Goal: Task Accomplishment & Management: Manage account settings

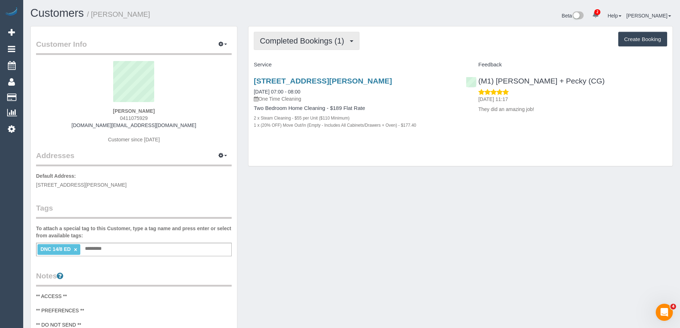
click at [289, 44] on span "Completed Bookings (1)" at bounding box center [304, 40] width 88 height 9
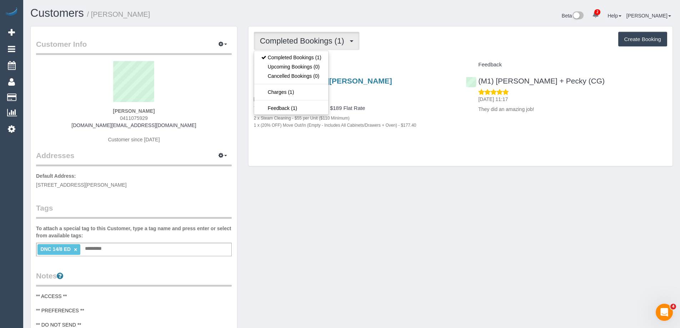
click at [289, 44] on span "Completed Bookings (1)" at bounding box center [304, 40] width 88 height 9
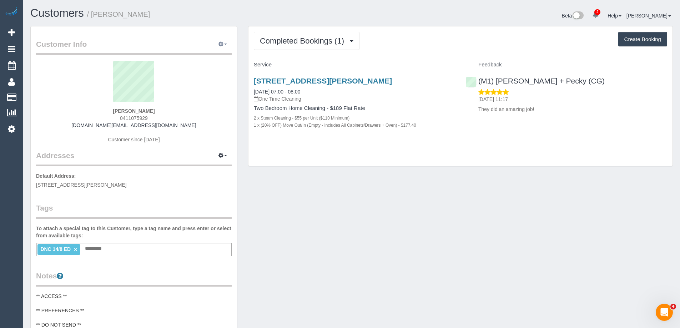
click at [219, 44] on icon "button" at bounding box center [220, 44] width 5 height 4
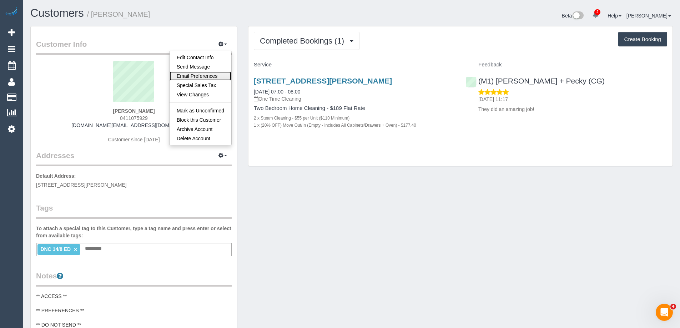
click at [216, 76] on link "Email Preferences" at bounding box center [201, 75] width 62 height 9
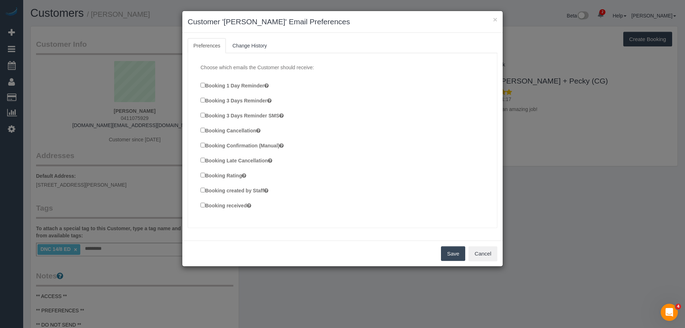
click at [239, 187] on label "Booking created by Staff" at bounding box center [235, 190] width 68 height 8
click at [456, 253] on button "Save" at bounding box center [453, 253] width 24 height 15
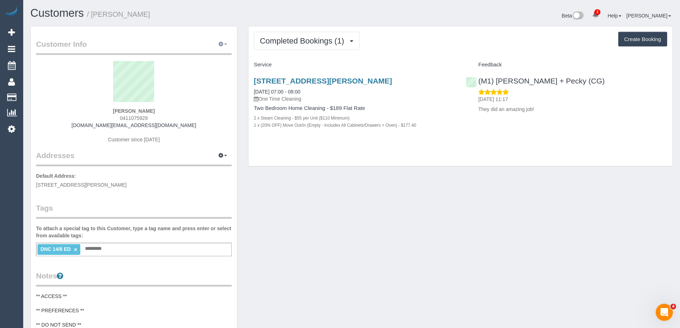
click at [220, 44] on icon "button" at bounding box center [220, 44] width 5 height 4
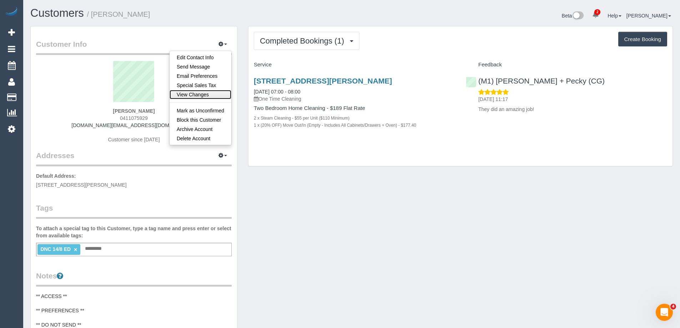
click at [206, 96] on link "View Changes" at bounding box center [201, 94] width 62 height 9
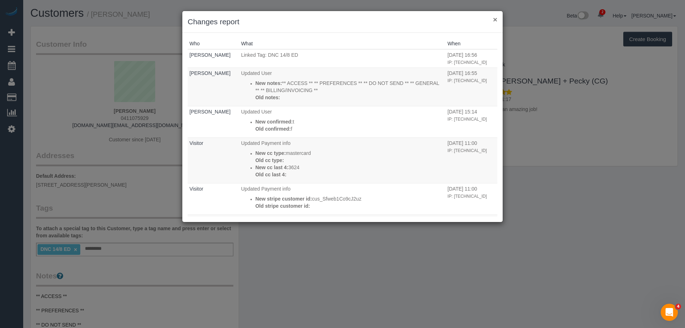
click at [496, 17] on button "×" at bounding box center [495, 19] width 4 height 7
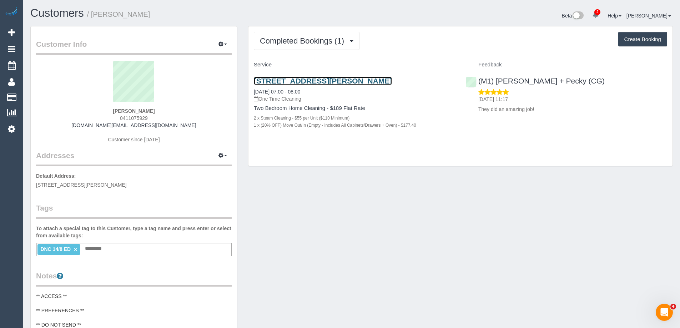
click at [343, 82] on link "17/312 Pascoe Vale Road, Essendon, VIC 3040" at bounding box center [323, 81] width 138 height 8
click at [223, 42] on button "button" at bounding box center [223, 44] width 18 height 11
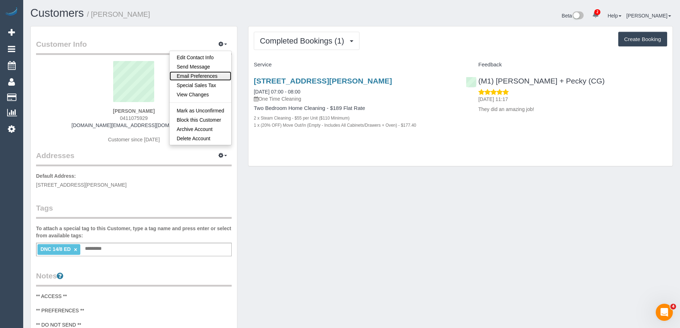
click at [216, 74] on link "Email Preferences" at bounding box center [201, 75] width 62 height 9
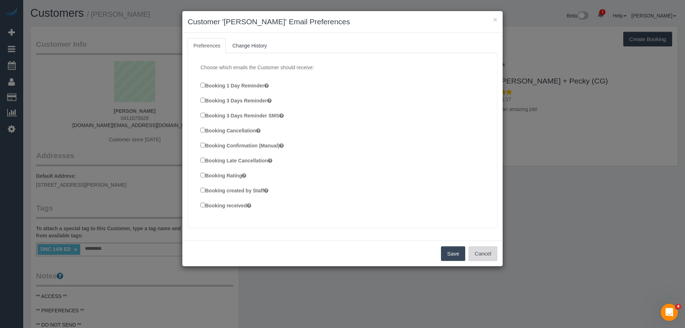
click at [478, 255] on button "Cancel" at bounding box center [483, 253] width 29 height 15
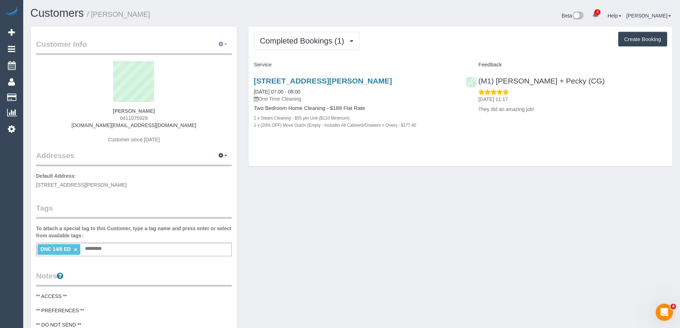
click at [221, 43] on icon "button" at bounding box center [220, 44] width 5 height 4
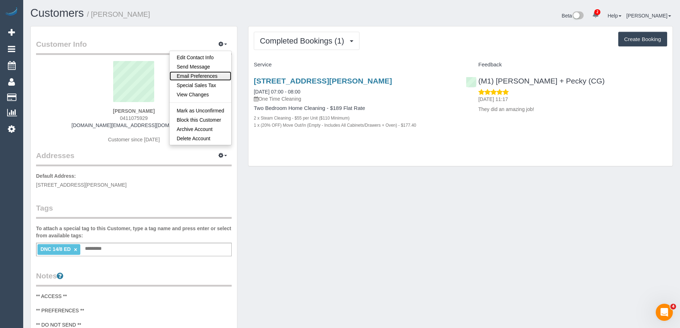
click at [210, 77] on link "Email Preferences" at bounding box center [201, 75] width 62 height 9
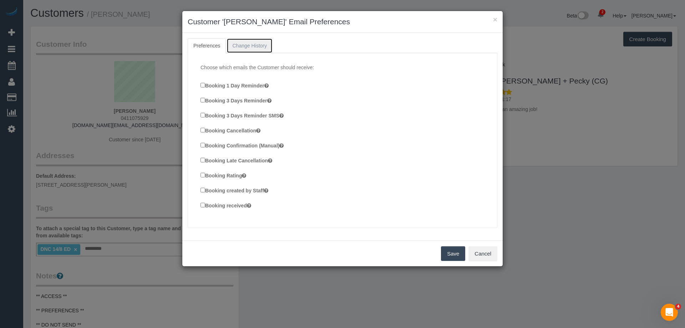
click at [256, 47] on link "Change History" at bounding box center [250, 45] width 46 height 15
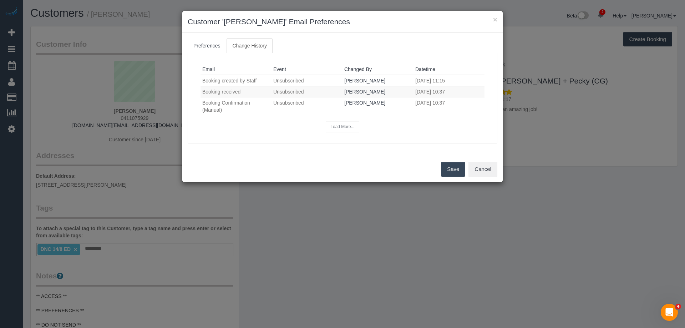
click at [335, 126] on div "Load More..." at bounding box center [343, 126] width 284 height 11
click at [212, 46] on link "Preferences" at bounding box center [207, 45] width 38 height 15
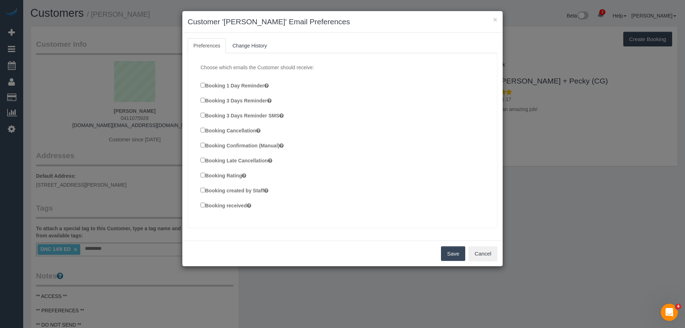
click at [206, 145] on label "Booking Confirmation (Manual)" at bounding box center [242, 145] width 83 height 8
click at [448, 254] on button "Save" at bounding box center [453, 253] width 24 height 15
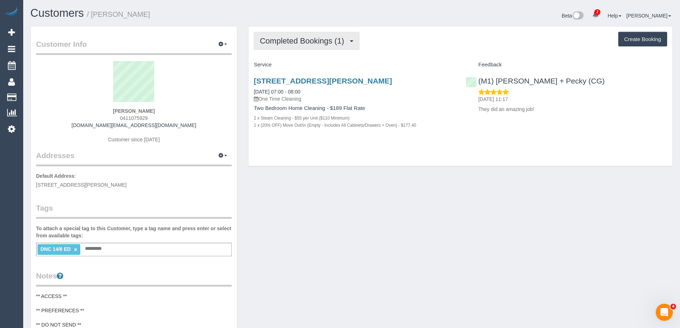
click at [314, 42] on span "Completed Bookings (1)" at bounding box center [304, 40] width 88 height 9
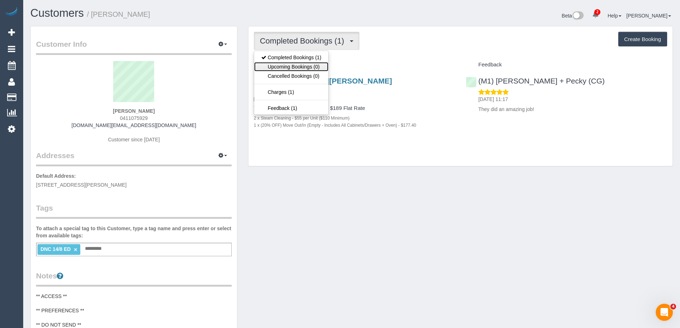
click at [295, 70] on link "Upcoming Bookings (0)" at bounding box center [291, 66] width 74 height 9
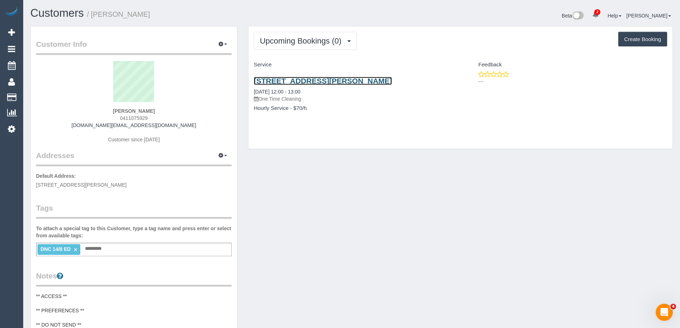
click at [323, 79] on link "17/312 Pascoe Vale Road, Essendon, VIC 3040" at bounding box center [323, 81] width 138 height 8
click at [111, 14] on small "/ Rhianna Giusti" at bounding box center [118, 14] width 63 height 8
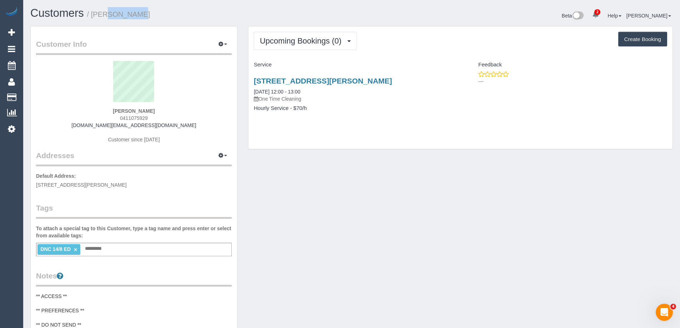
click at [111, 14] on small "/ Rhianna Giusti" at bounding box center [118, 14] width 63 height 8
copy small "Rhianna"
click at [279, 35] on button "Upcoming Bookings (0)" at bounding box center [305, 41] width 103 height 18
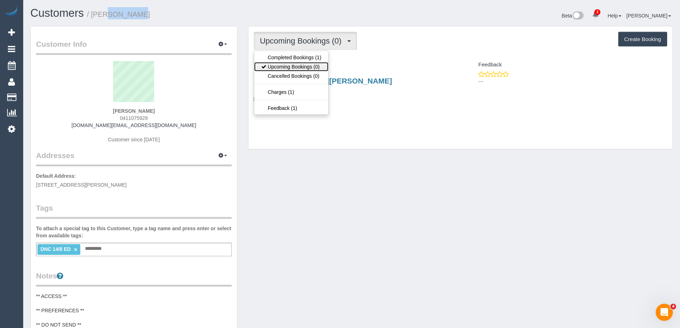
click at [286, 63] on link "Upcoming Bookings (0)" at bounding box center [291, 66] width 74 height 9
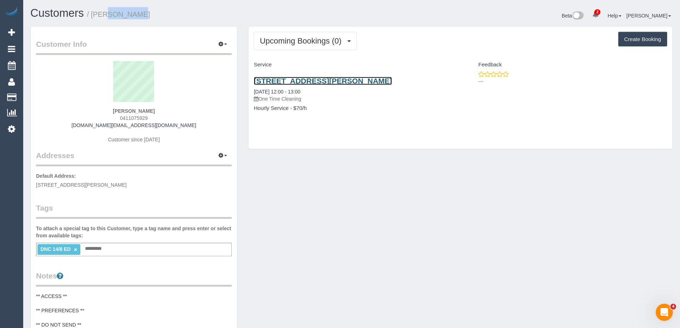
click at [290, 79] on link "17/312 Pascoe Vale Road, Essendon, VIC 3040" at bounding box center [323, 81] width 138 height 8
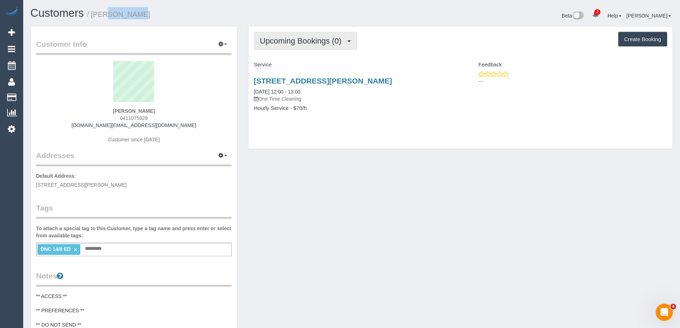
drag, startPoint x: 273, startPoint y: 37, endPoint x: 288, endPoint y: 50, distance: 19.0
click at [275, 39] on span "Upcoming Bookings (0)" at bounding box center [302, 40] width 85 height 9
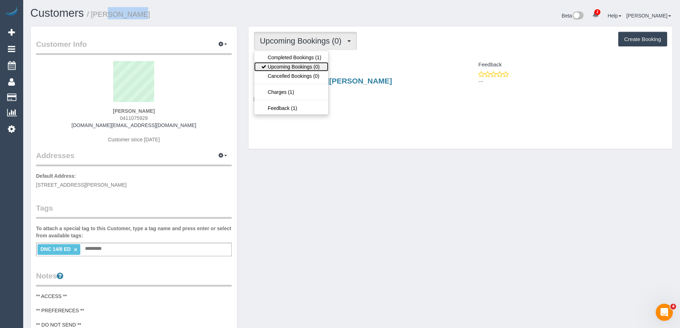
click at [292, 66] on link "Upcoming Bookings (0)" at bounding box center [291, 66] width 74 height 9
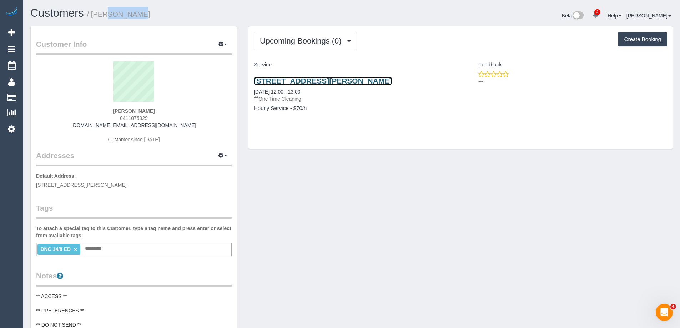
click at [306, 80] on link "17/312 Pascoe Vale Road, Essendon, VIC 3040" at bounding box center [323, 81] width 138 height 8
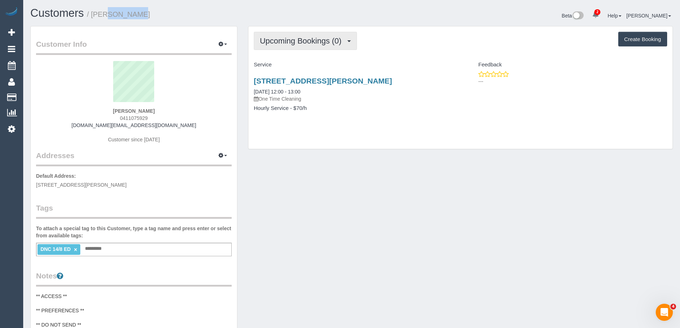
click at [286, 40] on span "Upcoming Bookings (0)" at bounding box center [302, 40] width 85 height 9
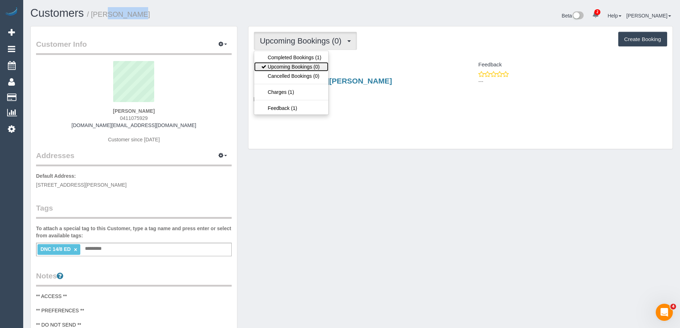
click at [292, 65] on link "Upcoming Bookings (0)" at bounding box center [291, 66] width 74 height 9
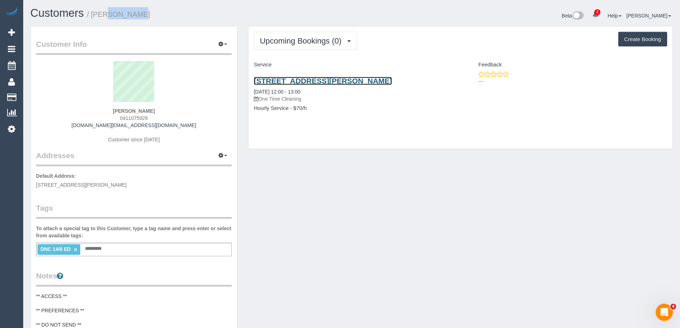
click at [302, 82] on link "17/312 Pascoe Vale Road, Essendon, VIC 3040" at bounding box center [323, 81] width 138 height 8
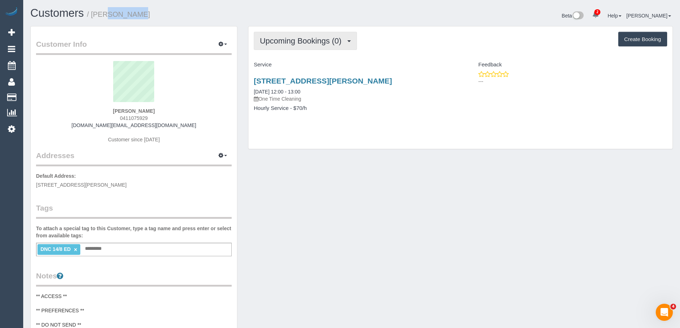
click at [274, 40] on span "Upcoming Bookings (0)" at bounding box center [302, 40] width 85 height 9
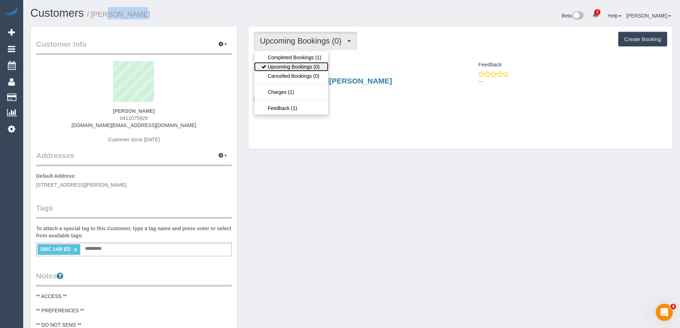
click at [280, 63] on link "Upcoming Bookings (0)" at bounding box center [291, 66] width 74 height 9
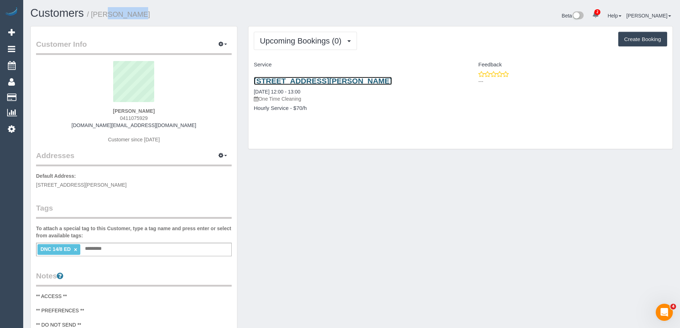
click at [304, 80] on link "17/312 Pascoe Vale Road, Essendon, VIC 3040" at bounding box center [323, 81] width 138 height 8
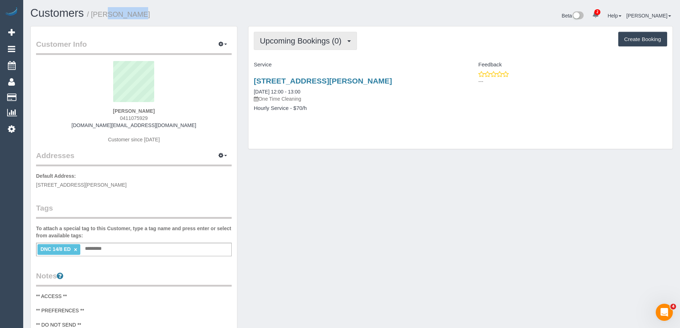
click at [264, 36] on span "Upcoming Bookings (0)" at bounding box center [302, 40] width 85 height 9
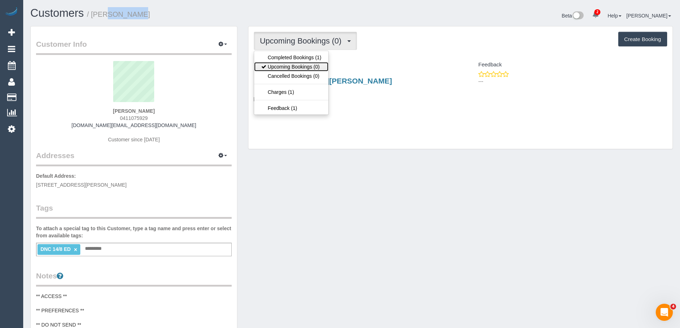
click at [286, 64] on link "Upcoming Bookings (0)" at bounding box center [291, 66] width 74 height 9
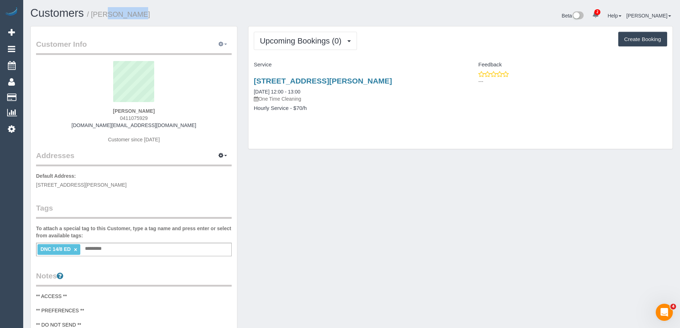
click at [225, 44] on span "button" at bounding box center [225, 44] width 3 height 1
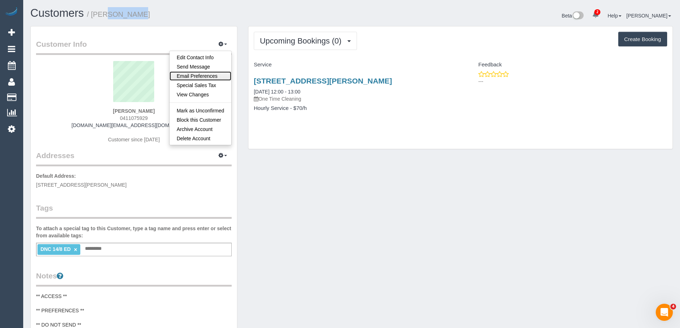
click at [202, 74] on link "Email Preferences" at bounding box center [201, 75] width 62 height 9
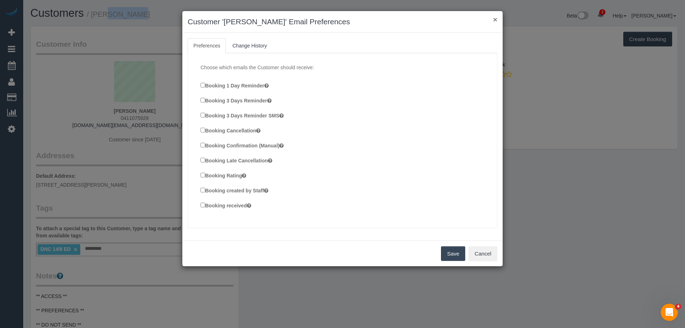
click at [494, 20] on button "×" at bounding box center [495, 19] width 4 height 7
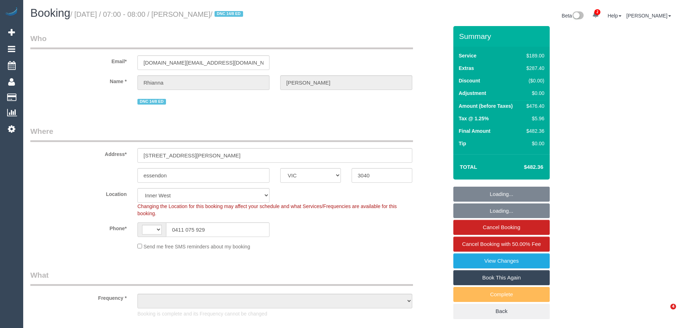
select select "VIC"
select select "object:319"
select select "string:stripe-pm_1Rkakf2GScqysDRV8j2hzl0i"
select select "string:AU"
select select "number:30"
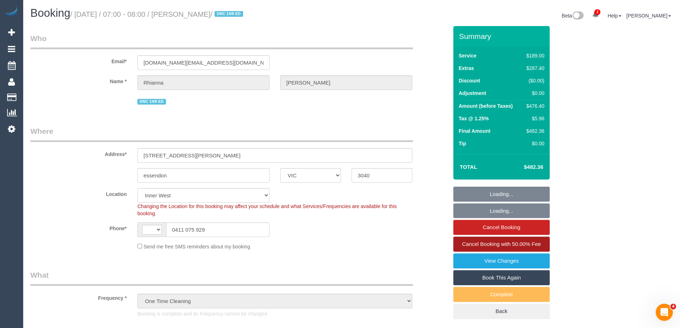
select select "number:17"
select select "number:18"
select select "number:24"
select select "number:35"
select select "number:26"
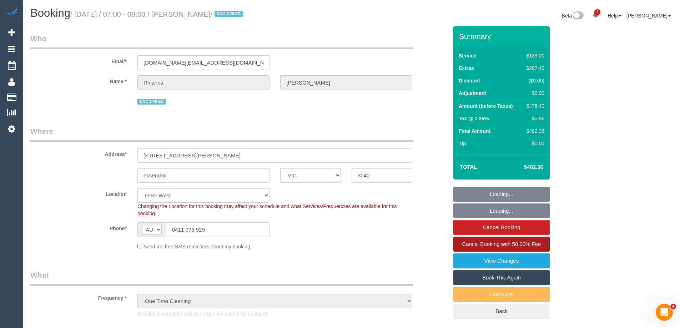
select select "object:1370"
click at [503, 276] on link "Book This Again" at bounding box center [501, 277] width 96 height 15
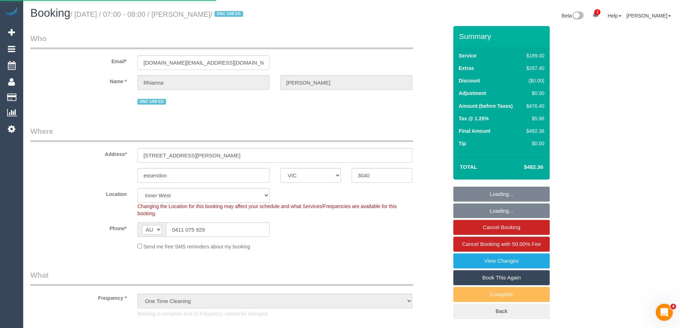
select select "VIC"
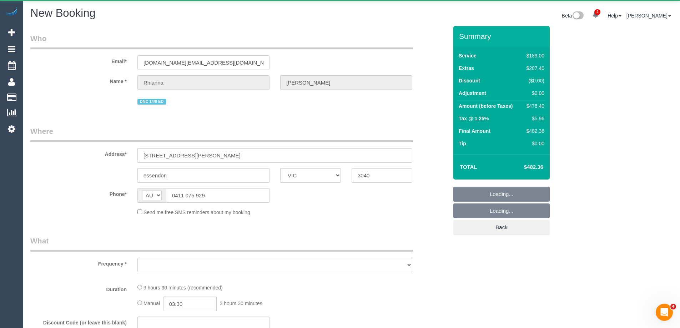
select select "object:1876"
select select "number:30"
select select "number:17"
select select "number:18"
select select "number:24"
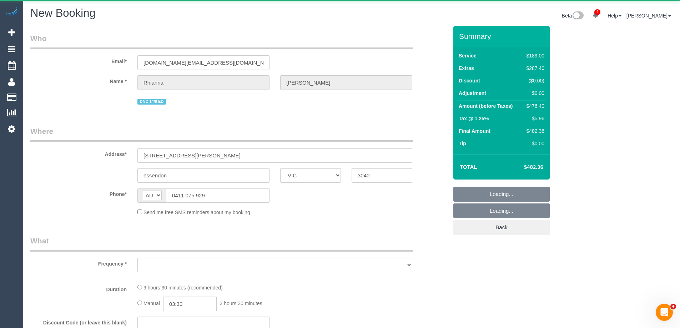
select select "number:35"
select select "number:26"
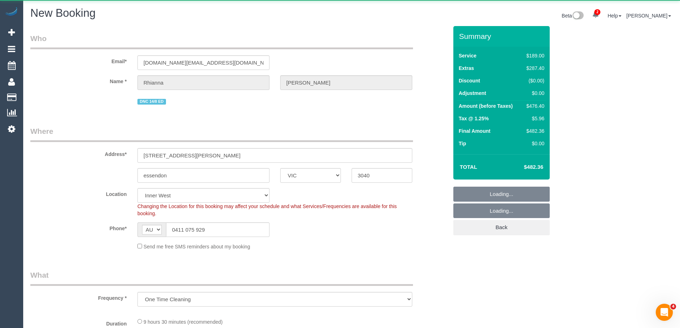
select select "object:1883"
select select "string:stripe-pm_1Rkakf2GScqysDRV8j2hzl0i"
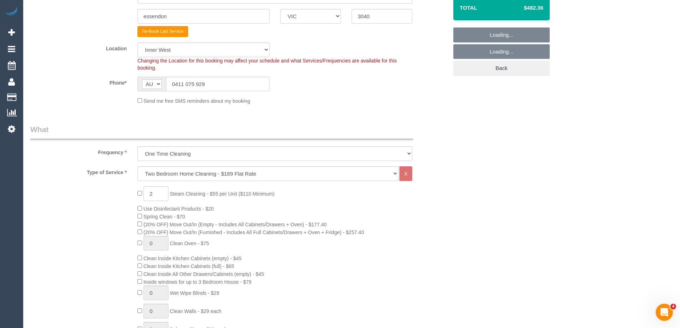
scroll to position [179, 0]
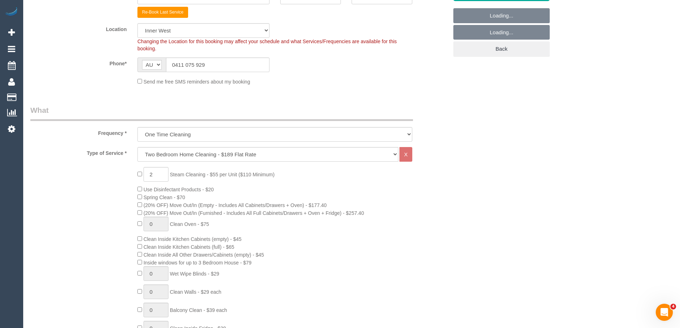
select select "object:2690"
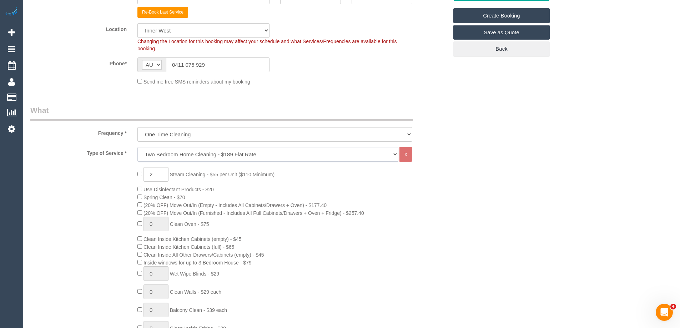
click at [175, 153] on select "Hourly Service - $70/h Hourly Service - $65/h Hourly Service - $60/h Hourly Ser…" at bounding box center [267, 154] width 261 height 15
select select "209"
click at [137, 147] on select "Hourly Service - $70/h Hourly Service - $65/h Hourly Service - $60/h Hourly Ser…" at bounding box center [267, 154] width 261 height 15
select select "1"
select select "120"
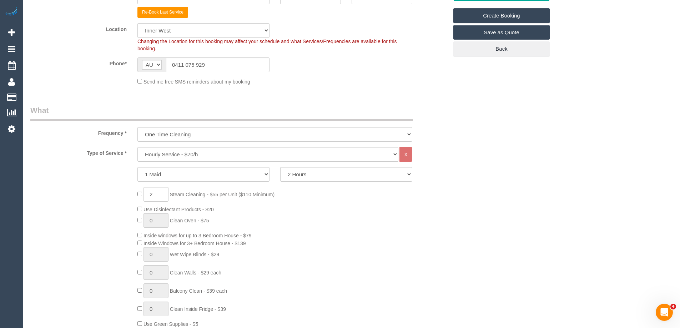
click at [139, 197] on span "2 Steam Cleaning - $55 per Unit ($110 Minimum)" at bounding box center [205, 195] width 137 height 6
type input "0"
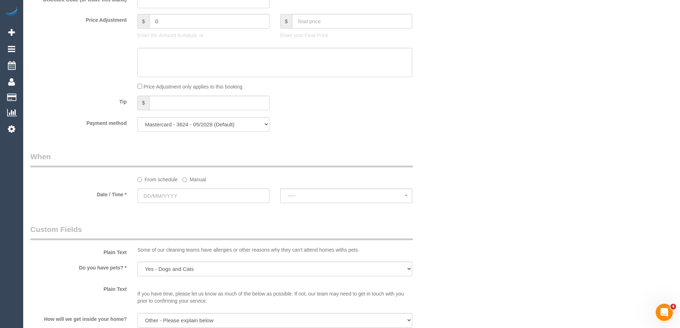
scroll to position [643, 0]
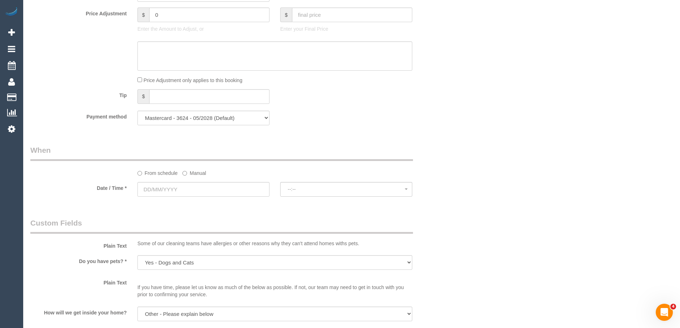
click at [187, 174] on label "Manual" at bounding box center [194, 172] width 24 height 10
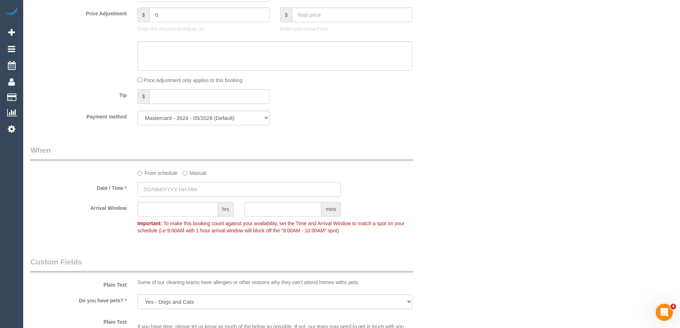
click at [214, 189] on input "text" at bounding box center [239, 189] width 204 height 15
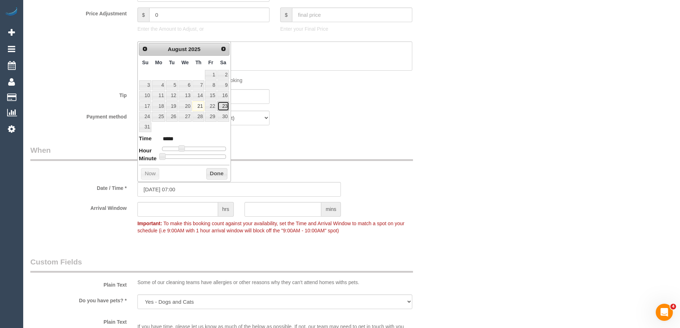
click at [222, 105] on link "23" at bounding box center [223, 106] width 12 height 10
type input "23/08/2025 08:00"
type input "*****"
type input "23/08/2025 09:00"
type input "*****"
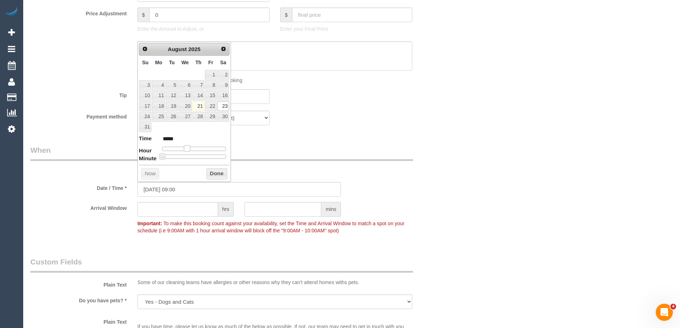
type input "23/08/2025 10:00"
type input "*****"
type input "23/08/2025 11:00"
type input "*****"
type input "23/08/2025 12:00"
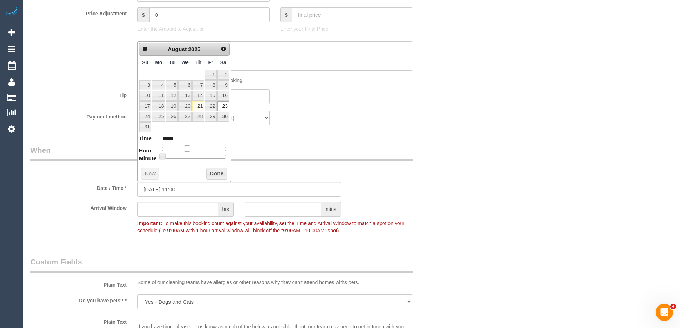
type input "*****"
drag, startPoint x: 182, startPoint y: 146, endPoint x: 195, endPoint y: 146, distance: 13.2
click at [195, 146] on span at bounding box center [195, 148] width 6 height 6
click at [207, 170] on button "Done" at bounding box center [216, 173] width 21 height 11
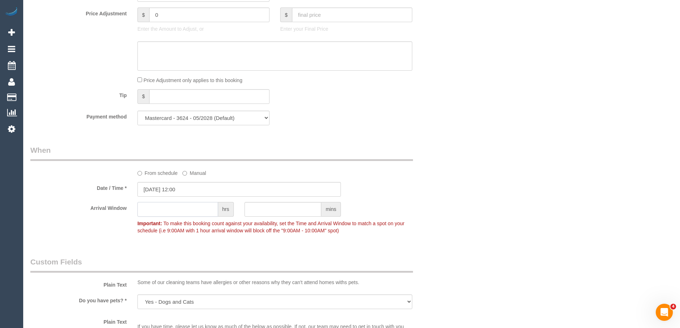
click at [179, 208] on input "text" at bounding box center [177, 209] width 81 height 15
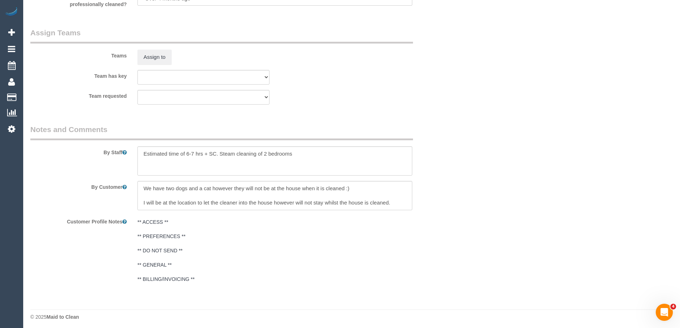
scroll to position [1101, 0]
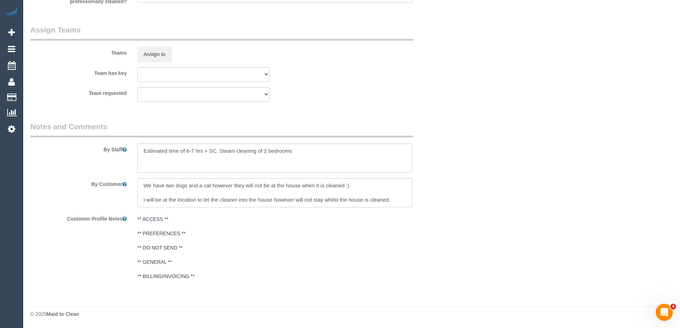
type input "1"
click at [227, 152] on textarea at bounding box center [274, 158] width 275 height 29
type textarea "Cleaning windows"
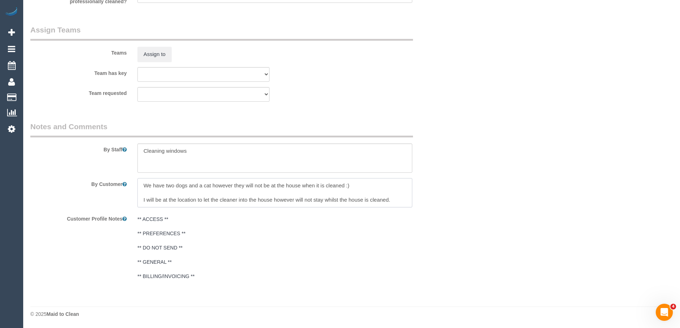
click at [257, 183] on textarea at bounding box center [274, 192] width 275 height 29
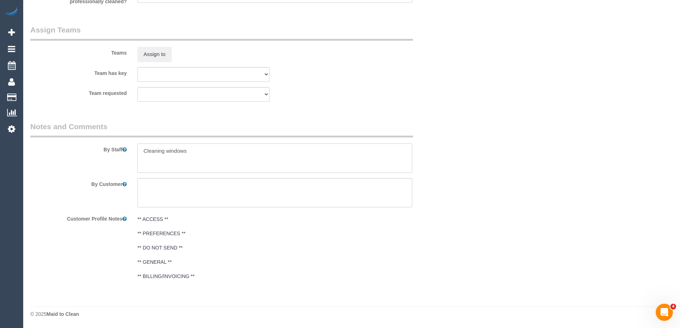
click at [260, 162] on textarea at bounding box center [274, 158] width 275 height 29
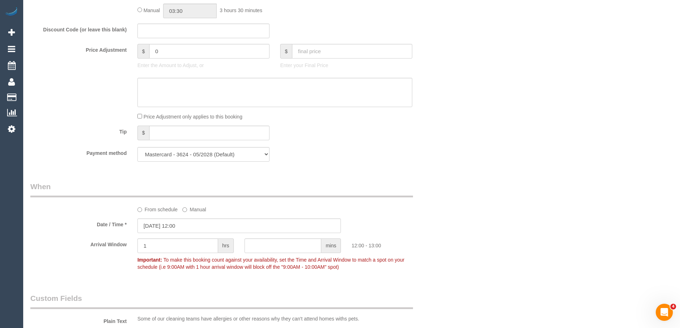
scroll to position [601, 0]
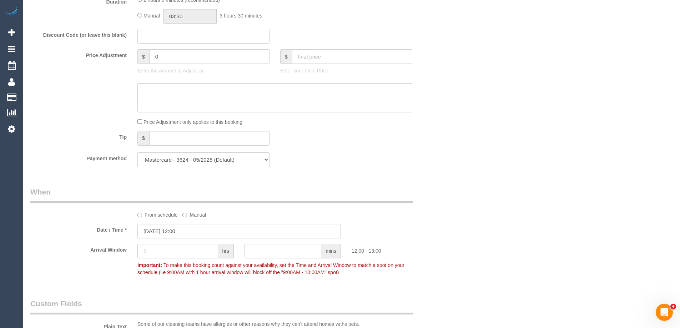
click at [172, 40] on input "text" at bounding box center [203, 36] width 132 height 15
paste input "LOCAL402024"
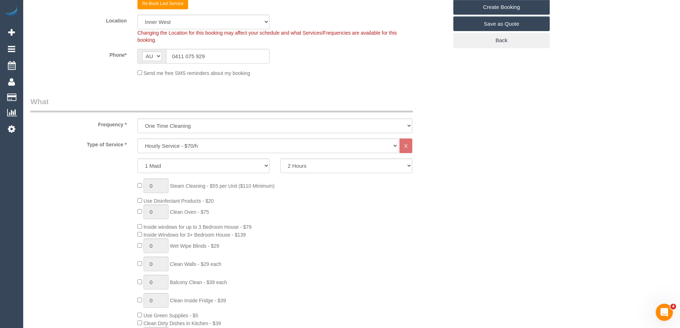
scroll to position [0, 0]
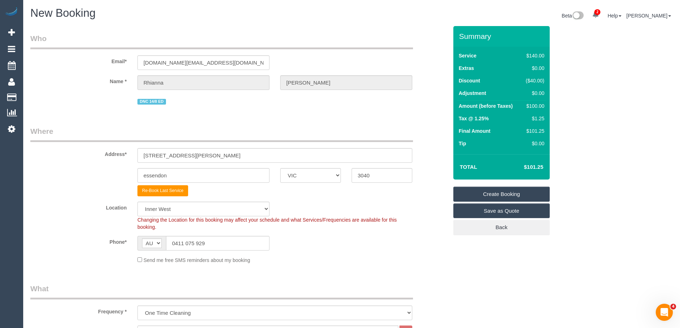
type input "LOCAL402024"
click at [509, 193] on link "Create Booking" at bounding box center [501, 194] width 96 height 15
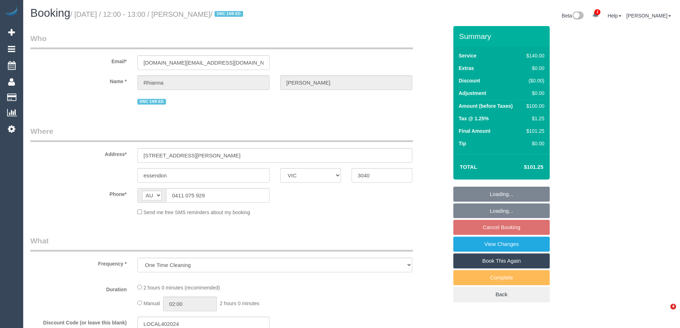
select select "VIC"
select select "object:1417"
select select "string:stripe-pm_1Rkakf2GScqysDRV8j2hzl0i"
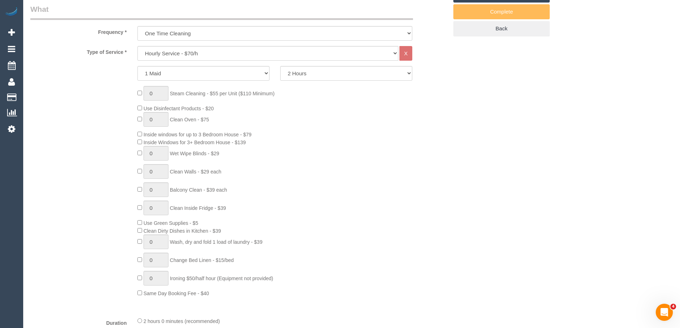
scroll to position [286, 0]
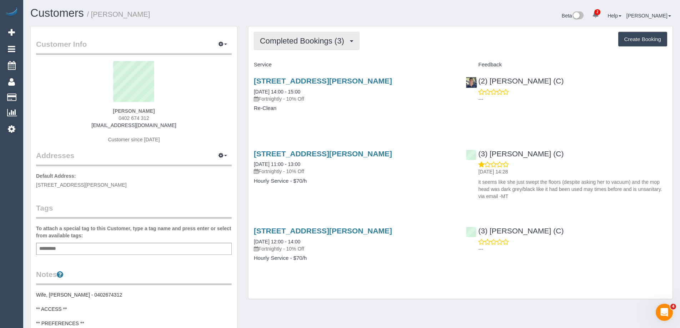
click at [282, 44] on span "Completed Bookings (3)" at bounding box center [304, 40] width 88 height 9
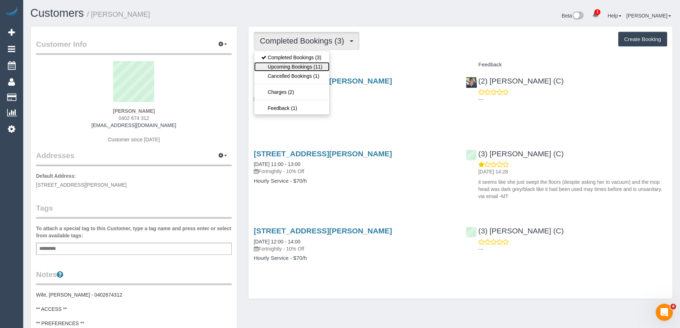
click at [285, 67] on link "Upcoming Bookings (11)" at bounding box center [291, 66] width 75 height 9
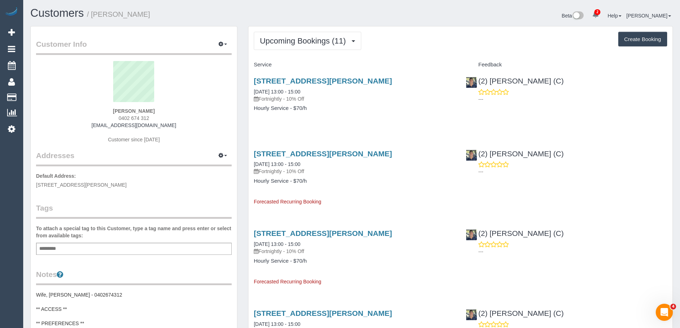
click at [410, 33] on div "Upcoming Bookings (11) Completed Bookings (3) Upcoming Bookings (11) Cancelled …" at bounding box center [460, 41] width 413 height 18
click at [317, 40] on span "Upcoming Bookings (11)" at bounding box center [305, 40] width 90 height 9
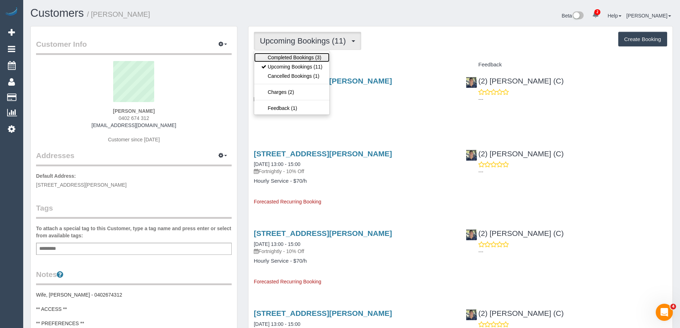
click at [302, 57] on link "Completed Bookings (3)" at bounding box center [291, 57] width 75 height 9
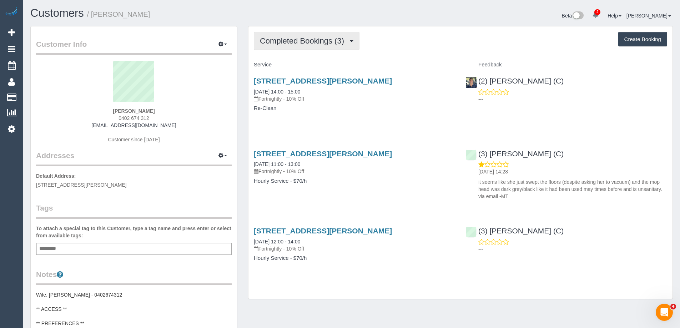
click at [306, 41] on span "Completed Bookings (3)" at bounding box center [304, 40] width 88 height 9
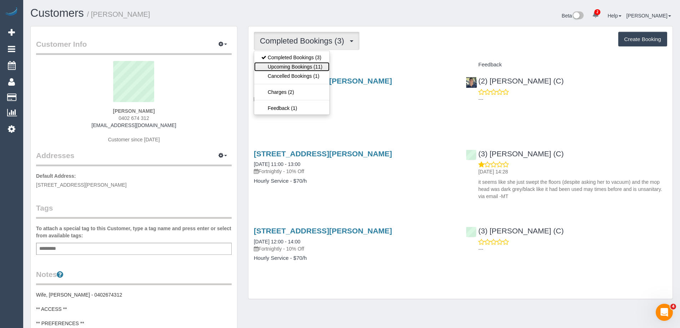
click at [303, 65] on link "Upcoming Bookings (11)" at bounding box center [291, 66] width 75 height 9
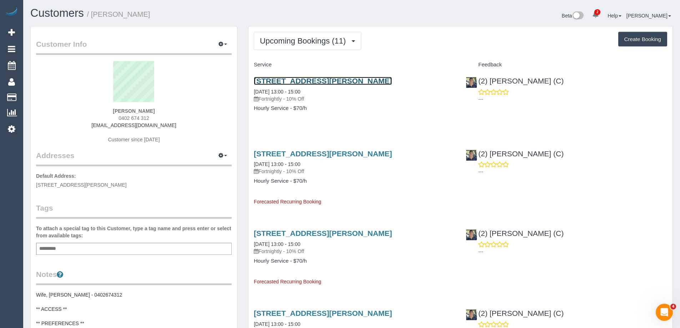
click at [333, 80] on link "12 Sanderson Street, Yarraville, VIC 3013" at bounding box center [323, 81] width 138 height 8
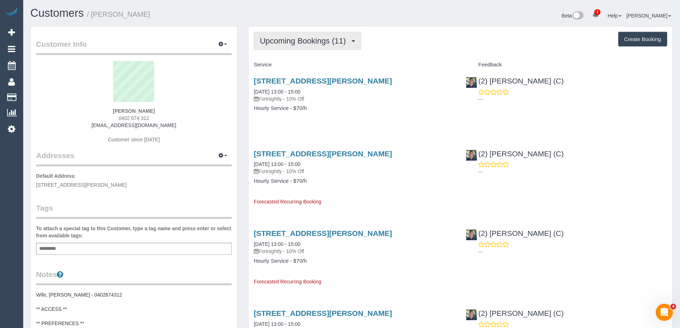
click at [291, 46] on button "Upcoming Bookings (11)" at bounding box center [307, 41] width 107 height 18
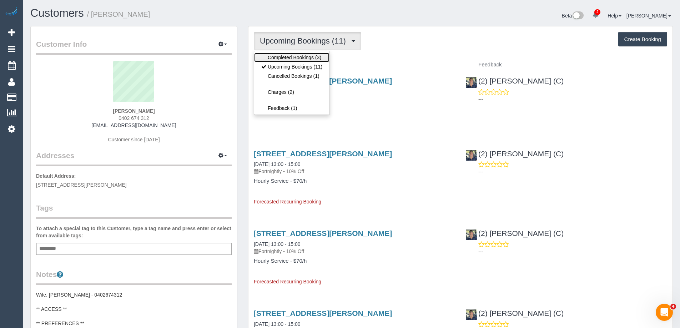
click at [291, 57] on link "Completed Bookings (3)" at bounding box center [291, 57] width 75 height 9
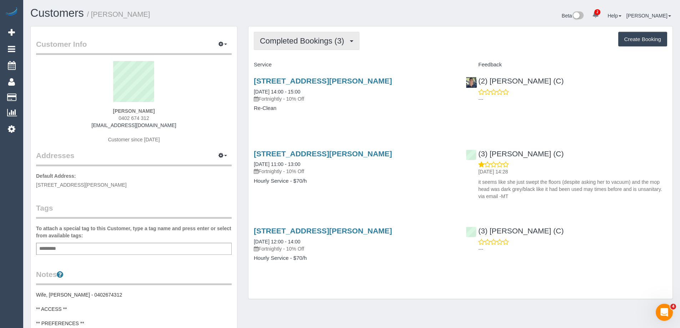
click at [290, 43] on span "Completed Bookings (3)" at bounding box center [304, 40] width 88 height 9
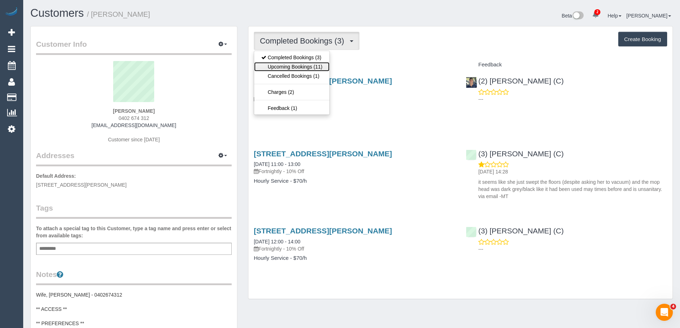
click at [290, 64] on link "Upcoming Bookings (11)" at bounding box center [291, 66] width 75 height 9
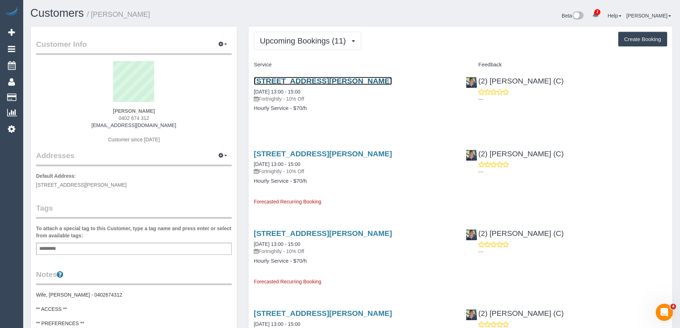
click at [347, 80] on link "12 Sanderson Street, Yarraville, VIC 3013" at bounding box center [323, 81] width 138 height 8
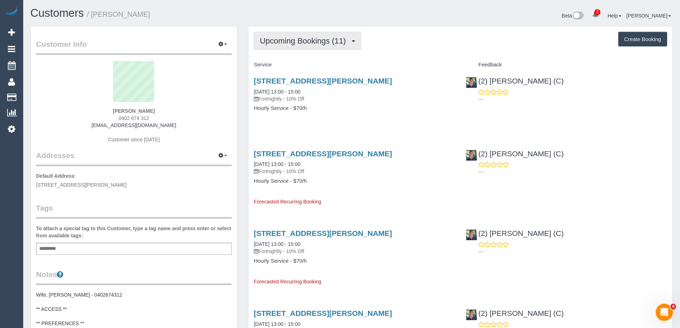
click at [330, 34] on button "Upcoming Bookings (11)" at bounding box center [307, 41] width 107 height 18
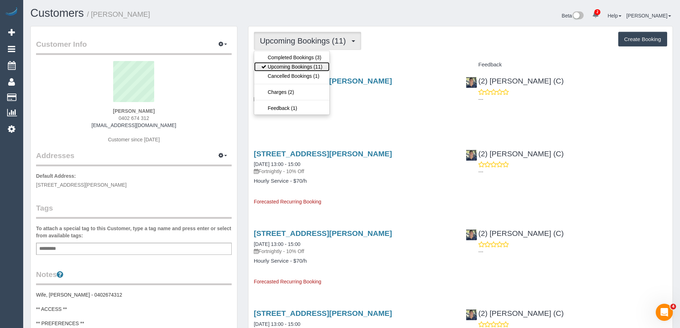
click at [313, 69] on link "Upcoming Bookings (11)" at bounding box center [291, 66] width 75 height 9
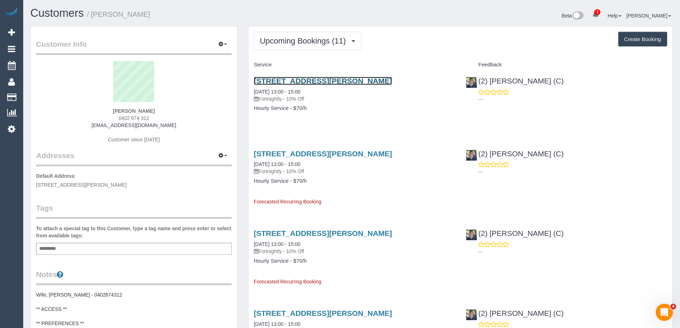
click at [338, 80] on link "12 Sanderson Street, Yarraville, VIC 3013" at bounding box center [323, 81] width 138 height 8
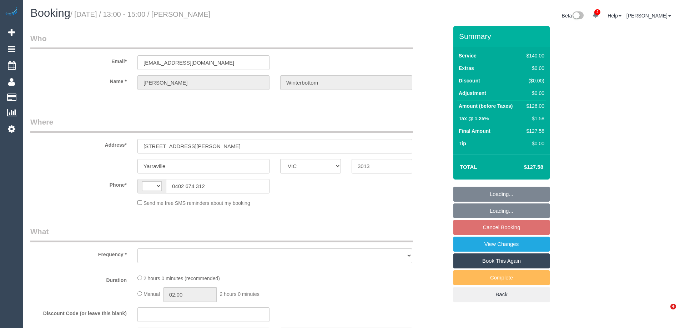
select select "VIC"
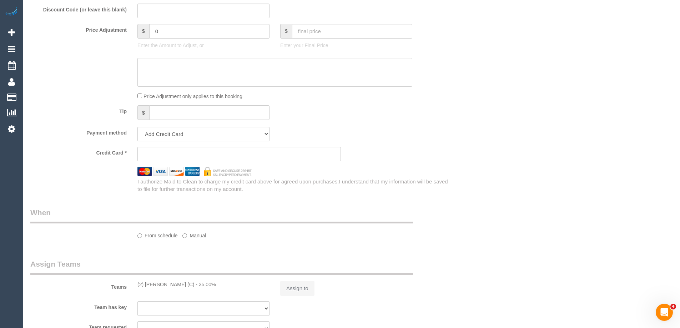
select select "string:stripe-pm_1Rm3NM2GScqysDRVZEIvgb7w"
select select "number:27"
select select "number:14"
select select "number:19"
select select "number:22"
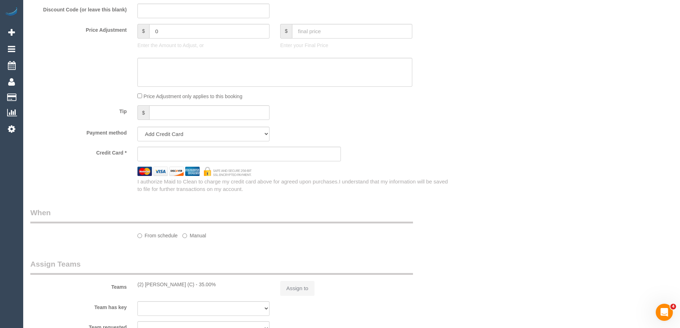
select select "number:35"
select select "number:26"
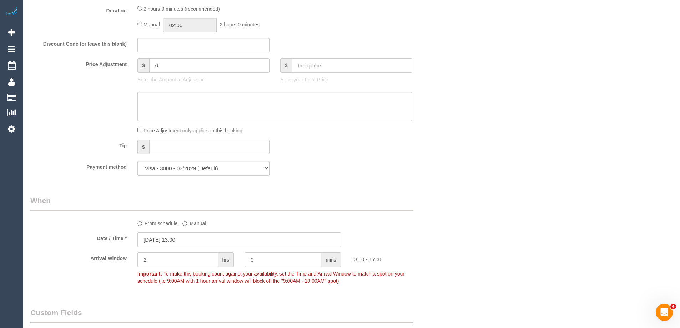
select select "string:AU"
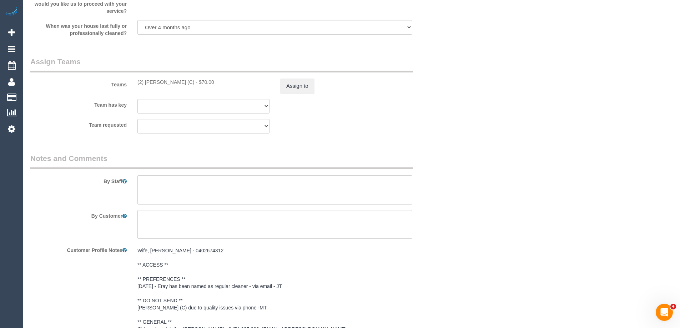
select select "object:1679"
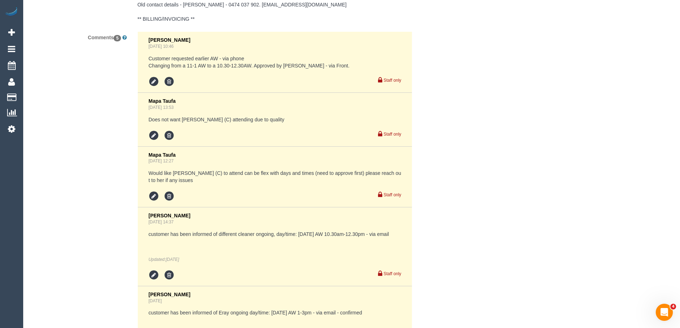
scroll to position [1499, 0]
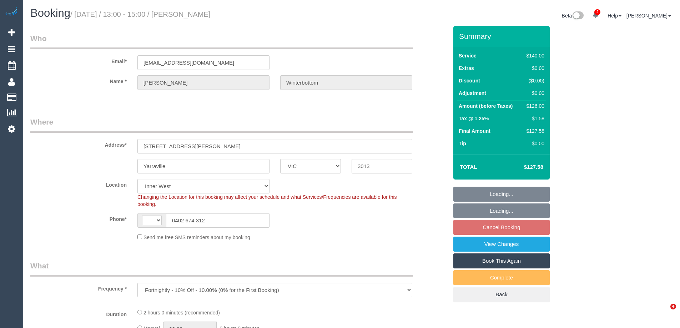
select select "VIC"
select select "string:stripe-pm_1Rm3NM2GScqysDRVZEIvgb7w"
select select "number:27"
select select "number:14"
select select "number:19"
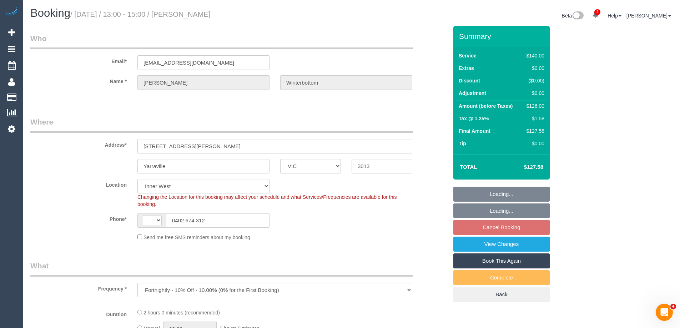
select select "number:22"
select select "number:35"
select select "number:26"
select select "string:AU"
select select "object:565"
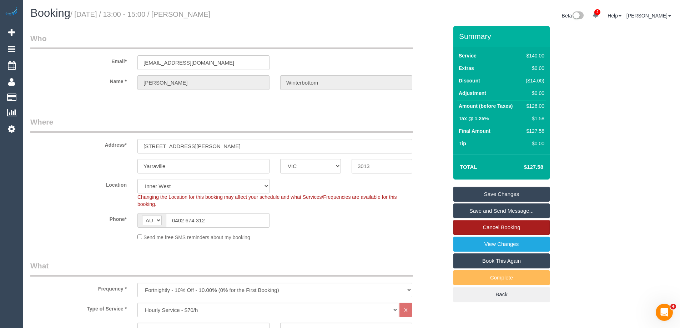
click at [506, 227] on link "Cancel Booking" at bounding box center [501, 227] width 96 height 15
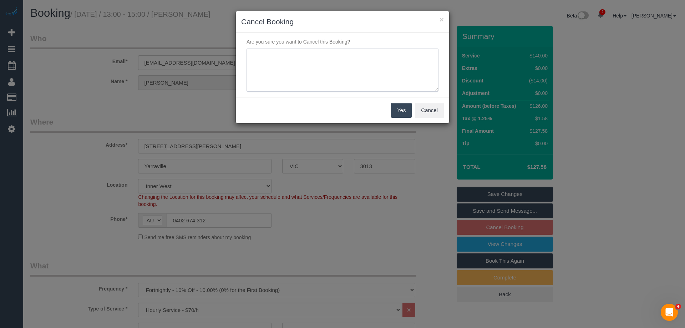
click at [303, 77] on textarea at bounding box center [343, 71] width 192 height 44
type textarea "Whole family is sick. Via phone - ED"
click at [394, 105] on button "Yes" at bounding box center [401, 110] width 21 height 15
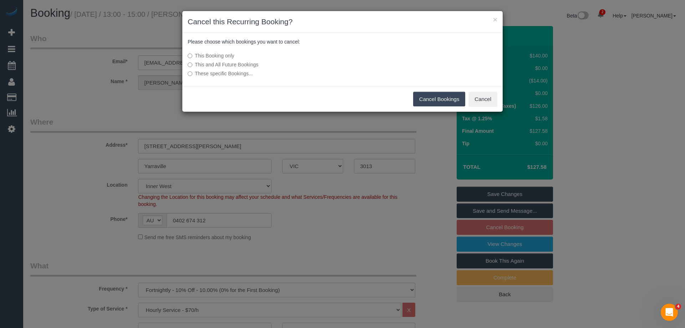
click at [430, 102] on button "Cancel Bookings" at bounding box center [439, 99] width 52 height 15
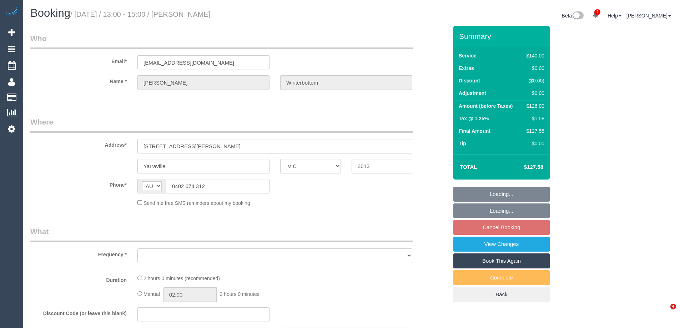
select select "VIC"
select select "string:stripe-pm_1Rm3NM2GScqysDRVZEIvgb7w"
select select "number:27"
select select "number:14"
select select "number:19"
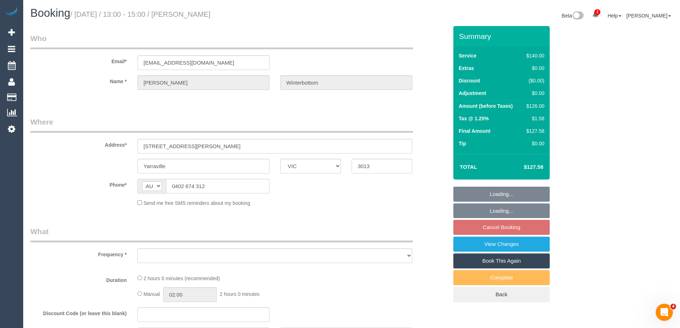
select select "number:22"
select select "number:35"
select select "number:26"
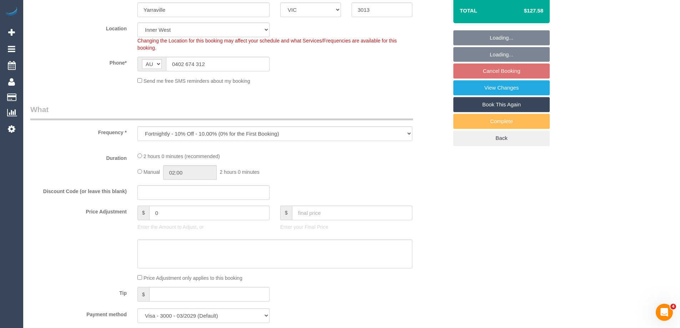
select select "object:863"
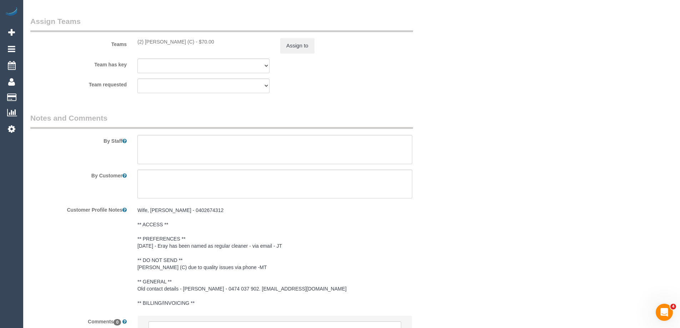
scroll to position [1159, 0]
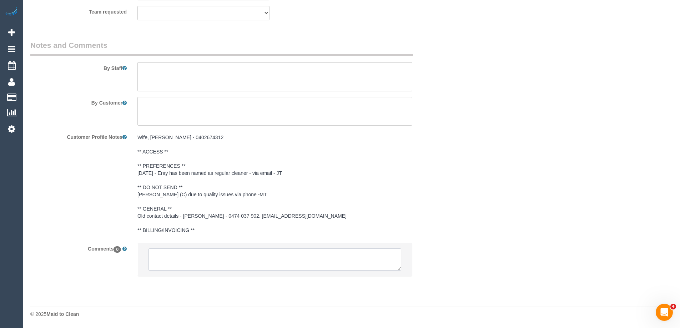
drag, startPoint x: 211, startPoint y: 262, endPoint x: 211, endPoint y: 257, distance: 5.0
click at [211, 262] on textarea at bounding box center [275, 259] width 253 height 22
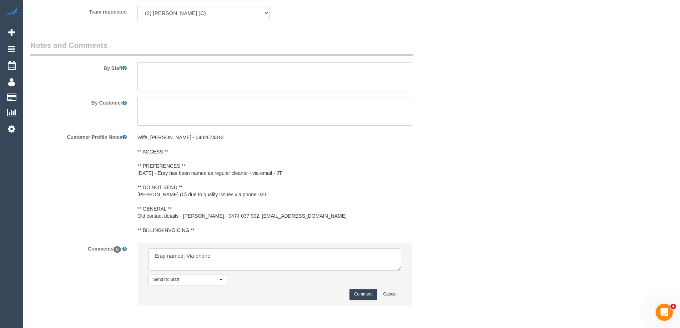
type textarea "Eray named. Via phone"
click at [360, 294] on button "Comment" at bounding box center [364, 294] width 28 height 11
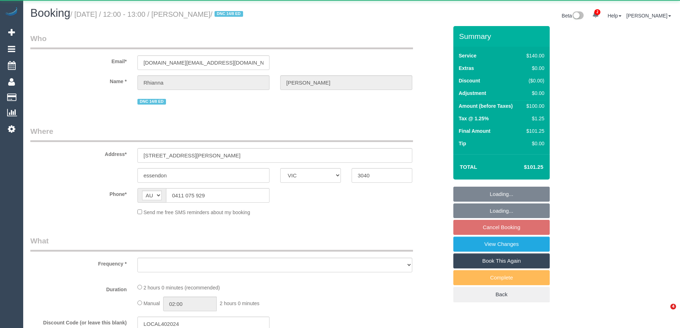
select select "VIC"
select select "string:stripe-pm_1Rkakf2GScqysDRV8j2hzl0i"
select select "number:30"
select select "number:17"
select select "number:18"
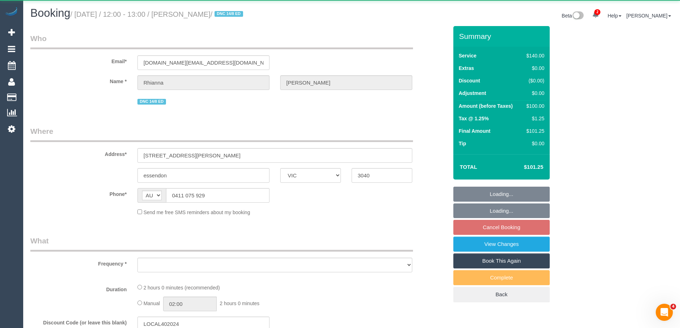
select select "number:24"
select select "number:35"
select select "number:26"
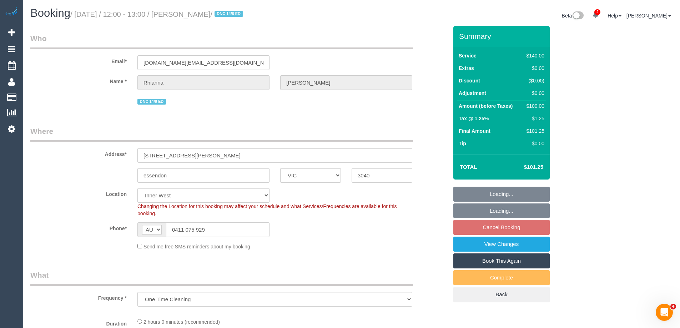
select select "object:1581"
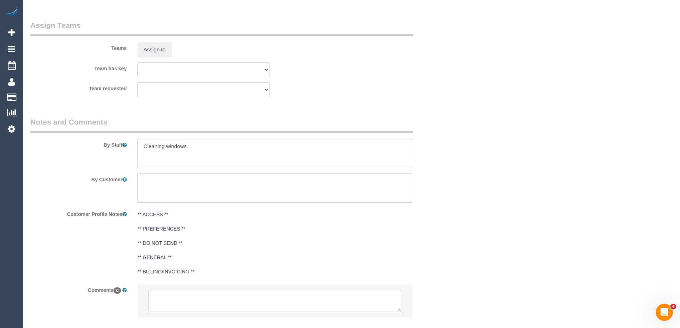
scroll to position [1133, 0]
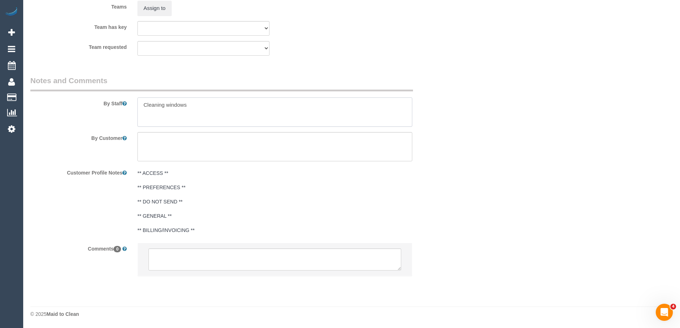
click at [234, 112] on textarea at bounding box center [274, 111] width 275 height 29
click at [341, 109] on textarea at bounding box center [274, 111] width 275 height 29
click at [186, 104] on textarea at bounding box center [274, 111] width 275 height 29
click at [236, 121] on textarea at bounding box center [274, 111] width 275 height 29
drag, startPoint x: 291, startPoint y: 110, endPoint x: 306, endPoint y: 110, distance: 15.0
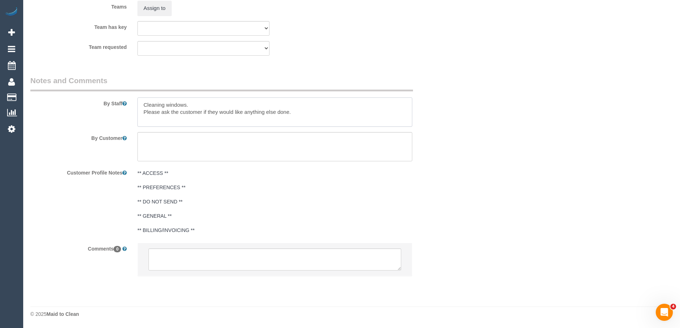
click at [291, 110] on textarea at bounding box center [274, 111] width 275 height 29
click at [368, 113] on textarea at bounding box center [274, 111] width 275 height 29
click at [212, 104] on textarea at bounding box center [274, 111] width 275 height 29
paste textarea "front entrance window, and one of the sliding doors upstairs"
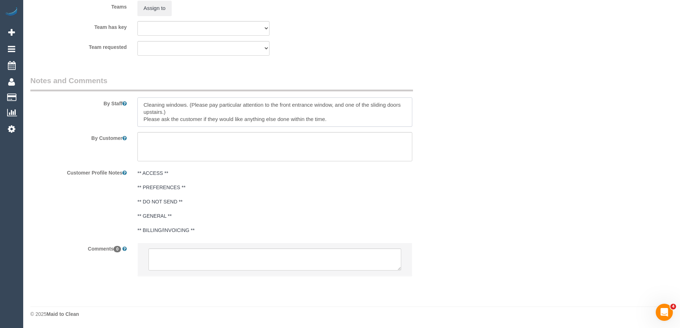
type textarea "Cleaning windows. (Please pay particular attention to the front entrance window…"
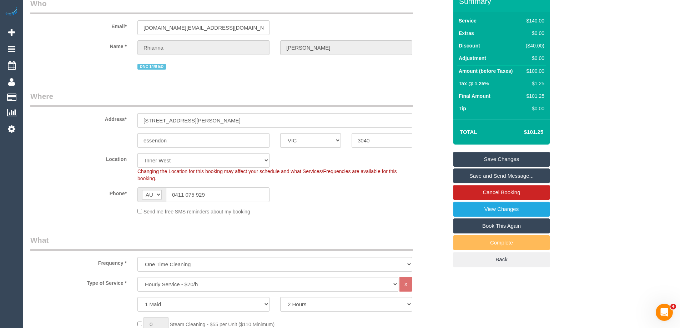
scroll to position [0, 0]
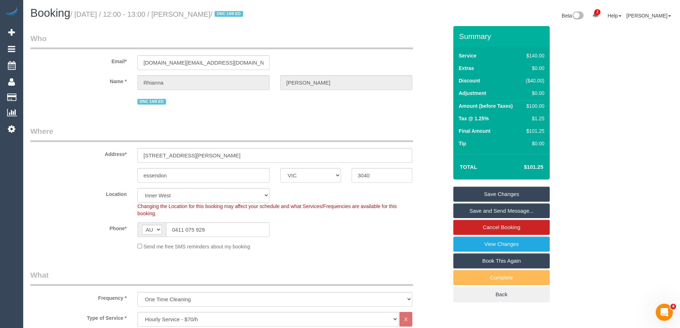
click at [479, 191] on link "Save Changes" at bounding box center [501, 194] width 96 height 15
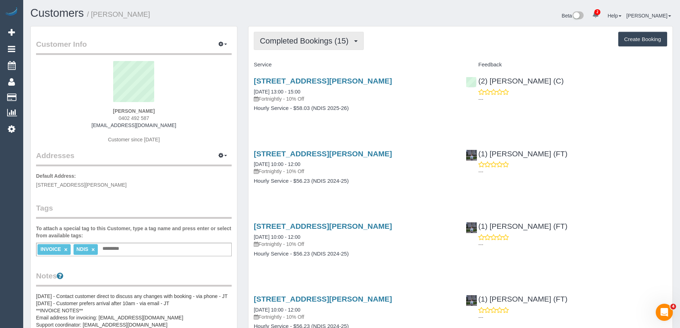
click at [275, 43] on span "Completed Bookings (15)" at bounding box center [306, 40] width 92 height 9
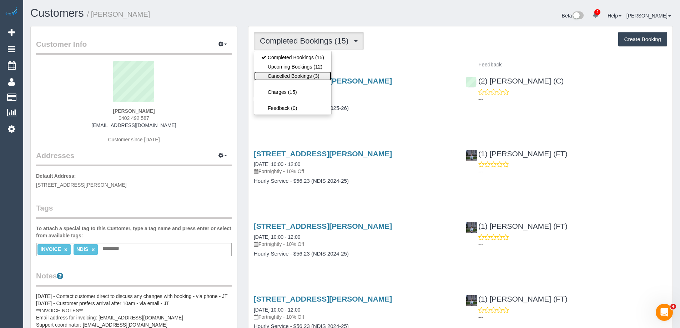
click at [281, 72] on link "Cancelled Bookings (3)" at bounding box center [292, 75] width 77 height 9
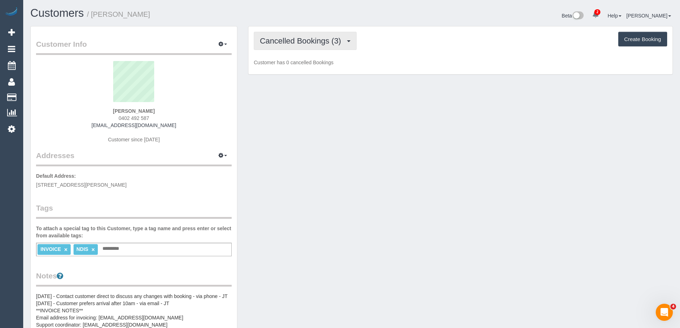
click at [289, 42] on span "Cancelled Bookings (3)" at bounding box center [302, 40] width 85 height 9
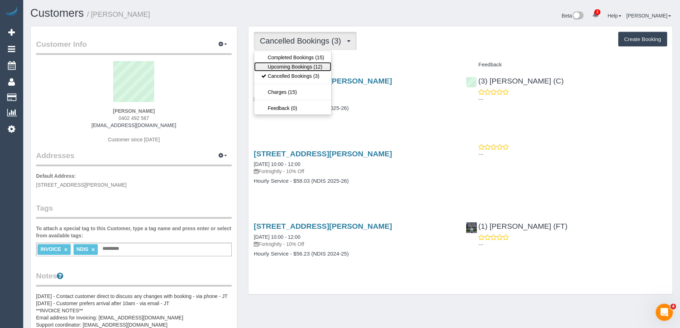
click at [289, 65] on link "Upcoming Bookings (12)" at bounding box center [292, 66] width 77 height 9
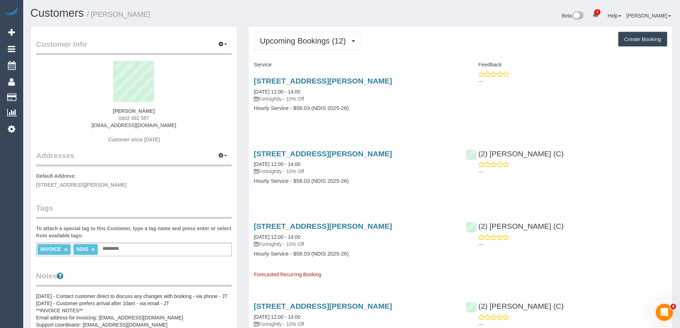
drag, startPoint x: 159, startPoint y: 119, endPoint x: 87, endPoint y: 118, distance: 71.8
click at [87, 118] on div "[PERSON_NAME] 0402 492 587 [EMAIL_ADDRESS][DOMAIN_NAME] Customer since [DATE]" at bounding box center [134, 105] width 196 height 89
copy span "0402 492 587"
click at [392, 80] on link "[STREET_ADDRESS][PERSON_NAME]" at bounding box center [323, 81] width 138 height 8
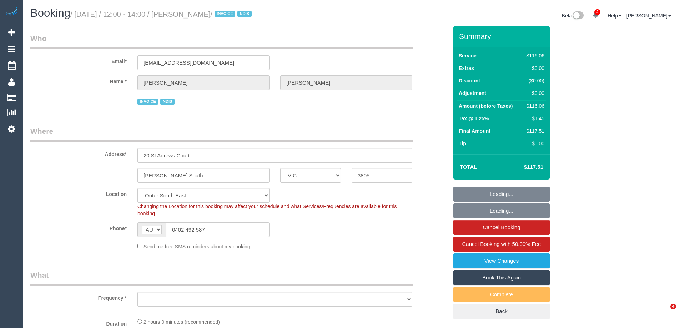
select select "VIC"
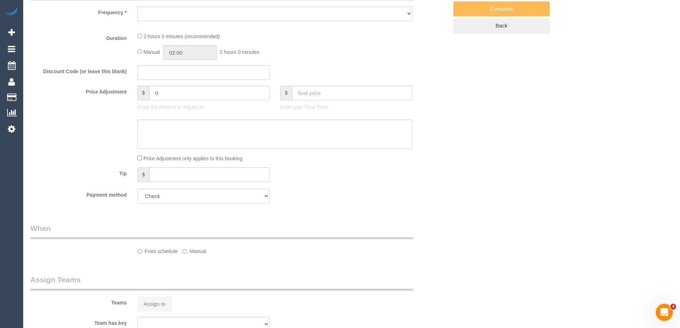
select select "number:27"
select select "number:14"
select select "number:18"
select select "number:22"
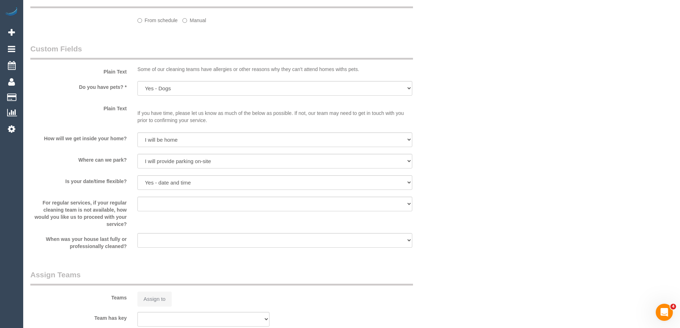
select select "object:870"
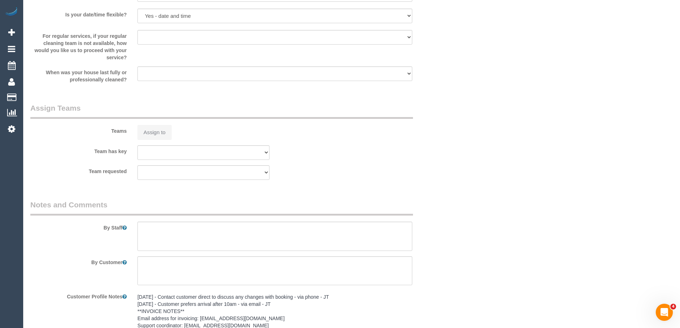
select select "spot1"
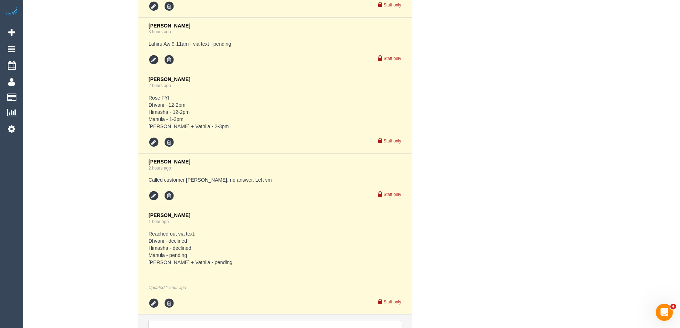
scroll to position [1368, 0]
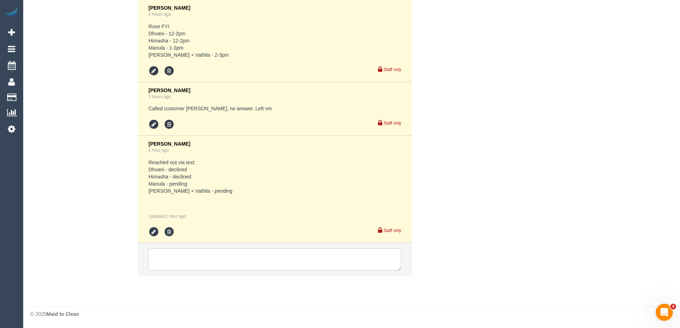
click at [233, 251] on textarea at bounding box center [275, 259] width 253 height 22
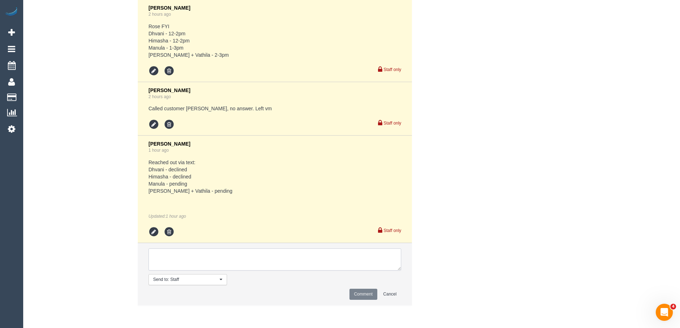
paste textarea "Flex: [DATE], 12-4 arrival."
type textarea "Flex: [DATE], 12-4 arrival. Via phone"
click at [363, 295] on button "Comment" at bounding box center [364, 294] width 28 height 11
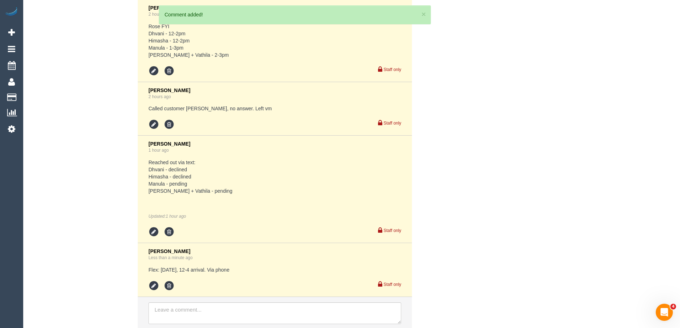
scroll to position [1422, 0]
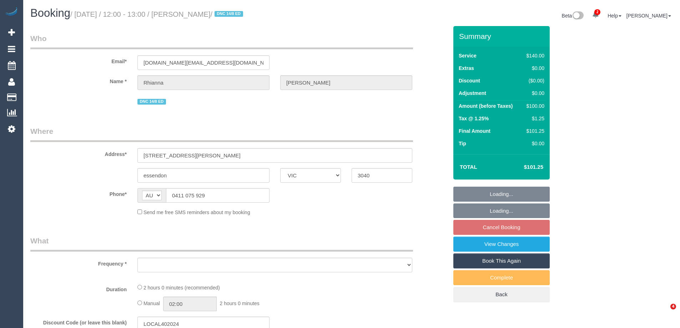
select select "VIC"
select select "object:549"
select select "string:stripe-pm_1Rkakf2GScqysDRV8j2hzl0i"
select select "number:30"
select select "number:17"
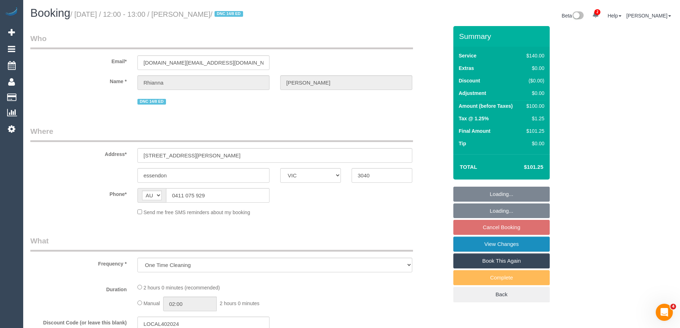
select select "number:18"
select select "number:24"
select select "number:35"
select select "number:26"
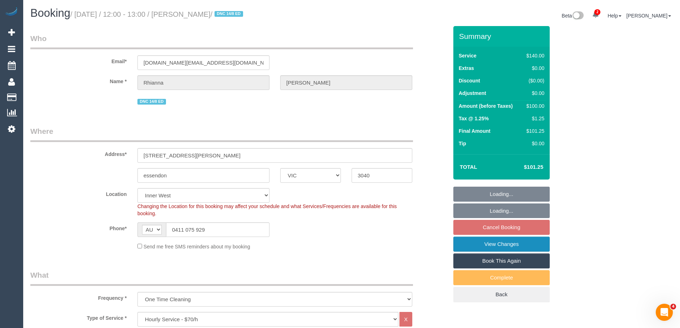
select select "object:866"
click at [491, 243] on link "View Changes" at bounding box center [501, 244] width 96 height 15
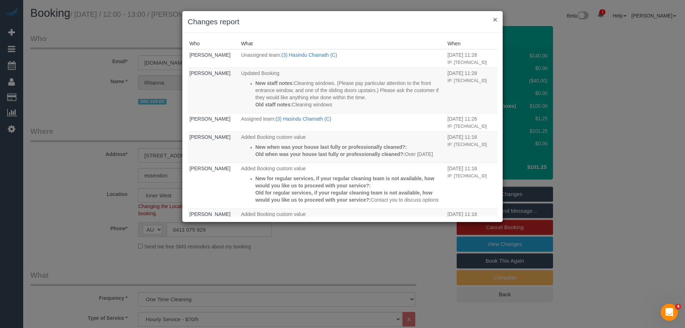
click at [496, 19] on button "×" at bounding box center [495, 19] width 4 height 7
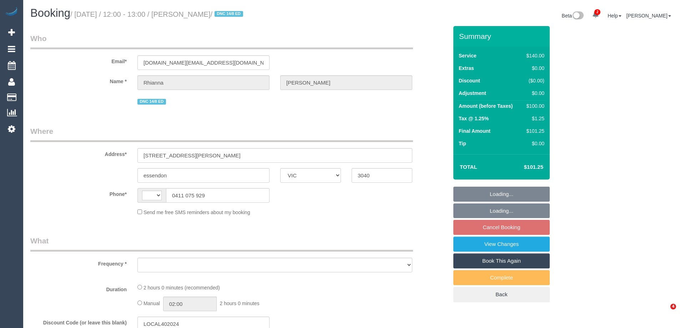
select select "VIC"
select select "object:302"
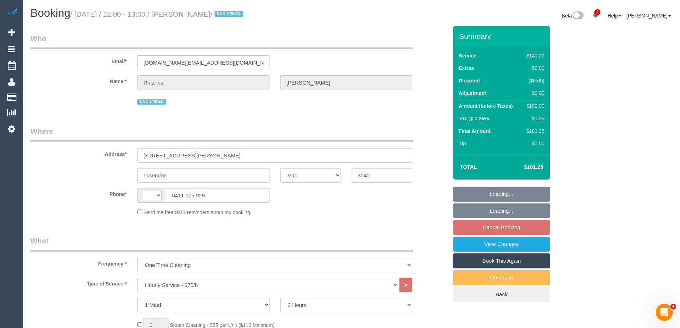
select select "string:AU"
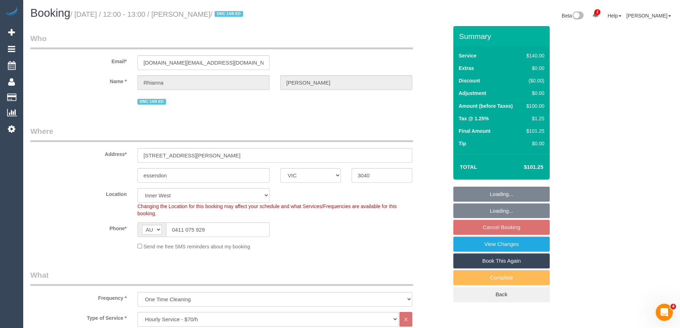
select select "string:stripe-pm_1Rkakf2GScqysDRV8j2hzl0i"
select select "number:30"
select select "number:17"
select select "number:18"
select select "number:24"
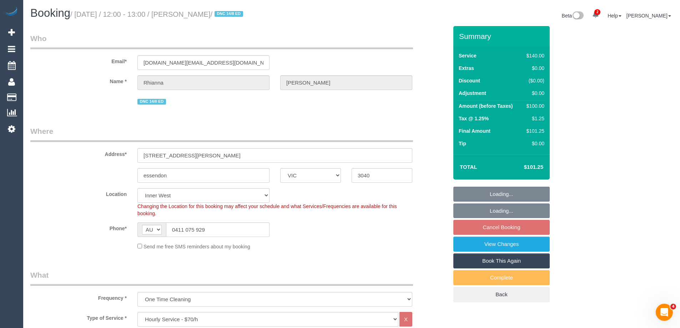
select select "number:35"
select select "number:26"
select select "object:1435"
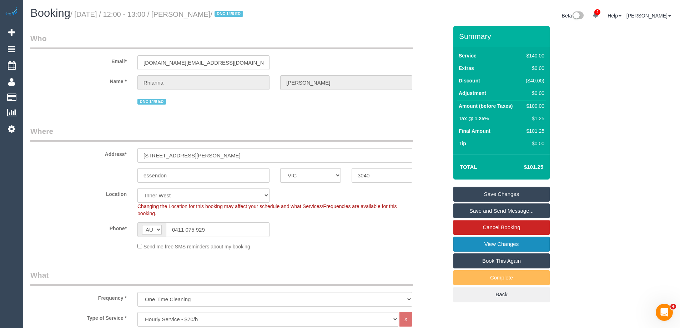
click at [493, 244] on link "View Changes" at bounding box center [501, 244] width 96 height 15
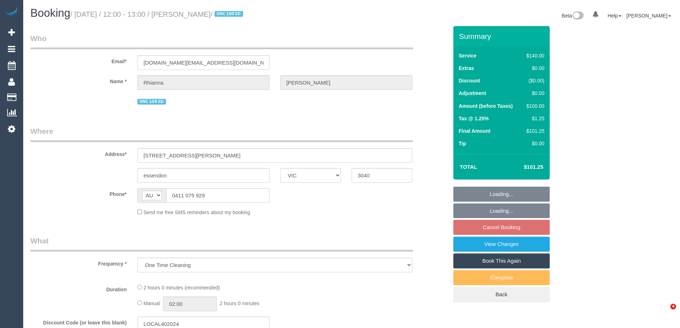
select select "VIC"
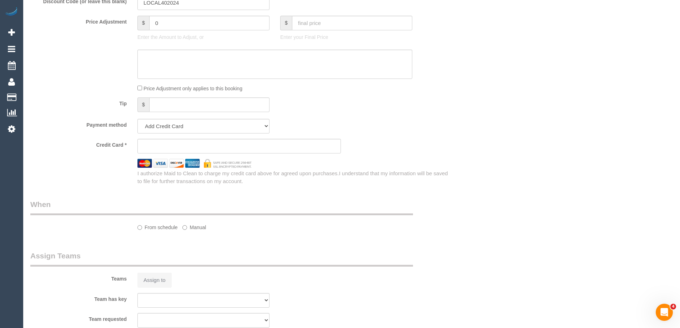
select select "string:stripe-pm_1Rkakf2GScqysDRV8j2hzl0i"
select select "number:30"
select select "number:17"
select select "number:18"
select select "number:24"
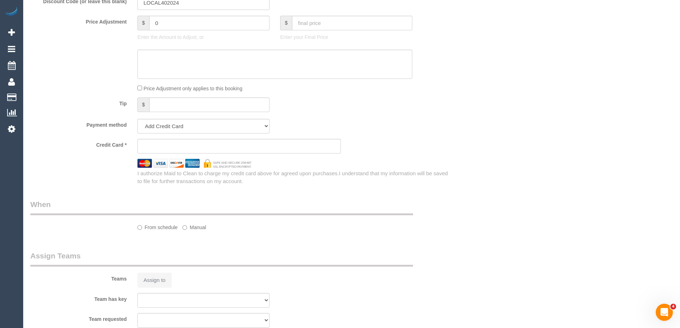
select select "number:35"
select select "number:26"
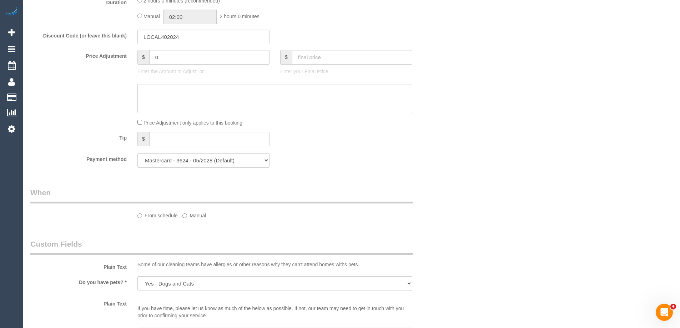
select select "object:702"
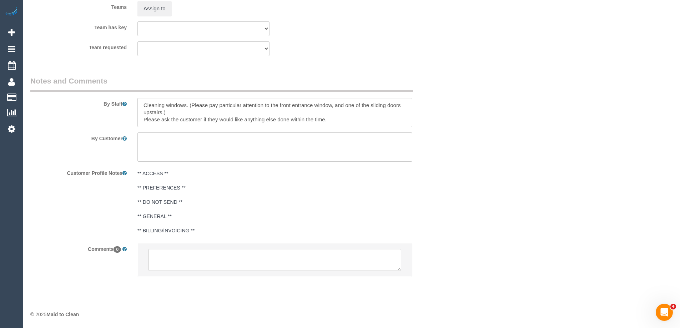
scroll to position [1133, 0]
click at [251, 257] on textarea at bounding box center [275, 259] width 253 height 22
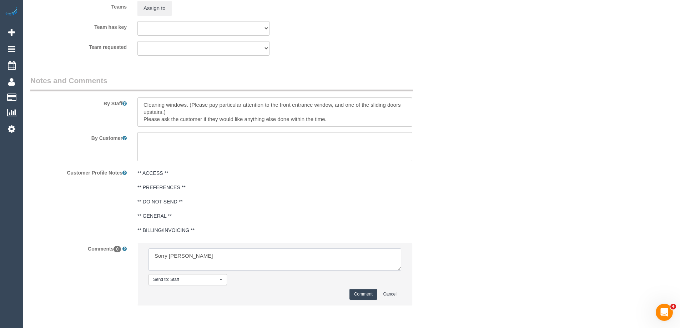
type textarea "Sorry [PERSON_NAME]"
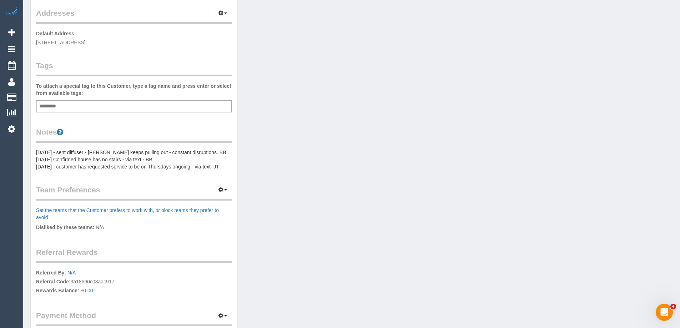
scroll to position [143, 0]
click at [38, 152] on pre "[DATE] - sent diffuser - [PERSON_NAME] keeps pulling out - constant disruptions…" at bounding box center [134, 159] width 196 height 21
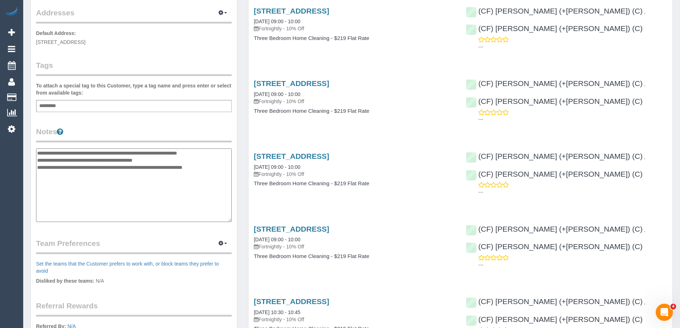
click at [36, 151] on textarea "**********" at bounding box center [134, 186] width 196 height 74
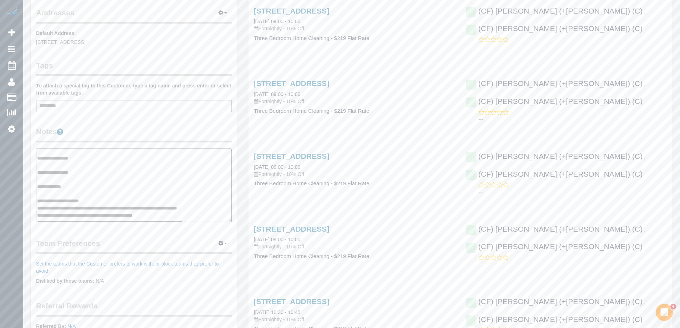
scroll to position [14, 0]
click at [117, 203] on textarea "**********" at bounding box center [134, 186] width 196 height 74
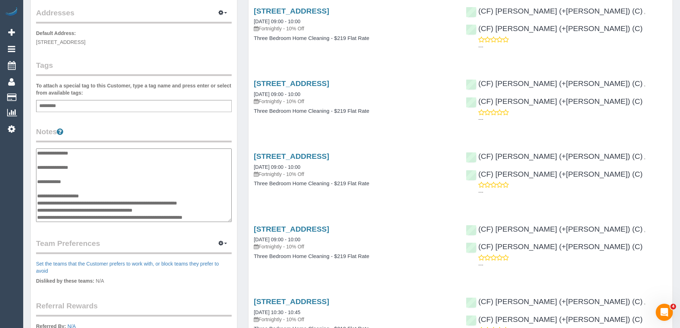
click at [117, 203] on textarea "**********" at bounding box center [134, 186] width 196 height 74
click at [173, 209] on textarea "**********" at bounding box center [134, 186] width 196 height 74
click at [89, 199] on textarea "**********" at bounding box center [134, 186] width 196 height 74
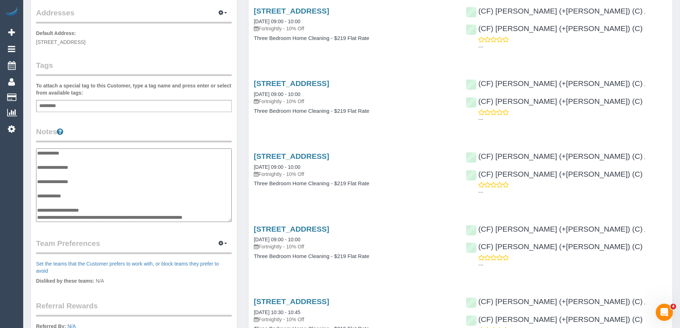
click at [82, 203] on textarea "**********" at bounding box center [134, 186] width 196 height 74
paste textarea "**********"
click at [94, 218] on textarea "**********" at bounding box center [134, 186] width 196 height 74
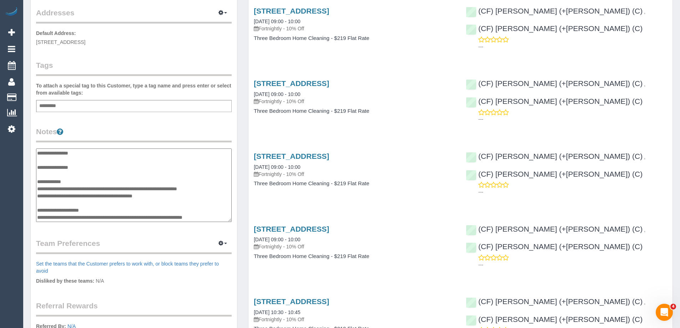
click at [94, 218] on textarea "**********" at bounding box center [134, 186] width 196 height 74
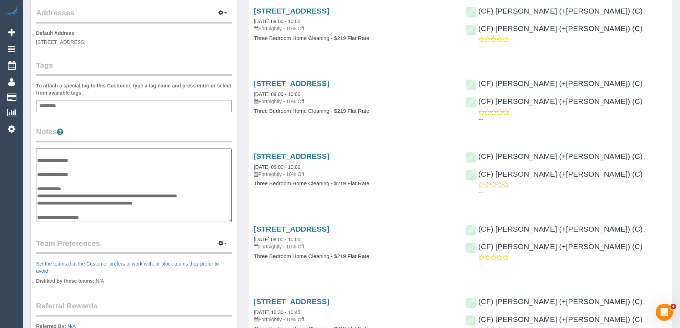
scroll to position [7, 0]
click at [59, 169] on textarea "**********" at bounding box center [134, 186] width 196 height 74
paste textarea "**********"
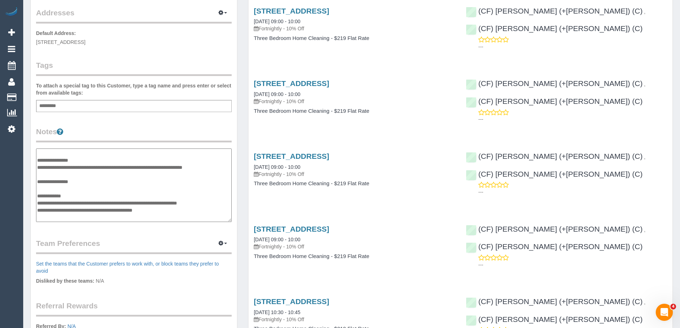
scroll to position [14, 0]
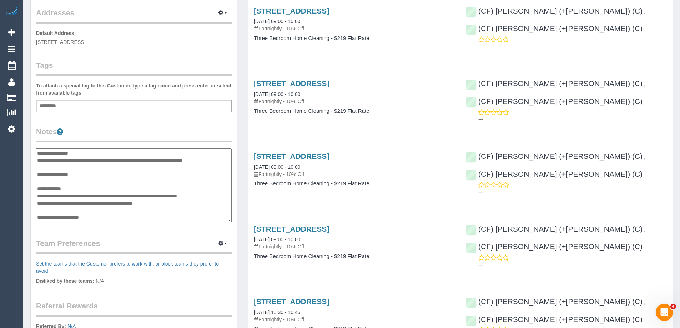
type textarea "**********"
click at [161, 132] on legend "Notes" at bounding box center [134, 134] width 196 height 16
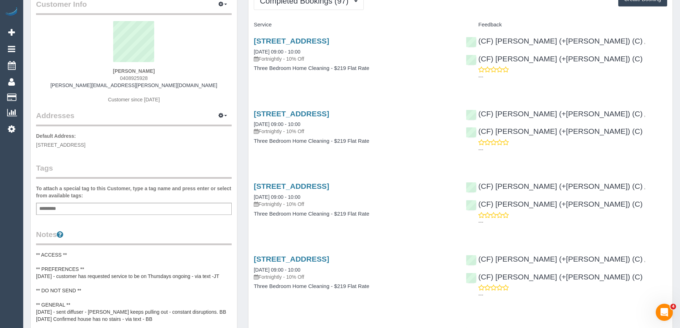
scroll to position [0, 0]
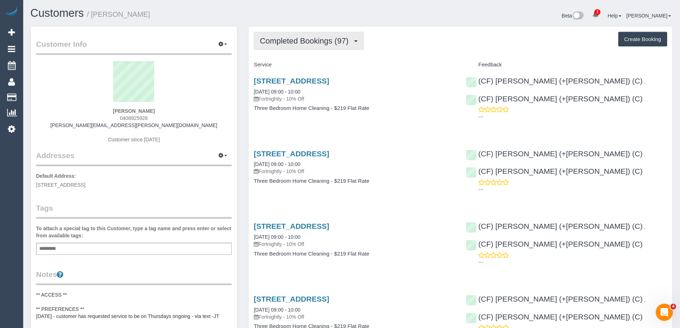
click at [299, 38] on span "Completed Bookings (97)" at bounding box center [306, 40] width 92 height 9
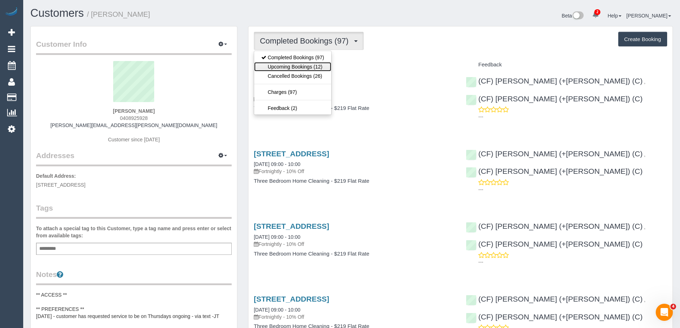
click at [300, 65] on link "Upcoming Bookings (12)" at bounding box center [292, 66] width 77 height 9
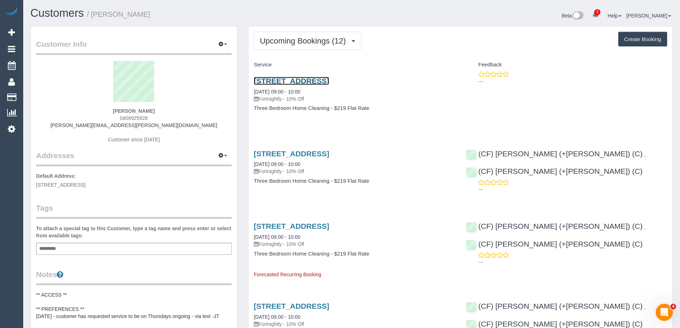
click at [329, 79] on link "[STREET_ADDRESS]" at bounding box center [291, 81] width 75 height 8
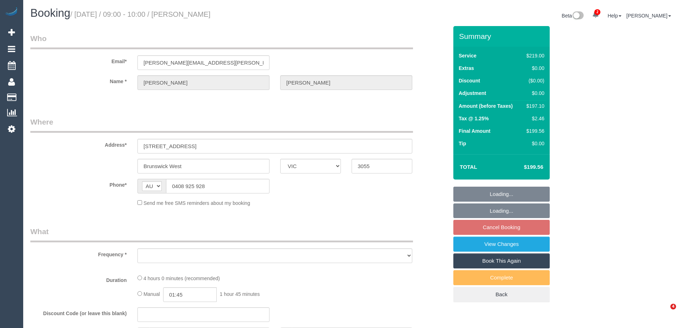
select select "VIC"
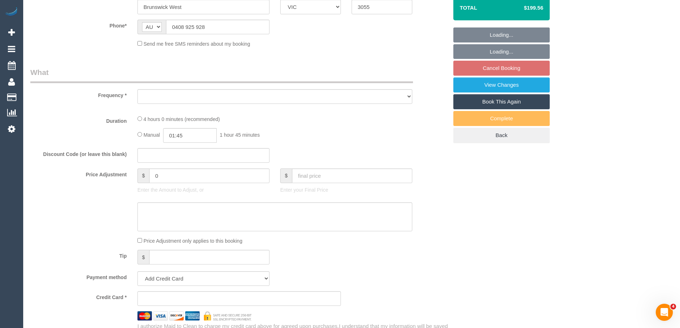
select select "object:575"
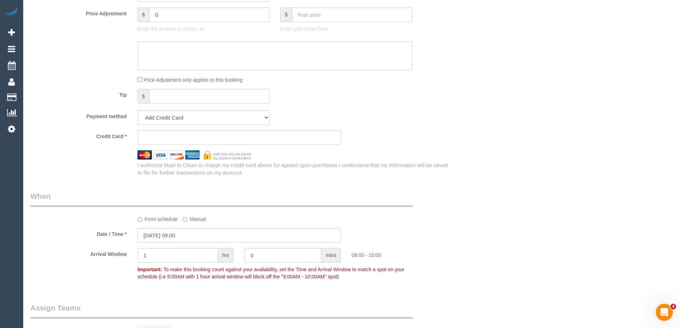
select select "string:stripe-pm_1PSTU82GScqysDRVltfeHtEI"
select select "number:28"
select select "number:15"
select select "number:18"
select select "number:22"
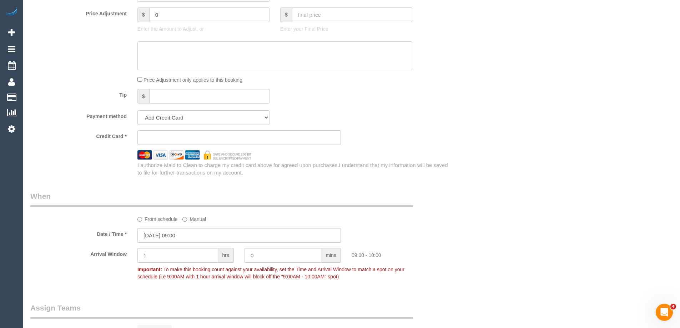
select select "number:12"
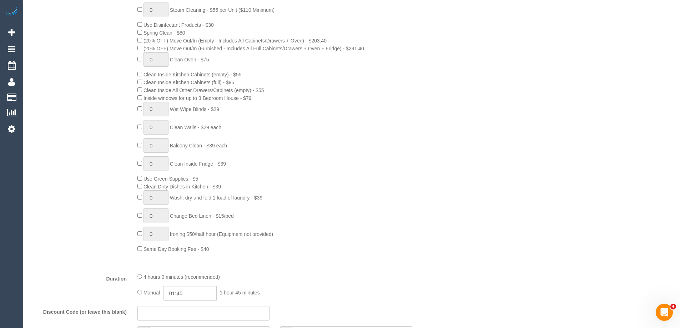
select select "object:1573"
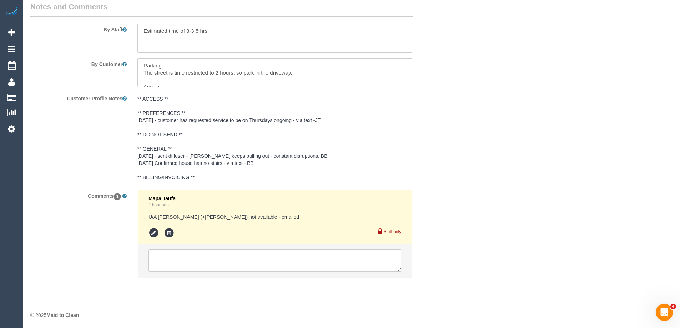
scroll to position [1231, 0]
click at [191, 264] on textarea at bounding box center [275, 259] width 253 height 22
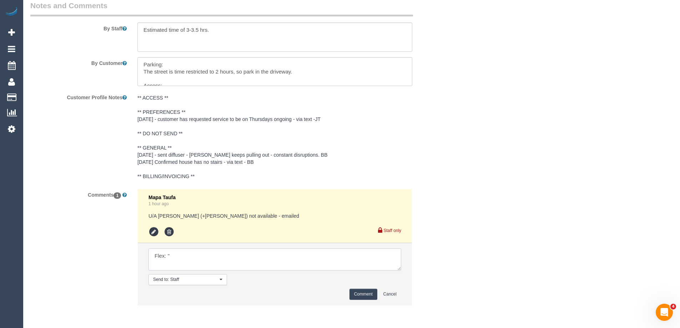
paste textarea "A cover cleaner would be great. Closest to original time would be good but pret…"
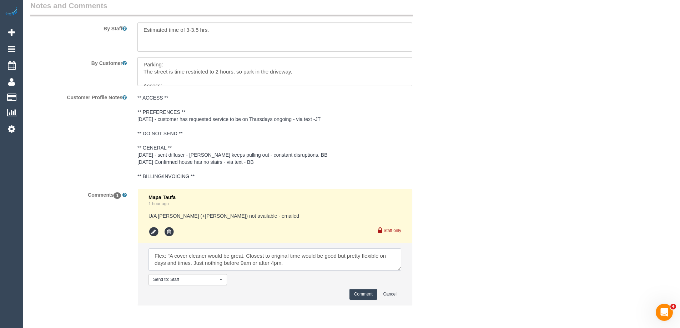
scroll to position [0, 0]
drag, startPoint x: 226, startPoint y: 254, endPoint x: 314, endPoint y: 260, distance: 88.4
click at [314, 260] on textarea at bounding box center [275, 259] width 253 height 22
type textarea "Flex: "A cover cleaner would be great. Closest to original time would be good b…"
click at [359, 292] on button "Comment" at bounding box center [364, 294] width 28 height 11
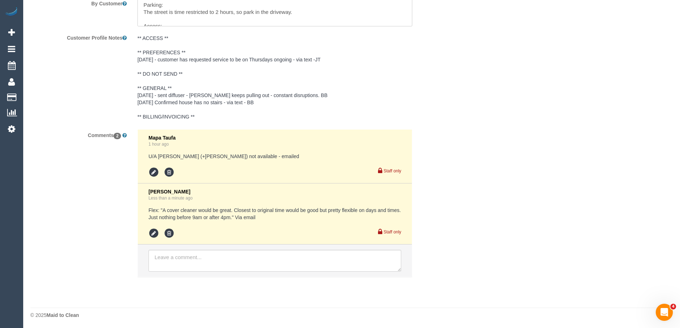
scroll to position [1291, 0]
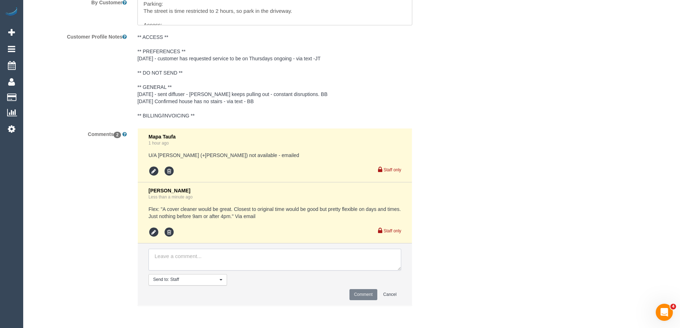
click at [217, 259] on textarea at bounding box center [275, 260] width 253 height 22
type textarea "Please send a confirmation email."
click at [364, 296] on button "Comment" at bounding box center [364, 294] width 28 height 11
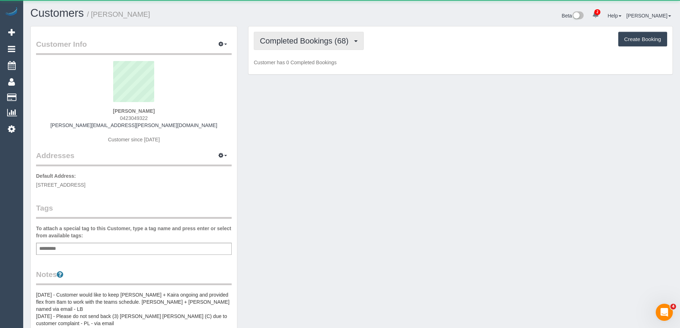
click at [327, 41] on span "Completed Bookings (68)" at bounding box center [306, 40] width 92 height 9
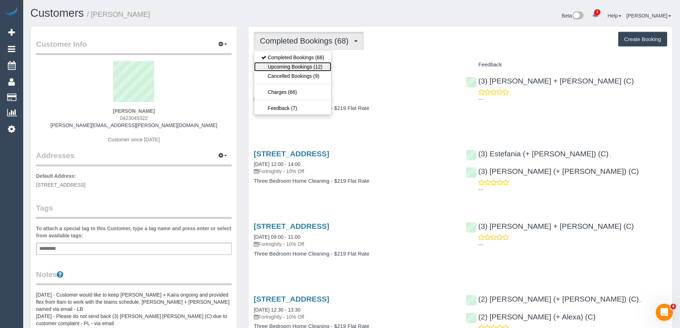
click at [319, 65] on link "Upcoming Bookings (12)" at bounding box center [292, 66] width 77 height 9
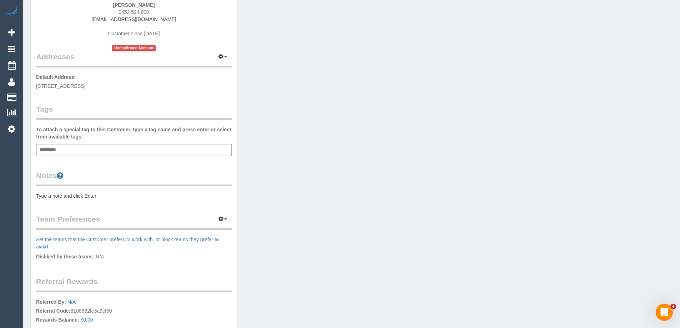
scroll to position [107, 0]
click at [81, 196] on pre "Type a note and click Enter" at bounding box center [134, 194] width 196 height 7
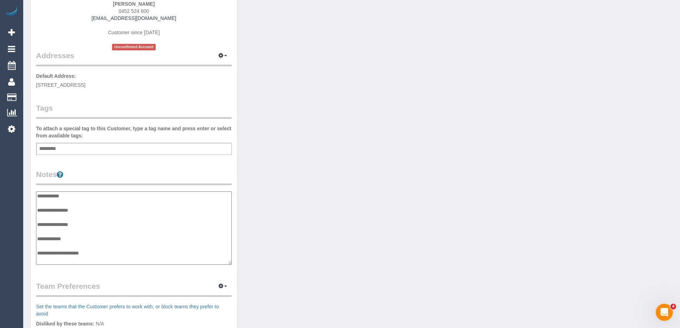
scroll to position [6, 0]
click at [79, 260] on textarea "**********" at bounding box center [134, 228] width 196 height 74
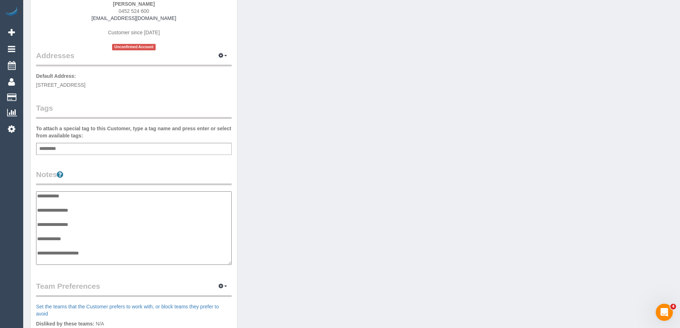
type textarea "**********"
click at [107, 181] on legend "Notes" at bounding box center [134, 177] width 196 height 16
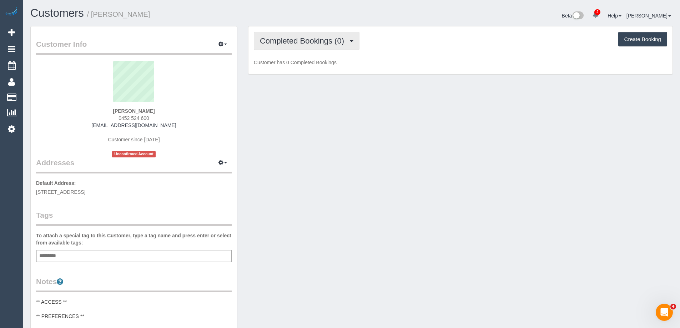
click at [295, 43] on span "Completed Bookings (0)" at bounding box center [304, 40] width 88 height 9
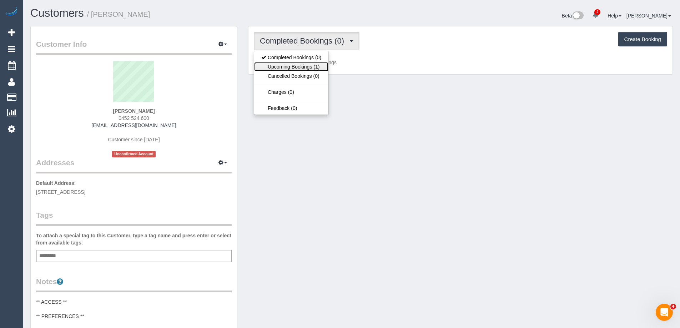
click at [293, 62] on link "Upcoming Bookings (1)" at bounding box center [291, 66] width 74 height 9
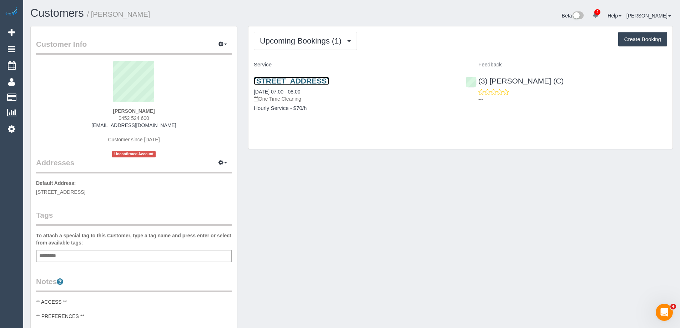
click at [293, 79] on link "[STREET_ADDRESS]" at bounding box center [291, 81] width 75 height 8
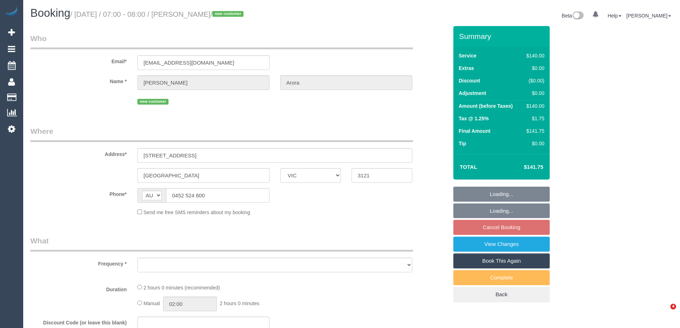
select select "VIC"
select select "string:stripe-pm_1Ry5j42GScqysDRVrYo0qZy3"
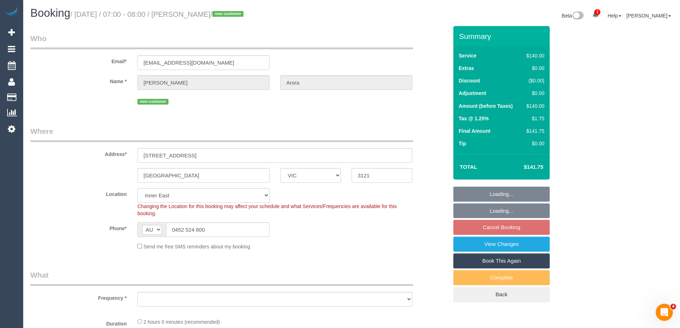
select select "object:724"
select select "number:28"
select select "number:14"
select select "number:19"
select select "number:25"
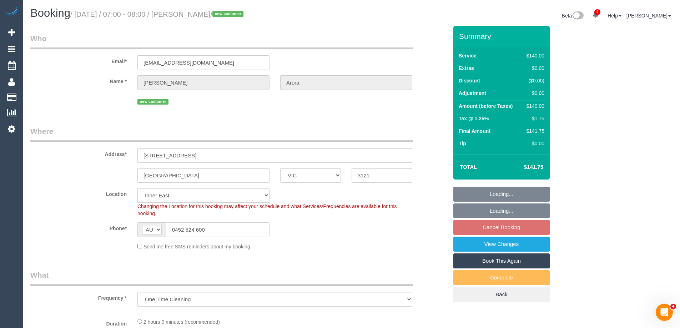
select select "object:729"
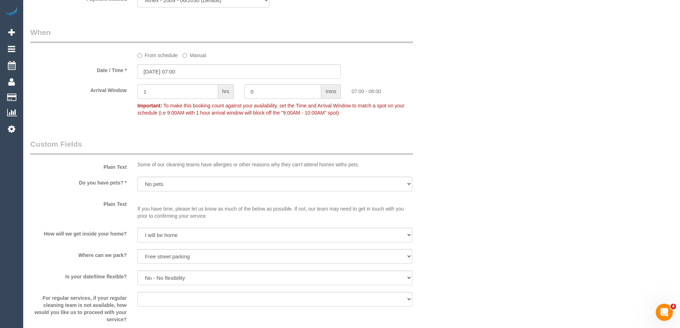
scroll to position [750, 0]
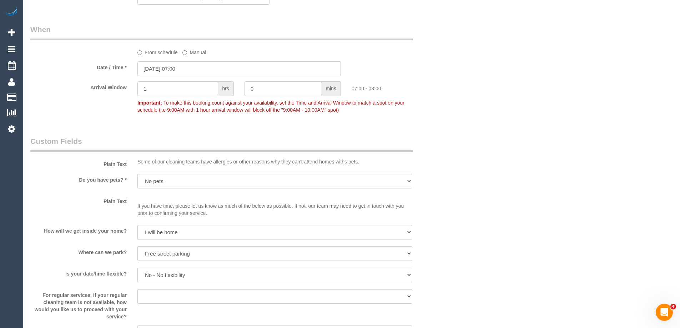
click at [158, 52] on label "From schedule" at bounding box center [157, 51] width 40 height 10
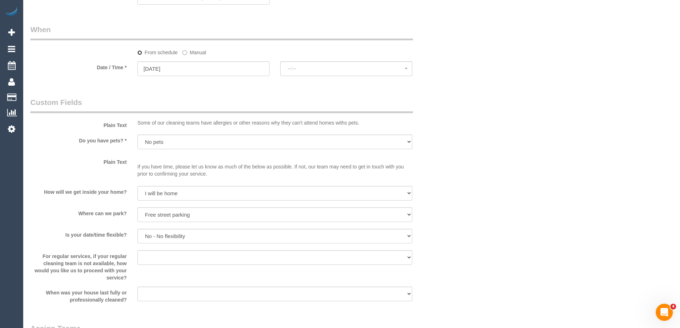
select select "spot10"
click at [322, 69] on span "No spots available" at bounding box center [346, 69] width 117 height 6
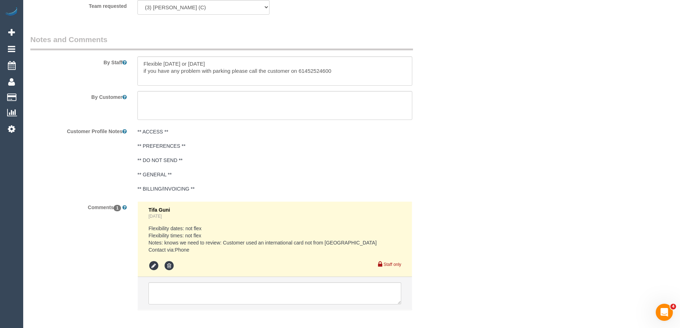
scroll to position [1169, 0]
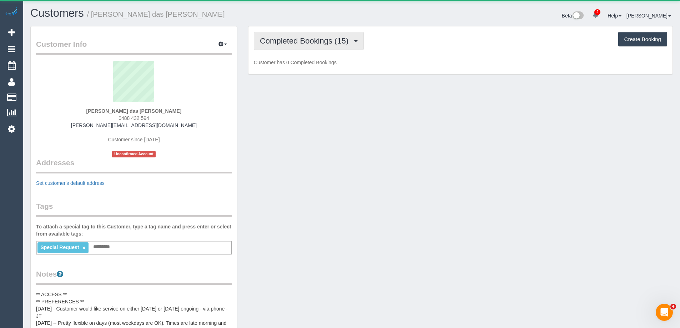
scroll to position [551, 680]
click at [307, 33] on button "Completed Bookings (15)" at bounding box center [309, 41] width 110 height 18
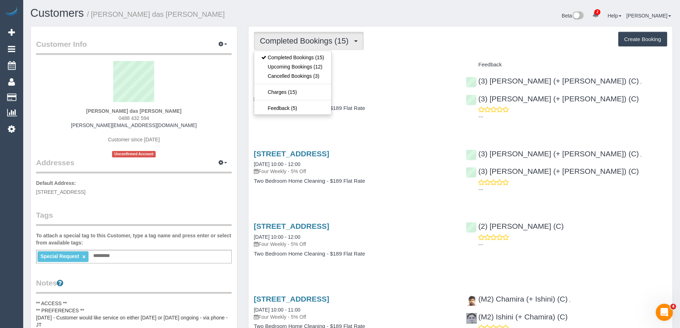
scroll to position [34454, 35022]
click at [307, 67] on link "Upcoming Bookings (12)" at bounding box center [292, 66] width 77 height 9
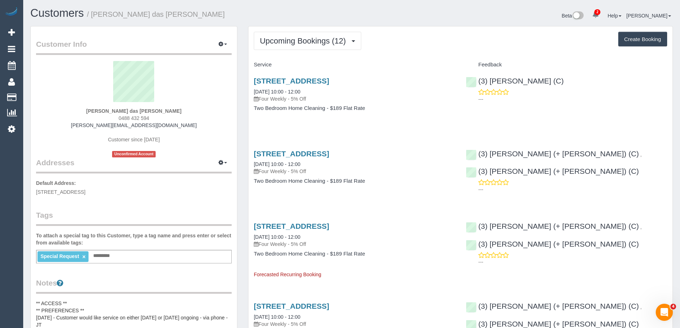
scroll to position [1052, 680]
click at [329, 81] on link "[STREET_ADDRESS]" at bounding box center [291, 81] width 75 height 8
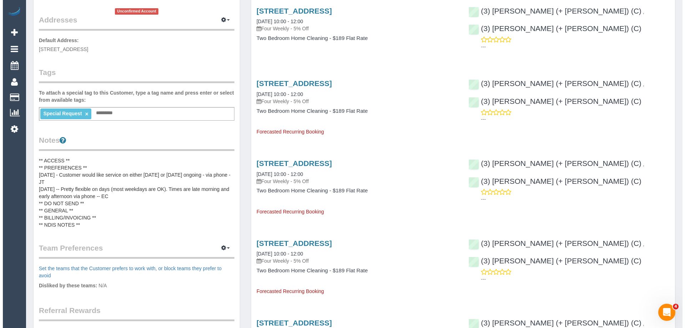
scroll to position [0, 0]
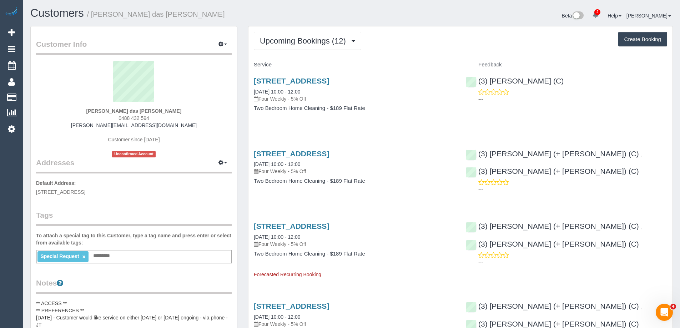
drag, startPoint x: 151, startPoint y: 118, endPoint x: 111, endPoint y: 117, distance: 39.3
click at [111, 117] on div "[PERSON_NAME] das [PERSON_NAME] 0488 432 594 [PERSON_NAME][EMAIL_ADDRESS][DOMAI…" at bounding box center [134, 109] width 196 height 96
copy span "0488 432 594"
click at [329, 227] on link "[STREET_ADDRESS]" at bounding box center [291, 226] width 75 height 8
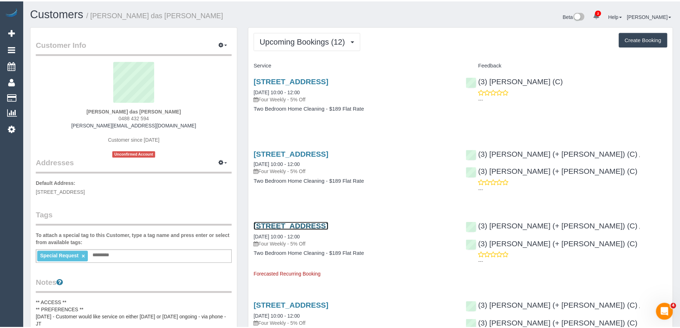
scroll to position [1052, 685]
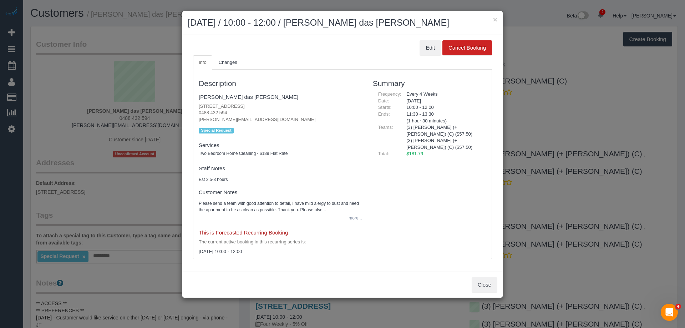
click at [352, 218] on button "more..." at bounding box center [353, 218] width 17 height 10
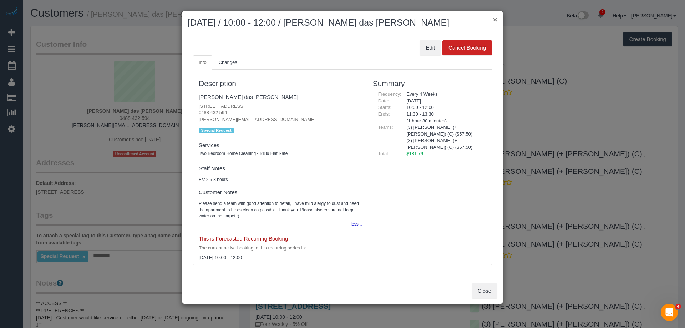
click at [495, 19] on button "×" at bounding box center [495, 19] width 4 height 7
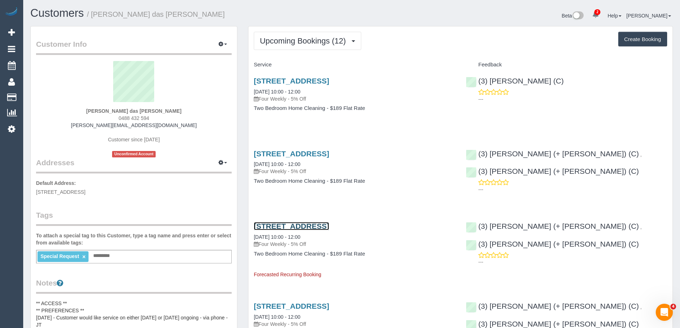
scroll to position [34650, 35022]
click at [152, 118] on div "[PERSON_NAME] das [PERSON_NAME] 0488 432 594 [PERSON_NAME][EMAIL_ADDRESS][DOMAI…" at bounding box center [134, 109] width 196 height 96
click at [100, 14] on small "/ [PERSON_NAME] das [PERSON_NAME]" at bounding box center [156, 14] width 138 height 8
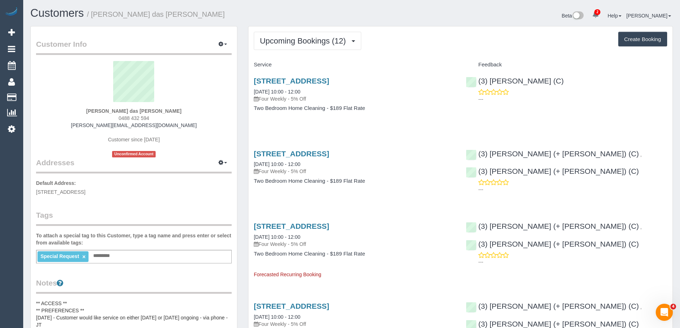
click at [100, 14] on small "/ [PERSON_NAME] das [PERSON_NAME]" at bounding box center [156, 14] width 138 height 8
copy small "[PERSON_NAME]"
click at [223, 45] on button "button" at bounding box center [223, 44] width 18 height 11
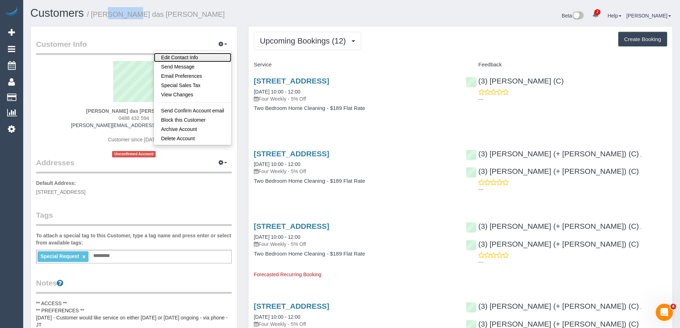
click at [204, 59] on link "Edit Contact Info" at bounding box center [192, 57] width 77 height 9
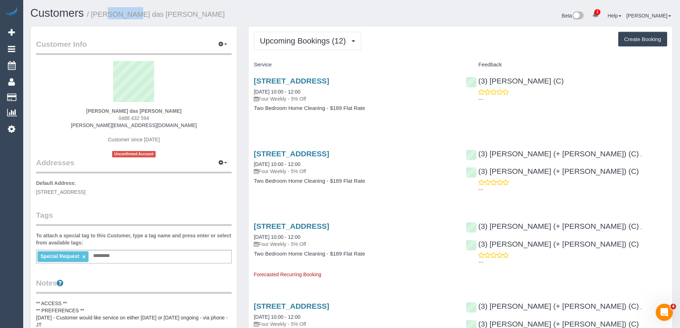
select select "VIC"
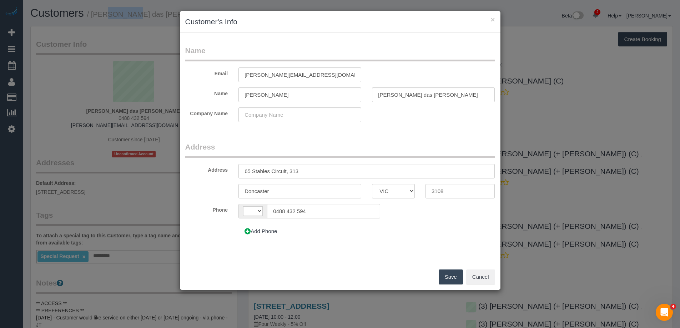
scroll to position [1052, 685]
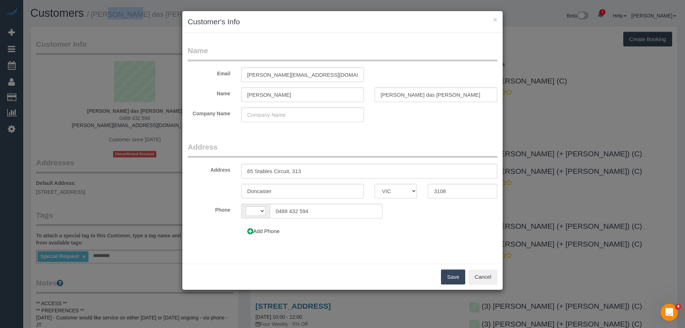
select select "string:AU"
drag, startPoint x: 489, startPoint y: 280, endPoint x: 497, endPoint y: 279, distance: 7.9
click at [489, 280] on button "Cancel" at bounding box center [483, 277] width 29 height 15
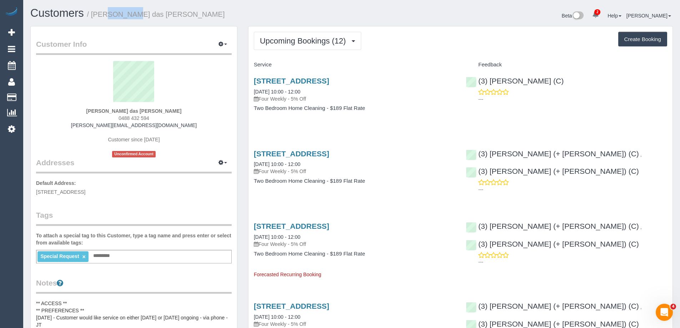
scroll to position [34650, 35022]
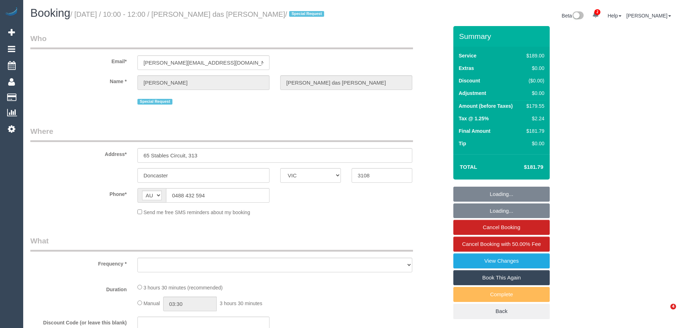
select select "VIC"
select select "object:559"
select select "string:stripe-pm_1P2Ort2GScqysDRVf7yNm12m"
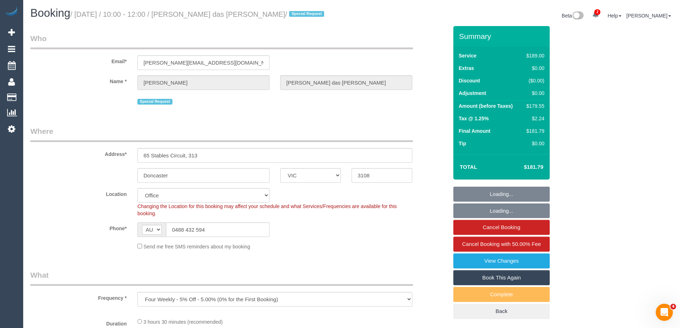
select select "object:566"
select select "number:28"
select select "number:14"
select select "number:18"
select select "number:24"
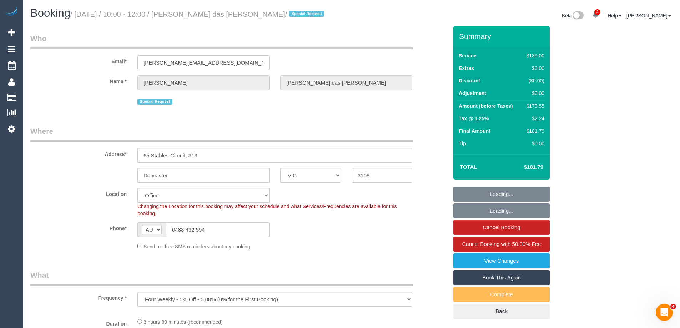
select select "number:33"
select select "number:13"
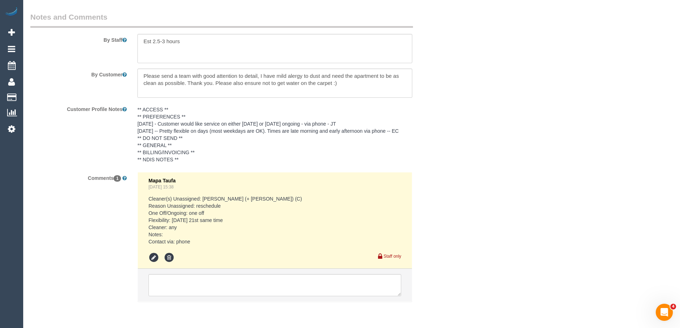
scroll to position [1254, 0]
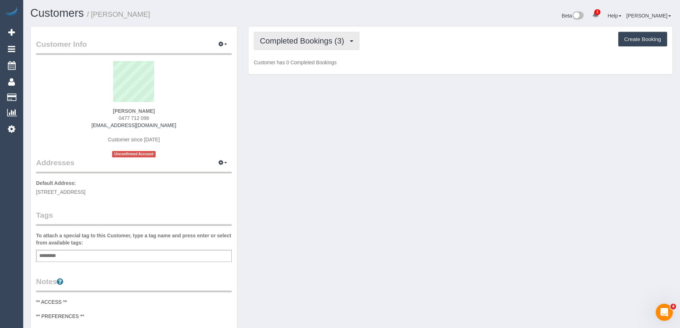
click at [292, 37] on span "Completed Bookings (3)" at bounding box center [304, 40] width 88 height 9
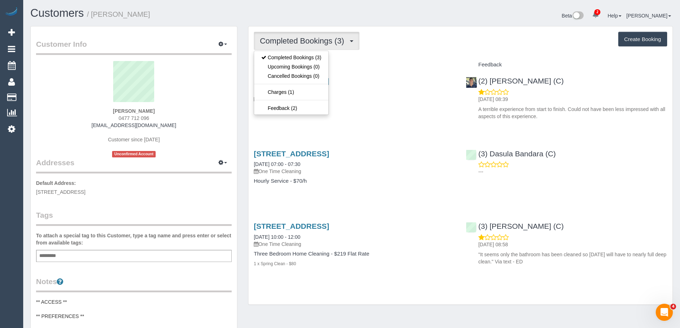
click at [416, 48] on div "Completed Bookings (3) Completed Bookings (3) Upcoming Bookings (0) Cancelled B…" at bounding box center [460, 41] width 413 height 18
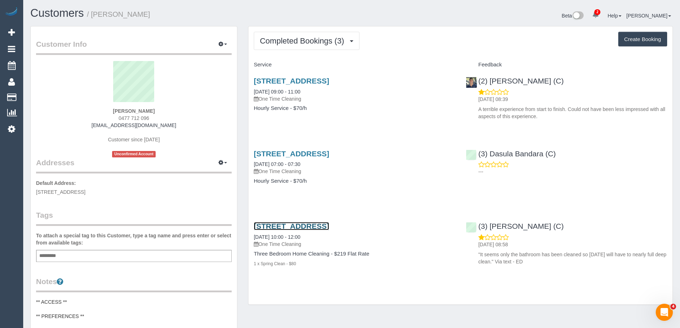
click at [329, 226] on link "[STREET_ADDRESS]" at bounding box center [291, 226] width 75 height 8
click at [218, 46] on button "button" at bounding box center [223, 44] width 18 height 11
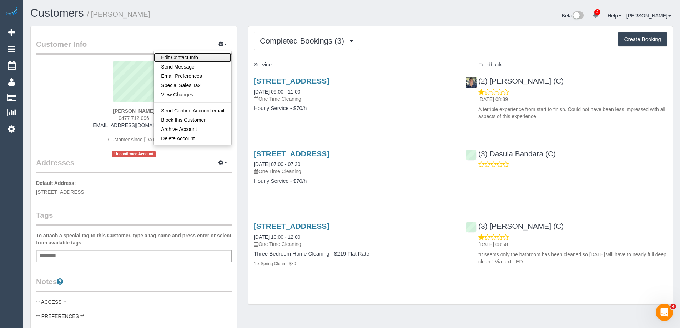
click at [200, 57] on link "Edit Contact Info" at bounding box center [192, 57] width 77 height 9
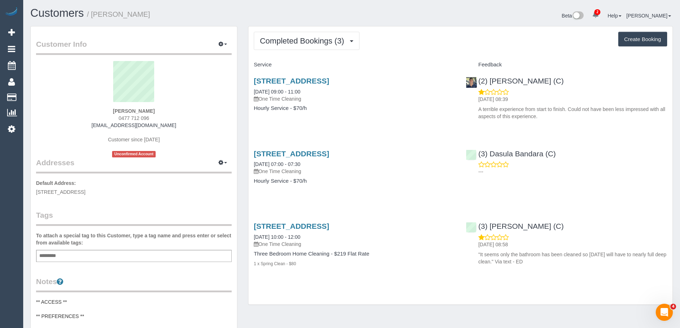
select select "VIC"
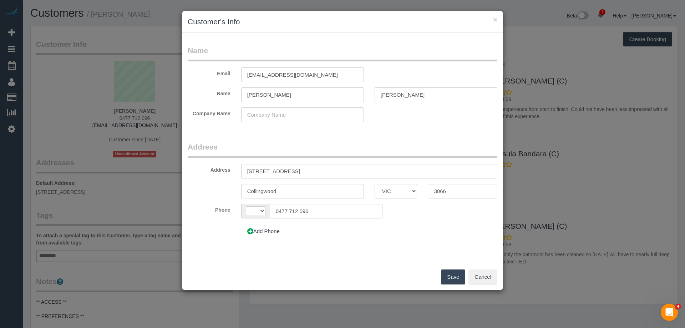
select select "string:AU"
click at [252, 231] on icon at bounding box center [250, 231] width 6 height 5
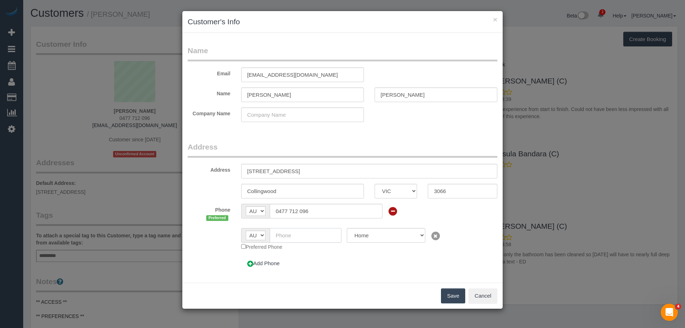
click at [291, 233] on input "text" at bounding box center [306, 235] width 72 height 15
paste input "0452 456 262"
type input "0452 456 262"
click at [451, 296] on button "Save" at bounding box center [453, 295] width 24 height 15
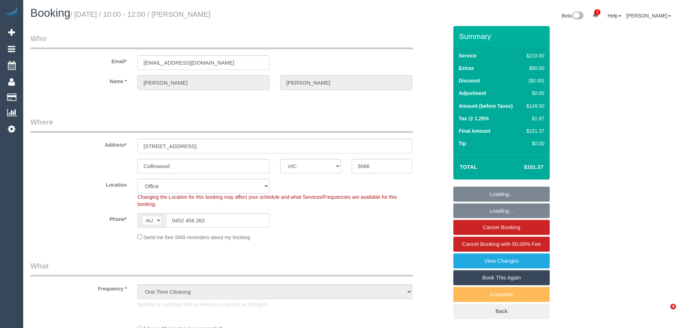
select select "VIC"
select select "object:679"
select select "string:stripe-pm_1RvpIv2GScqysDRVHrd82KGu"
click at [184, 16] on h1 "Booking / August 16, 2025 / 10:00 - 12:00 / Tom Cahill" at bounding box center [188, 13] width 316 height 12
select select "number:27"
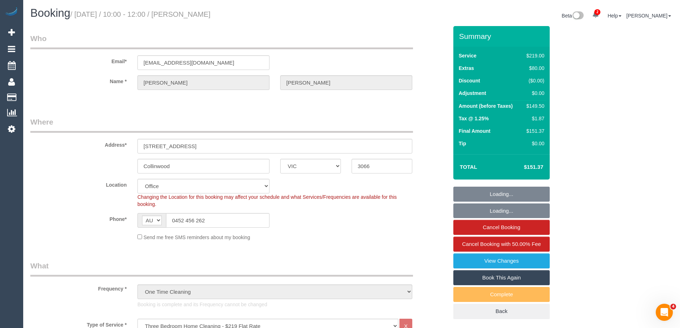
select select "number:14"
select select "number:19"
select select "number:25"
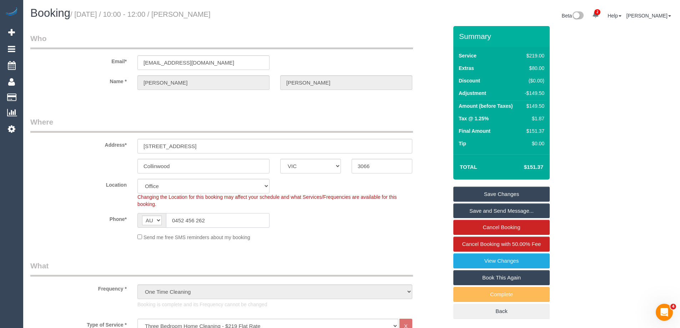
click at [202, 219] on input "0452 456 262" at bounding box center [218, 220] width 104 height 15
click at [201, 218] on input "0452 456 262" at bounding box center [218, 220] width 104 height 15
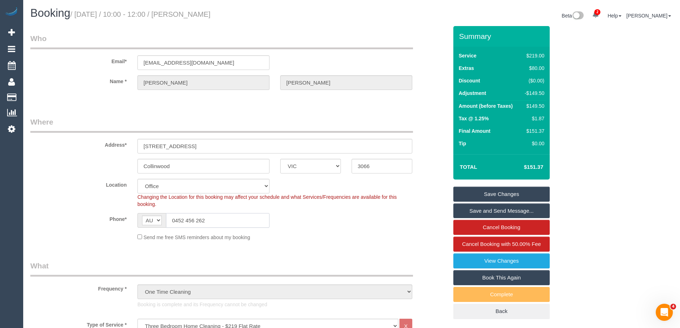
click at [201, 218] on input "0452 456 262" at bounding box center [218, 220] width 104 height 15
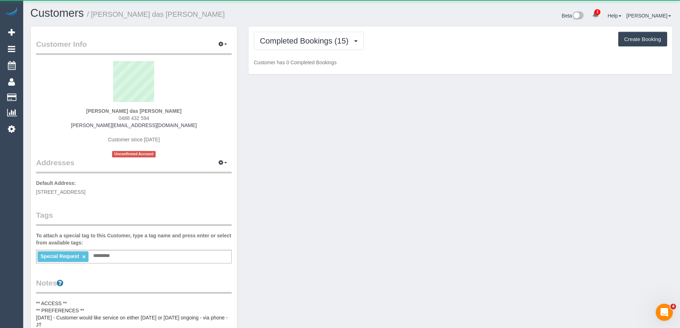
scroll to position [595, 680]
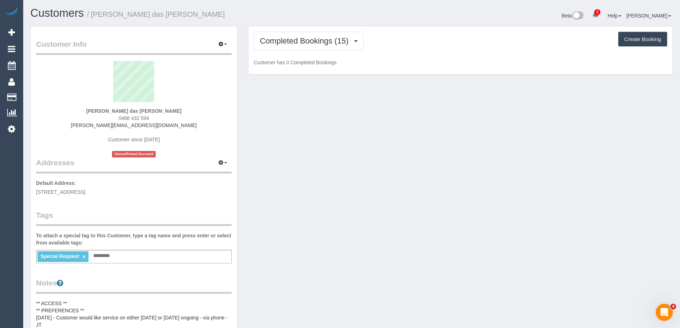
drag, startPoint x: 154, startPoint y: 119, endPoint x: 105, endPoint y: 119, distance: 48.9
click at [105, 120] on div "[PERSON_NAME] das [PERSON_NAME] 0488 432 594 [PERSON_NAME][EMAIL_ADDRESS][DOMAI…" at bounding box center [134, 109] width 196 height 96
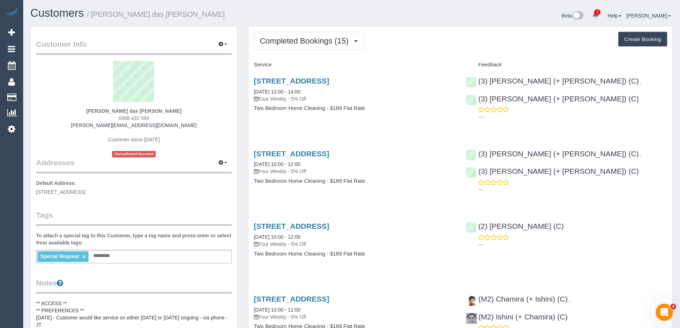
scroll to position [1248, 680]
copy span "0488 432 594"
copy small "[PERSON_NAME] das [PERSON_NAME]"
drag, startPoint x: 204, startPoint y: 15, endPoint x: 94, endPoint y: 16, distance: 109.6
click at [94, 16] on h1 "Customers / [PERSON_NAME] das [PERSON_NAME]" at bounding box center [188, 13] width 316 height 12
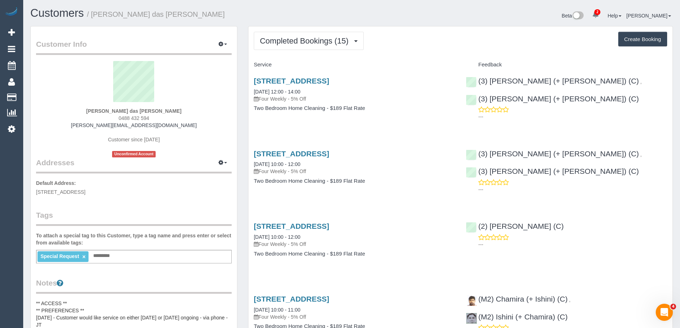
drag, startPoint x: 151, startPoint y: 120, endPoint x: 102, endPoint y: 117, distance: 49.0
click at [102, 117] on div "[PERSON_NAME] das [PERSON_NAME] 0488 432 594 [PERSON_NAME][EMAIL_ADDRESS][DOMAI…" at bounding box center [134, 109] width 196 height 96
copy span "0488 432 594"
click at [101, 14] on small "/ [PERSON_NAME] das [PERSON_NAME]" at bounding box center [156, 14] width 138 height 8
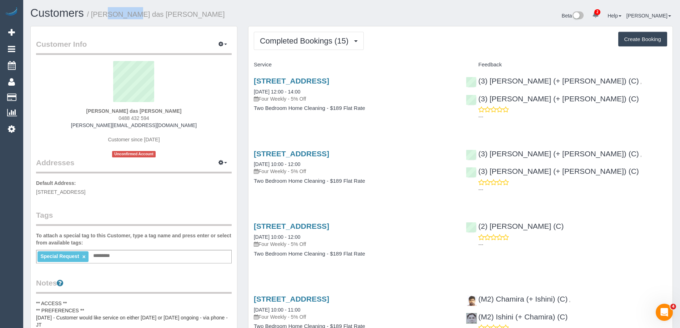
copy small "[PERSON_NAME]"
click at [284, 38] on span "Completed Bookings (15)" at bounding box center [306, 40] width 92 height 9
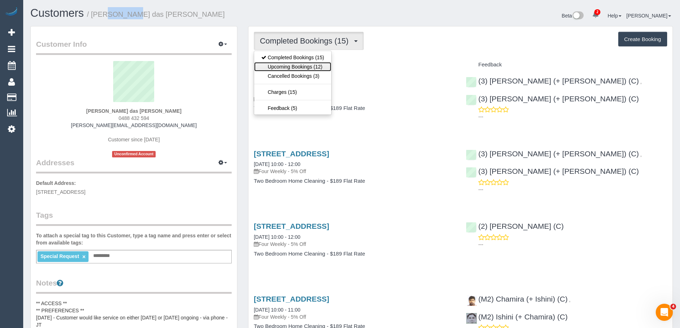
click at [286, 65] on link "Upcoming Bookings (12)" at bounding box center [292, 66] width 77 height 9
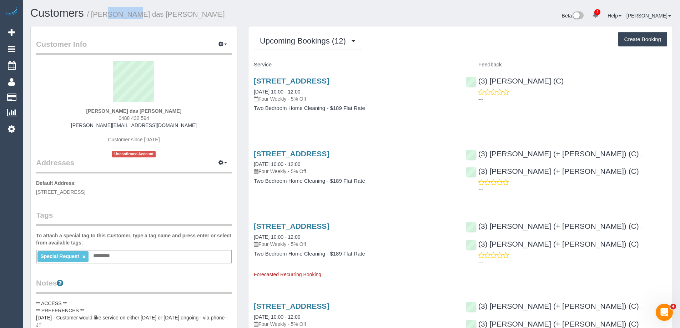
scroll to position [1052, 680]
click at [287, 79] on link "[STREET_ADDRESS]" at bounding box center [291, 81] width 75 height 8
click at [321, 38] on span "Upcoming Bookings (12)" at bounding box center [305, 40] width 90 height 9
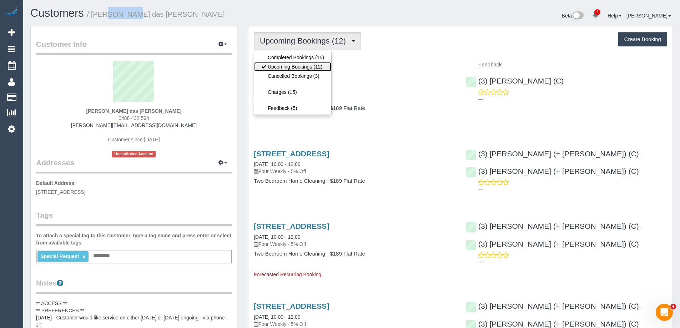
click at [310, 64] on link "Upcoming Bookings (12)" at bounding box center [292, 66] width 77 height 9
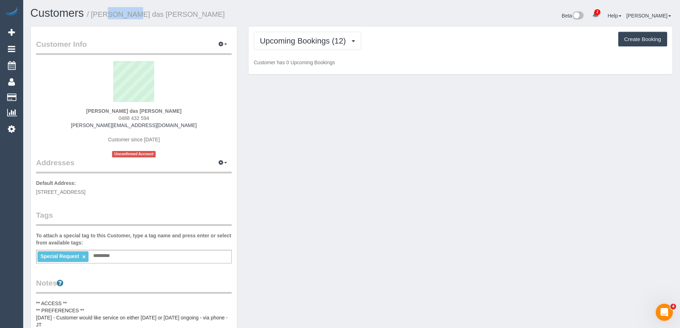
scroll to position [980, 680]
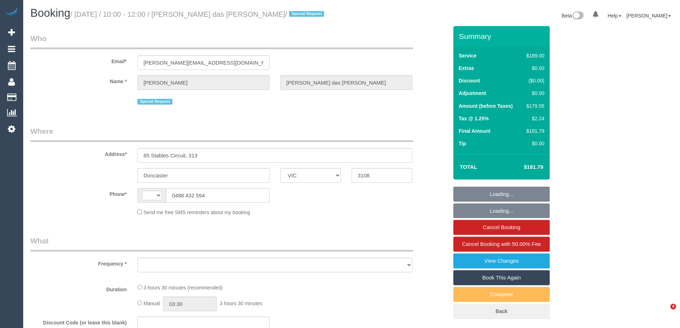
select select "VIC"
select select "string:stripe-pm_1P2Ort2GScqysDRVf7yNm12m"
select select "number:28"
select select "number:14"
select select "number:18"
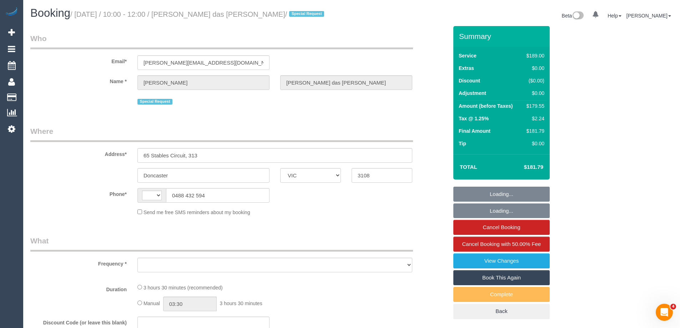
select select "number:24"
select select "number:33"
select select "number:13"
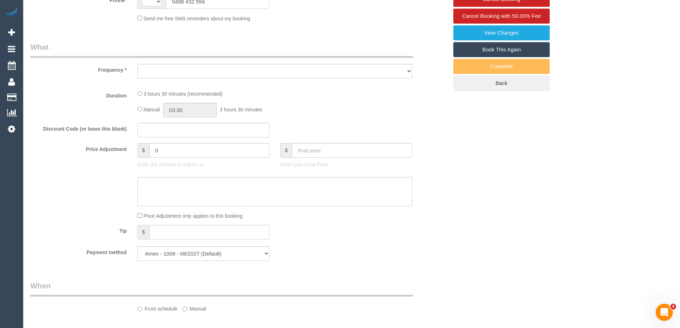
select select "string:AU"
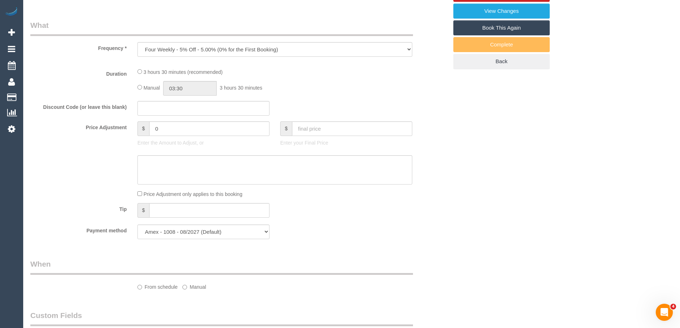
select select "object:833"
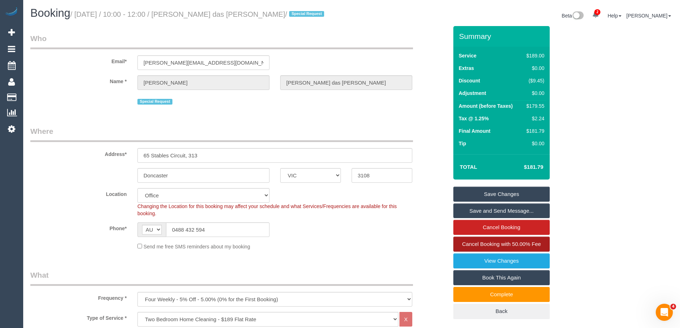
click at [500, 243] on span "Cancel Booking with 50.00% Fee" at bounding box center [501, 244] width 79 height 6
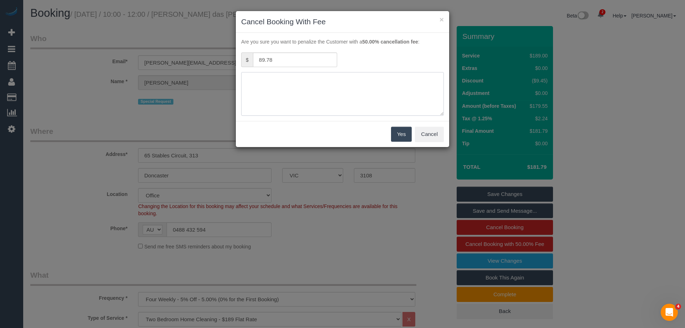
click at [353, 104] on textarea at bounding box center [342, 94] width 203 height 44
click at [360, 90] on textarea at bounding box center [342, 94] width 203 height 44
type textarea "No access. 2 x calls, 2 x texts - ED"
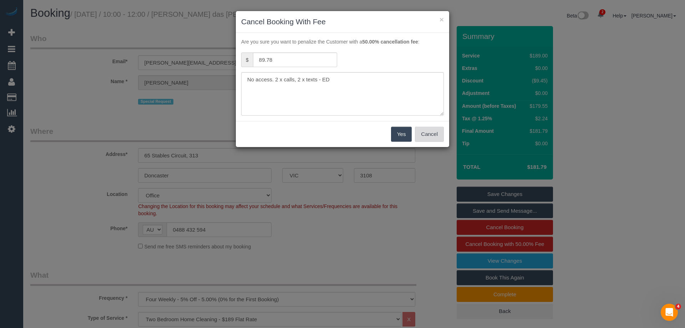
click at [437, 129] on button "Cancel" at bounding box center [429, 134] width 29 height 15
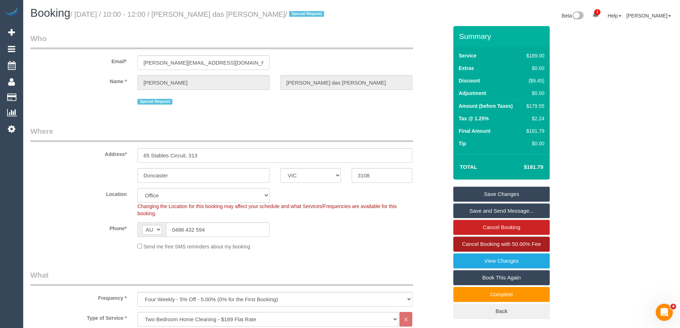
click at [497, 241] on span "Cancel Booking with 50.00% Fee" at bounding box center [501, 244] width 79 height 6
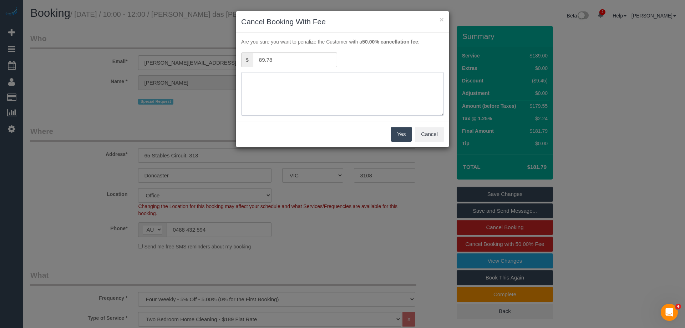
click at [350, 104] on textarea at bounding box center [342, 94] width 203 height 44
paste textarea "No access. 2 x calls, 2 x texts - ED"
type textarea "No access. 2 x calls, 2 x texts - ED"
click at [398, 134] on button "Yes" at bounding box center [401, 134] width 21 height 15
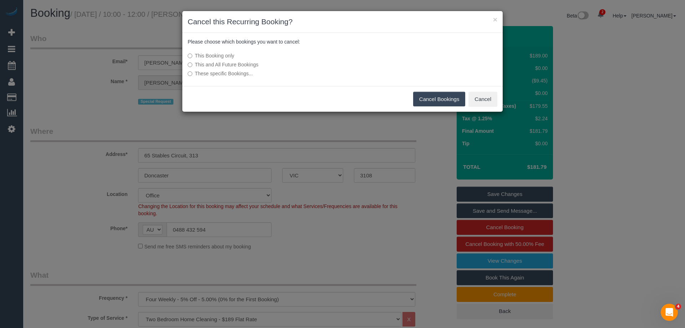
click at [426, 96] on button "Cancel Bookings" at bounding box center [439, 99] width 52 height 15
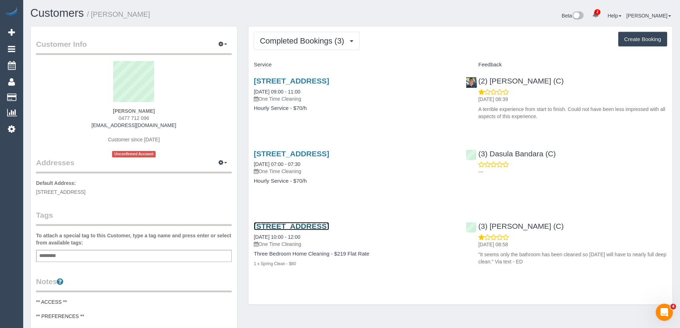
click at [329, 224] on link "[STREET_ADDRESS]" at bounding box center [291, 226] width 75 height 8
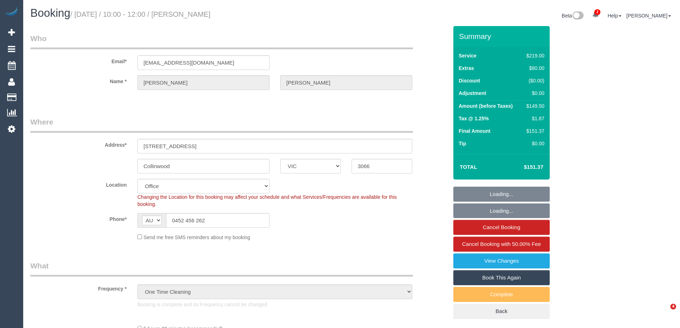
select select "VIC"
select select "object:729"
select select "string:stripe-pm_1RvpIv2GScqysDRVHrd82KGu"
select select "number:27"
select select "number:14"
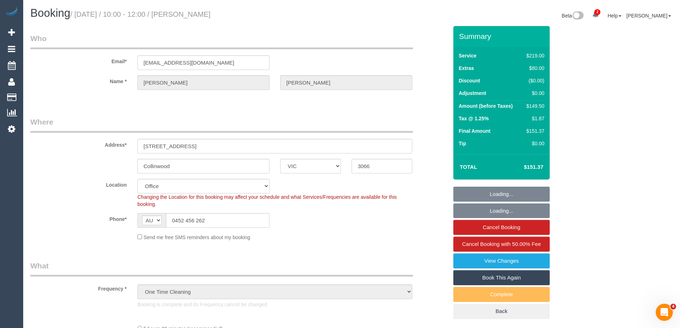
select select "number:19"
select select "number:25"
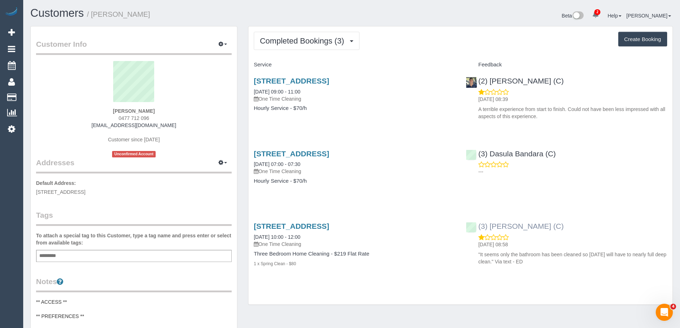
copy link "(3) [PERSON_NAME] (C)"
drag, startPoint x: 587, startPoint y: 228, endPoint x: 623, endPoint y: 241, distance: 38.9
click at [479, 227] on div "(3) [PERSON_NAME] (C) [DATE] 08:58 "It seems only the bathroom has been cleaned…" at bounding box center [567, 242] width 212 height 52
drag, startPoint x: 132, startPoint y: 13, endPoint x: 94, endPoint y: 16, distance: 38.3
click at [94, 16] on h1 "Customers / [PERSON_NAME]" at bounding box center [188, 13] width 316 height 12
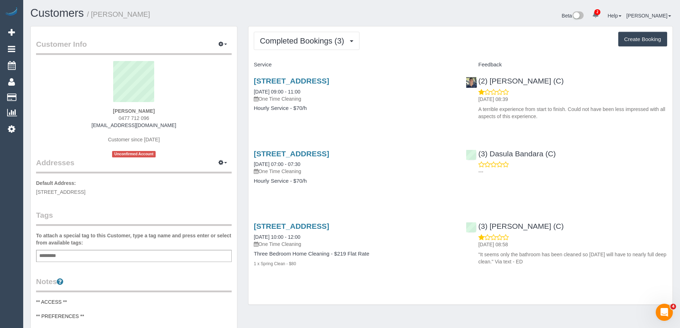
copy small "[PERSON_NAME]"
copy link "[STREET_ADDRESS]"
drag, startPoint x: 386, startPoint y: 224, endPoint x: 248, endPoint y: 225, distance: 137.8
click at [248, 225] on div "[STREET_ADDRESS] [DATE] 10:00 - 12:00 One Time Cleaning Three Bedroom Home Clea…" at bounding box center [354, 248] width 212 height 65
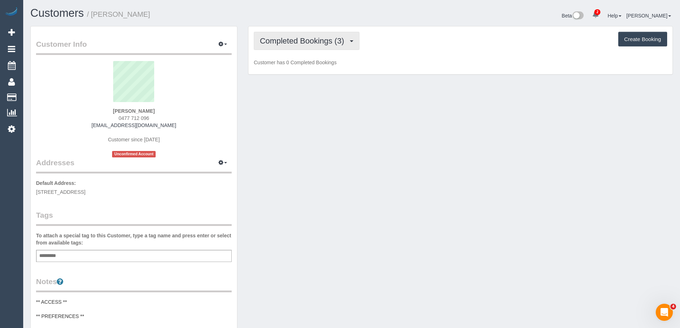
click at [307, 39] on span "Completed Bookings (3)" at bounding box center [304, 40] width 88 height 9
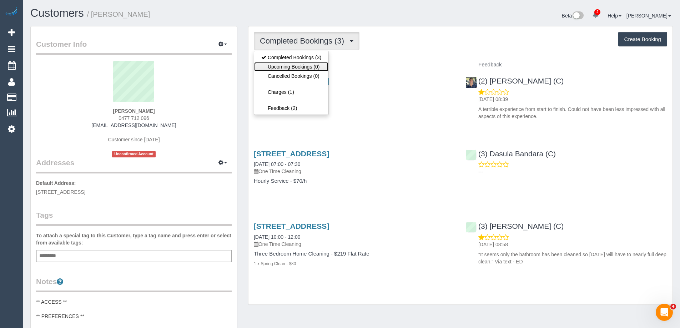
click at [306, 64] on link "Upcoming Bookings (0)" at bounding box center [291, 66] width 74 height 9
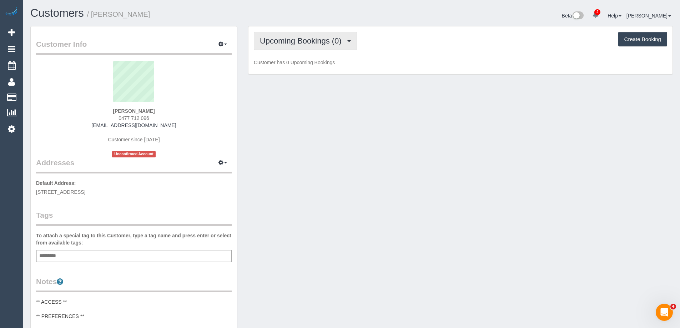
drag, startPoint x: 306, startPoint y: 47, endPoint x: 303, endPoint y: 54, distance: 7.7
click at [306, 47] on button "Upcoming Bookings (0)" at bounding box center [305, 41] width 103 height 18
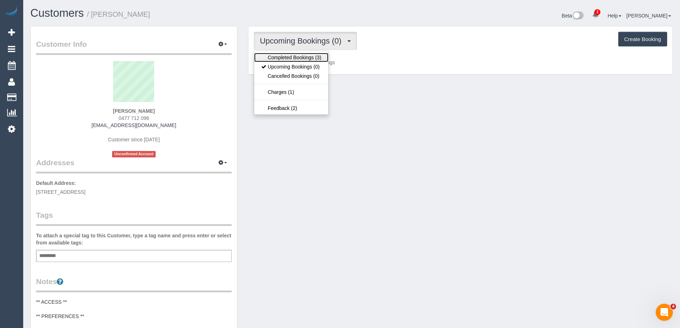
click at [302, 55] on link "Completed Bookings (3)" at bounding box center [291, 57] width 74 height 9
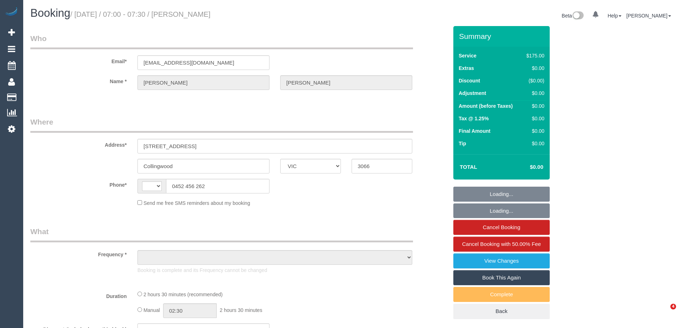
select select "VIC"
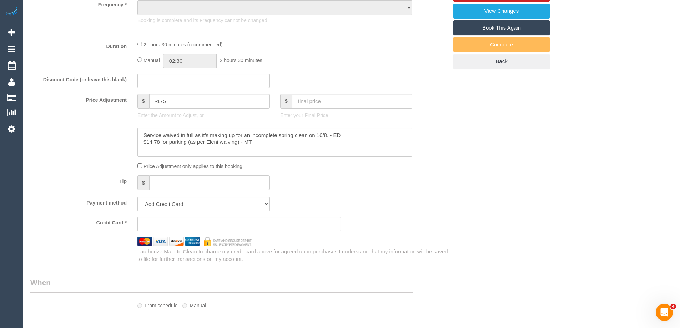
select select "string:AU"
select select "object:296"
select select "string:stripe-pm_1RvpIv2GScqysDRVHrd82KGu"
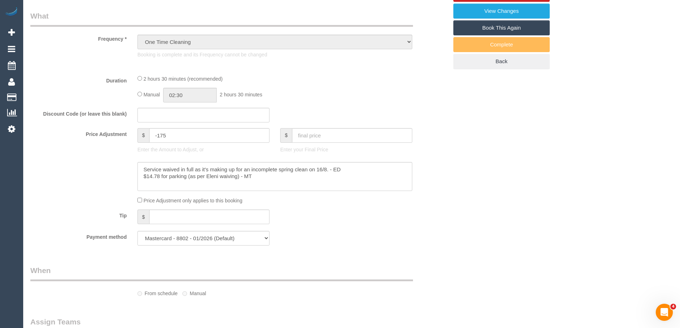
scroll to position [284, 0]
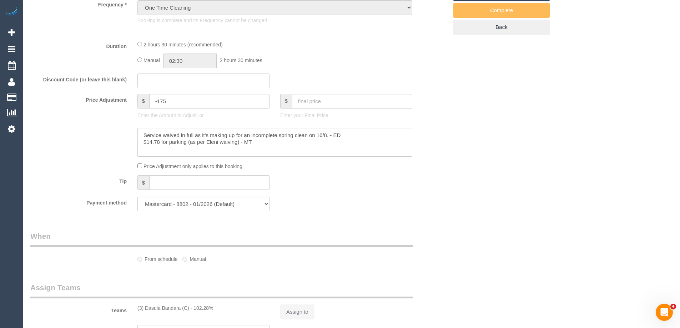
select select "150"
select select "number:27"
select select "number:14"
select select "number:19"
select select "number:25"
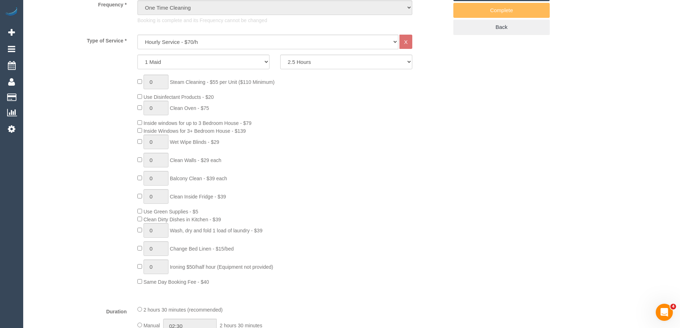
select select "object:1676"
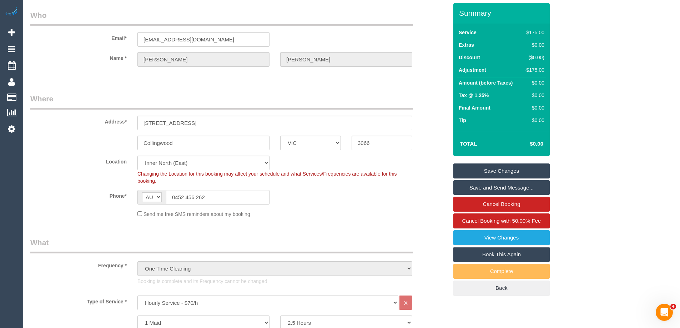
scroll to position [0, 0]
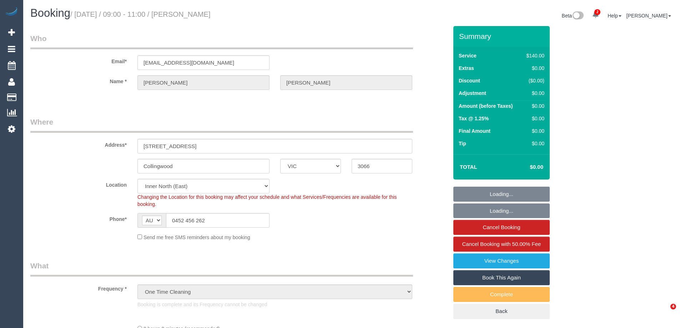
select select "VIC"
select select "number:27"
select select "number:14"
select select "number:19"
select select "number:25"
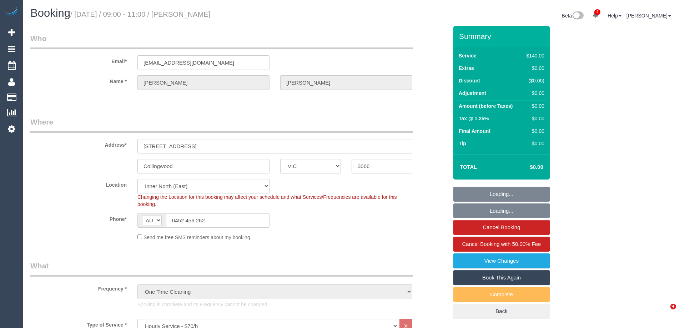
select select "object:1676"
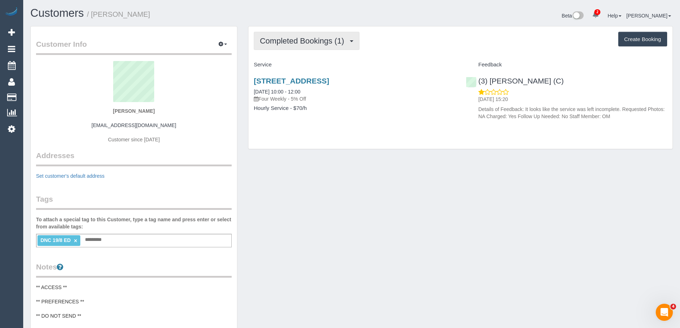
click at [307, 41] on span "Completed Bookings (1)" at bounding box center [304, 40] width 88 height 9
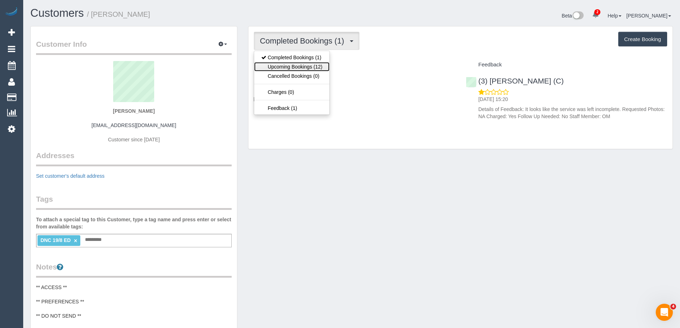
click at [306, 68] on link "Upcoming Bookings (12)" at bounding box center [291, 66] width 75 height 9
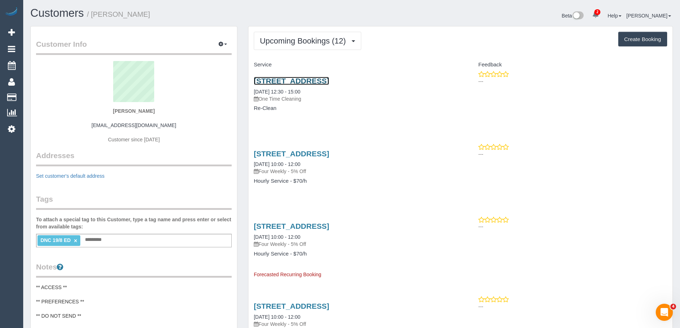
click at [328, 80] on link "26 Ellerslie Place, Toorak, VIC 3142" at bounding box center [291, 81] width 75 height 8
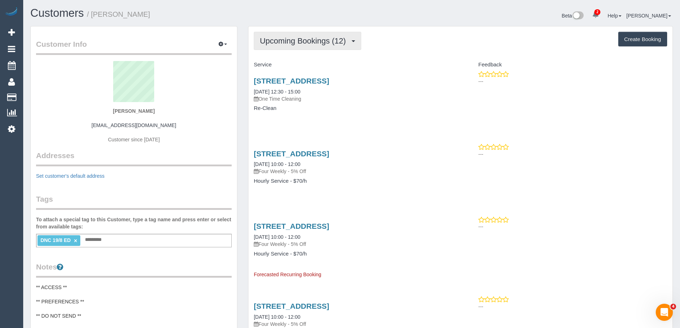
click at [282, 35] on button "Upcoming Bookings (12)" at bounding box center [307, 41] width 107 height 18
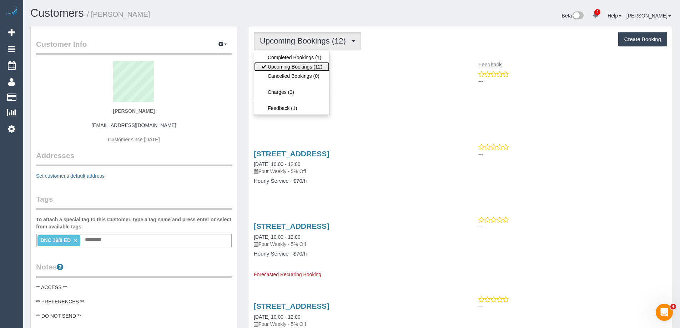
click at [290, 65] on link "Upcoming Bookings (12)" at bounding box center [291, 66] width 75 height 9
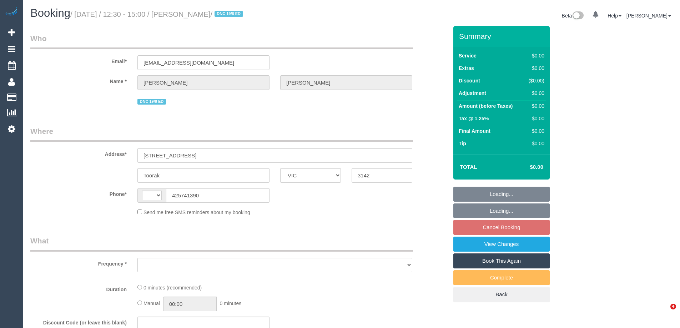
select select "VIC"
select select "string:AU"
select select "object:570"
select select "string:stripe-pm_1RulWF2GScqysDRVp4WPV6ll"
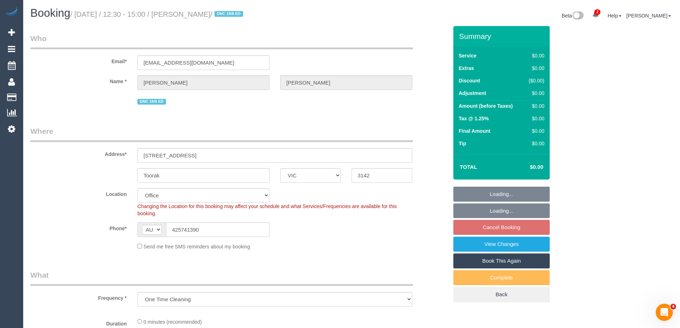
select select "number:27"
select select "number:14"
select select "number:19"
select select "number:22"
select select "number:34"
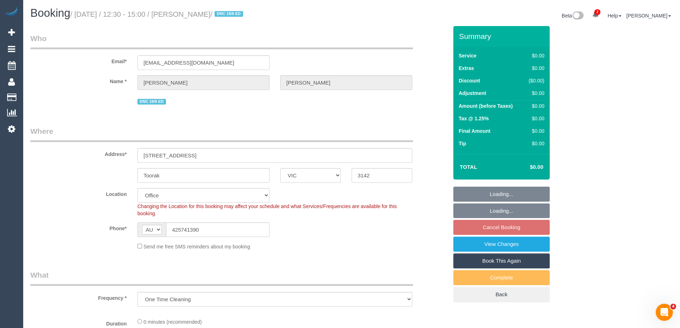
select select "number:13"
select select "object:780"
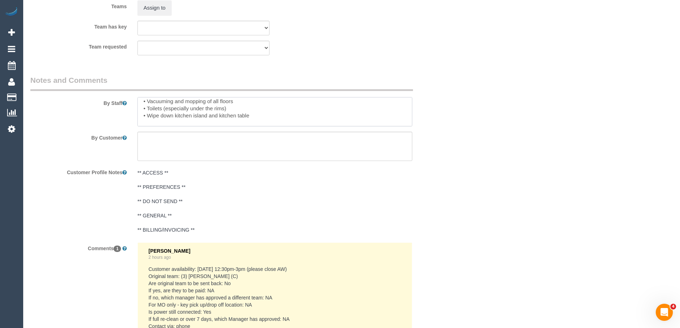
scroll to position [14, 0]
click at [255, 113] on textarea at bounding box center [274, 111] width 275 height 29
click at [145, 98] on textarea at bounding box center [274, 111] width 275 height 29
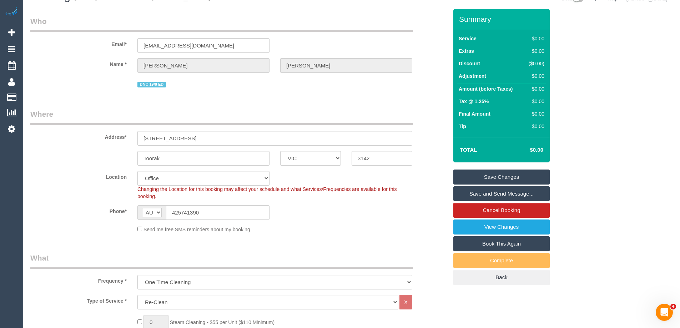
scroll to position [0, 0]
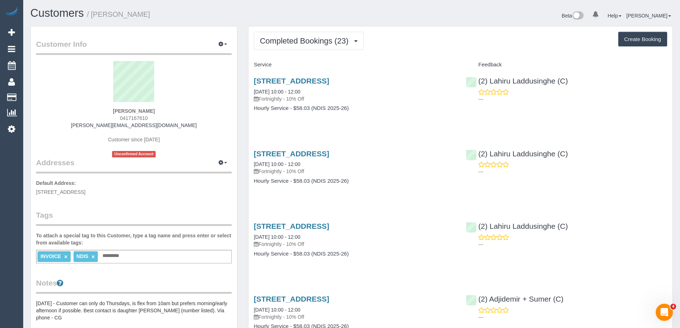
copy small "[PERSON_NAME]"
drag, startPoint x: 179, startPoint y: 14, endPoint x: 92, endPoint y: 19, distance: 86.5
click at [92, 19] on h1 "Customers / [PERSON_NAME]" at bounding box center [188, 13] width 316 height 12
click at [280, 34] on button "Completed Bookings (23)" at bounding box center [309, 41] width 110 height 18
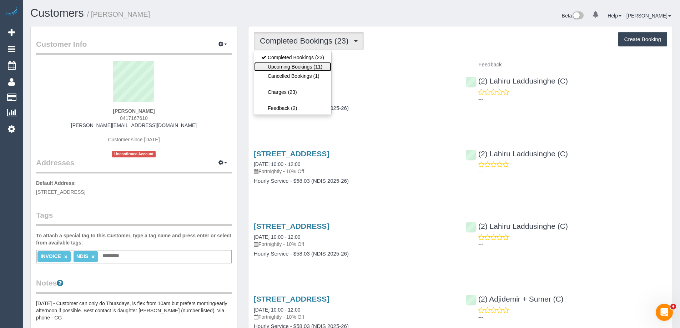
click at [288, 63] on link "Upcoming Bookings (11)" at bounding box center [292, 66] width 77 height 9
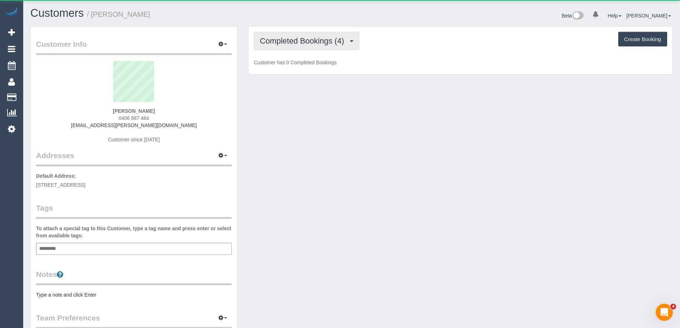
click at [280, 35] on button "Completed Bookings (4)" at bounding box center [307, 41] width 106 height 18
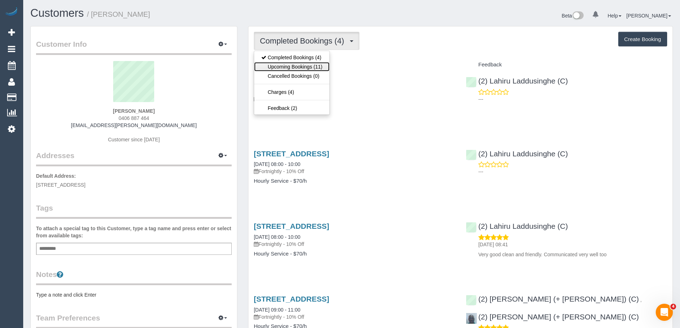
click at [289, 66] on link "Upcoming Bookings (11)" at bounding box center [291, 66] width 75 height 9
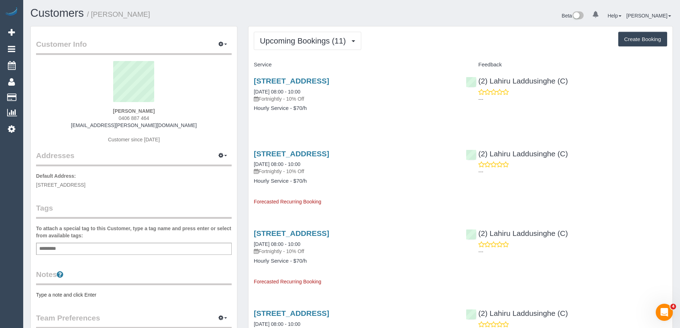
click at [102, 293] on pre "Type a note and click Enter" at bounding box center [134, 294] width 196 height 7
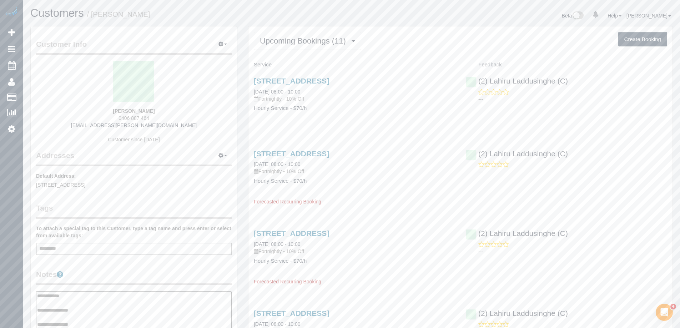
type textarea "**********"
click at [115, 273] on legend "Notes" at bounding box center [134, 277] width 196 height 16
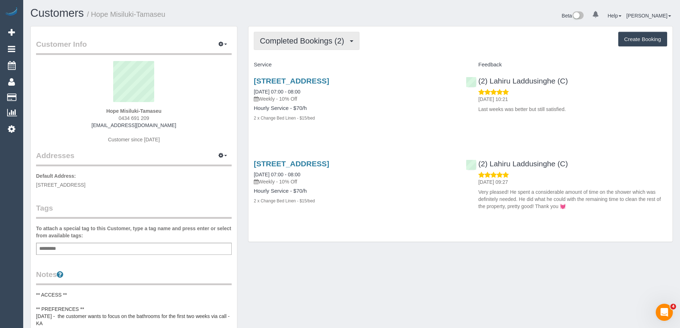
click at [307, 45] on span "Completed Bookings (2)" at bounding box center [304, 40] width 88 height 9
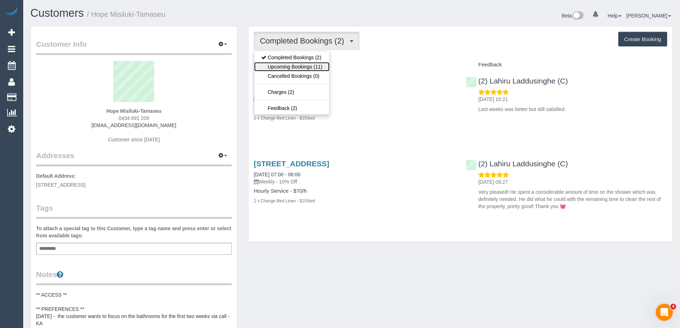
click at [300, 67] on link "Upcoming Bookings (11)" at bounding box center [291, 66] width 75 height 9
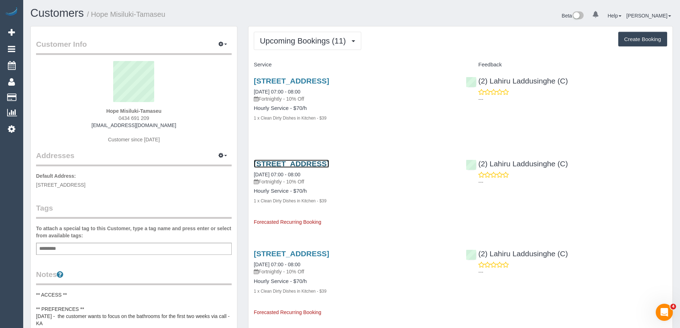
click at [329, 164] on link "2/10 Duff Street, Cranbourne, VIC 3977" at bounding box center [291, 164] width 75 height 8
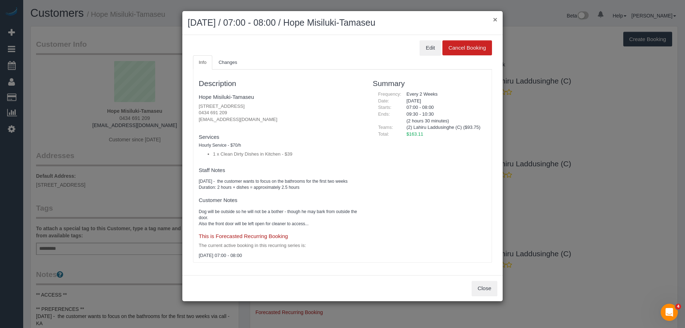
click at [496, 19] on button "×" at bounding box center [495, 19] width 4 height 7
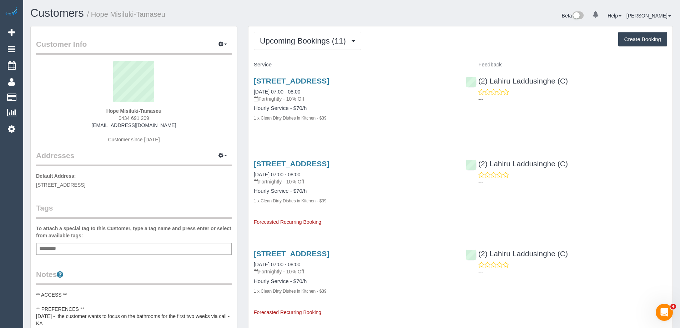
click at [145, 118] on span "0434 691 209" at bounding box center [134, 118] width 31 height 6
copy div "0434 691 209"
click at [316, 79] on link "2/10 Duff Street, Cranbourne, VIC 3977" at bounding box center [291, 81] width 75 height 8
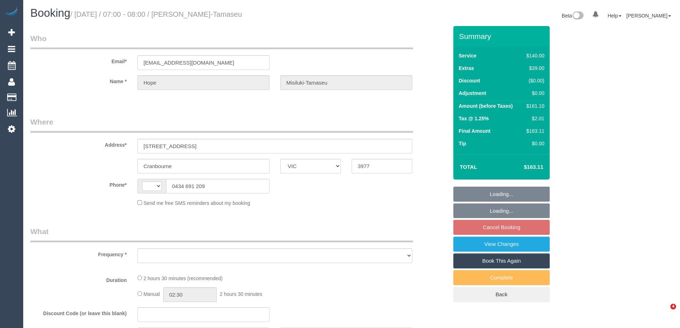
select select "VIC"
select select "string:stripe-pm_1RrblE2GScqysDRVh7ANm5dw"
select select "number:27"
select select "number:17"
select select "number:19"
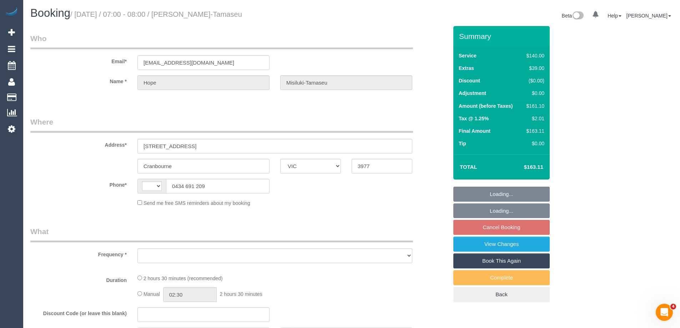
select select "number:24"
select select "number:34"
select select "number:26"
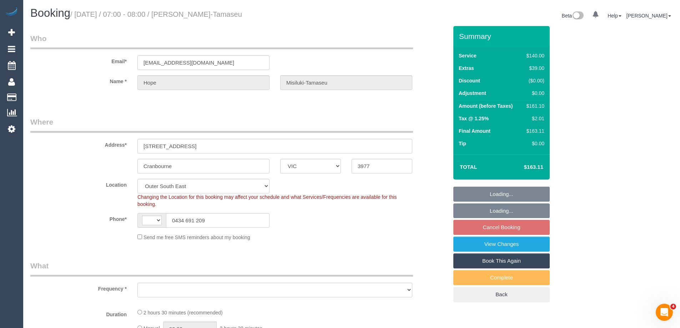
select select "string:AU"
select select "object:681"
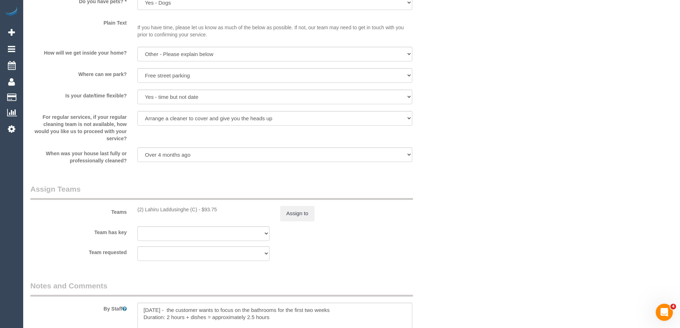
scroll to position [1071, 0]
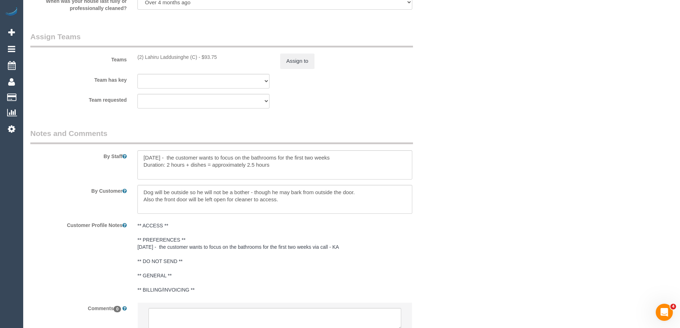
click at [452, 83] on div "Team has key (2) Lahiru Laddusinghe (C) (0) Office (1) [PERSON_NAME] (FT) (1) […" at bounding box center [239, 81] width 428 height 15
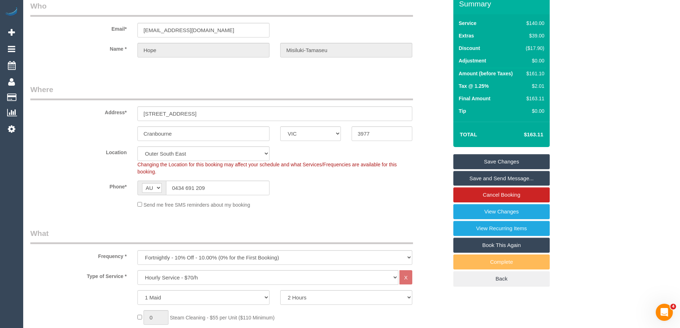
scroll to position [0, 0]
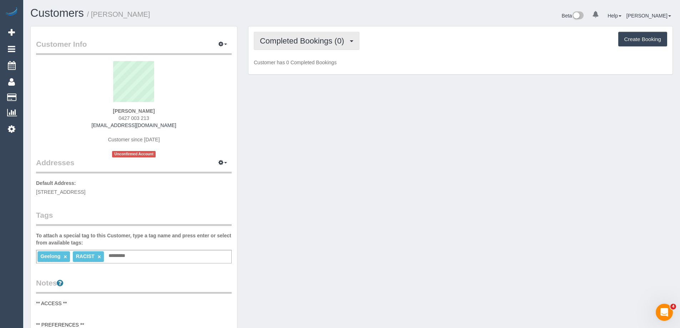
click at [327, 44] on span "Completed Bookings (0)" at bounding box center [304, 40] width 88 height 9
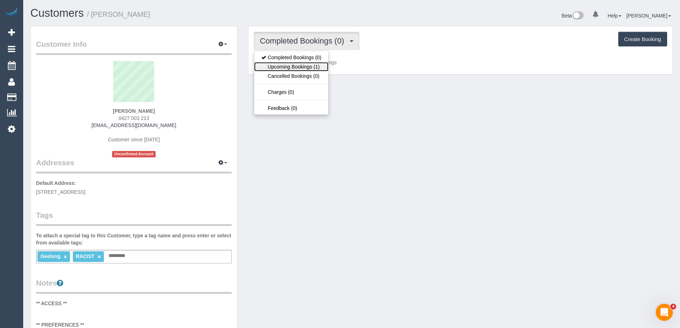
click at [326, 64] on link "Upcoming Bookings (1)" at bounding box center [291, 66] width 74 height 9
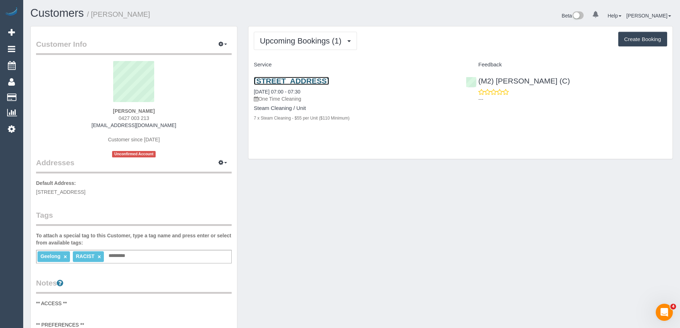
click at [323, 80] on link "703/18 Cavendish Street, Geelong, VIC 3220" at bounding box center [291, 81] width 75 height 8
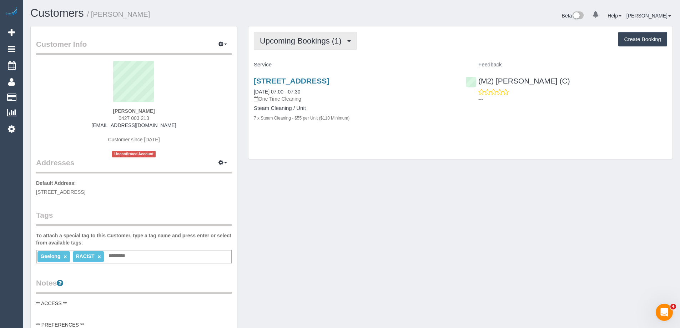
click at [313, 35] on button "Upcoming Bookings (1)" at bounding box center [305, 41] width 103 height 18
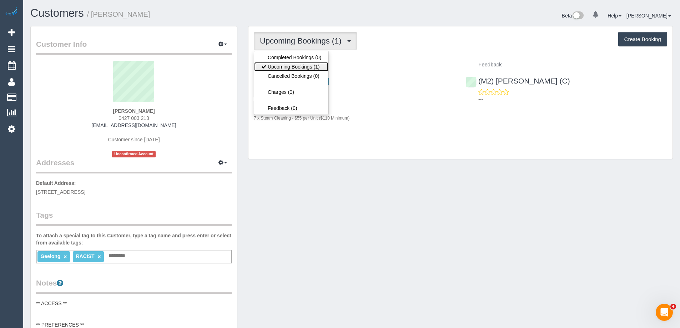
click at [308, 67] on link "Upcoming Bookings (1)" at bounding box center [291, 66] width 74 height 9
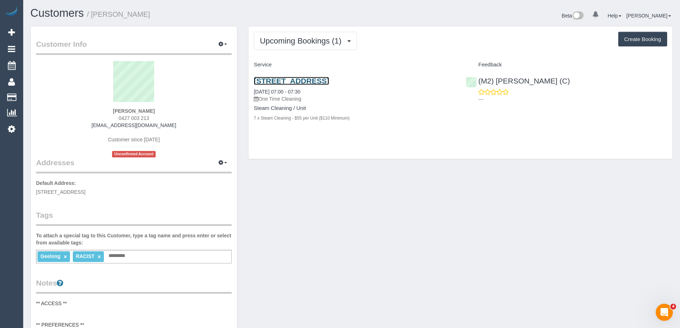
click at [302, 83] on link "703/18 Cavendish Street, Geelong, VIC 3220" at bounding box center [291, 81] width 75 height 8
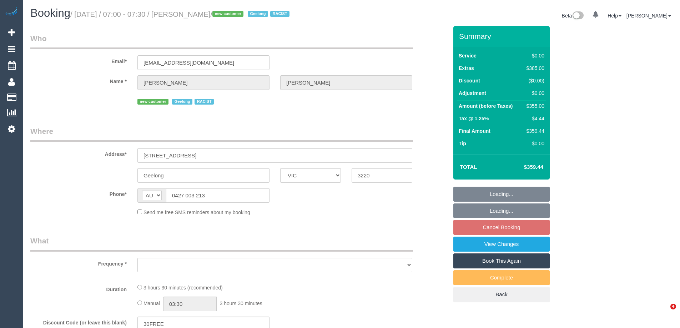
select select "VIC"
select select "string:stripe-pm_1RxL5Y2GScqysDRVNqRNQ6Vh"
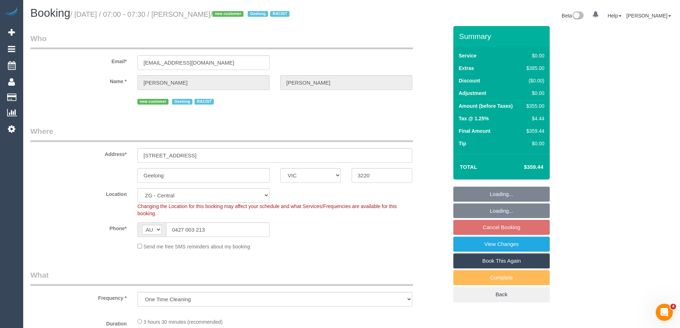
select select "object:666"
select select "number:28"
select select "number:14"
select select "number:19"
select select "number:36"
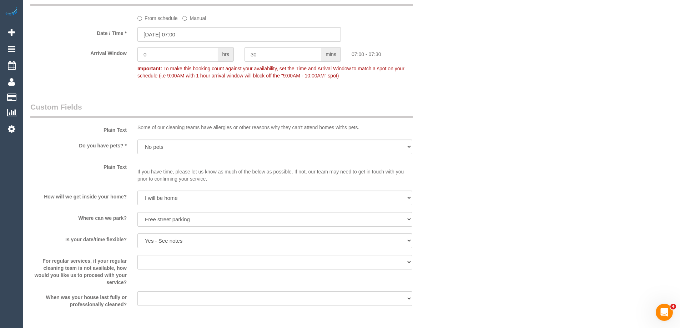
scroll to position [857, 0]
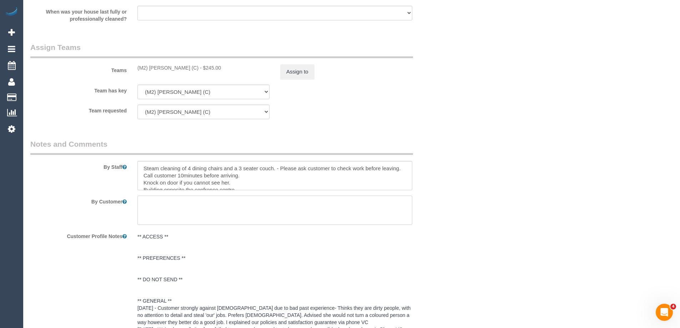
click at [251, 201] on textarea at bounding box center [274, 210] width 275 height 29
paste textarea "Hi; Ring the bell on arrival unit 703 will let them in."
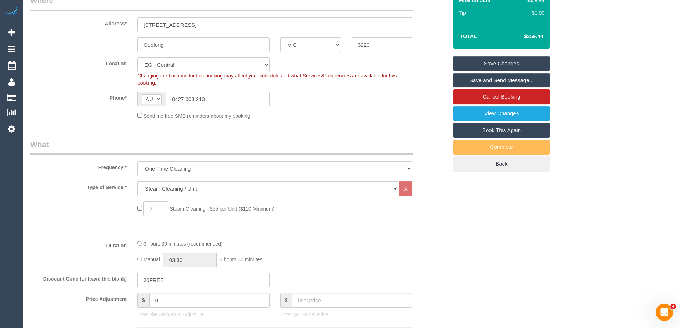
scroll to position [0, 0]
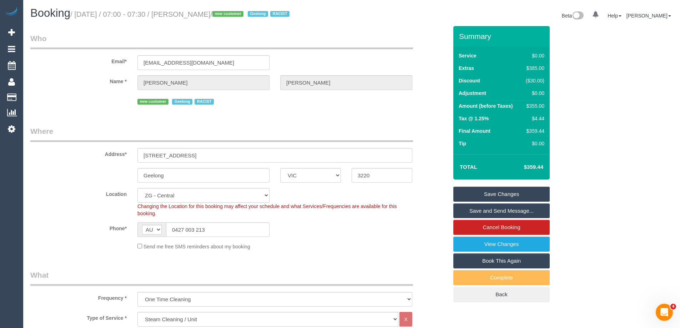
type textarea "Hi; Ring the bell on arrival unit 703 will let them in."
click at [500, 192] on link "Save Changes" at bounding box center [501, 194] width 96 height 15
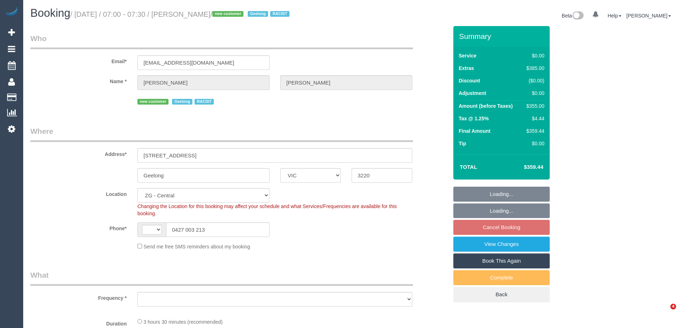
select select "VIC"
select select "string:AU"
select select "string:stripe-pm_1RxL5Y2GScqysDRVNqRNQ6Vh"
select select "number:28"
select select "number:14"
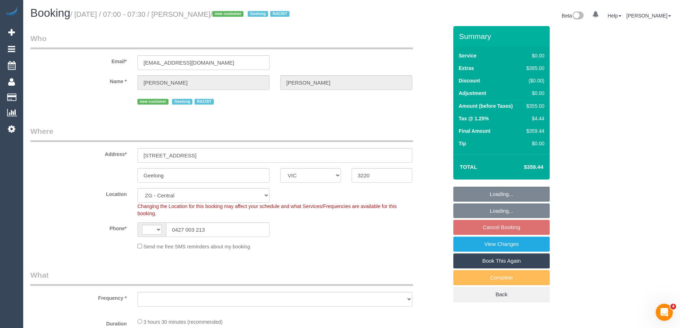
select select "number:19"
select select "number:36"
select select "object:835"
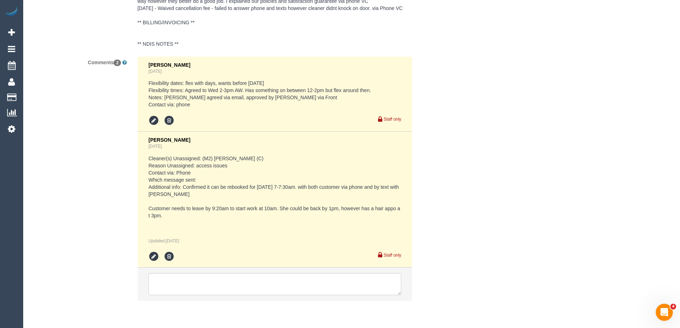
scroll to position [928, 0]
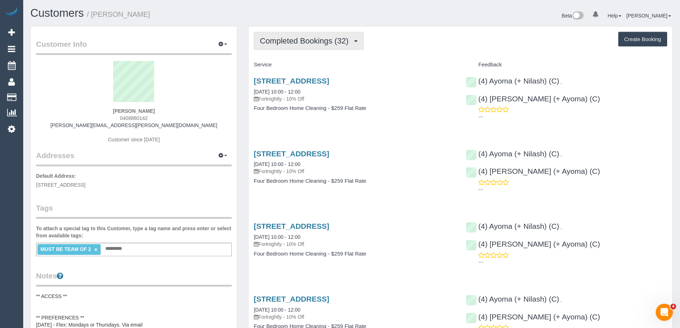
click at [293, 42] on span "Completed Bookings (32)" at bounding box center [306, 40] width 92 height 9
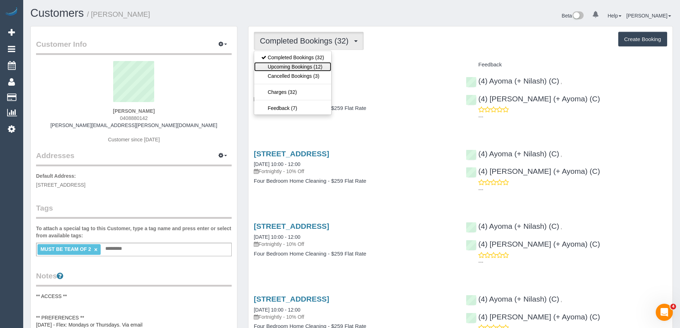
click at [294, 64] on link "Upcoming Bookings (12)" at bounding box center [292, 66] width 77 height 9
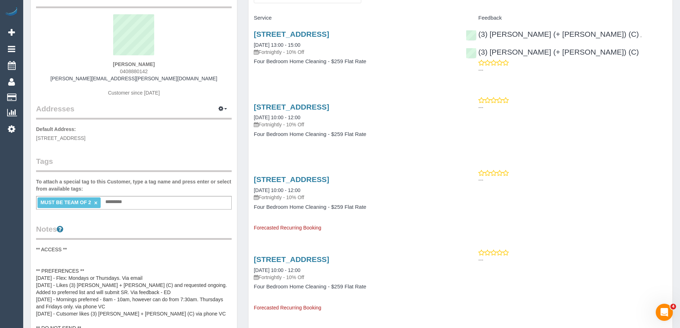
scroll to position [36, 0]
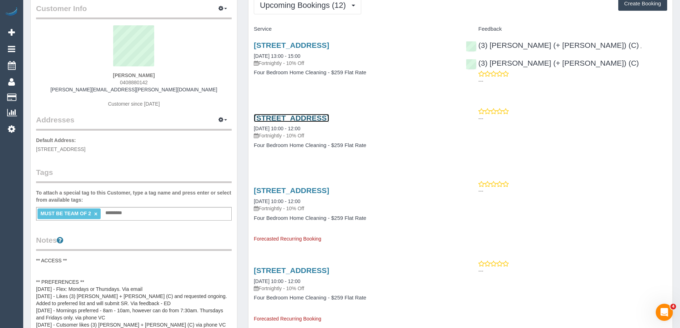
click at [329, 117] on link "[STREET_ADDRESS]" at bounding box center [291, 118] width 75 height 8
click at [294, 7] on span "Upcoming Bookings (12)" at bounding box center [305, 5] width 90 height 9
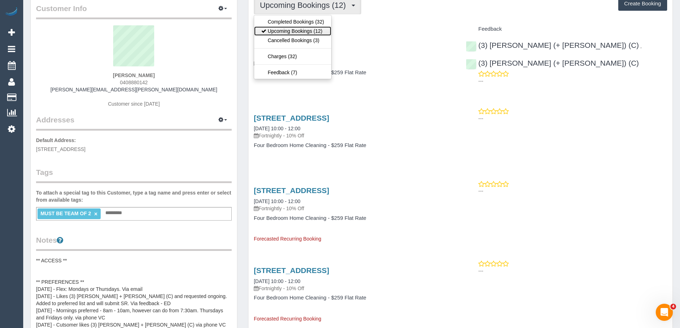
click at [295, 32] on link "Upcoming Bookings (12)" at bounding box center [292, 30] width 77 height 9
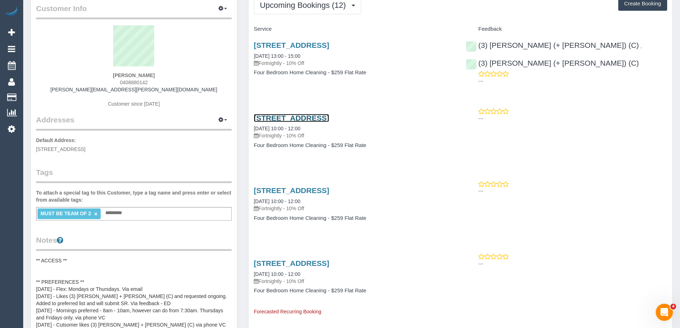
click at [311, 118] on link "[STREET_ADDRESS]" at bounding box center [291, 118] width 75 height 8
click at [309, 12] on button "Upcoming Bookings (12)" at bounding box center [307, 5] width 107 height 18
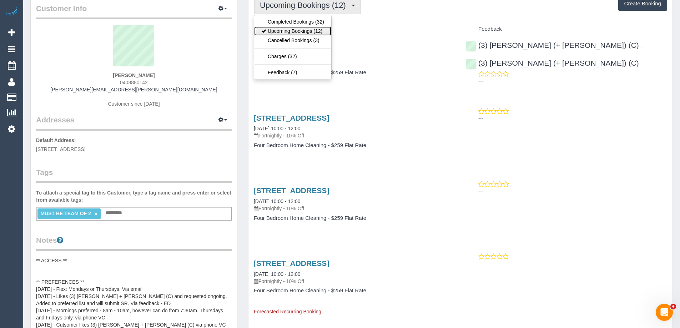
click at [305, 31] on link "Upcoming Bookings (12)" at bounding box center [292, 30] width 77 height 9
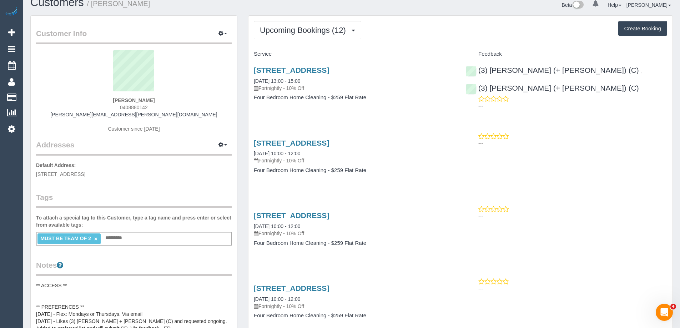
scroll to position [0, 0]
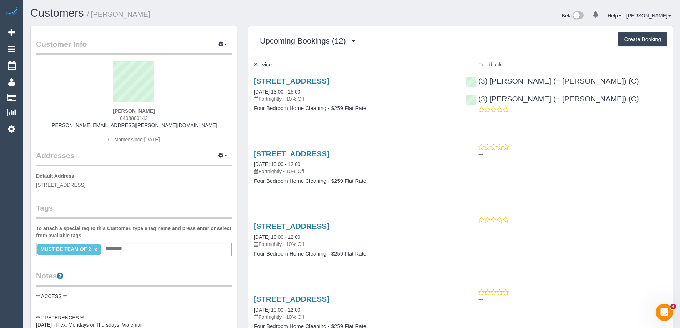
copy small "[PERSON_NAME]"
drag, startPoint x: 129, startPoint y: 16, endPoint x: 94, endPoint y: 16, distance: 35.0
click at [94, 16] on h1 "Customers / [PERSON_NAME]" at bounding box center [188, 13] width 316 height 12
click at [323, 35] on button "Upcoming Bookings (12)" at bounding box center [307, 41] width 107 height 18
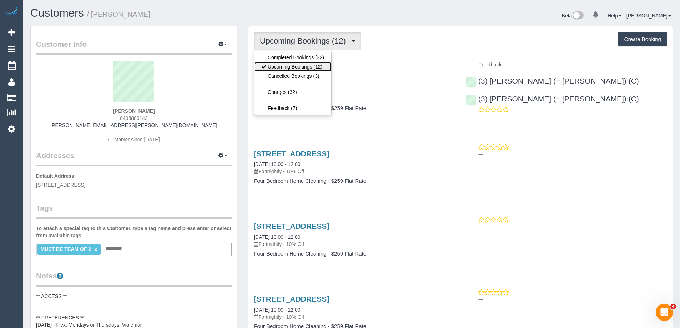
click at [312, 68] on link "Upcoming Bookings (12)" at bounding box center [292, 66] width 77 height 9
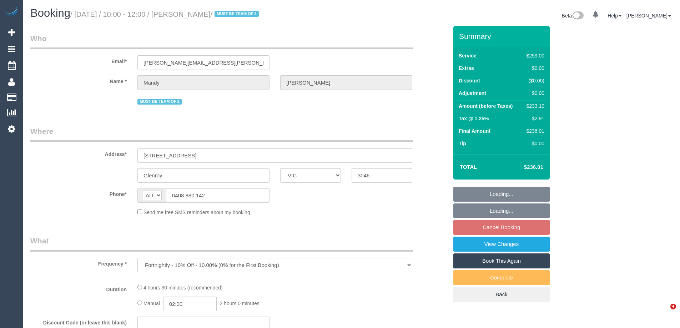
select select "VIC"
select select "string:stripe-pm_1RsBHc2GScqysDRVWNAQP5JR"
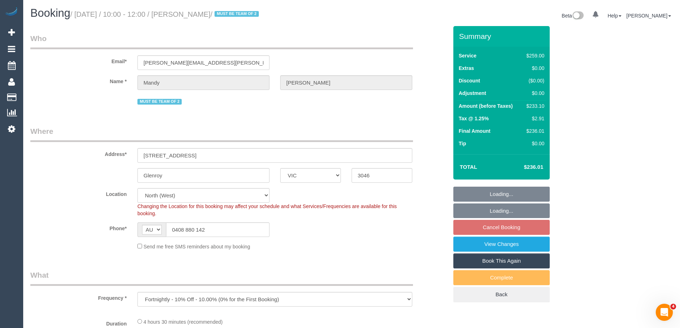
select select "object:577"
select select "spot3"
select select "number:28"
select select "number:14"
select select "number:19"
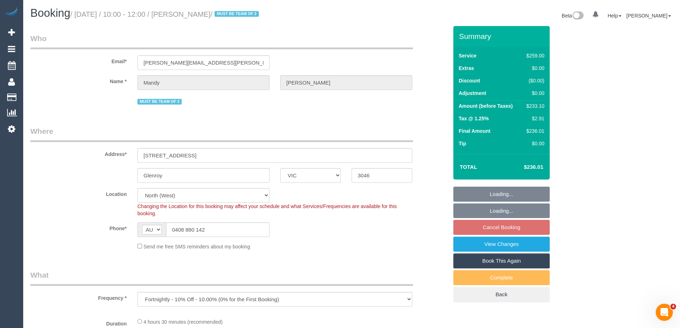
select select "number:23"
select select "number:34"
select select "number:11"
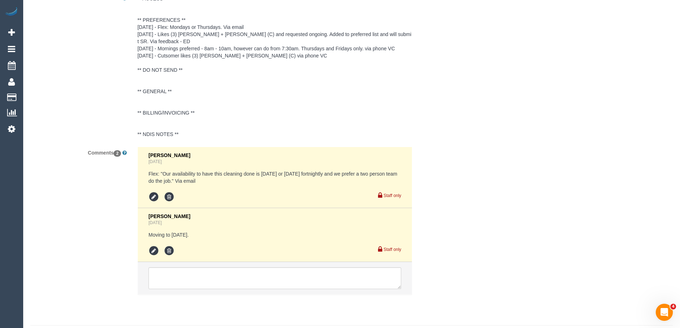
scroll to position [1306, 0]
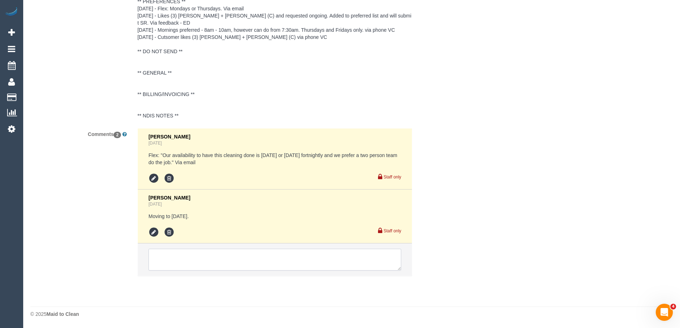
click at [182, 260] on textarea at bounding box center [275, 260] width 253 height 22
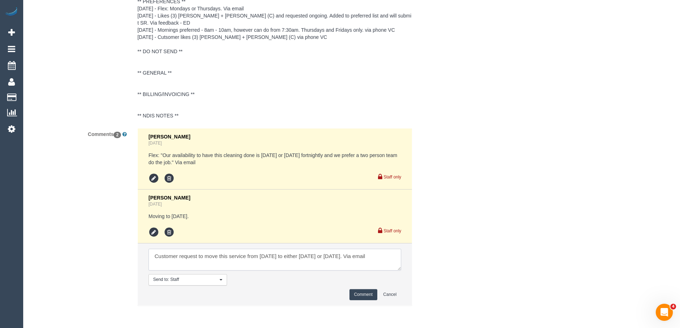
click at [391, 256] on textarea at bounding box center [275, 260] width 253 height 22
paste textarea "cnv_q7hcf9r"
type textarea "Customer request to move this service from [DATE] to either [DATE] or [DATE]. V…"
click at [365, 293] on button "Comment" at bounding box center [364, 294] width 28 height 11
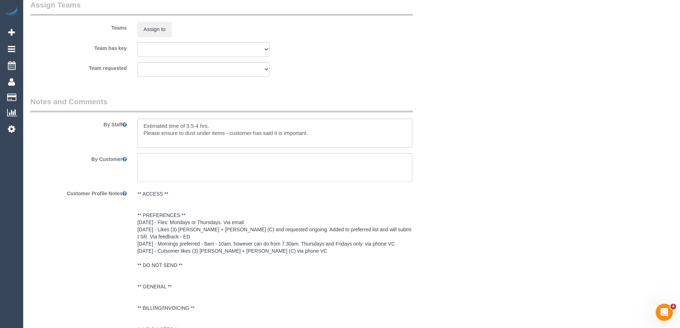
scroll to position [1092, 0]
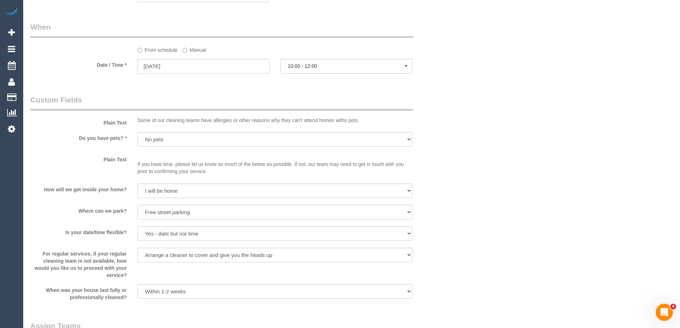
scroll to position [718, 0]
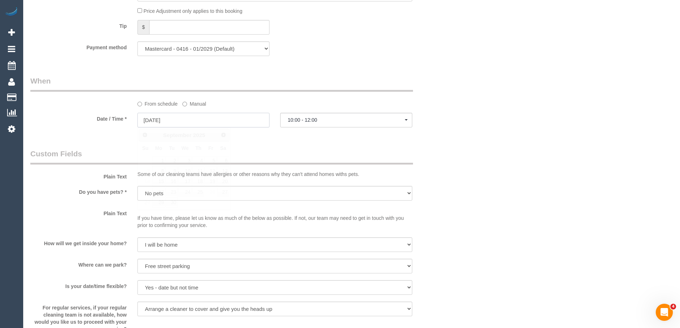
click at [181, 117] on input "[DATE]" at bounding box center [203, 120] width 132 height 15
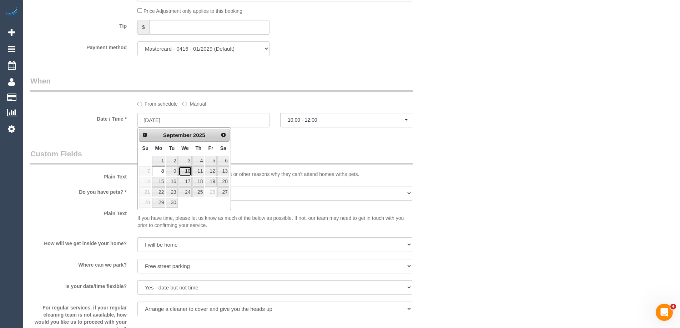
click at [184, 171] on link "10" at bounding box center [186, 171] width 14 height 10
type input "[DATE]"
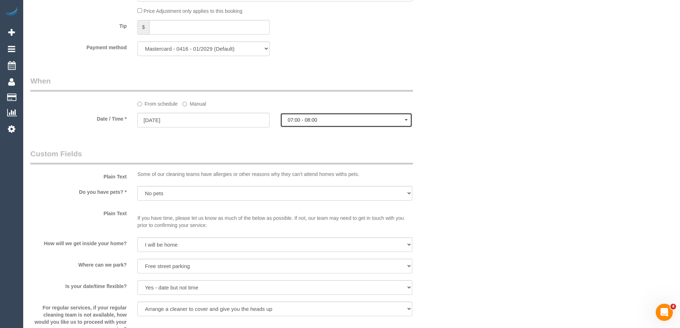
click at [315, 123] on span "07:00 - 08:00" at bounding box center [346, 120] width 117 height 6
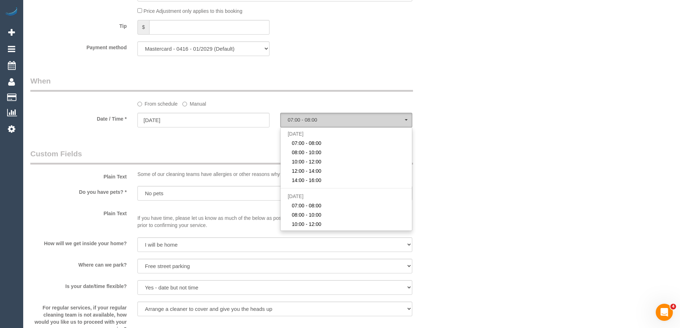
scroll to position [89, 0]
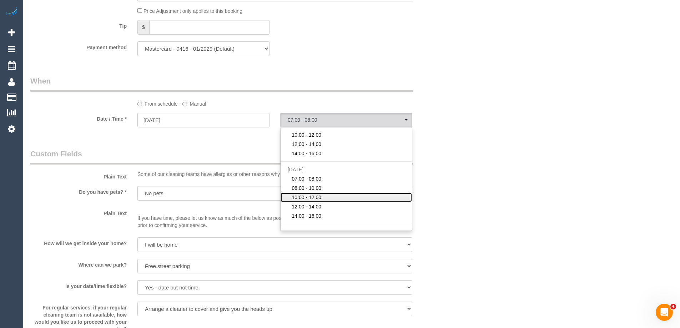
click at [309, 197] on span "10:00 - 12:00" at bounding box center [307, 197] width 30 height 7
select select "spot13"
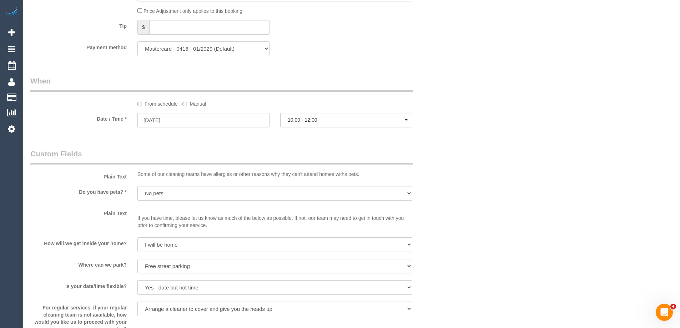
click at [476, 99] on div "Who Email* [PERSON_NAME][EMAIL_ADDRESS][PERSON_NAME][DOMAIN_NAME] Name * [PERSO…" at bounding box center [351, 127] width 643 height 1638
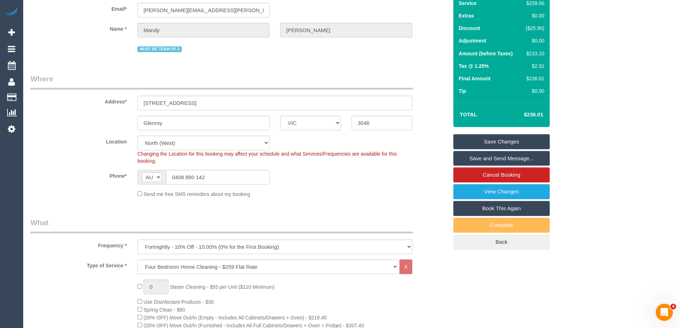
scroll to position [0, 0]
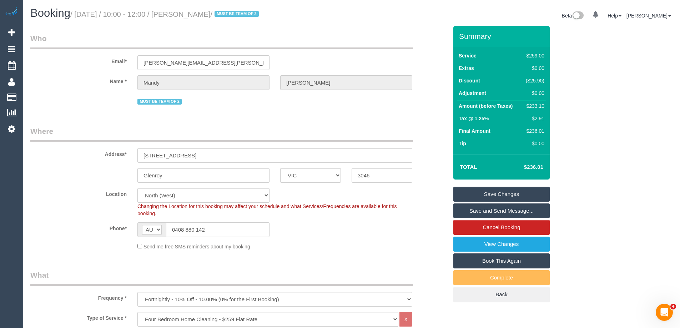
click at [506, 192] on link "Save Changes" at bounding box center [501, 194] width 96 height 15
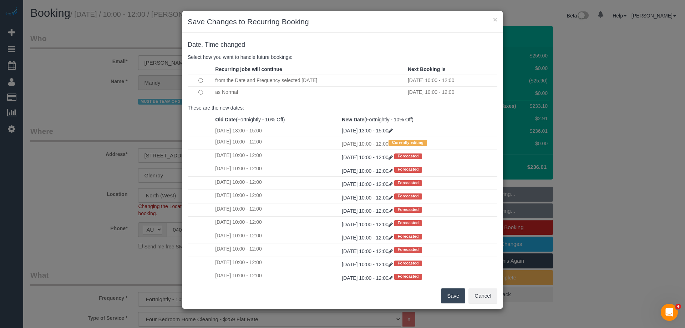
click at [458, 295] on button "Save" at bounding box center [453, 295] width 24 height 15
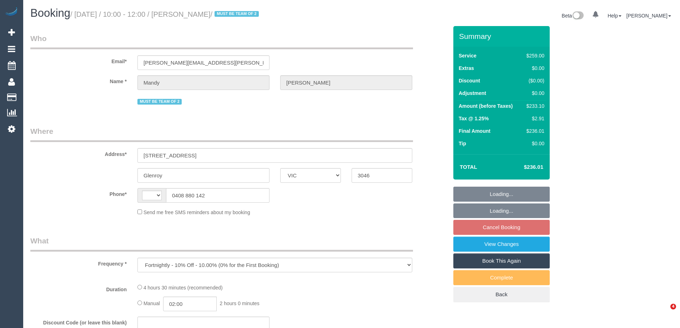
select select "VIC"
select select "string:stripe-pm_1RsBHc2GScqysDRVWNAQP5JR"
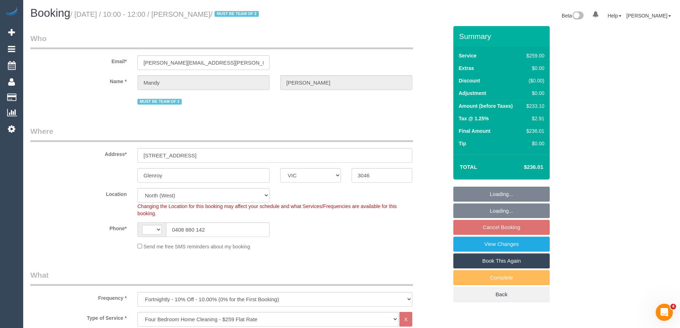
select select "object:691"
select select "string:AU"
select select "spot3"
select select "number:28"
select select "number:14"
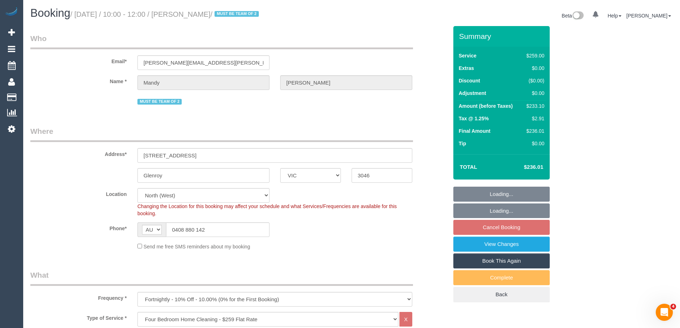
select select "number:19"
select select "number:23"
select select "number:34"
select select "number:11"
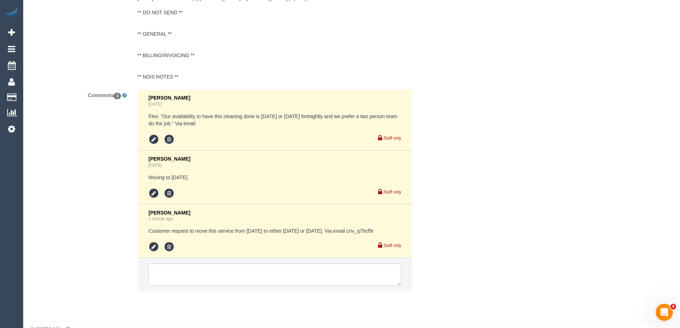
scroll to position [1373, 0]
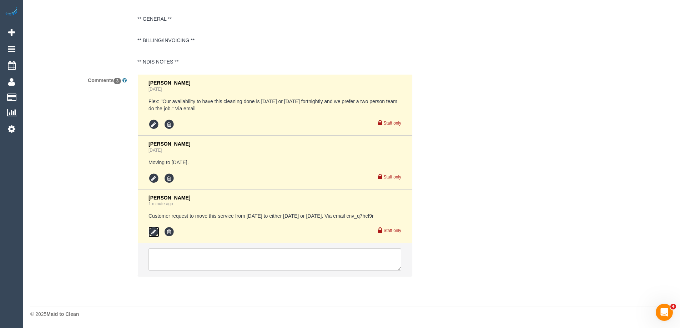
click at [151, 234] on icon at bounding box center [154, 232] width 11 height 11
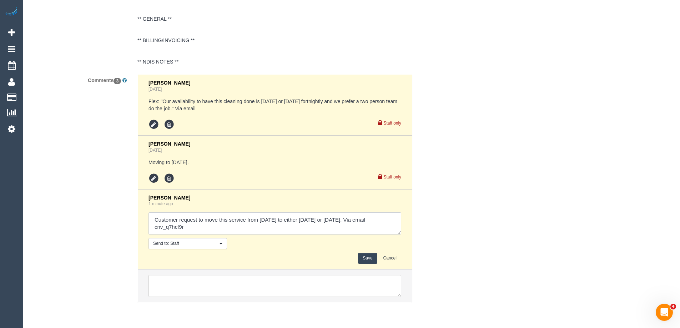
click at [353, 218] on textarea at bounding box center [275, 223] width 253 height 22
type textarea "Customer request to move this service from Mon 8/9 to either Wed 10/9 or Fri 12…"
click at [371, 253] on button "Save" at bounding box center [367, 258] width 19 height 11
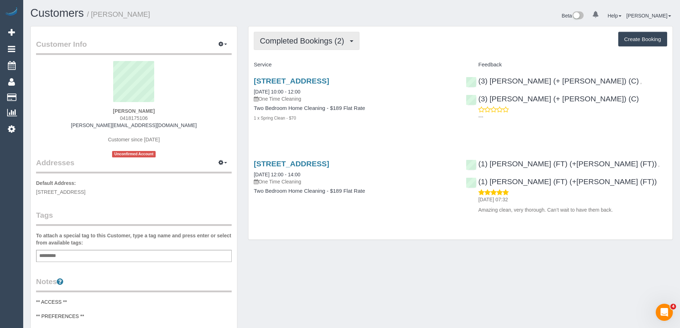
click at [311, 44] on span "Completed Bookings (2)" at bounding box center [304, 40] width 88 height 9
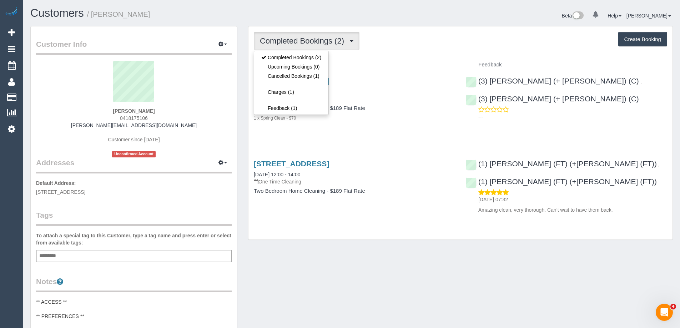
click at [311, 44] on span "Completed Bookings (2)" at bounding box center [304, 40] width 88 height 9
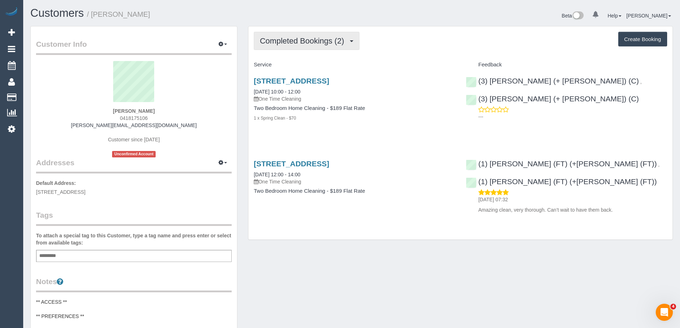
click at [311, 44] on span "Completed Bookings (2)" at bounding box center [304, 40] width 88 height 9
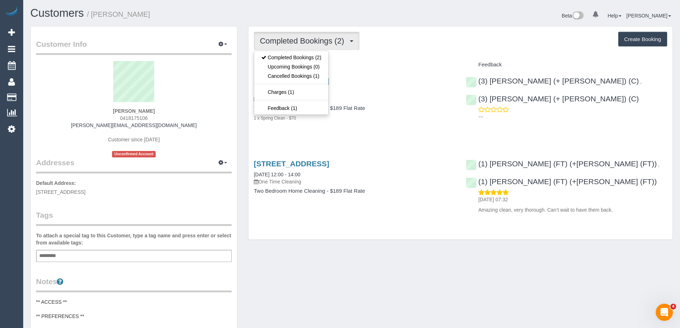
click at [311, 44] on span "Completed Bookings (2)" at bounding box center [304, 40] width 88 height 9
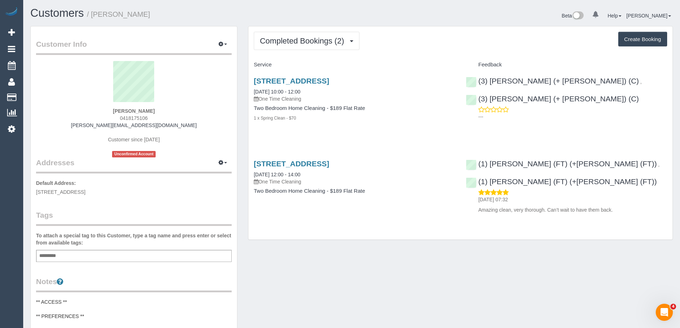
copy small "Annie Kearney"
drag, startPoint x: 159, startPoint y: 11, endPoint x: 94, endPoint y: 15, distance: 65.8
click at [94, 15] on h1 "Customers / Annie Kearney" at bounding box center [188, 13] width 316 height 12
click at [406, 271] on div "Customer Info Edit Contact Info Send Message Email Preferences Special Sales Ta…" at bounding box center [351, 301] width 653 height 550
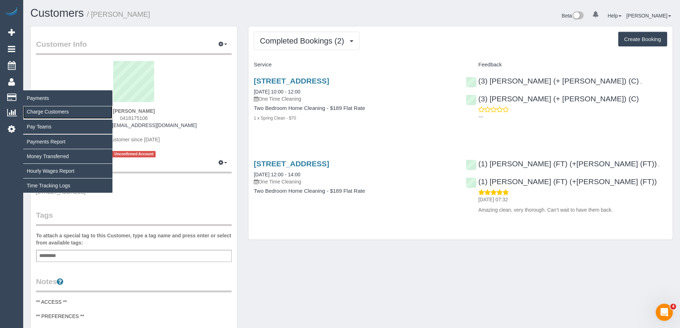
drag, startPoint x: 47, startPoint y: 109, endPoint x: 50, endPoint y: 109, distance: 3.6
click at [47, 109] on link "Charge Customers" at bounding box center [67, 112] width 89 height 14
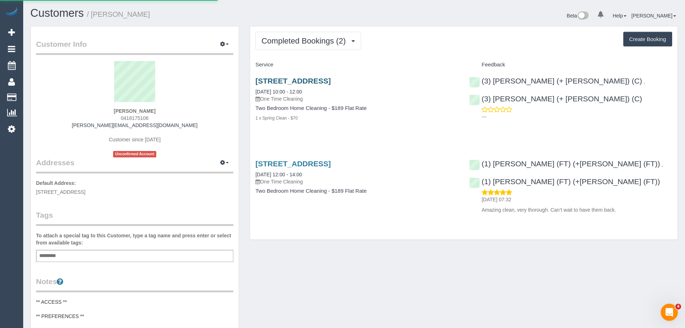
select select
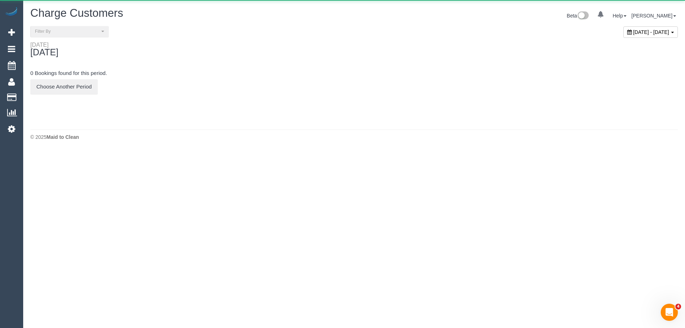
click at [634, 32] on span "August 21, 2025 - August 21, 2025" at bounding box center [652, 32] width 36 height 6
type input "**********"
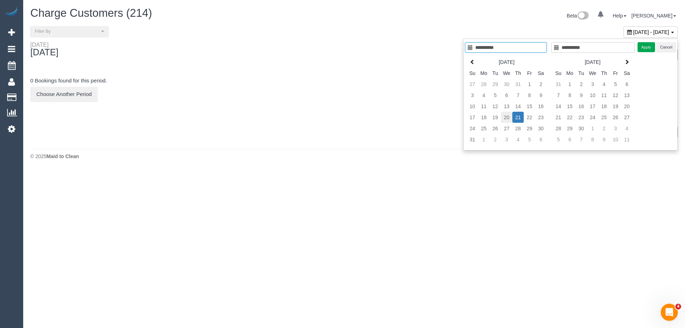
click at [501, 116] on td "20" at bounding box center [506, 117] width 11 height 11
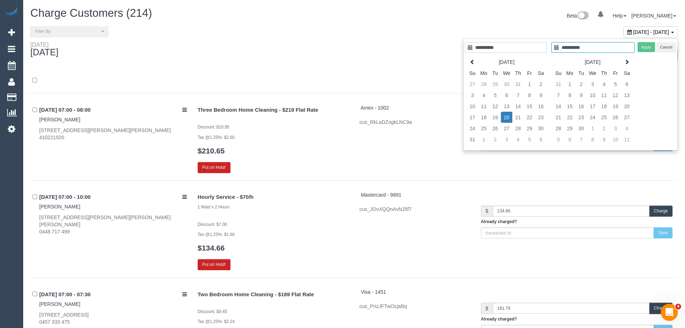
type input "**********"
click at [490, 117] on td "19" at bounding box center [489, 117] width 11 height 11
type input "**********"
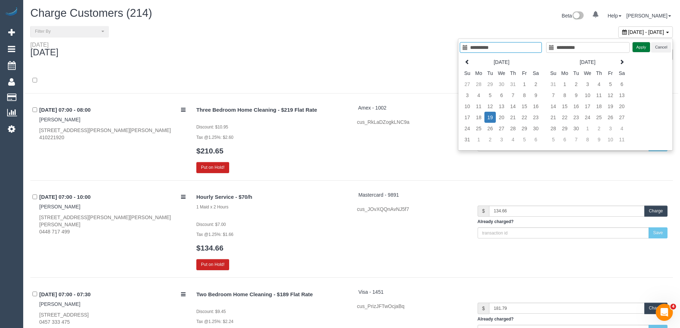
click at [641, 45] on button "Apply" at bounding box center [642, 47] width 18 height 10
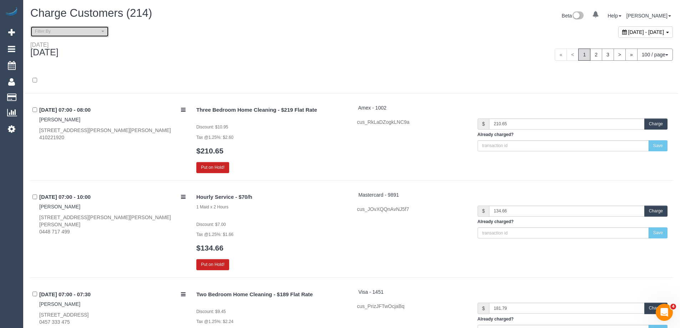
click at [87, 30] on span "Filter By" at bounding box center [67, 32] width 65 height 6
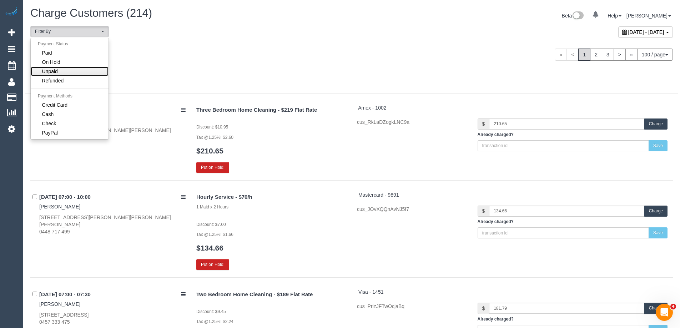
click at [71, 69] on link "Unpaid" at bounding box center [70, 71] width 78 height 9
select select "******"
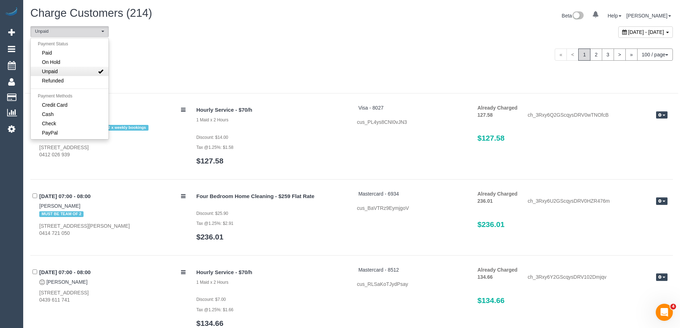
scroll to position [14, 0]
click at [216, 59] on div "Tuesday August 19, 2025" at bounding box center [188, 50] width 327 height 19
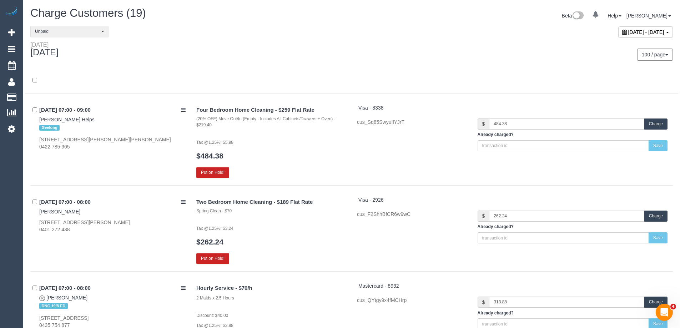
scroll to position [1184, 0]
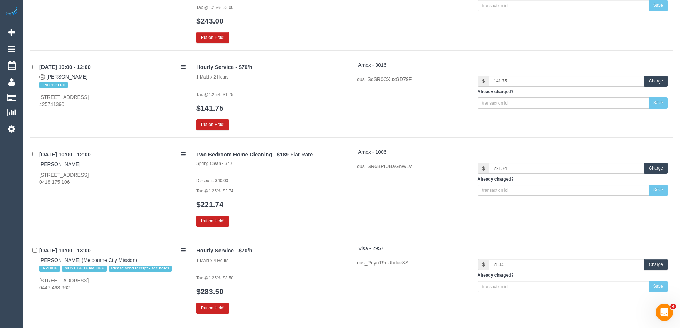
click at [658, 169] on button "Charge" at bounding box center [655, 168] width 23 height 11
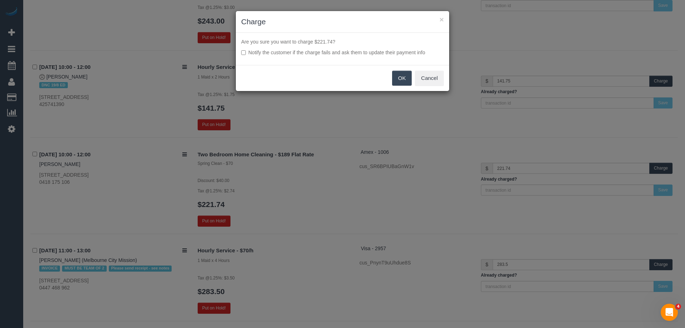
click at [403, 79] on button "OK" at bounding box center [402, 78] width 20 height 15
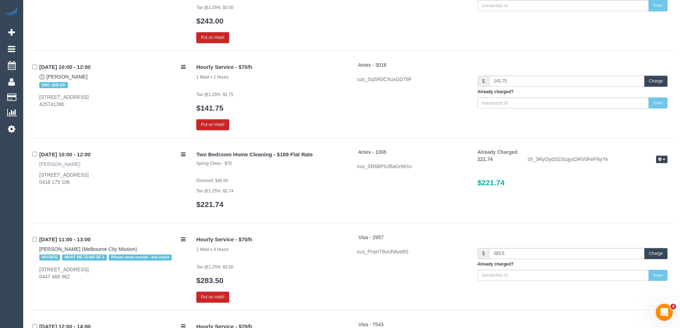
copy link "Annie Kearney"
drag, startPoint x: 79, startPoint y: 165, endPoint x: 40, endPoint y: 165, distance: 38.6
click at [40, 165] on div "19/08/2025 10:00 - 12:00 Annie Kearney 108 Hall Street, Newport, VIC 3015 0418 …" at bounding box center [110, 167] width 161 height 37
click at [63, 164] on link "Annie Kearney" at bounding box center [59, 164] width 41 height 6
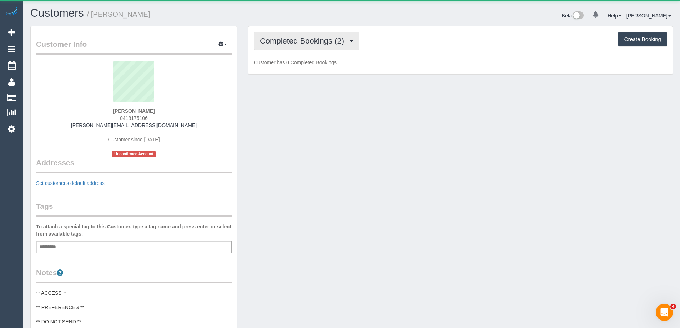
click at [295, 42] on span "Completed Bookings (2)" at bounding box center [304, 40] width 88 height 9
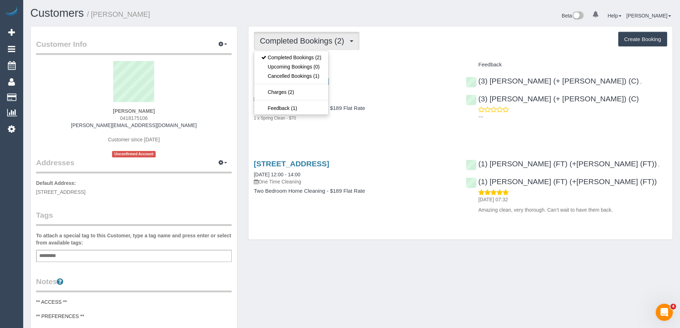
click at [305, 21] on div "Customers / [PERSON_NAME]" at bounding box center [188, 14] width 327 height 15
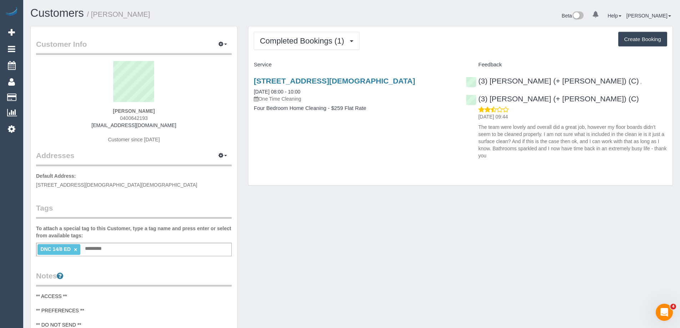
click at [134, 116] on span "0400642193" at bounding box center [134, 118] width 28 height 6
copy span "0400642193"
click at [375, 52] on div "Completed Bookings (1) Completed Bookings (1) Upcoming Bookings (0) Cancelled B…" at bounding box center [460, 105] width 424 height 159
click at [319, 40] on span "Completed Bookings (1)" at bounding box center [304, 40] width 88 height 9
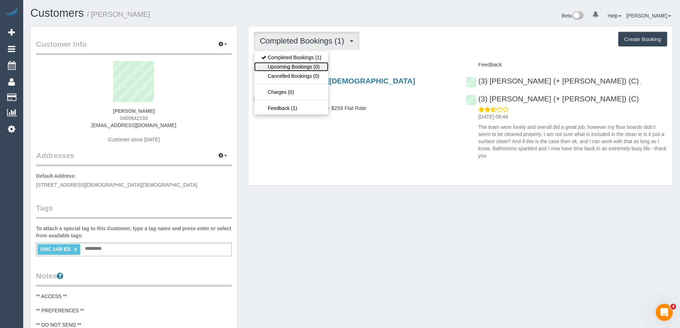
click at [309, 66] on link "Upcoming Bookings (0)" at bounding box center [291, 66] width 74 height 9
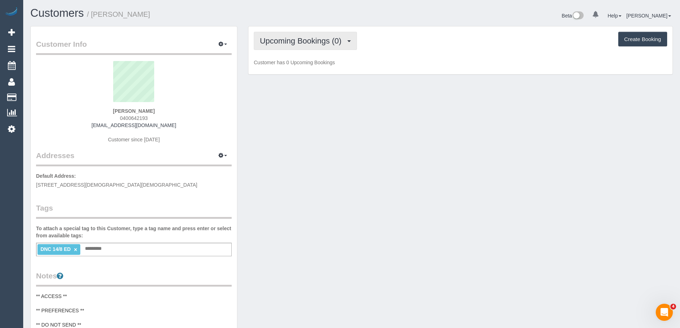
click at [309, 46] on button "Upcoming Bookings (0)" at bounding box center [305, 41] width 103 height 18
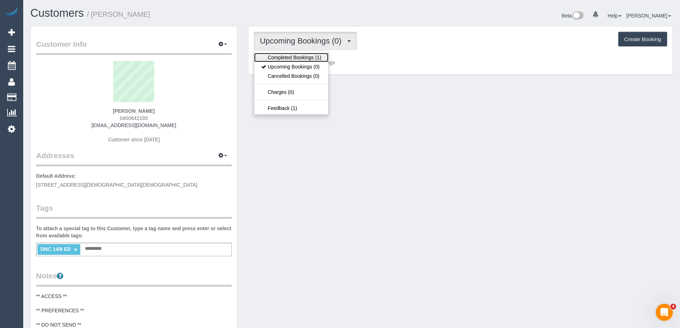
click at [308, 56] on link "Completed Bookings (1)" at bounding box center [291, 57] width 74 height 9
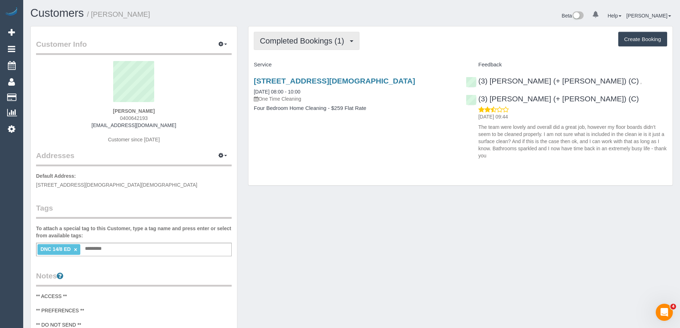
click at [307, 47] on button "Completed Bookings (1)" at bounding box center [307, 41] width 106 height 18
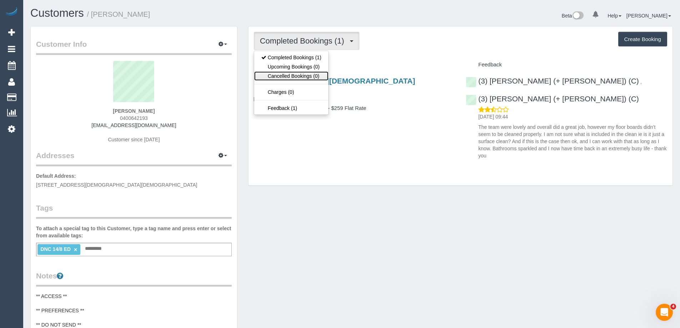
click at [300, 78] on link "Cancelled Bookings (0)" at bounding box center [291, 75] width 74 height 9
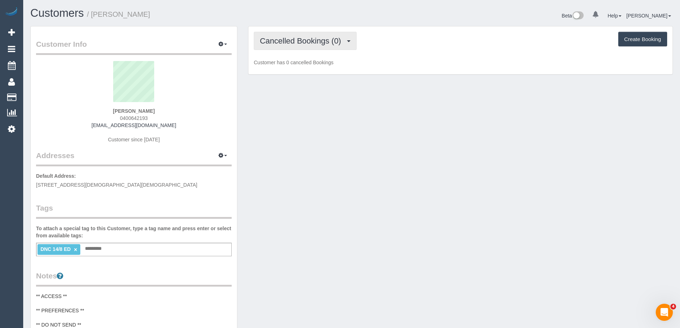
click at [303, 42] on span "Cancelled Bookings (0)" at bounding box center [302, 40] width 85 height 9
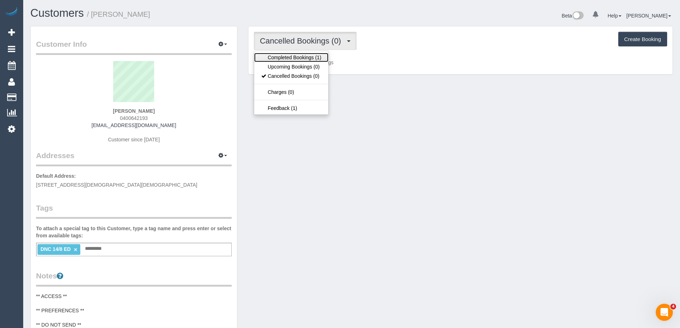
click at [300, 56] on link "Completed Bookings (1)" at bounding box center [291, 57] width 74 height 9
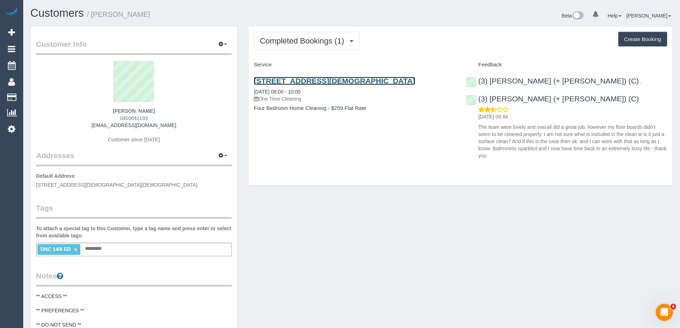
click at [293, 84] on link "12 Unwin Street, Templestowe Vic, Australia, Templestowe, VIC 3106" at bounding box center [334, 81] width 161 height 8
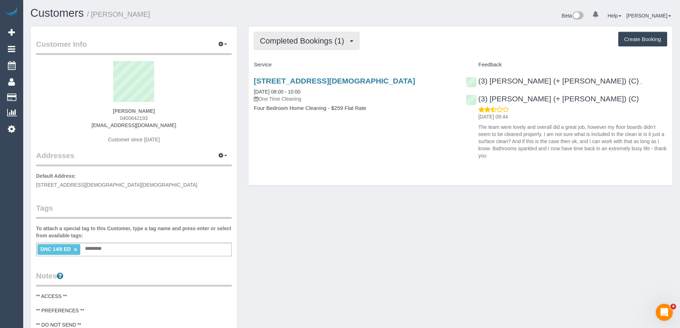
click at [277, 45] on span "Completed Bookings (1)" at bounding box center [304, 40] width 88 height 9
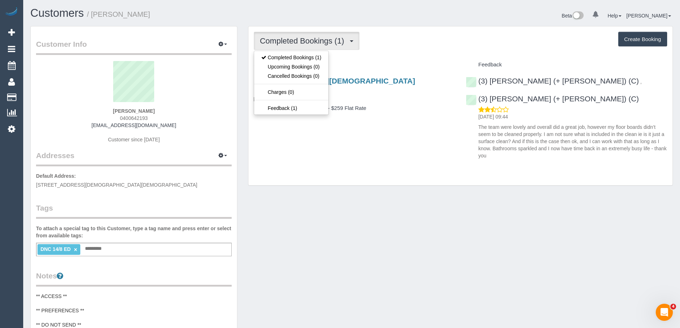
click at [431, 36] on div "Completed Bookings (1) Completed Bookings (1) Upcoming Bookings (0) Cancelled B…" at bounding box center [460, 41] width 413 height 18
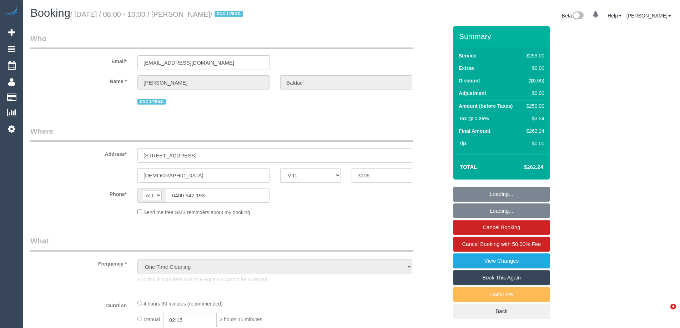
select select "VIC"
select select "string:stripe-pm_1RsaoY2GScqysDRV4iHXE4Z8"
select select "number:28"
select select "number:14"
select select "number:19"
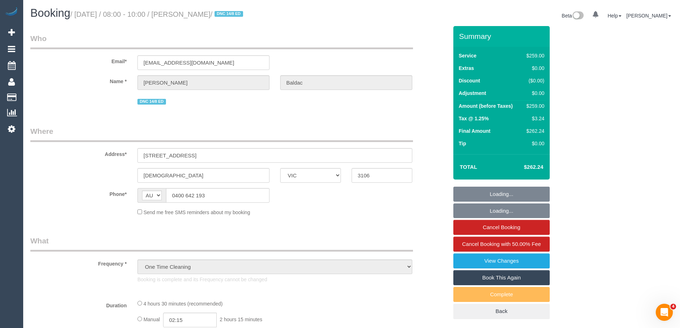
select select "number:24"
select select "number:34"
select select "number:26"
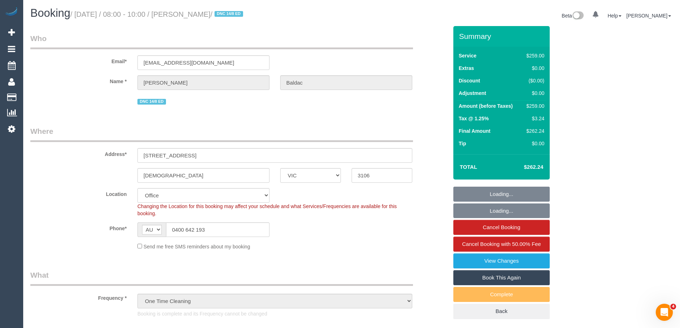
select select "object:820"
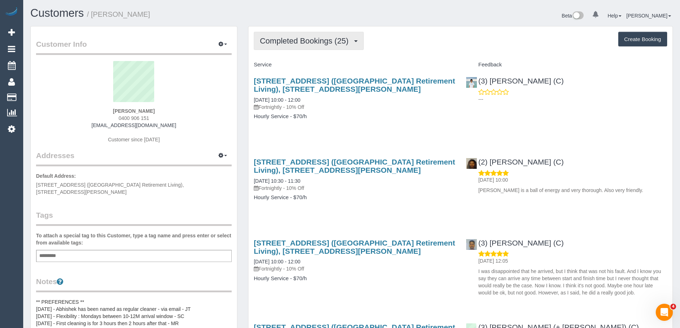
click at [285, 36] on button "Completed Bookings (25)" at bounding box center [309, 41] width 110 height 18
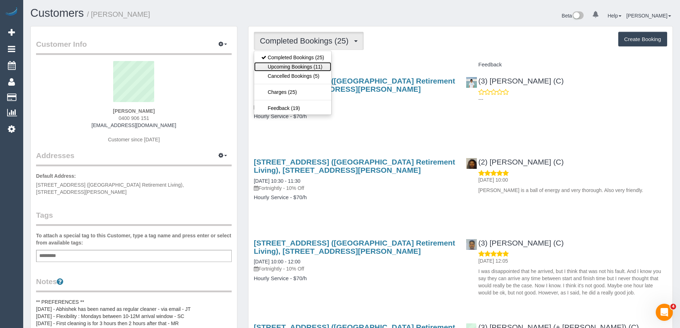
click at [302, 67] on link "Upcoming Bookings (11)" at bounding box center [292, 66] width 77 height 9
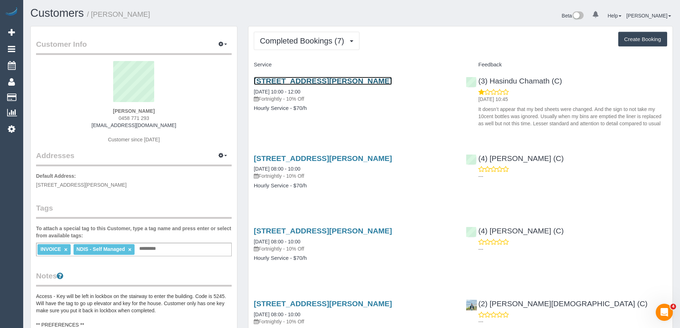
click at [324, 82] on link "[STREET_ADDRESS][PERSON_NAME]" at bounding box center [323, 81] width 138 height 8
click at [177, 247] on div "INVOICE × NDIS - Self Managed × Add a tag" at bounding box center [134, 250] width 196 height 14
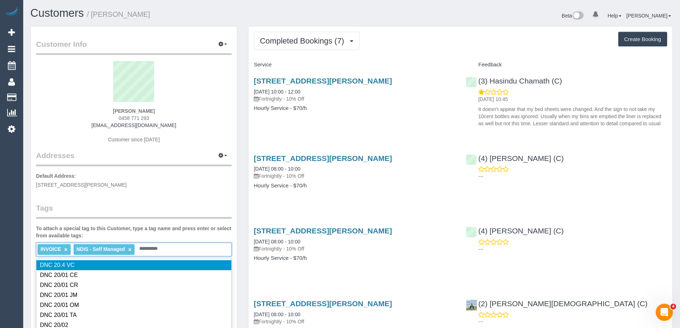
type input "**********"
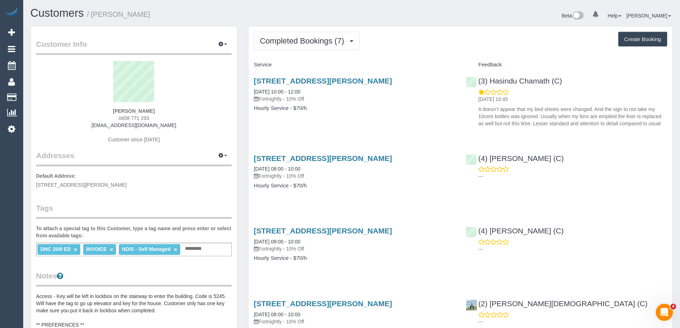
copy small "[PERSON_NAME]"
drag, startPoint x: 151, startPoint y: 12, endPoint x: 93, endPoint y: 14, distance: 57.9
click at [93, 14] on h1 "Customers / Eloise Penno" at bounding box center [188, 13] width 316 height 12
copy link "(3) Hasindu Chamath (C)"
drag, startPoint x: 566, startPoint y: 83, endPoint x: 478, endPoint y: 82, distance: 87.8
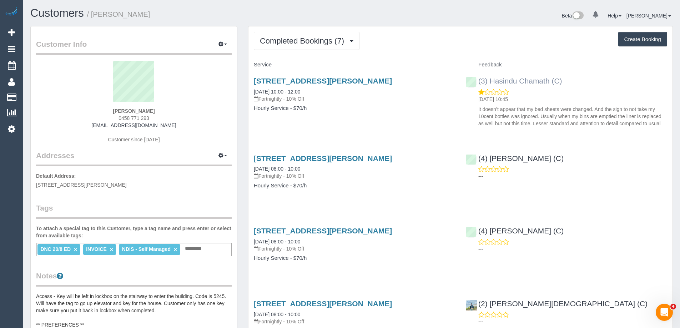
click at [478, 82] on div "(3) Hasindu Chamath (C) 21/08/2025 10:45 It doesn’t appear that my bed sheets w…" at bounding box center [567, 101] width 212 height 60
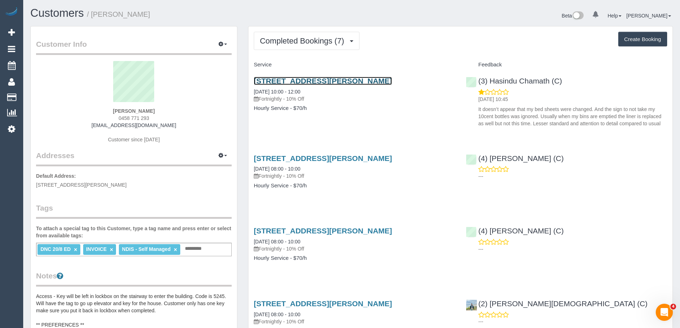
click at [292, 80] on link "203/80 Dawson St, Brunswick, VIC 3056" at bounding box center [323, 81] width 138 height 8
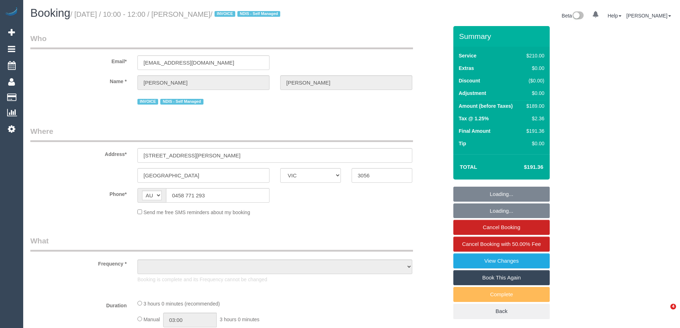
select select "VIC"
select select "string:stripe-pm_1RMJFP2GScqysDRVl36hxd4v"
select select "number:28"
select select "number:14"
select select "number:19"
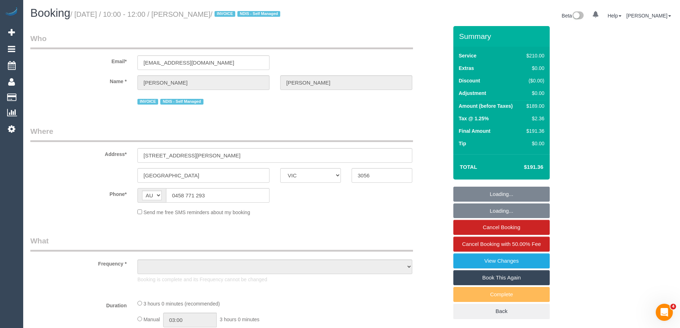
select select "number:24"
select select "number:33"
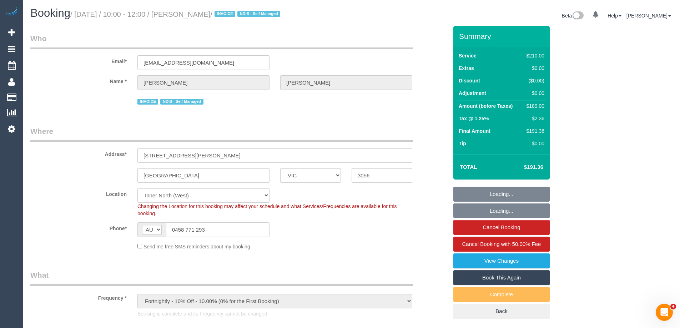
select select "object:1618"
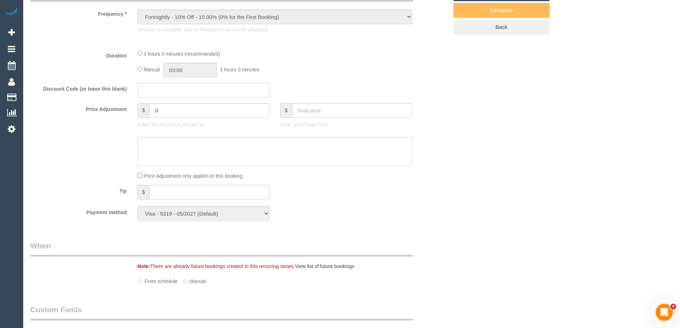
select select "180"
select select "spot1"
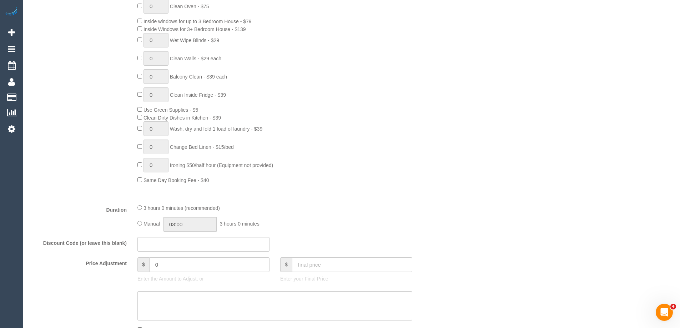
select select "object:1799"
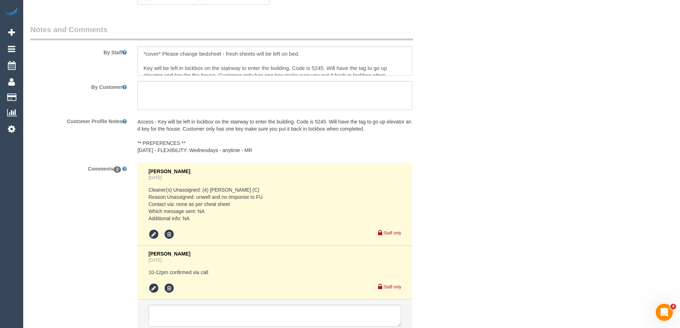
scroll to position [1171, 0]
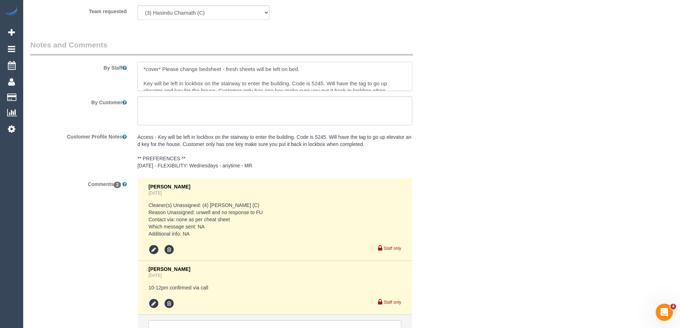
click at [180, 68] on textarea at bounding box center [274, 76] width 275 height 29
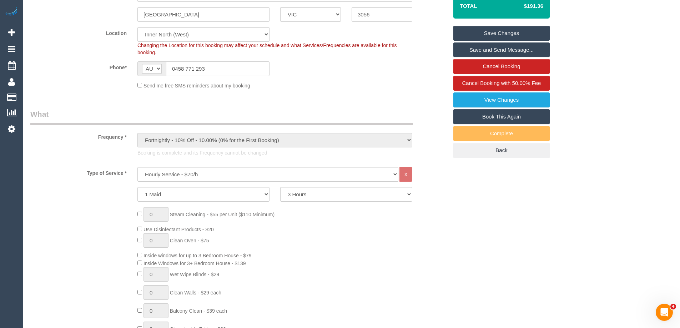
scroll to position [0, 0]
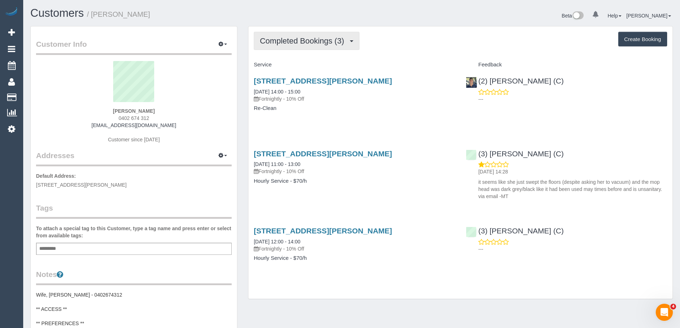
click at [322, 40] on span "Completed Bookings (3)" at bounding box center [304, 40] width 88 height 9
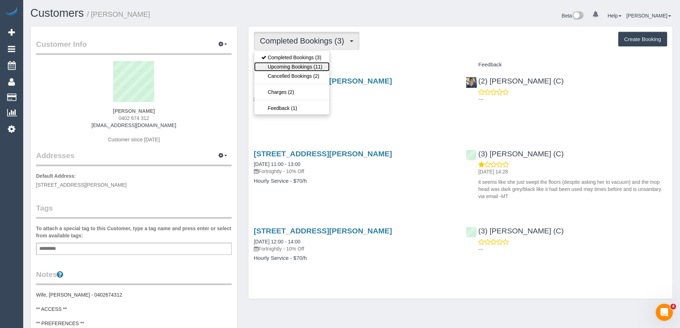
click at [316, 66] on link "Upcoming Bookings (11)" at bounding box center [291, 66] width 75 height 9
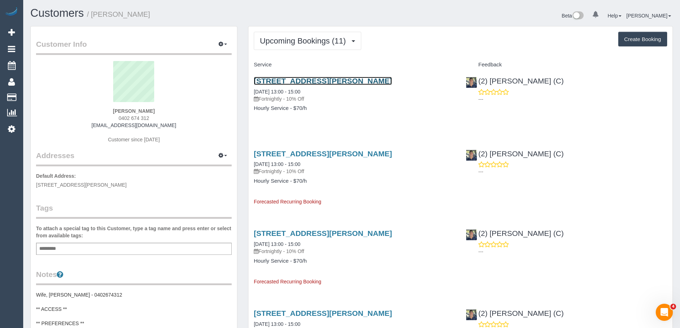
click at [351, 81] on link "12 Sanderson Street, Yarraville, VIC 3013" at bounding box center [323, 81] width 138 height 8
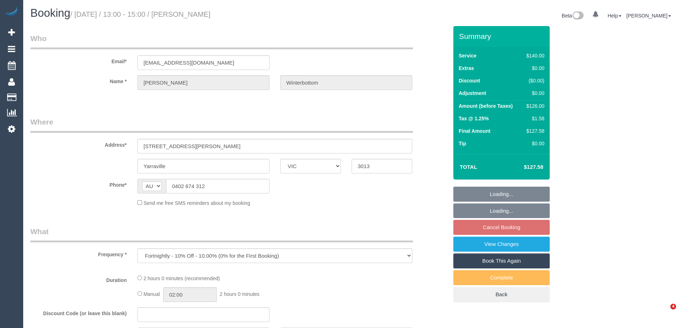
select select "VIC"
select select "object:845"
select select "string:stripe-pm_1Rm3NM2GScqysDRVZEIvgb7w"
select select "number:27"
select select "number:14"
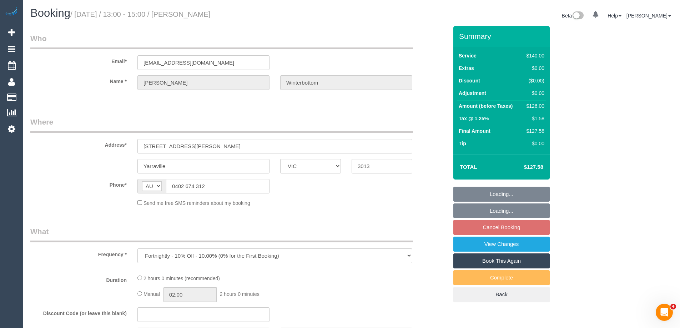
select select "number:19"
select select "number:22"
select select "number:35"
select select "number:26"
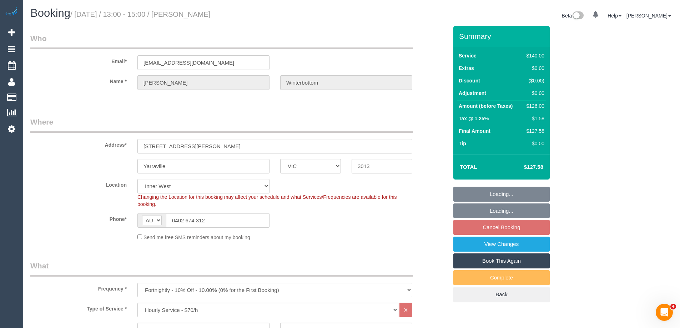
drag, startPoint x: 597, startPoint y: 115, endPoint x: 561, endPoint y: 125, distance: 37.1
click at [597, 115] on div "Summary Service $140.00 Extras $0.00 Discount ($0.00) Adjustment $0.00 Amount (…" at bounding box center [528, 171] width 161 height 291
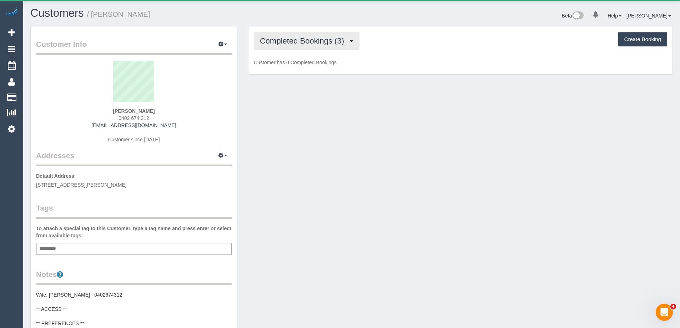
click at [323, 47] on button "Completed Bookings (3)" at bounding box center [307, 41] width 106 height 18
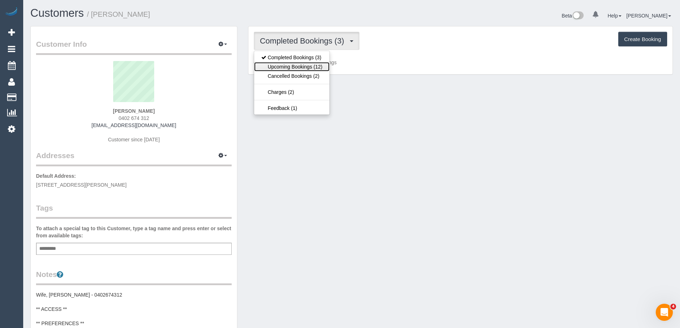
click at [305, 64] on link "Upcoming Bookings (12)" at bounding box center [291, 66] width 75 height 9
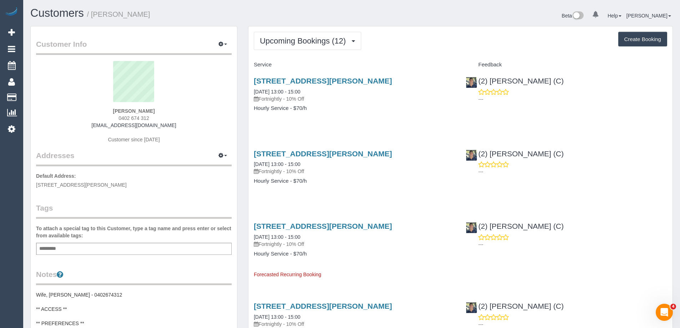
click at [283, 76] on div "12 Sanderson Street, Yarraville, VIC 3013 05/09/2025 13:00 - 15:00 Fortnightly …" at bounding box center [354, 98] width 212 height 55
click at [284, 79] on link "12 Sanderson Street, Yarraville, VIC 3013" at bounding box center [323, 81] width 138 height 8
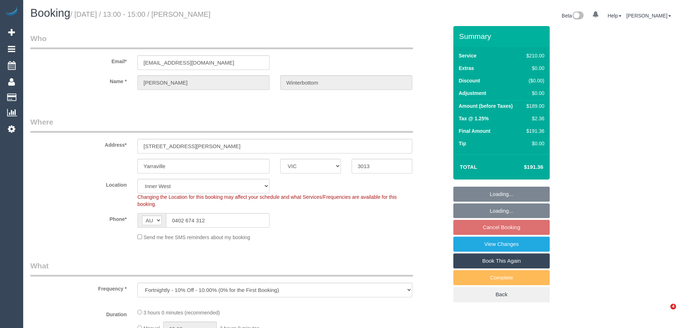
select select "VIC"
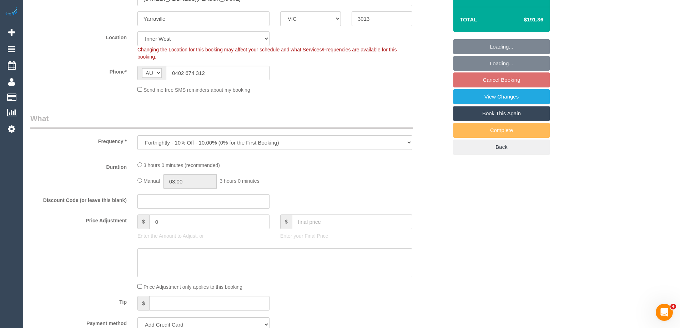
select select "object:720"
select select "string:stripe-pm_1Rm3NM2GScqysDRVZEIvgb7w"
select select "number:27"
select select "number:14"
select select "number:19"
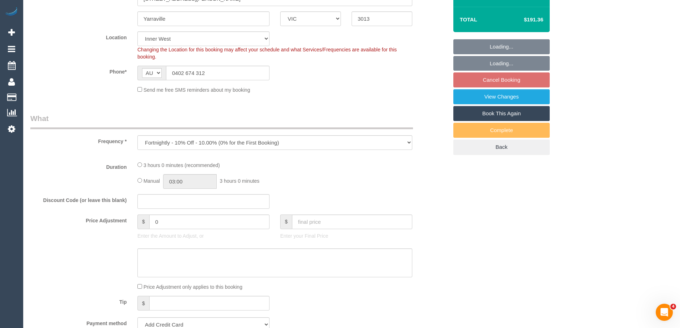
select select "number:22"
select select "number:35"
select select "number:26"
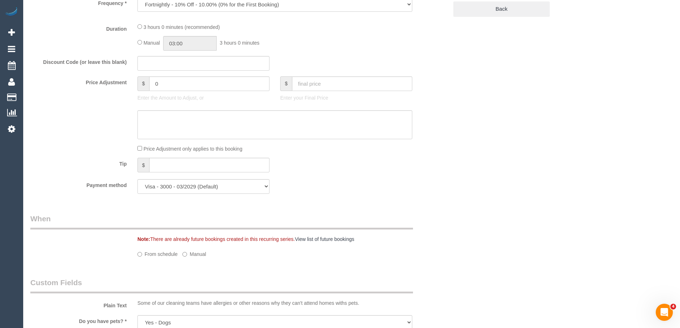
select select "180"
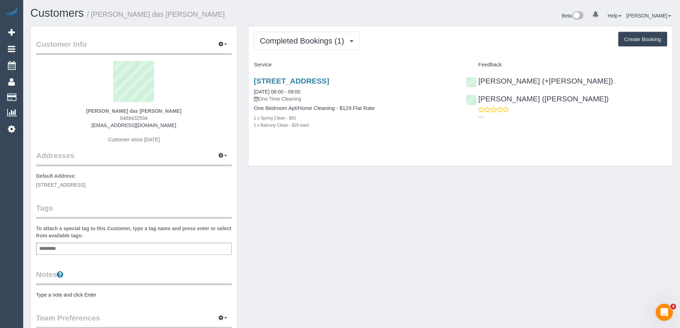
click at [72, 294] on pre "Type a note and click Enter" at bounding box center [134, 294] width 196 height 7
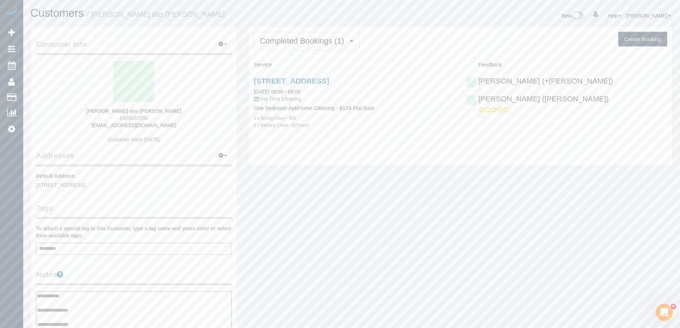
type textarea "**********"
click at [87, 273] on legend "Notes" at bounding box center [134, 277] width 196 height 16
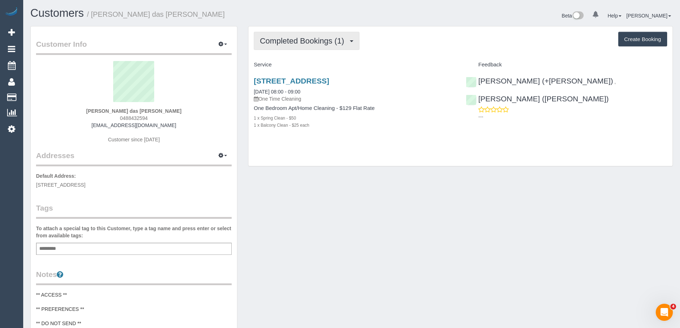
click at [282, 41] on span "Completed Bookings (1)" at bounding box center [304, 40] width 88 height 9
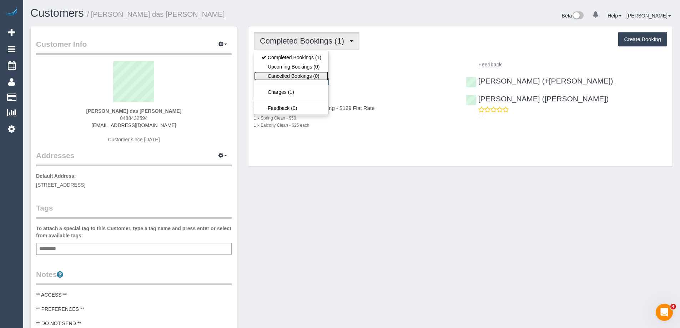
click at [283, 71] on link "Cancelled Bookings (0)" at bounding box center [291, 75] width 74 height 9
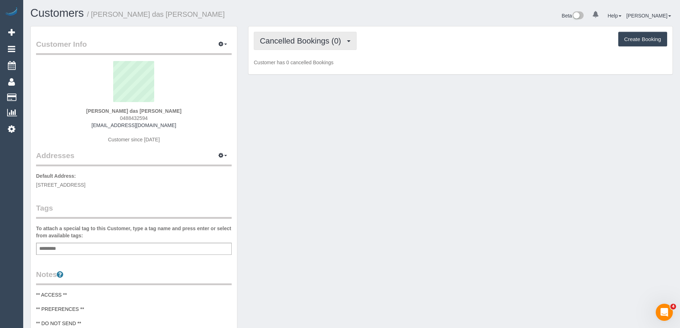
click at [292, 44] on span "Cancelled Bookings (0)" at bounding box center [302, 40] width 85 height 9
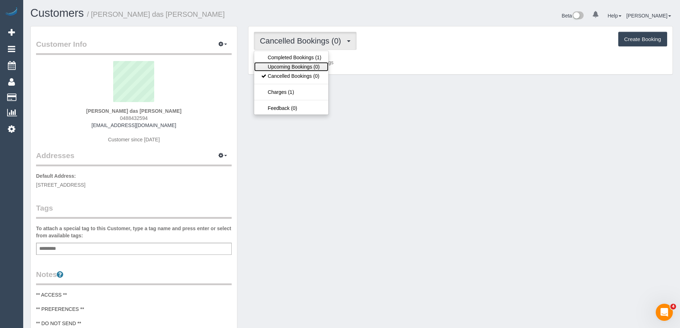
click at [289, 66] on link "Upcoming Bookings (0)" at bounding box center [291, 66] width 74 height 9
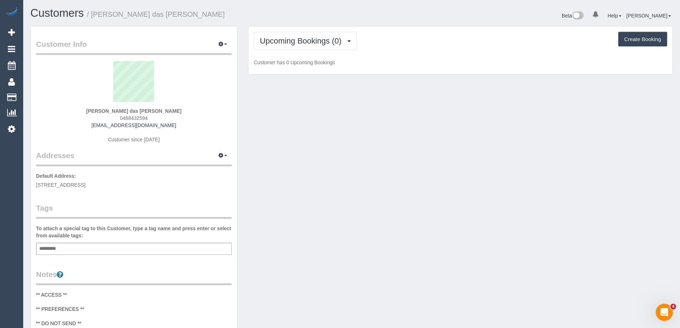
copy small "Angelo Luis Ribeiro das Neves"
drag, startPoint x: 207, startPoint y: 16, endPoint x: 93, endPoint y: 16, distance: 113.9
click at [93, 16] on h1 "Customers / Angelo Luis Ribeiro das Neves" at bounding box center [188, 13] width 316 height 12
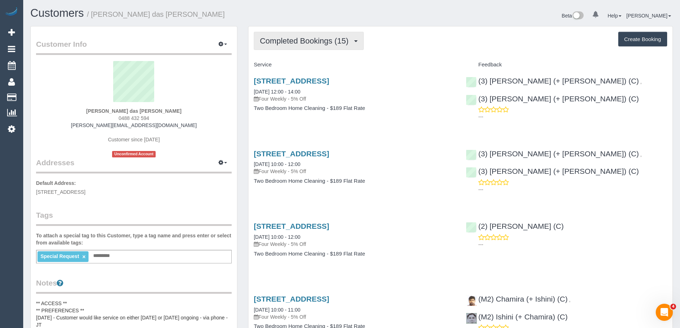
click at [298, 41] on span "Completed Bookings (15)" at bounding box center [306, 40] width 92 height 9
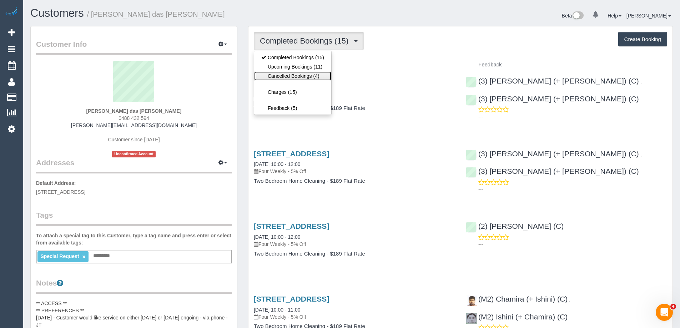
click at [299, 74] on link "Cancelled Bookings (4)" at bounding box center [292, 75] width 77 height 9
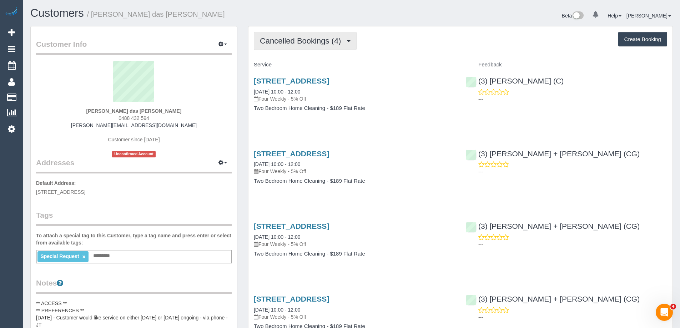
click at [302, 39] on span "Cancelled Bookings (4)" at bounding box center [302, 40] width 85 height 9
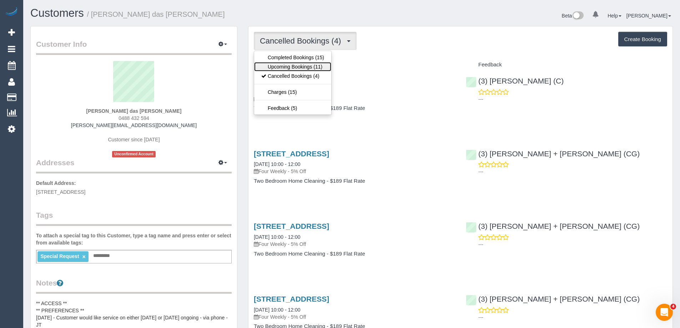
click at [303, 64] on link "Upcoming Bookings (11)" at bounding box center [292, 66] width 77 height 9
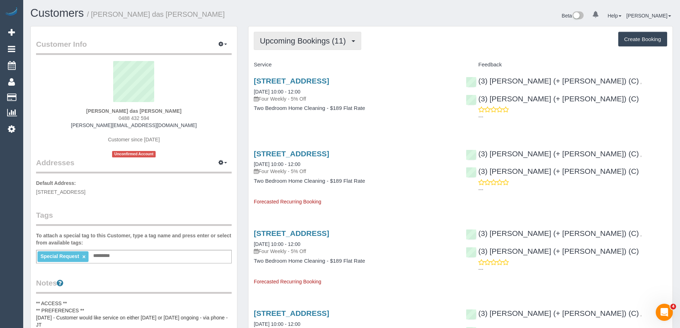
click at [272, 35] on button "Upcoming Bookings (11)" at bounding box center [307, 41] width 107 height 18
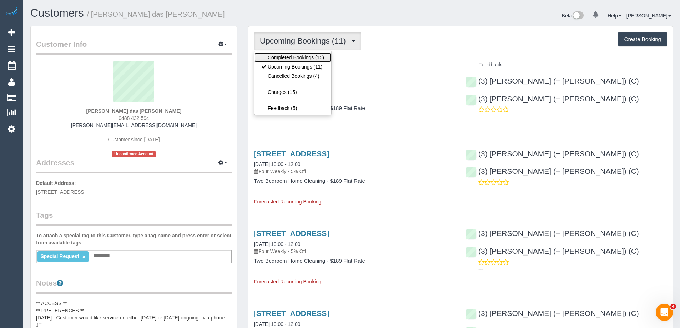
click at [283, 54] on link "Completed Bookings (15)" at bounding box center [292, 57] width 77 height 9
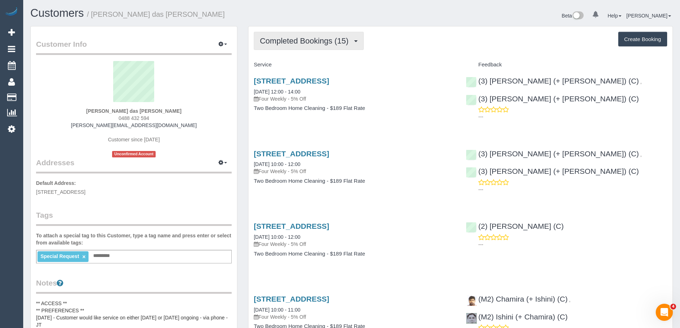
click at [290, 36] on span "Completed Bookings (15)" at bounding box center [306, 40] width 92 height 9
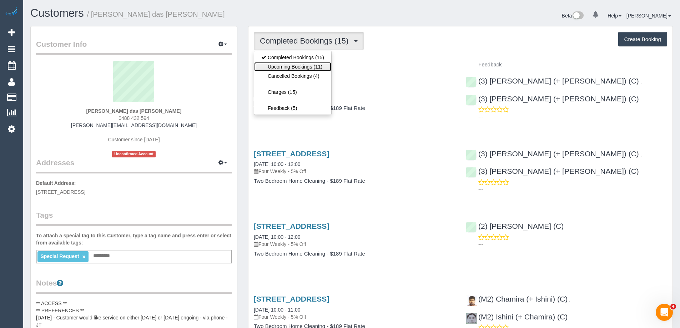
click at [292, 64] on link "Upcoming Bookings (11)" at bounding box center [292, 66] width 77 height 9
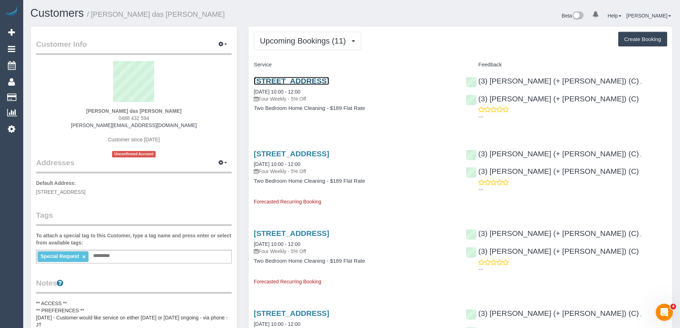
click at [329, 85] on link "65 Stables Circuit, 313, Doncaster, VIC 3108" at bounding box center [291, 81] width 75 height 8
click at [369, 18] on div "Beta 0 Your Notifications You have 0 alerts Help Help Docs Take a Tour Contact …" at bounding box center [515, 16] width 327 height 19
click at [384, 13] on div "Beta 0 Your Notifications You have 0 alerts Help Help Docs Take a Tour Contact …" at bounding box center [515, 16] width 327 height 19
click at [370, 13] on div "Beta 0 Your Notifications You have 0 alerts Help Help Docs Take a Tour Contact …" at bounding box center [515, 16] width 327 height 19
click at [220, 162] on icon "button" at bounding box center [220, 162] width 5 height 4
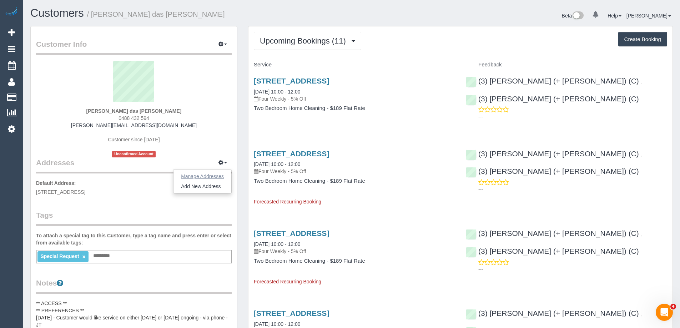
click at [210, 176] on button "Manage Addresses" at bounding box center [203, 176] width 58 height 10
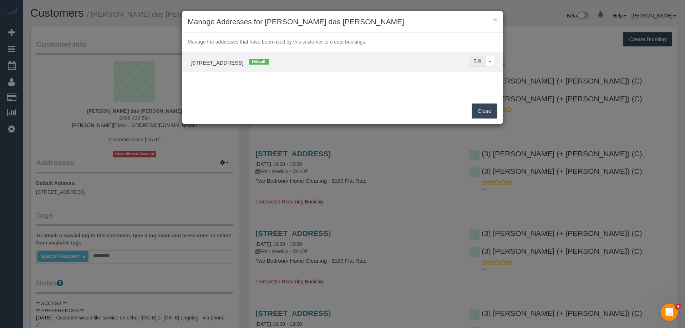
click at [473, 59] on button "Edit" at bounding box center [477, 61] width 17 height 11
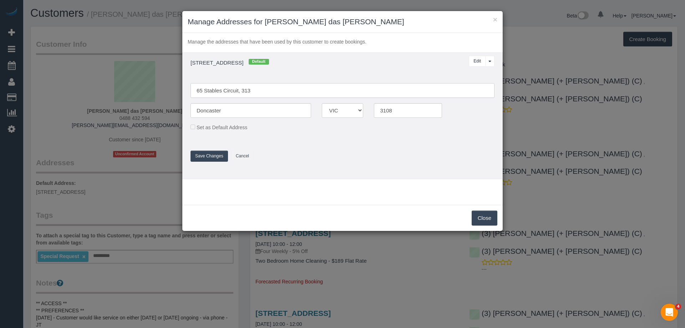
click at [271, 88] on input "65 Stables Circuit, 313" at bounding box center [343, 90] width 304 height 15
paste input "Unit 2/33 Dobell St, Blackburn South VIC 3130"
drag, startPoint x: 245, startPoint y: 88, endPoint x: 328, endPoint y: 88, distance: 82.8
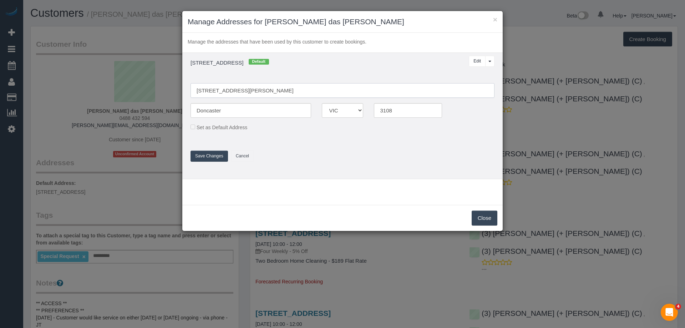
click at [328, 88] on input "Unit 2/33 Dobell St, Blackburn South VIC 3130" at bounding box center [343, 90] width 304 height 15
type input "Unit 2/33 Dobell St"
click at [269, 113] on input "Doncaster" at bounding box center [251, 110] width 121 height 15
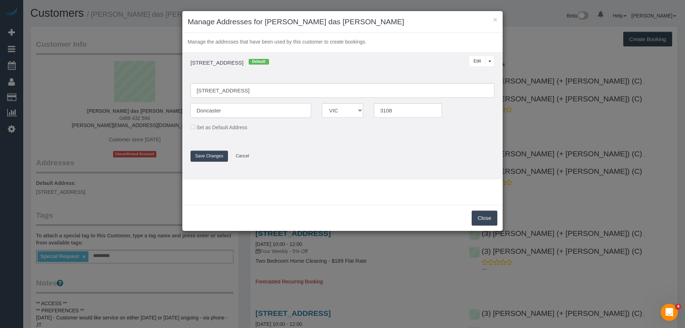
paste input "Blackburn South VIC 3130"
click at [236, 109] on input "Blackburn South VIC 3130" at bounding box center [251, 110] width 121 height 15
type input "Blackburn South"
click at [392, 107] on input "3108" at bounding box center [408, 110] width 68 height 15
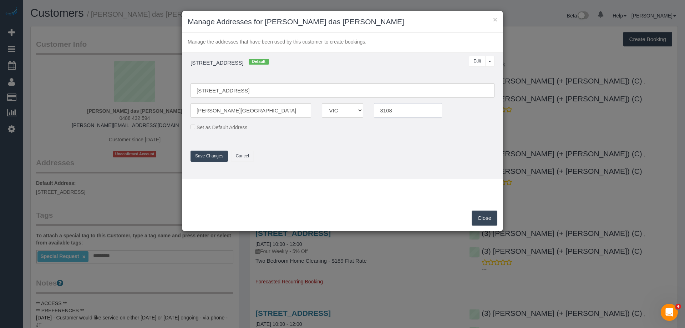
paste input "VIC 3130"
click at [385, 109] on input "VIC 3130" at bounding box center [408, 110] width 68 height 15
type input "3130"
click at [218, 156] on button "Save Changes" at bounding box center [209, 156] width 37 height 11
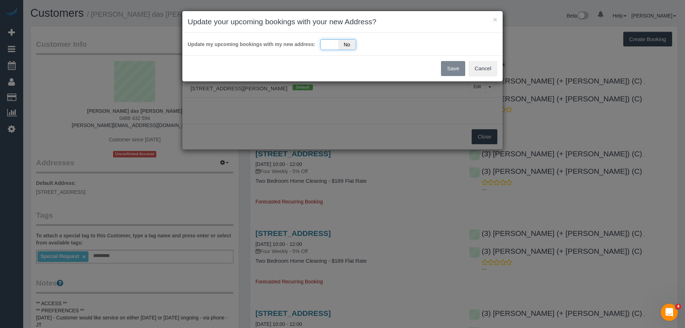
click at [336, 45] on div "Yes No" at bounding box center [339, 44] width 36 height 11
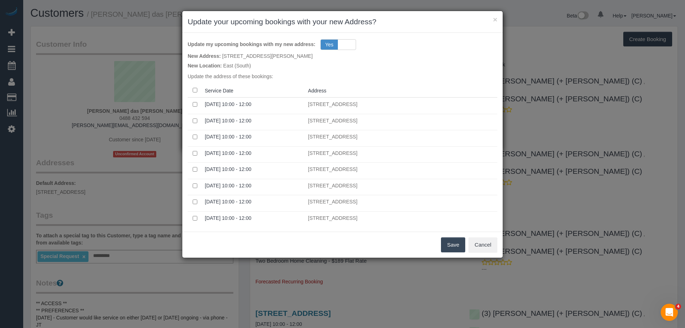
click at [458, 244] on button "Save" at bounding box center [453, 244] width 24 height 15
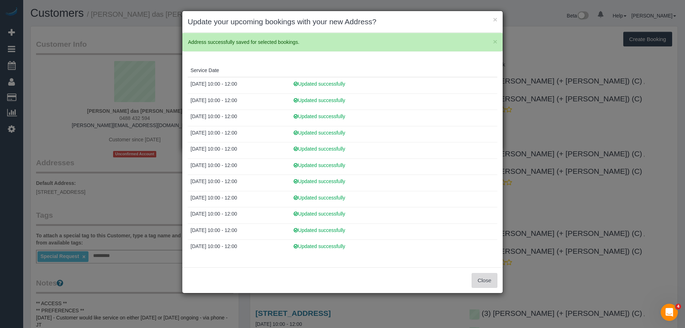
click at [484, 278] on button "Close" at bounding box center [485, 280] width 26 height 15
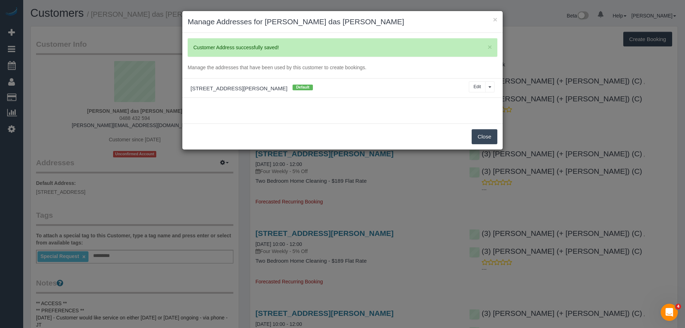
click at [489, 134] on button "Close" at bounding box center [485, 136] width 26 height 15
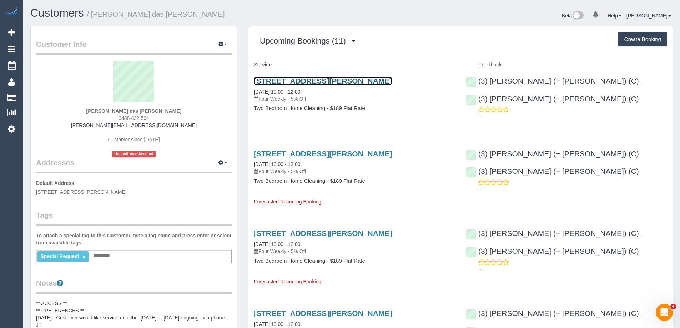
click at [301, 79] on link "Unit 2/33 Dobell St, Blackburn South, VIC 3130" at bounding box center [323, 81] width 138 height 8
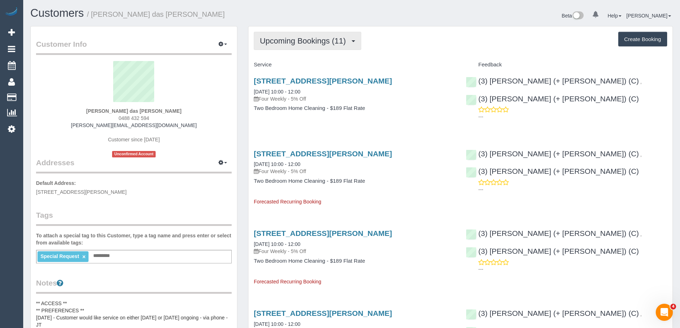
click at [282, 40] on span "Upcoming Bookings (11)" at bounding box center [305, 40] width 90 height 9
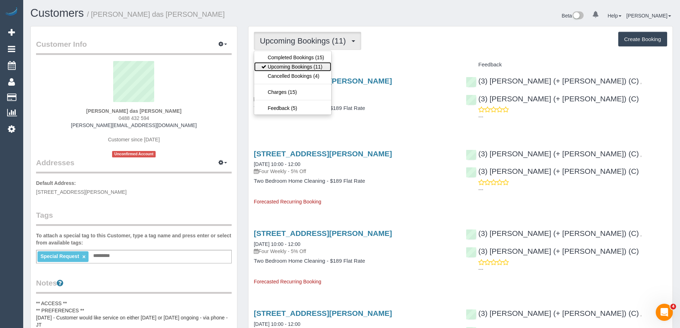
click at [288, 64] on link "Upcoming Bookings (11)" at bounding box center [292, 66] width 77 height 9
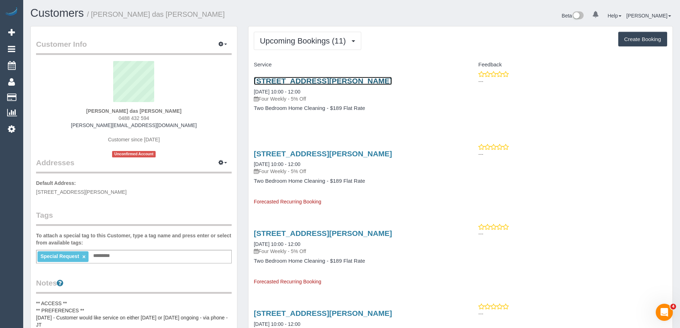
click at [391, 81] on link "Unit 2/33 Dobell St, Blackburn South, VIC 3130" at bounding box center [323, 81] width 138 height 8
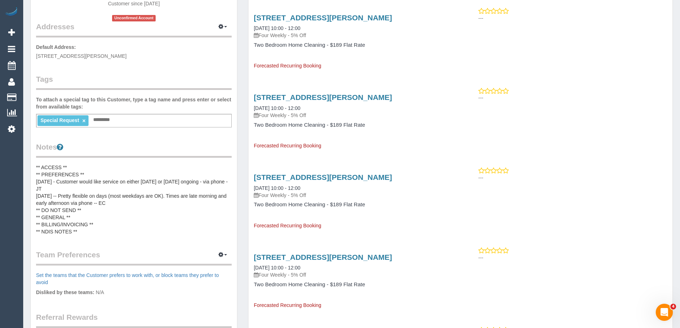
scroll to position [179, 0]
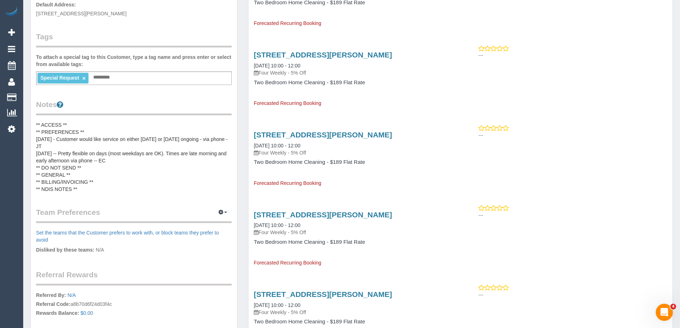
click at [116, 152] on pre "** ACCESS ** ** PREFERENCES ** 28/03/25 - Customer would like service on either…" at bounding box center [134, 156] width 196 height 71
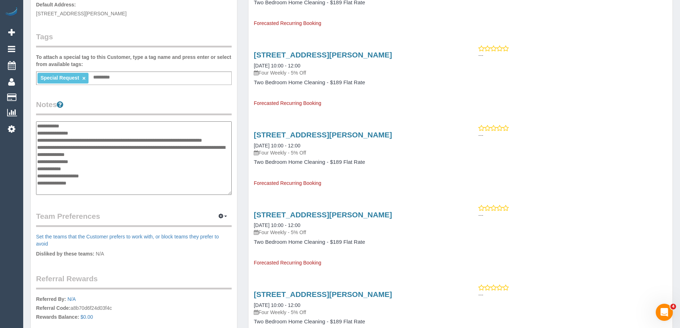
click at [83, 190] on textarea "**********" at bounding box center [134, 158] width 196 height 74
click at [82, 189] on textarea "**********" at bounding box center [134, 158] width 196 height 74
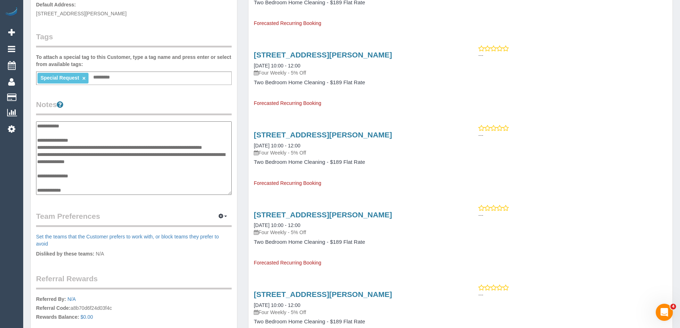
type textarea "**********"
click at [123, 110] on legend "Notes" at bounding box center [134, 107] width 196 height 16
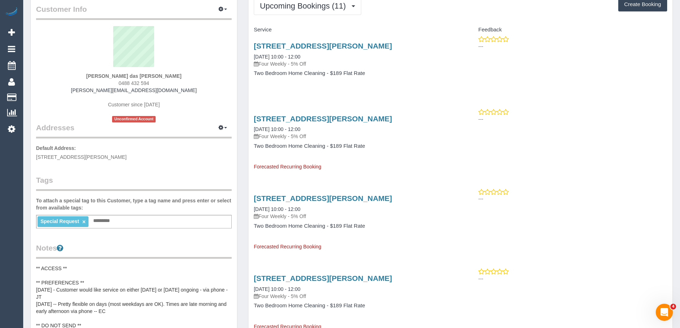
scroll to position [0, 0]
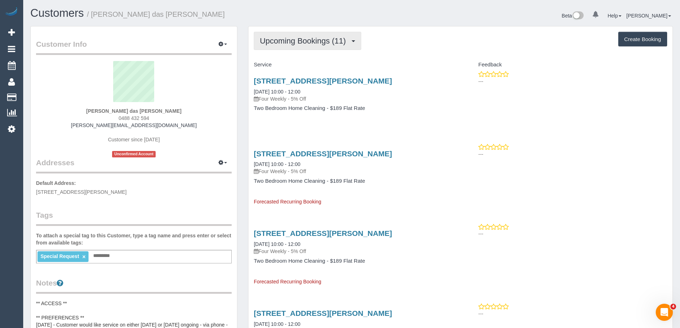
click at [331, 38] on span "Upcoming Bookings (11)" at bounding box center [305, 40] width 90 height 9
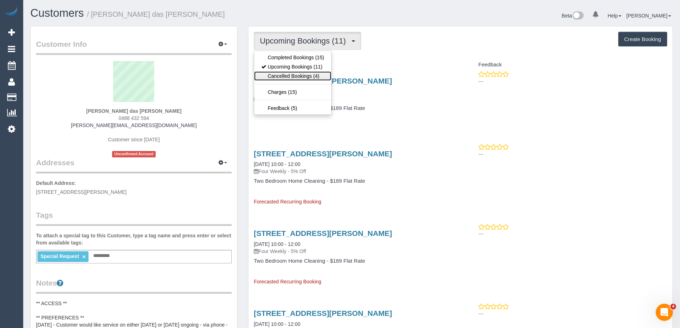
click at [313, 72] on link "Cancelled Bookings (4)" at bounding box center [292, 75] width 77 height 9
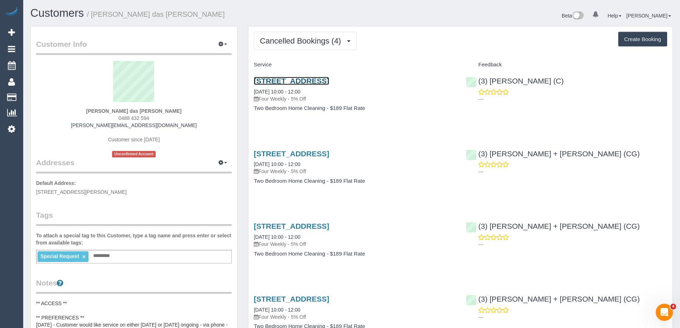
click at [329, 80] on link "65 Stables Circuit, 313, Doncaster, VIC 3108" at bounding box center [291, 81] width 75 height 8
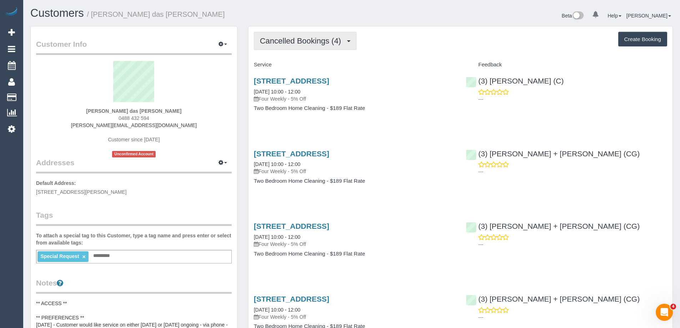
click at [311, 44] on span "Cancelled Bookings (4)" at bounding box center [302, 40] width 85 height 9
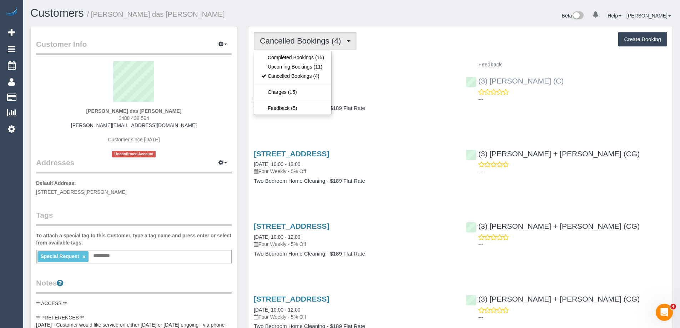
drag, startPoint x: 557, startPoint y: 85, endPoint x: 478, endPoint y: 85, distance: 78.9
click at [478, 85] on div "(3) Imanuil Afiuo (C) ---" at bounding box center [567, 88] width 212 height 35
copy link "(3) [PERSON_NAME] (C)"
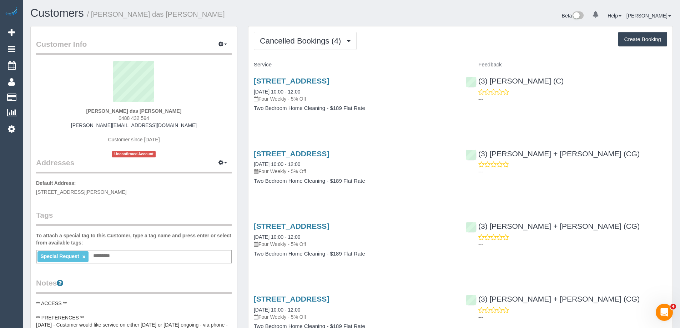
drag, startPoint x: 197, startPoint y: 12, endPoint x: 92, endPoint y: 14, distance: 105.0
click at [92, 14] on h1 "Customers / Angelo Luis Ribeiro das Neves" at bounding box center [188, 13] width 316 height 12
copy small "Angelo Luis Ribeiro das Neves"
copy link "65 Stables Circuit, 313, Doncaster, VIC 3108"
drag, startPoint x: 427, startPoint y: 79, endPoint x: 253, endPoint y: 81, distance: 173.5
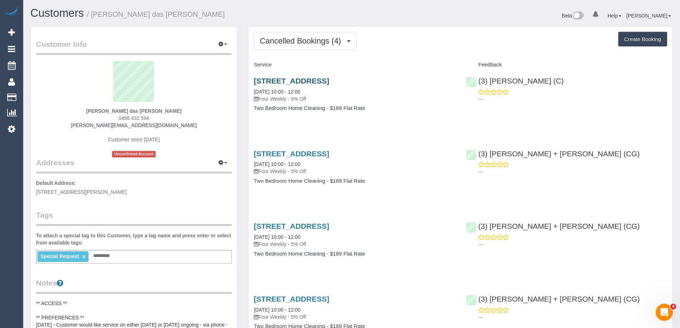
click at [254, 81] on h3 "65 Stables Circuit, 313, Doncaster, VIC 3108" at bounding box center [354, 81] width 201 height 8
click at [305, 79] on link "65 Stables Circuit, 313, Doncaster, VIC 3108" at bounding box center [291, 81] width 75 height 8
copy small "Angelo Luis Ribeiro das Neves"
drag, startPoint x: 201, startPoint y: 14, endPoint x: 93, endPoint y: 14, distance: 108.2
click at [93, 14] on h1 "Customers / Angelo Luis Ribeiro das Neves" at bounding box center [188, 13] width 316 height 12
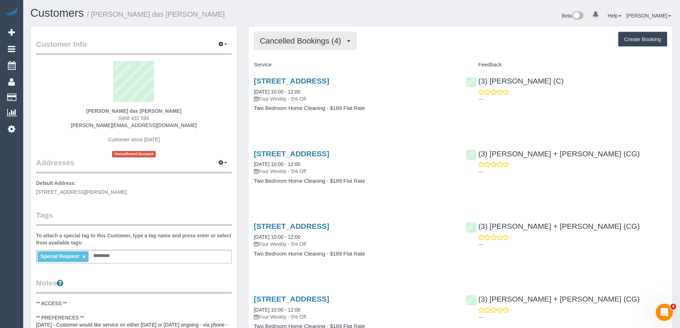
click at [315, 39] on span "Cancelled Bookings (4)" at bounding box center [302, 40] width 85 height 9
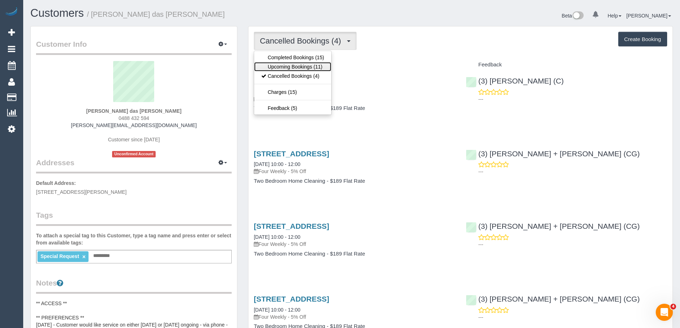
click at [308, 65] on link "Upcoming Bookings (11)" at bounding box center [292, 66] width 77 height 9
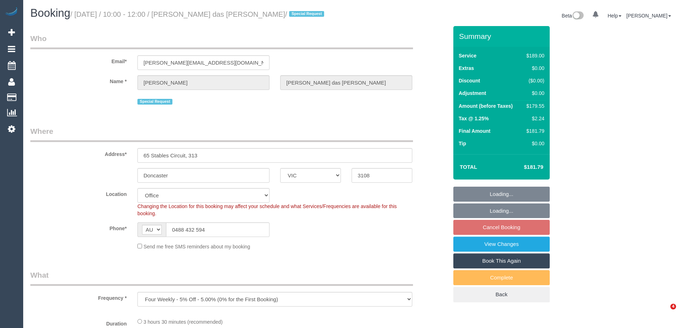
select select "VIC"
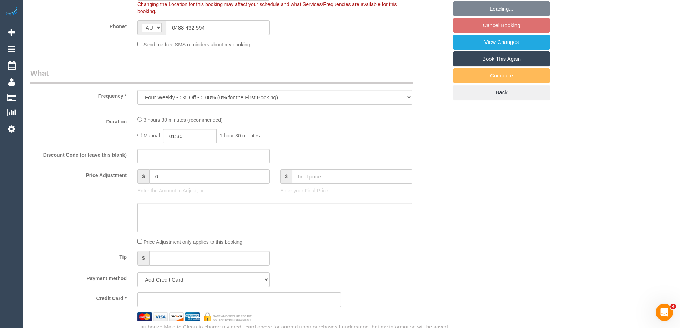
select select "object:644"
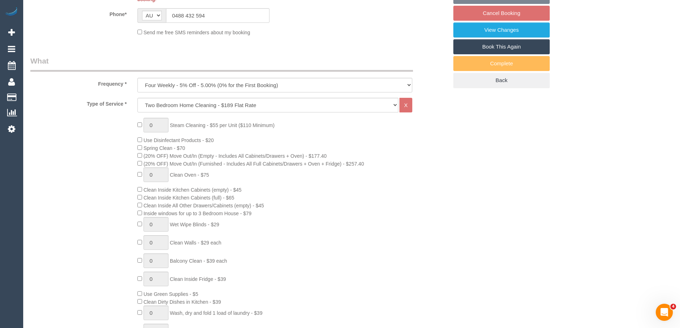
select select "string:stripe-pm_1P2Ort2GScqysDRVf7yNm12m"
select select "number:28"
select select "number:14"
select select "number:18"
select select "number:24"
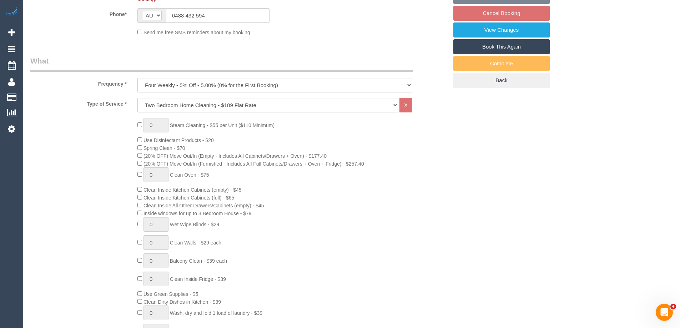
select select "number:33"
select select "number:13"
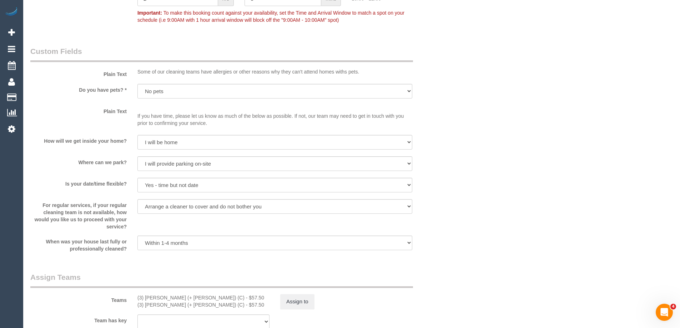
scroll to position [893, 0]
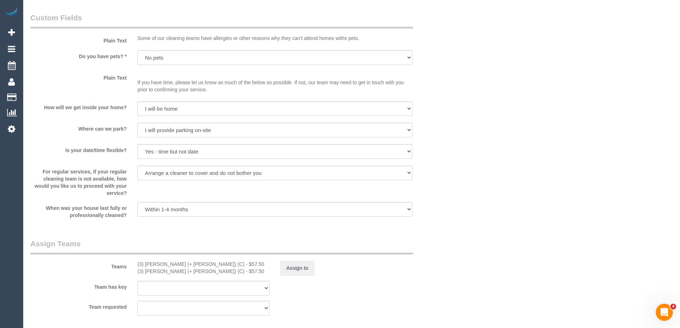
click at [444, 141] on sui-booking-custom-fields "Plain Text Some of our cleaning teams have allergies or other reasons why they …" at bounding box center [239, 115] width 418 height 206
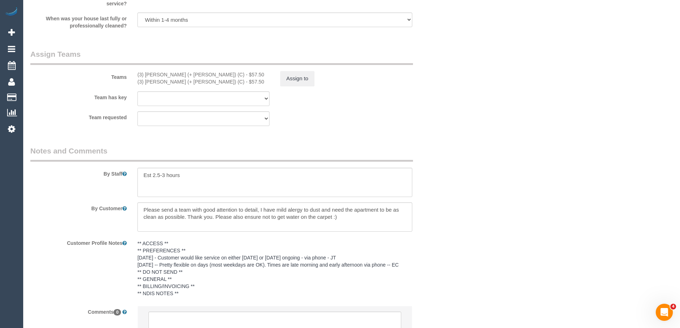
scroll to position [1145, 0]
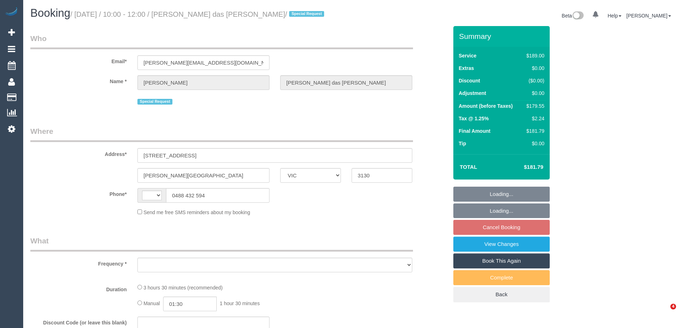
select select "VIC"
select select "string:AU"
select select "object:541"
select select "string:stripe-pm_1P2Ort2GScqysDRVf7yNm12m"
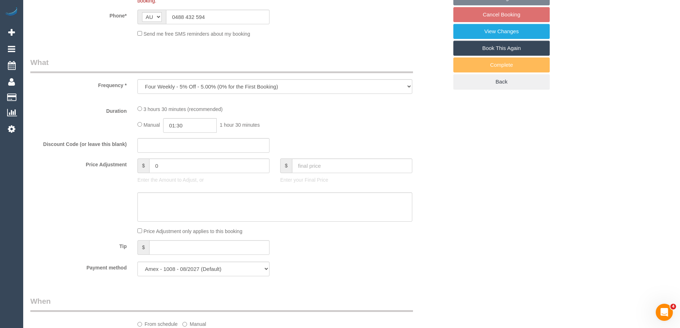
select select "object:790"
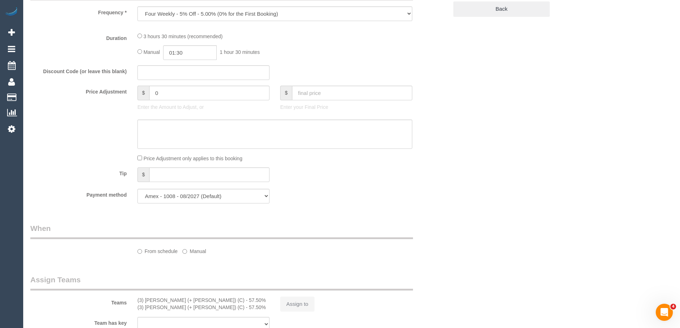
select select "number:28"
select select "number:14"
select select "number:18"
select select "number:24"
select select "number:33"
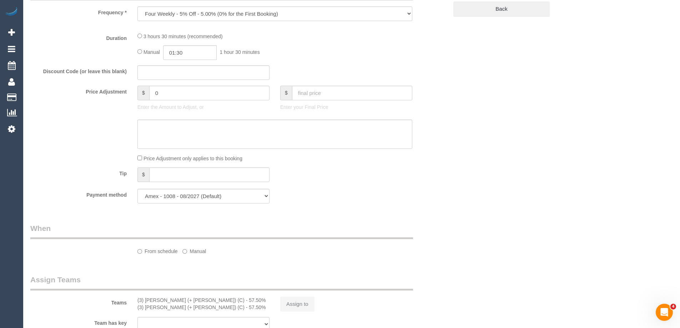
select select "number:13"
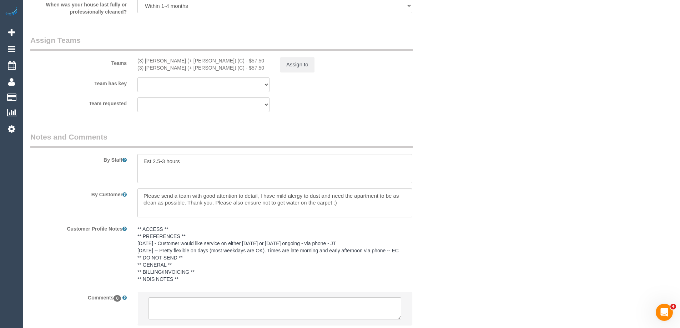
select select "spot3"
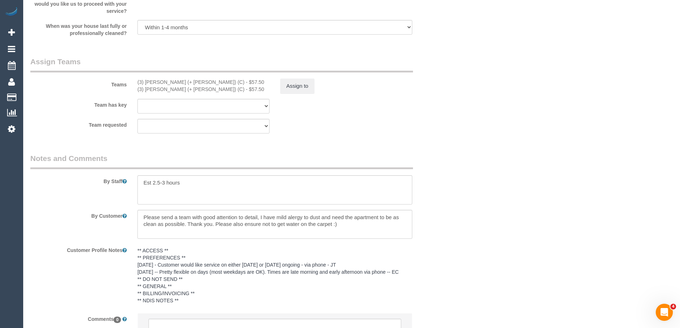
scroll to position [1106, 0]
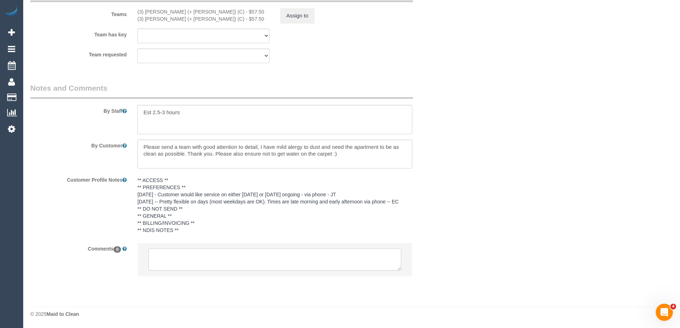
click at [172, 267] on textarea at bounding box center [275, 259] width 253 height 22
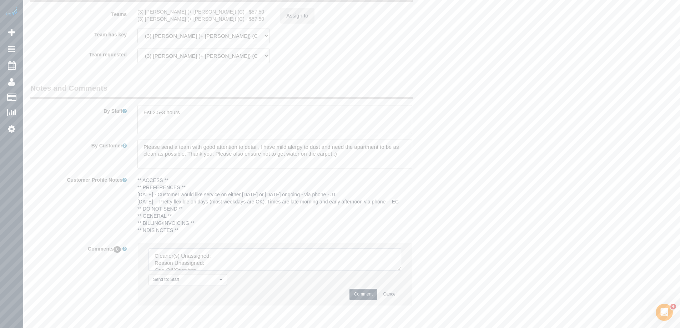
scroll to position [963, 0]
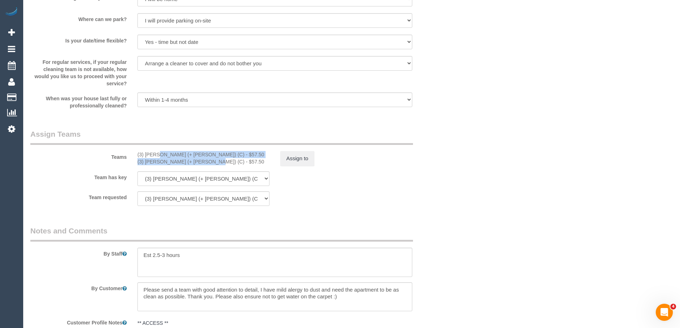
copy div "(3) Jay (+ Smruti) (C) - $57.50 (3) Smruti (+ Jay) (C)"
drag, startPoint x: 151, startPoint y: 155, endPoint x: 184, endPoint y: 162, distance: 34.3
click at [184, 162] on div "(3) Jay (+ Smruti) (C) - $57.50 (3) Smruti (+ Jay) (C) - $57.50" at bounding box center [203, 158] width 143 height 14
click at [289, 160] on button "Assign to" at bounding box center [297, 158] width 34 height 15
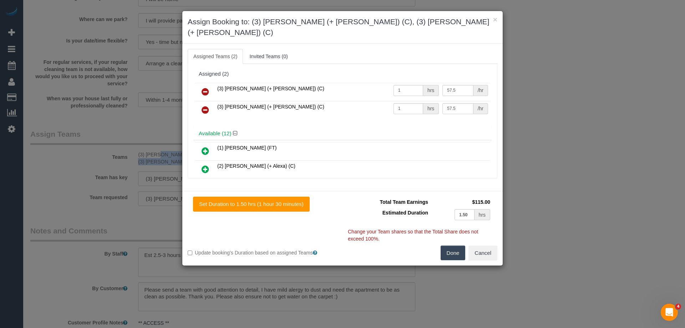
click at [208, 87] on icon at bounding box center [205, 91] width 7 height 9
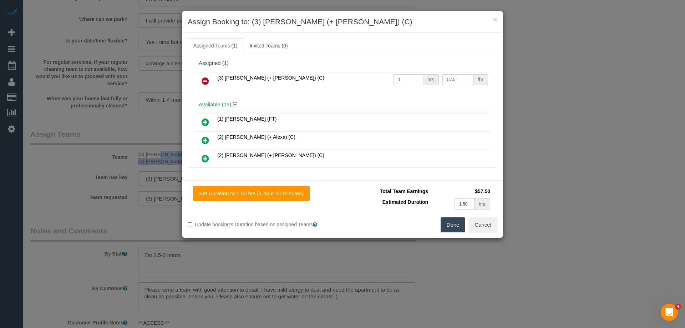
click at [208, 81] on icon at bounding box center [205, 81] width 7 height 9
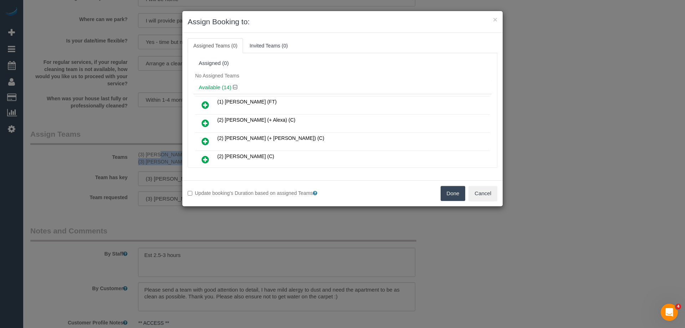
click at [453, 191] on button "Done" at bounding box center [453, 193] width 25 height 15
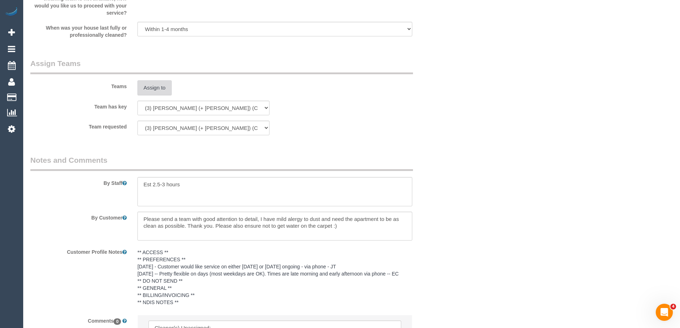
scroll to position [1136, 0]
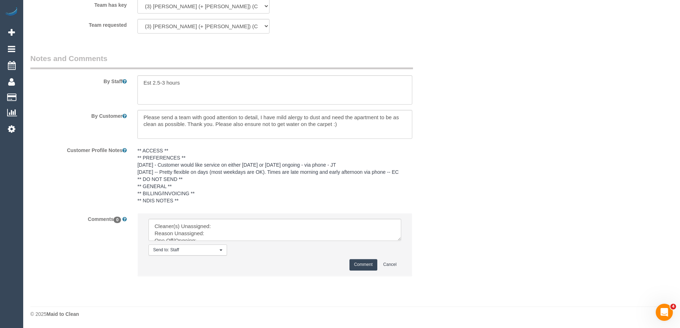
drag, startPoint x: 399, startPoint y: 236, endPoint x: 425, endPoint y: 316, distance: 83.8
click at [401, 241] on textarea at bounding box center [275, 230] width 253 height 22
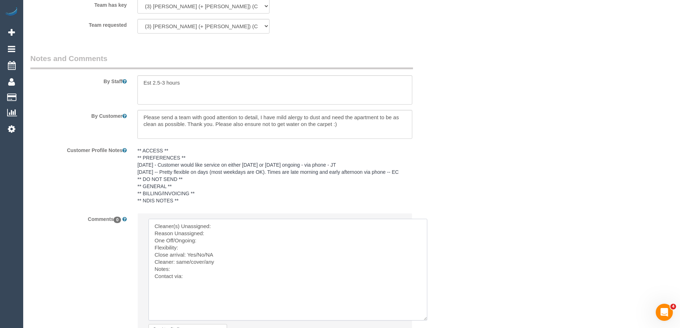
click at [272, 227] on textarea at bounding box center [288, 270] width 279 height 102
paste textarea "(3) Jay (+ Smruti) (C) - $57.50 (3) Smruti (+ Jay) (C)"
drag, startPoint x: 261, startPoint y: 226, endPoint x: 321, endPoint y: 224, distance: 60.0
click at [320, 226] on textarea at bounding box center [288, 270] width 279 height 102
click at [322, 224] on textarea at bounding box center [288, 270] width 279 height 102
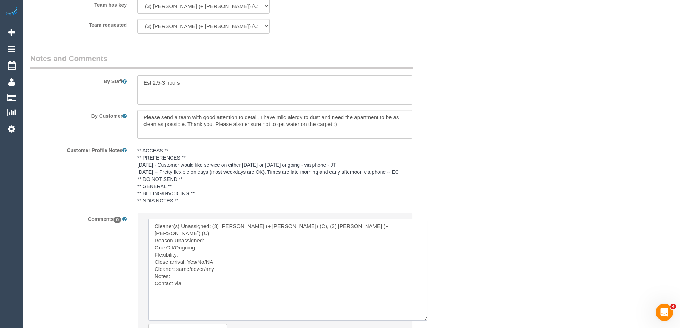
click at [279, 232] on textarea at bounding box center [288, 270] width 279 height 102
click at [245, 280] on textarea at bounding box center [288, 270] width 279 height 102
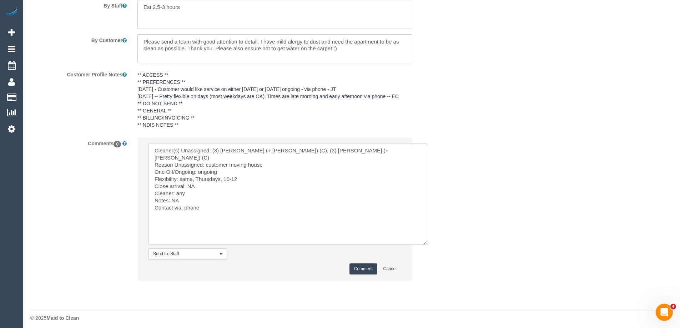
scroll to position [1215, 0]
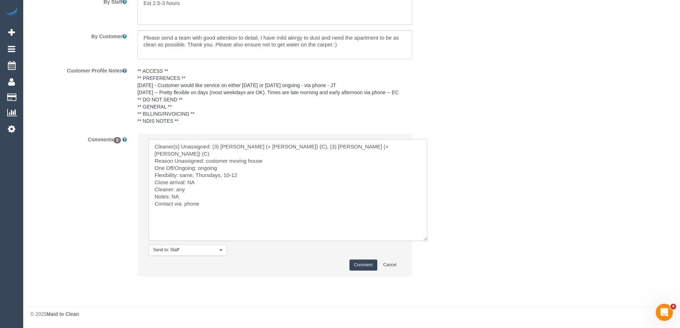
type textarea "Cleaner(s) Unassigned: (3) Jay (+ Smruti) (C), (3) Smruti (+ Jay) (C) Reason Un…"
click at [356, 266] on button "Comment" at bounding box center [364, 265] width 28 height 11
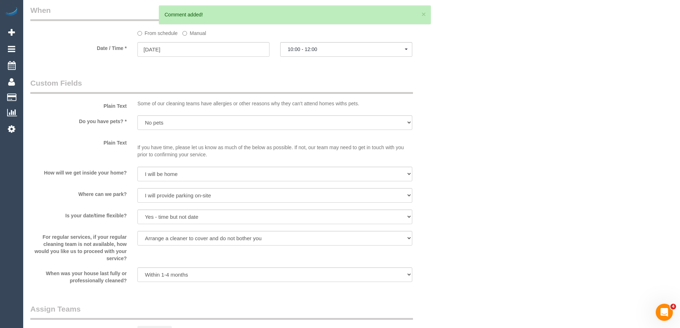
scroll to position [787, 0]
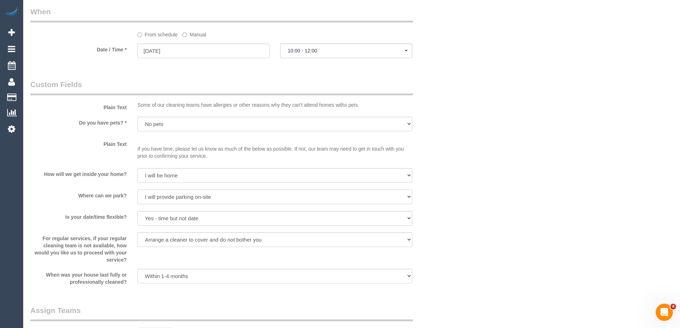
click at [206, 198] on select "I will provide parking on-site Free street parking Paid street parking (cost wi…" at bounding box center [274, 197] width 275 height 15
select select "number:19"
click at [137, 190] on select "I will provide parking on-site Free street parking Paid street parking (cost wi…" at bounding box center [274, 197] width 275 height 15
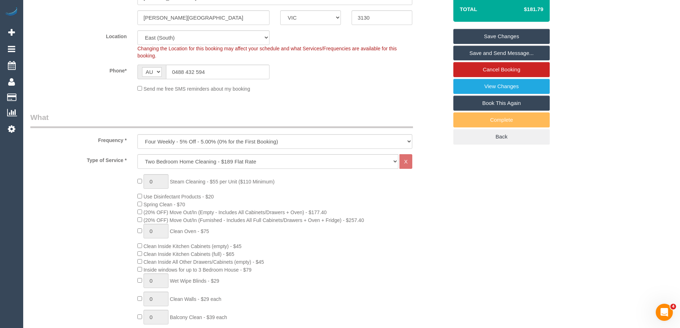
scroll to position [0, 0]
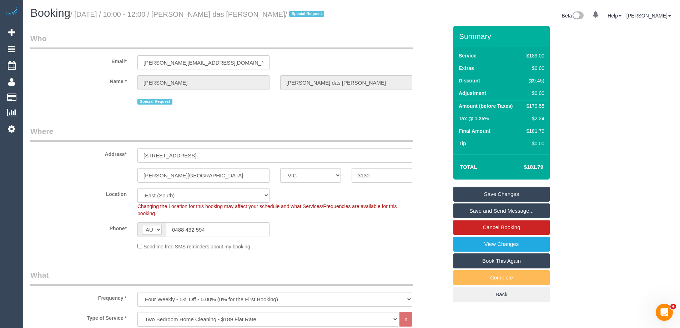
click at [482, 195] on link "Save Changes" at bounding box center [501, 194] width 96 height 15
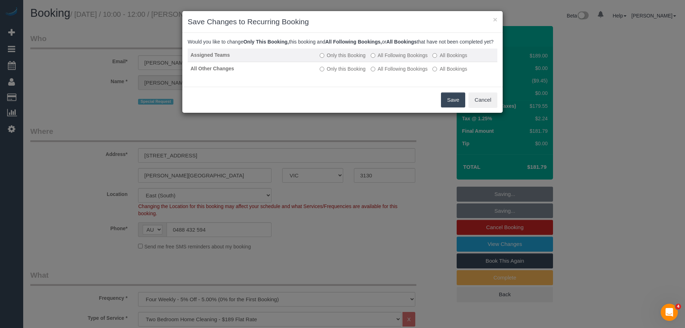
click at [387, 59] on label "All Following Bookings" at bounding box center [399, 55] width 57 height 7
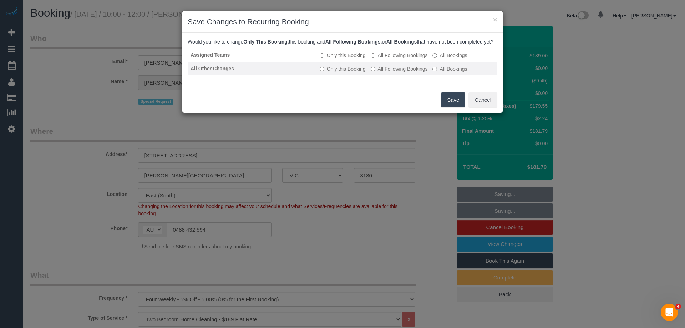
click at [391, 72] on label "All Following Bookings" at bounding box center [399, 68] width 57 height 7
click at [446, 102] on button "Save" at bounding box center [453, 99] width 24 height 15
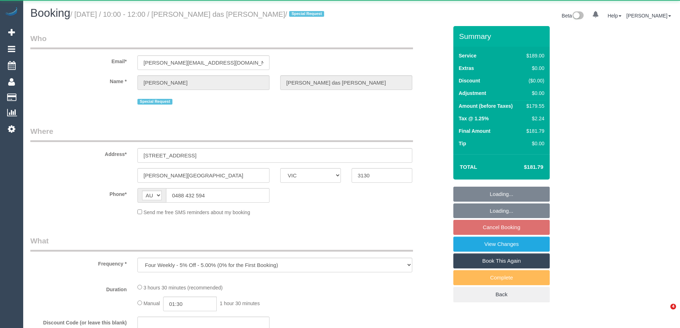
select select "VIC"
select select "string:stripe-pm_1P2Ort2GScqysDRVf7yNm12m"
select select "number:28"
select select "number:14"
select select "number:19"
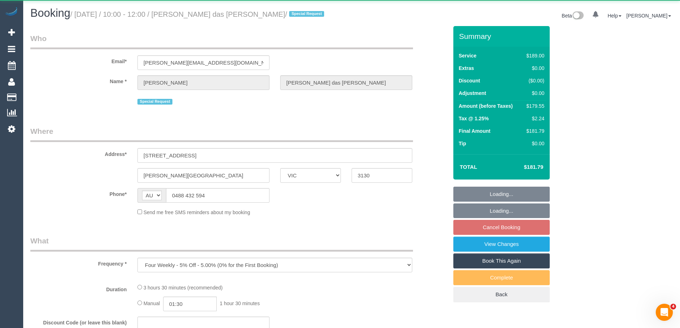
select select "number:24"
select select "number:33"
select select "number:13"
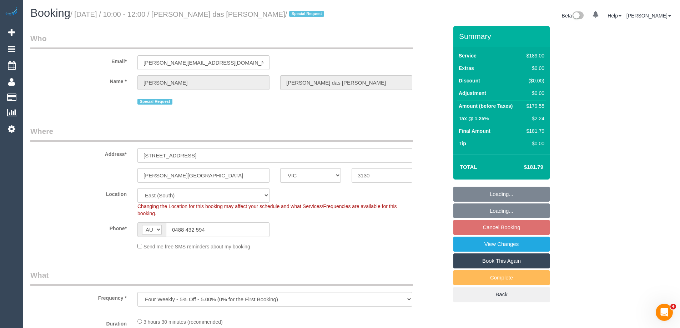
select select "object:705"
select select "spot3"
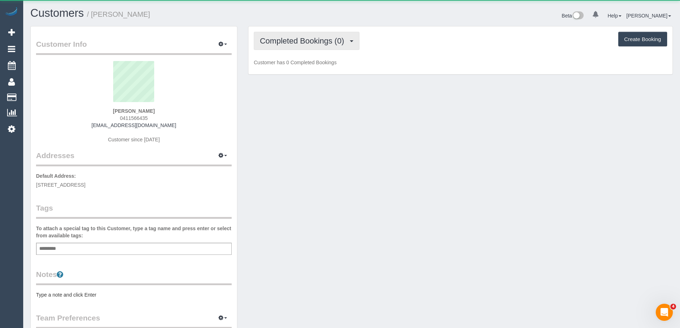
click at [283, 39] on span "Completed Bookings (0)" at bounding box center [304, 40] width 88 height 9
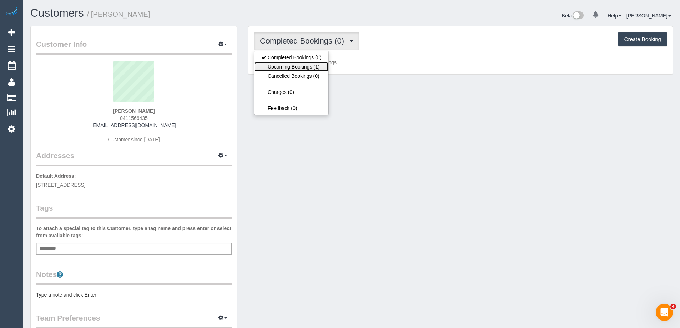
click at [287, 67] on link "Upcoming Bookings (1)" at bounding box center [291, 66] width 74 height 9
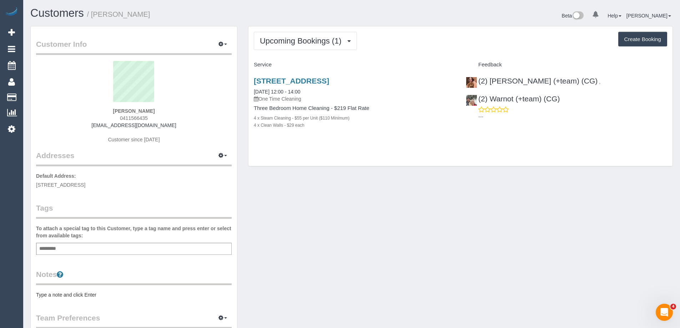
click at [93, 293] on pre "Type a note and click Enter" at bounding box center [134, 294] width 196 height 7
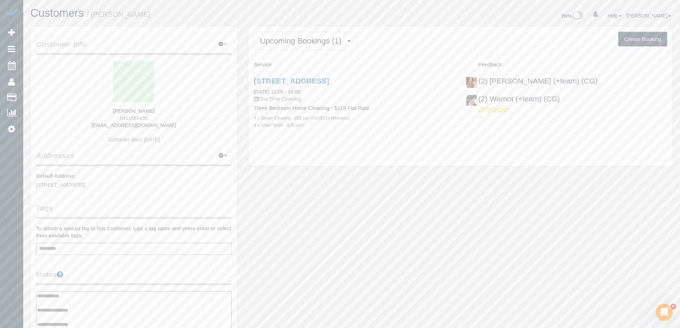
type textarea "**********"
click at [102, 268] on div "Customer Info Edit Contact Info Send Message Email Preferences Special Sales Ta…" at bounding box center [134, 292] width 206 height 532
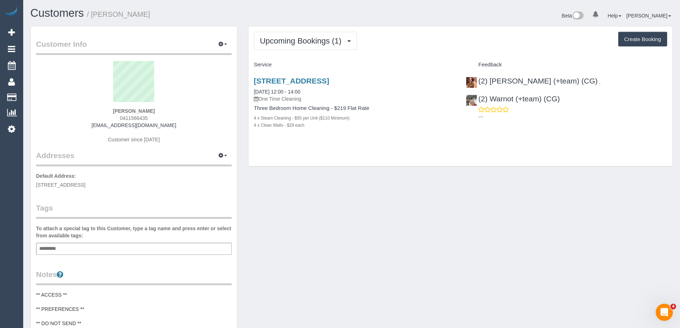
drag, startPoint x: 153, startPoint y: 15, endPoint x: 94, endPoint y: 20, distance: 58.7
click at [94, 20] on div "Customers / [PERSON_NAME]" at bounding box center [188, 14] width 327 height 15
copy small "[PERSON_NAME]"
click at [518, 80] on link "(2) [PERSON_NAME] (+team) (CG)" at bounding box center [532, 81] width 132 height 8
click at [560, 95] on link "(2) Warnot (+team) (CG)" at bounding box center [513, 99] width 94 height 8
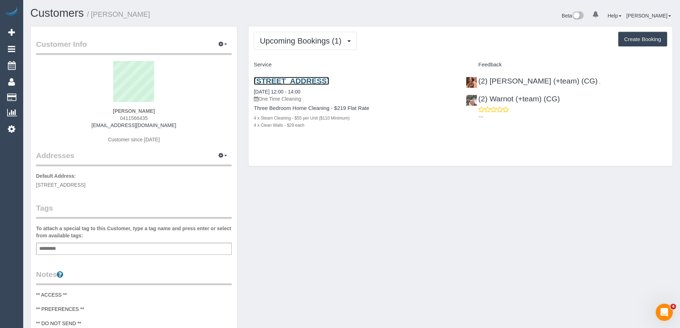
click at [329, 80] on link "914 Swanston St Carlton, Melbourne, VIC 3053" at bounding box center [291, 81] width 75 height 8
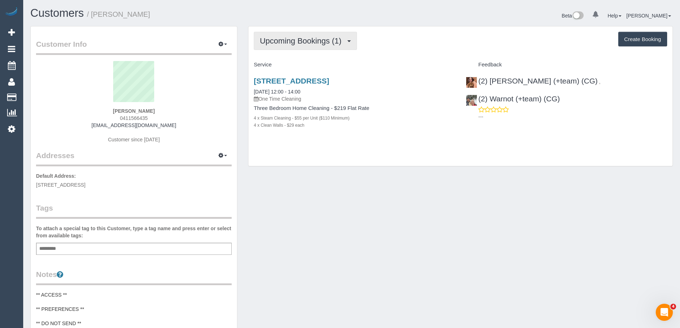
click at [285, 38] on span "Upcoming Bookings (1)" at bounding box center [302, 40] width 85 height 9
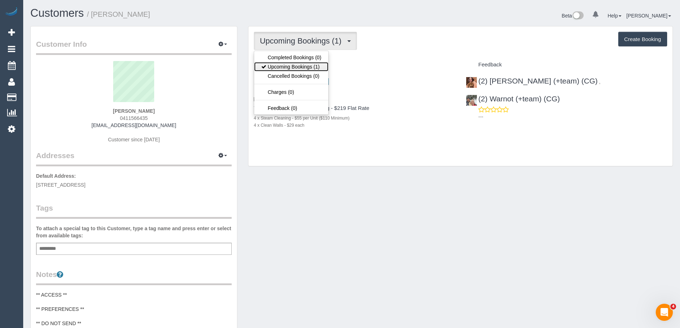
click at [286, 65] on link "Upcoming Bookings (1)" at bounding box center [291, 66] width 74 height 9
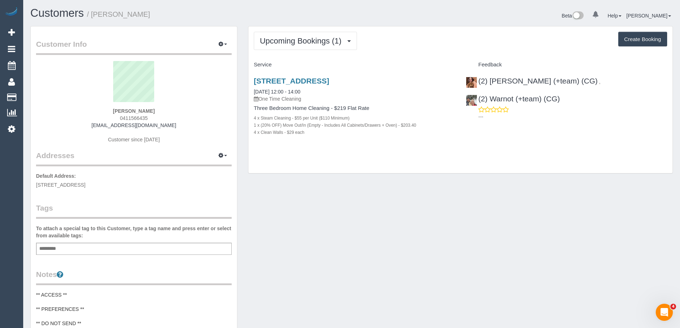
click at [345, 174] on div "Upcoming Bookings (1) Completed Bookings (0) Upcoming Bookings (1) Cancelled Bo…" at bounding box center [461, 103] width 436 height 155
click at [299, 40] on span "Upcoming Bookings (1)" at bounding box center [302, 40] width 85 height 9
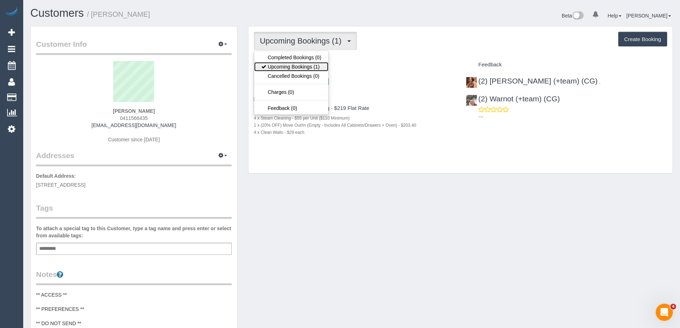
click at [295, 66] on link "Upcoming Bookings (1)" at bounding box center [291, 66] width 74 height 9
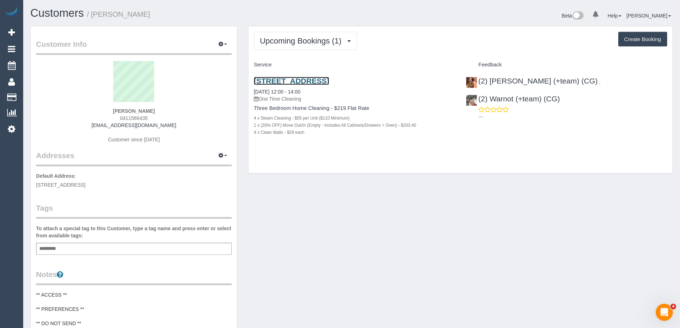
click at [329, 81] on link "914 Swanston St Carlton, Melbourne, VIC 3053" at bounding box center [291, 81] width 75 height 8
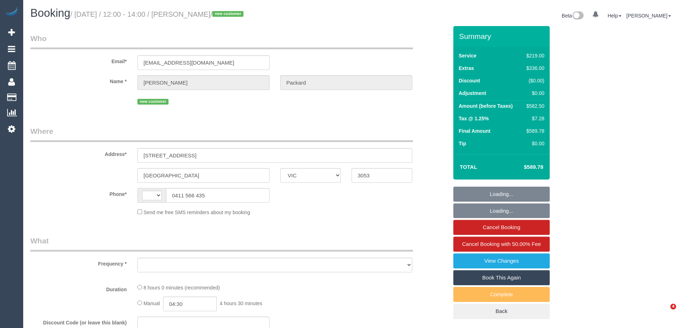
select select "VIC"
select select "object:298"
select select "string:stripe-pm_1RxcLy2GScqysDRVrpP4WL7K"
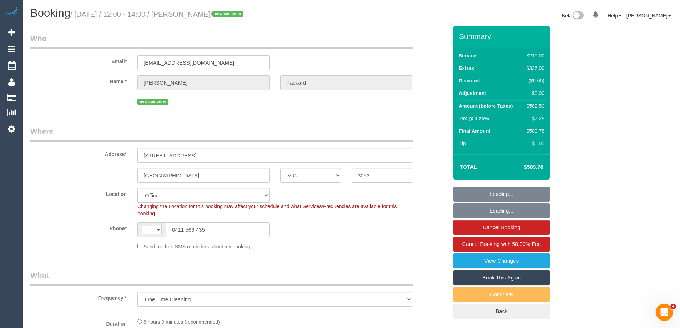
select select "object:615"
select select "string:AU"
select select "number:28"
select select "number:14"
select select "number:20"
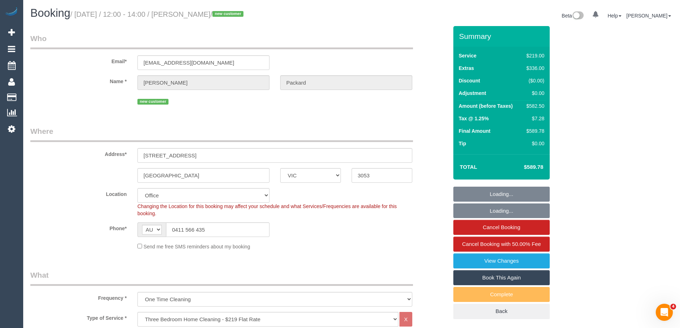
select select "number:25"
select select "number:35"
select select "number:26"
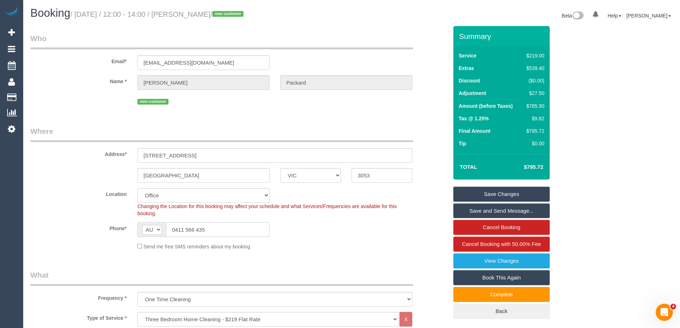
click at [207, 227] on input "0411 566 435" at bounding box center [218, 229] width 104 height 15
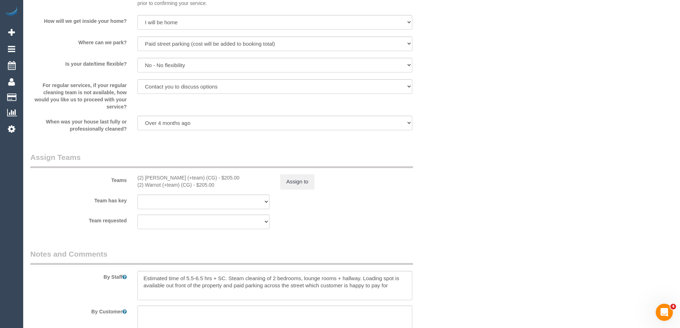
scroll to position [1071, 0]
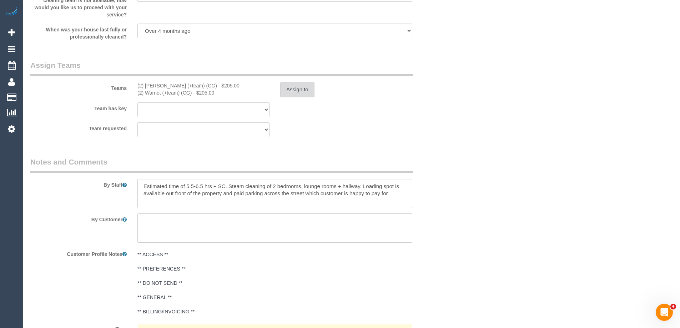
click at [301, 89] on button "Assign to" at bounding box center [297, 89] width 34 height 15
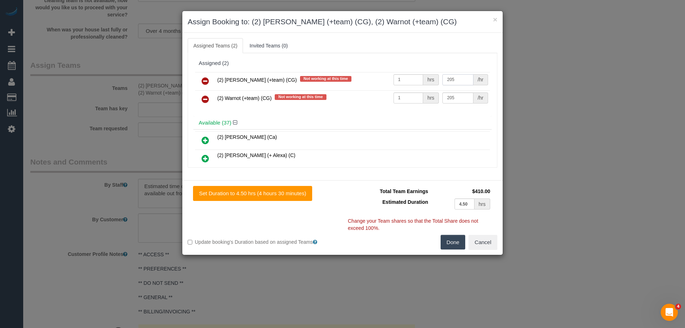
click at [448, 80] on input "205" at bounding box center [458, 79] width 31 height 11
type input "275"
click at [447, 94] on input "205" at bounding box center [458, 97] width 31 height 11
type input "275"
click at [449, 242] on button "Done" at bounding box center [453, 242] width 25 height 15
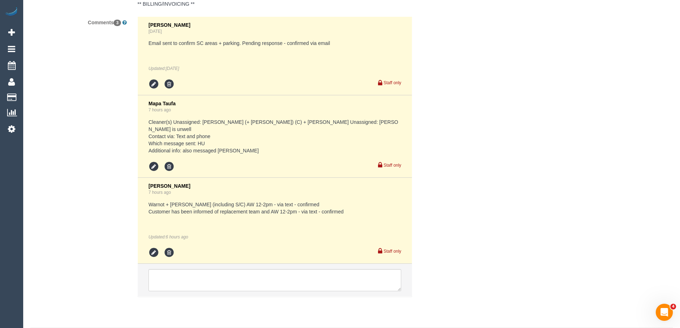
scroll to position [1400, 0]
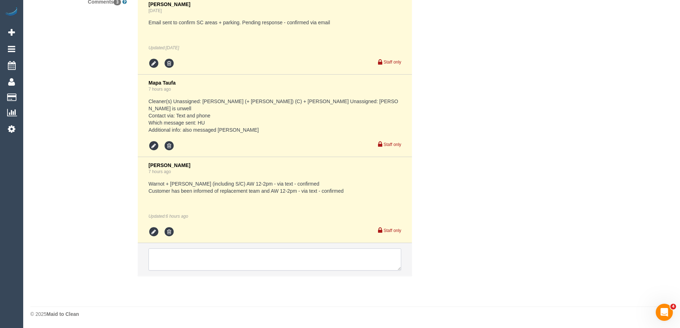
click at [268, 262] on textarea at bounding box center [275, 259] width 253 height 22
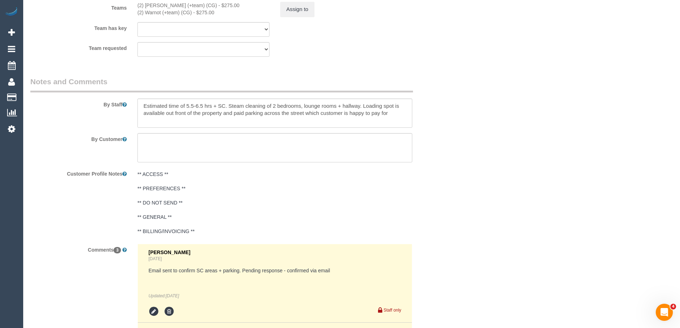
scroll to position [1150, 0]
type textarea "Updated to a move-out clean. Earnings adjusted. Via phone & text"
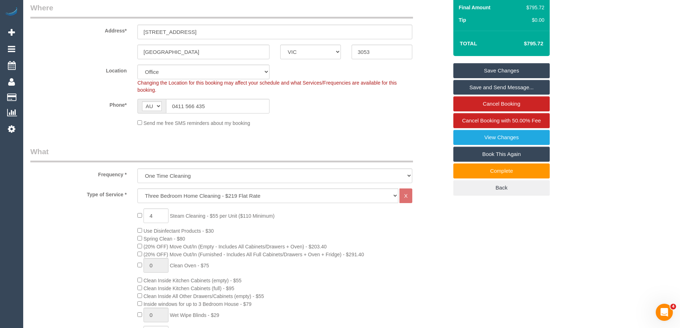
scroll to position [179, 0]
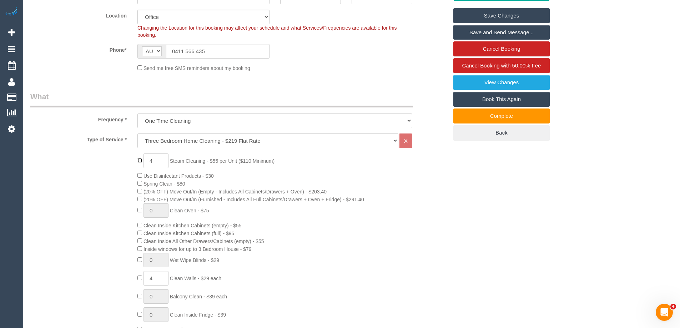
type input "0"
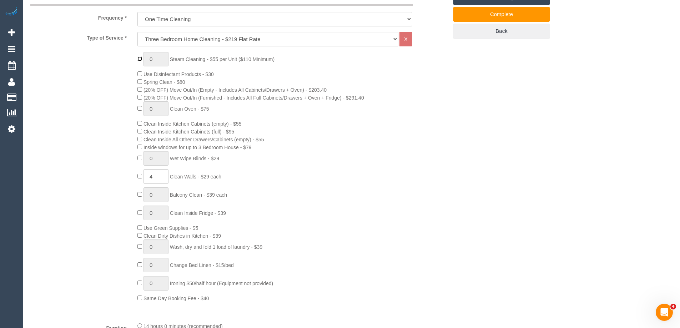
scroll to position [464, 0]
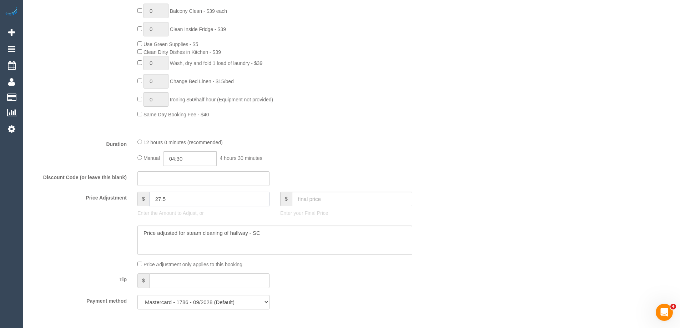
click at [191, 194] on input "27.5" at bounding box center [209, 199] width 120 height 15
click at [326, 237] on textarea at bounding box center [274, 240] width 275 height 29
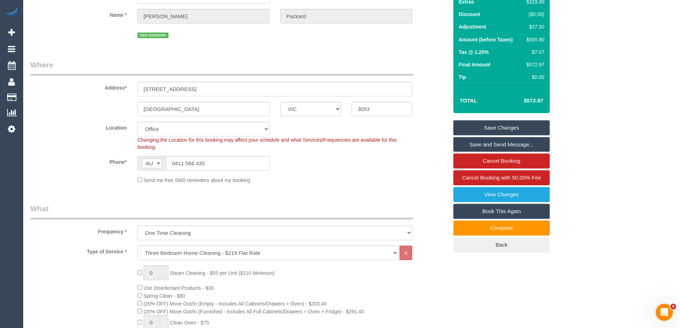
scroll to position [0, 0]
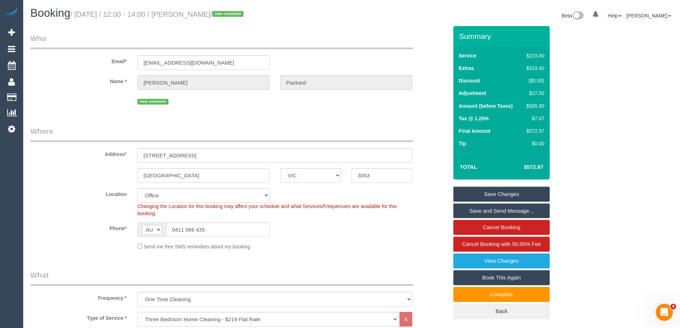
type input "0"
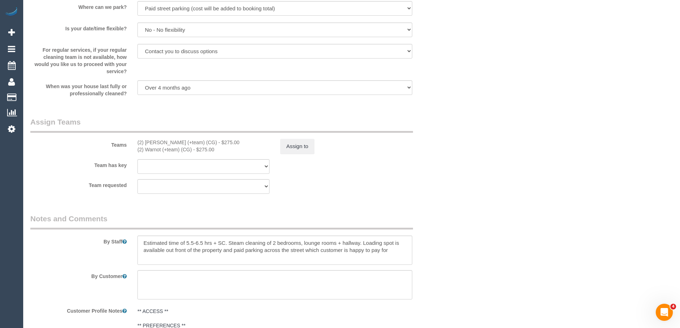
scroll to position [1071, 0]
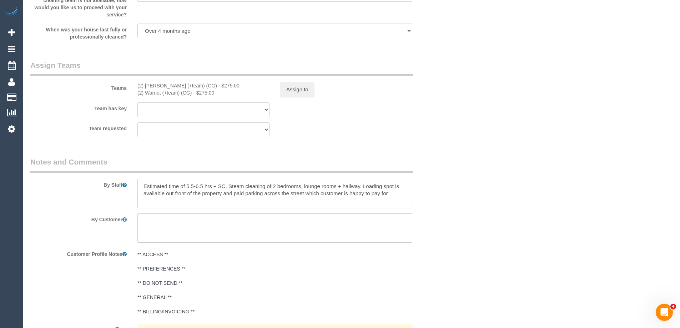
click at [188, 184] on textarea at bounding box center [274, 193] width 275 height 29
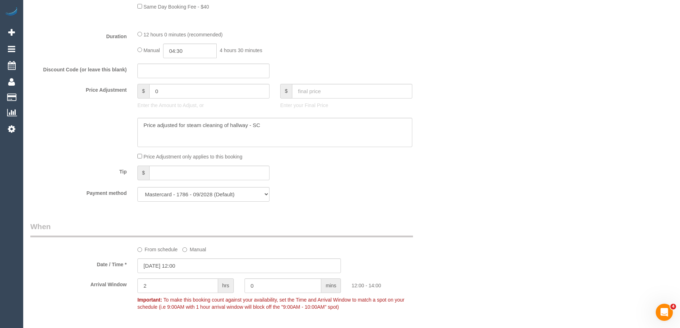
scroll to position [571, 0]
type textarea "Estimated time of 7.5-9.5 hrs + SC. Steam cleaning of 2 bedrooms, lounge rooms …"
click at [201, 92] on input "0" at bounding box center [209, 92] width 120 height 15
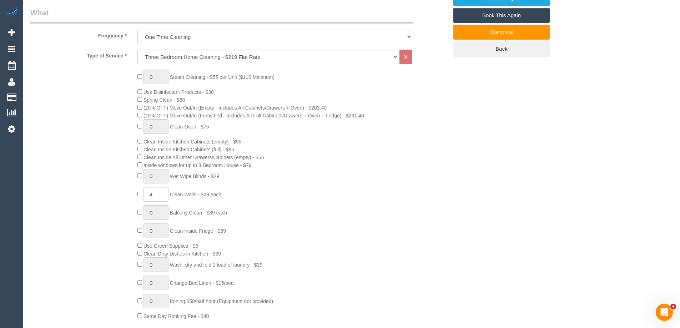
scroll to position [250, 0]
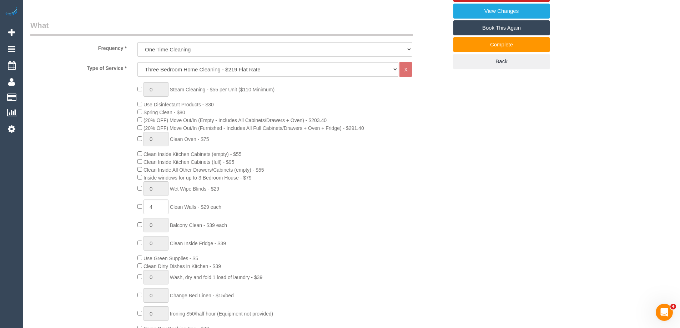
type input "27.5"
click at [162, 88] on input "1" at bounding box center [156, 89] width 25 height 15
type input "4"
click at [100, 120] on div "4 Steam Cleaning - $55 per Unit ($110 Minimum) Use Disinfectant Products - $30 …" at bounding box center [239, 207] width 428 height 250
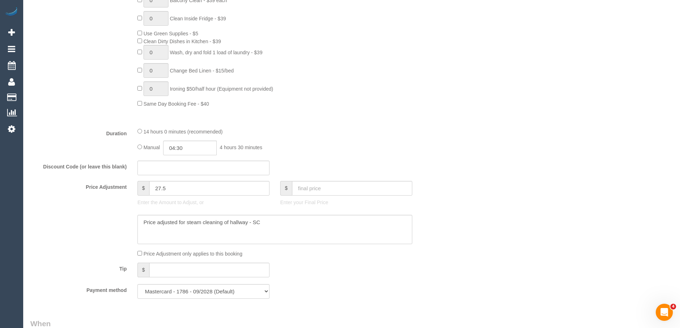
scroll to position [500, 0]
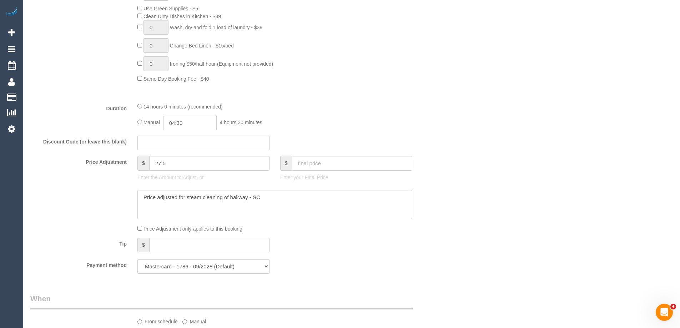
click at [185, 121] on input "04:30" at bounding box center [190, 123] width 54 height 15
type input "05:00"
click at [185, 156] on li "05:00" at bounding box center [182, 153] width 32 height 9
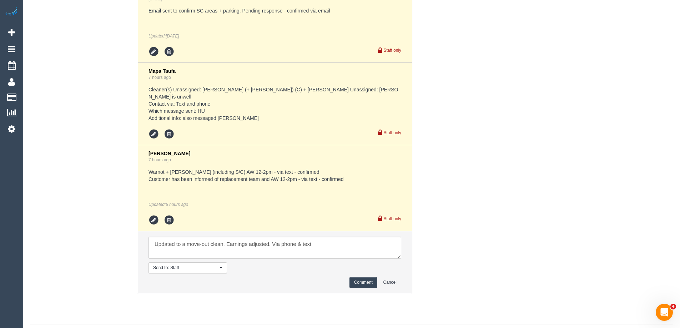
scroll to position [1429, 0]
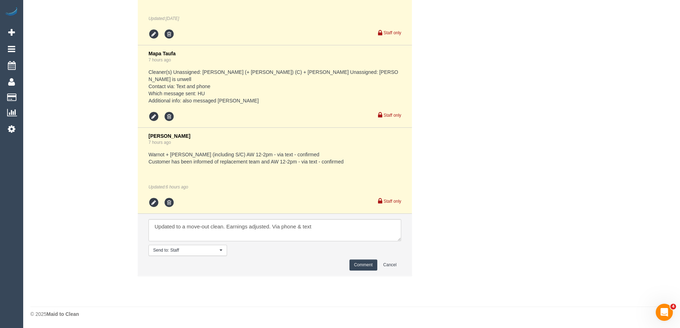
click at [358, 261] on button "Comment" at bounding box center [364, 265] width 28 height 11
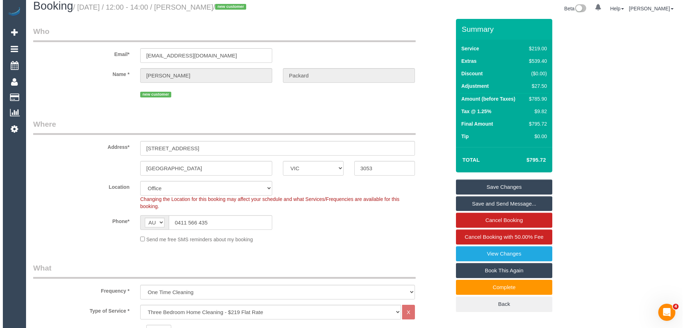
scroll to position [0, 0]
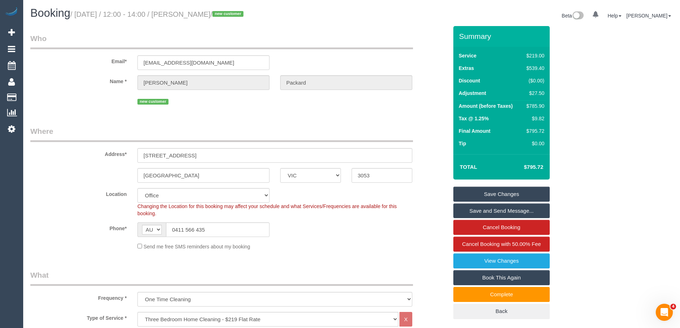
click at [492, 194] on link "Save Changes" at bounding box center [501, 194] width 96 height 15
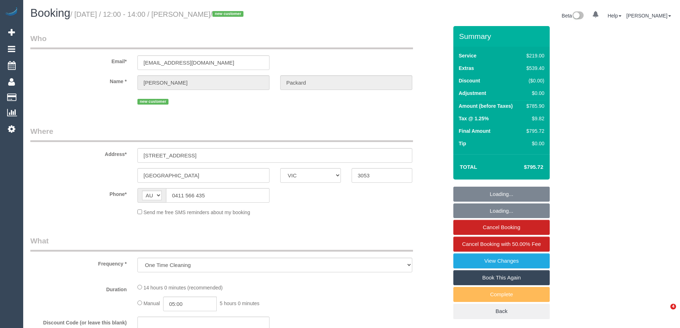
select select "VIC"
select select "string:stripe-pm_1RxcLy2GScqysDRVrpP4WL7K"
select select "number:28"
select select "number:14"
select select "number:20"
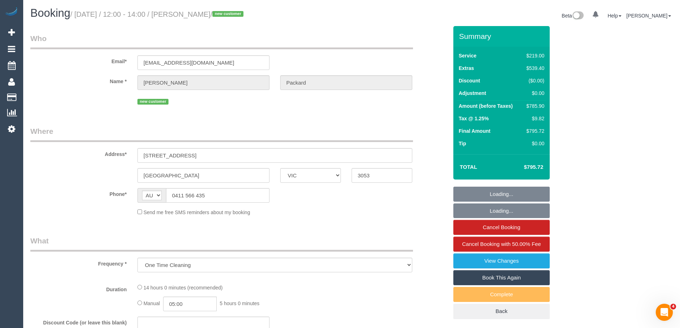
select select "number:25"
select select "number:35"
select select "number:26"
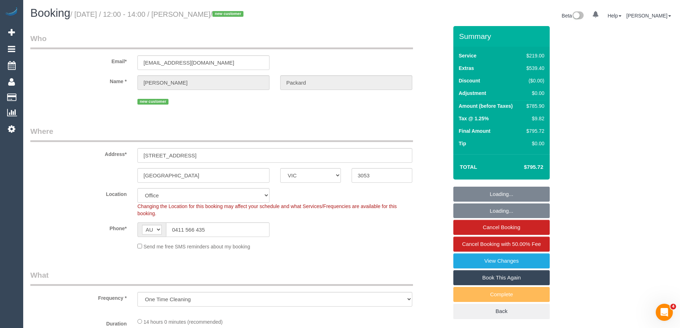
select select "object:779"
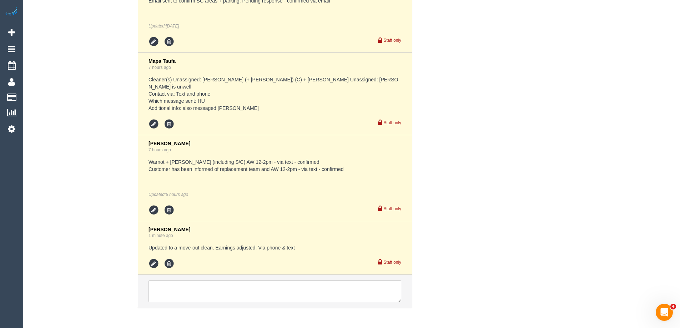
scroll to position [1453, 0]
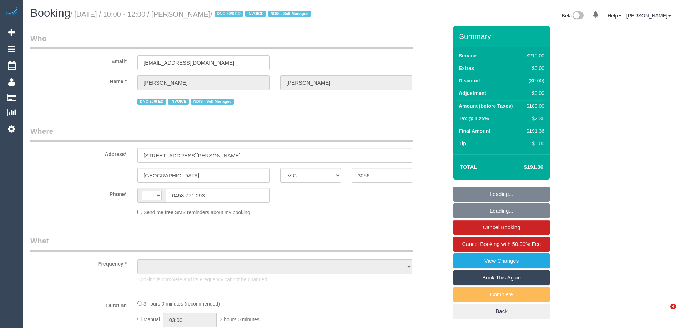
select select "VIC"
select select "object:348"
select select "string:stripe-pm_1RMJFP2GScqysDRVl36hxd4v"
select select "number:28"
select select "number:14"
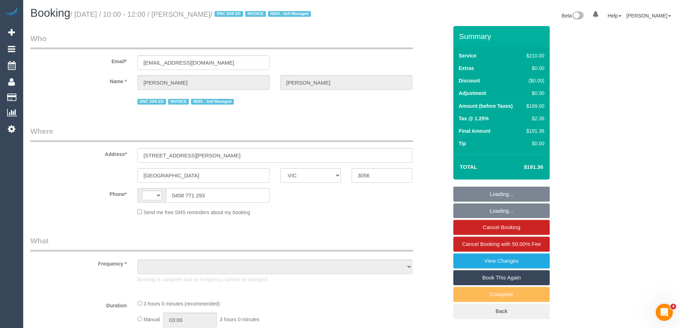
select select "number:19"
select select "number:24"
select select "number:33"
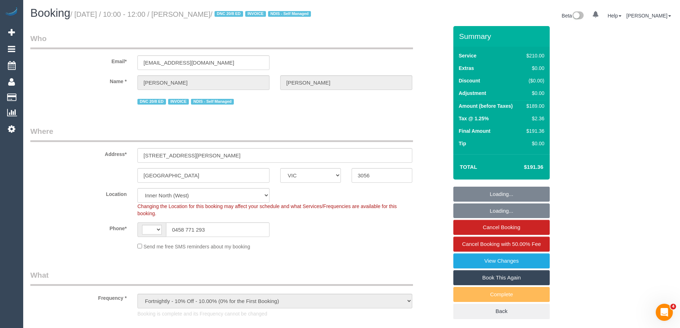
select select "object:499"
select select "string:AU"
select select "180"
select select "spot1"
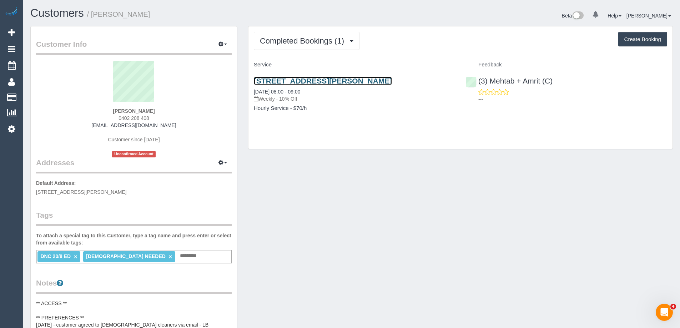
click at [331, 79] on link "[STREET_ADDRESS][PERSON_NAME]" at bounding box center [323, 81] width 138 height 8
click at [122, 119] on span "0402 208 408" at bounding box center [134, 118] width 31 height 6
copy div "0402 208 408"
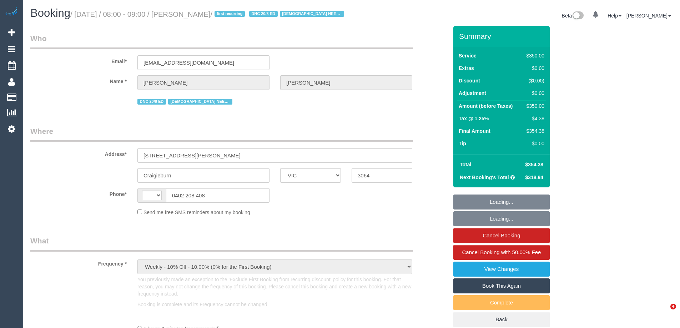
select select "VIC"
select select "string:stripe-pm_1RsBuS2GScqysDRVbt1l3syi"
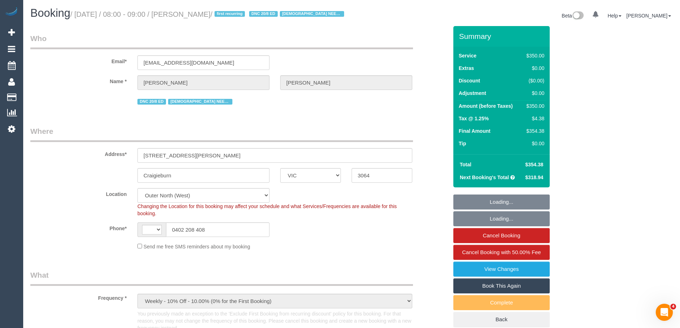
select select "object:681"
select select "string:AU"
select select "number:28"
select select "number:14"
select select "number:18"
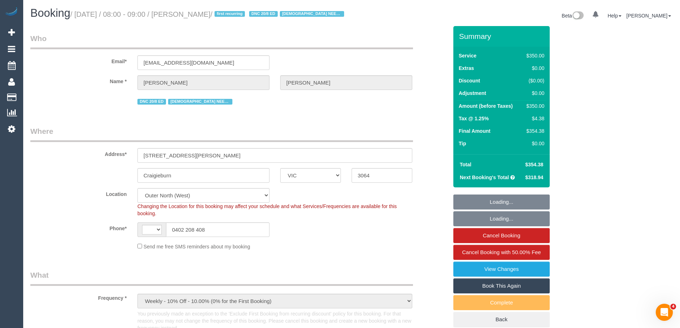
select select "number:36"
select select "number:35"
select select "300"
click at [526, 277] on link "View Changes" at bounding box center [501, 269] width 96 height 15
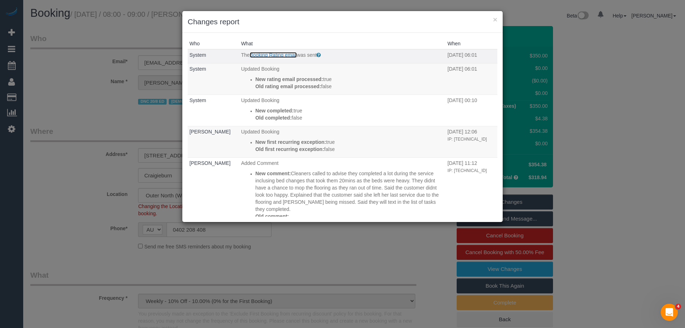
click at [286, 52] on link "Booking Rating email" at bounding box center [273, 55] width 47 height 6
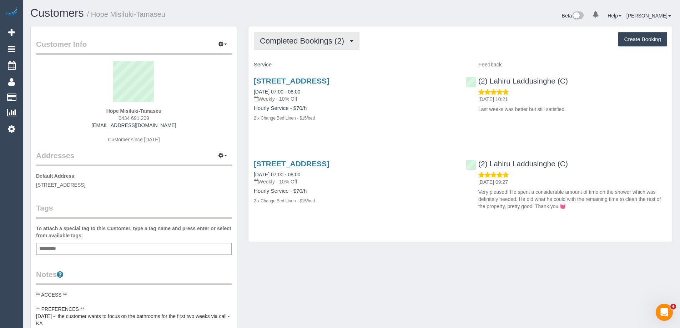
click at [301, 44] on span "Completed Bookings (2)" at bounding box center [304, 40] width 88 height 9
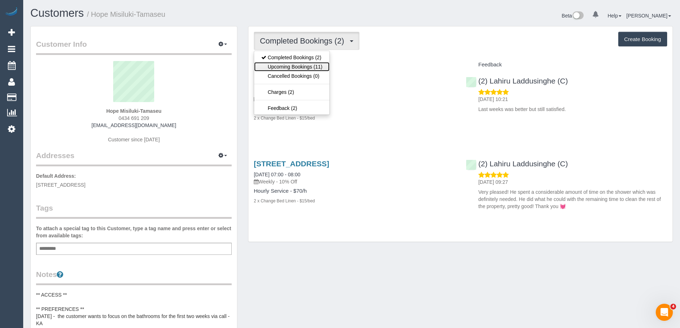
click at [300, 67] on link "Upcoming Bookings (11)" at bounding box center [291, 66] width 75 height 9
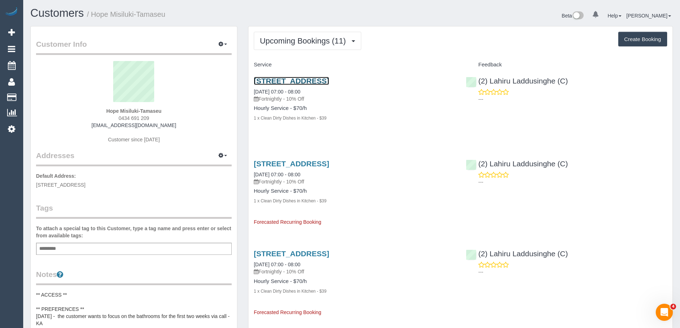
click at [301, 80] on link "[STREET_ADDRESS]" at bounding box center [291, 81] width 75 height 8
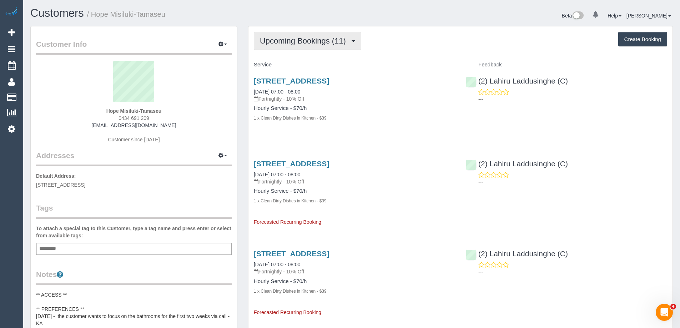
click at [309, 36] on span "Upcoming Bookings (11)" at bounding box center [305, 40] width 90 height 9
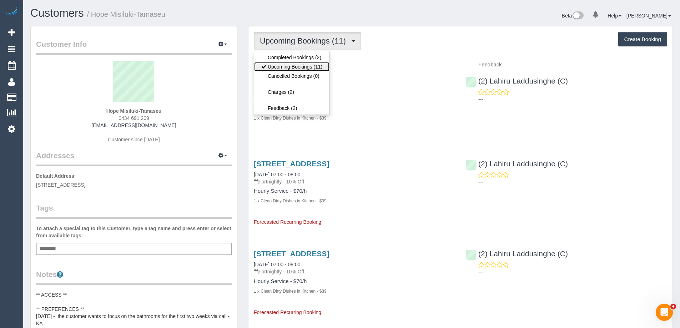
click at [308, 65] on link "Upcoming Bookings (11)" at bounding box center [291, 66] width 75 height 9
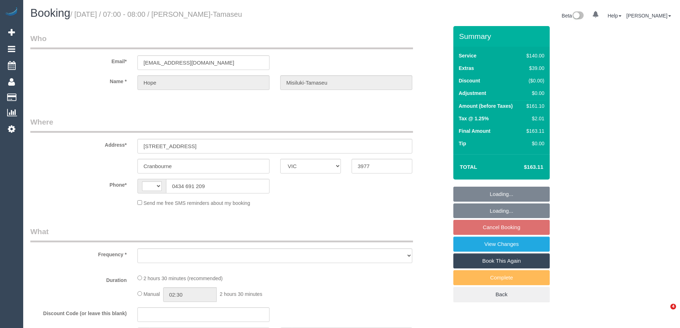
select select "VIC"
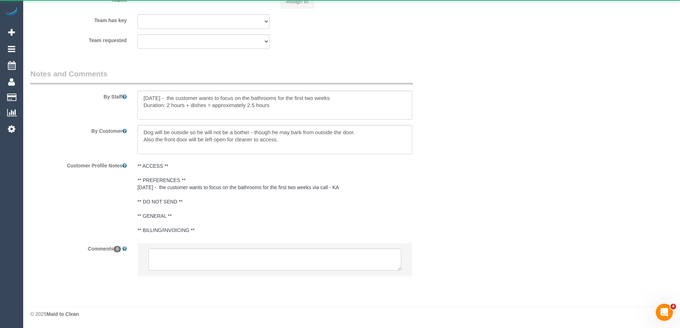
select select "string:AU"
select select "object:530"
select select "string:stripe-pm_1RrblE2GScqysDRVh7ANm5dw"
select select "number:27"
select select "number:17"
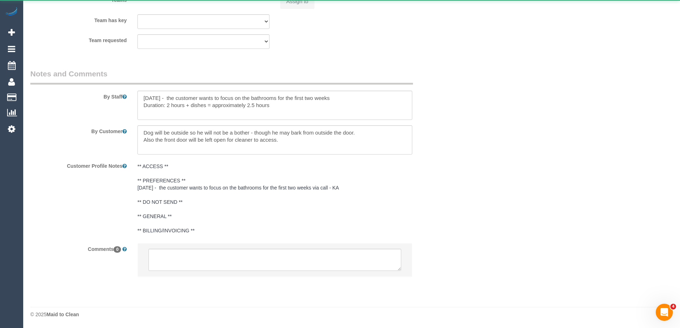
select select "number:19"
select select "number:24"
select select "number:34"
select select "number:26"
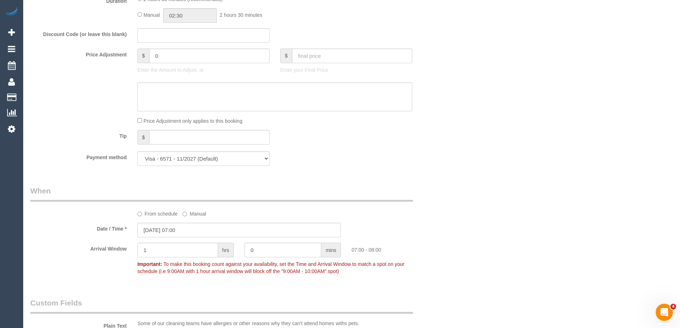
select select "object:1174"
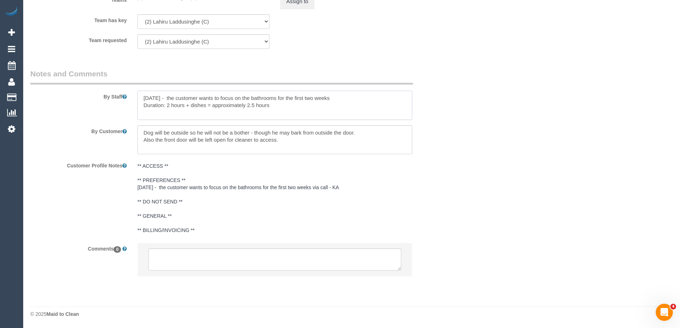
drag, startPoint x: 144, startPoint y: 96, endPoint x: 170, endPoint y: 96, distance: 26.4
click at [170, 96] on textarea at bounding box center [274, 105] width 275 height 29
click at [209, 115] on textarea at bounding box center [274, 105] width 275 height 29
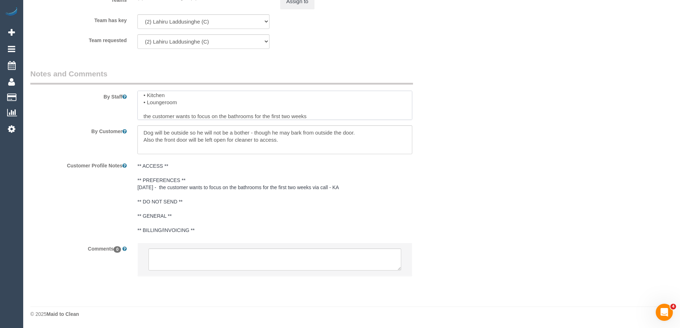
click at [209, 115] on textarea at bounding box center [274, 105] width 275 height 29
type textarea "Priorities: • Bathrooms • Kitchen • Loungeroom Duration: 2 hours + dishes = app…"
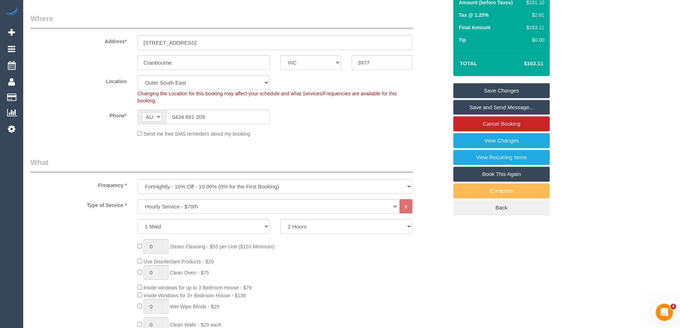
scroll to position [0, 0]
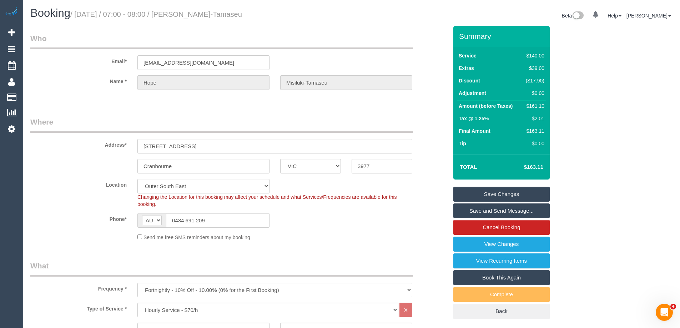
click at [502, 192] on link "Save Changes" at bounding box center [501, 194] width 96 height 15
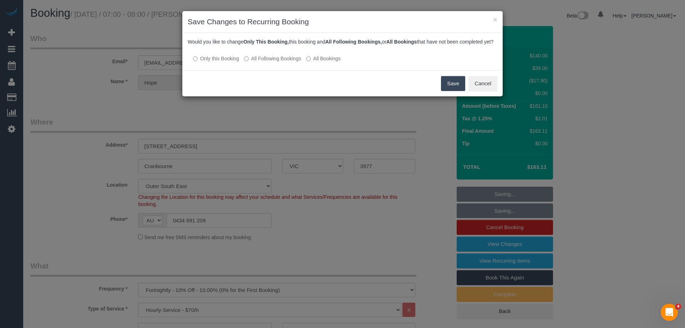
click at [293, 62] on label "All Following Bookings" at bounding box center [272, 58] width 57 height 7
click at [449, 91] on button "Save" at bounding box center [453, 83] width 24 height 15
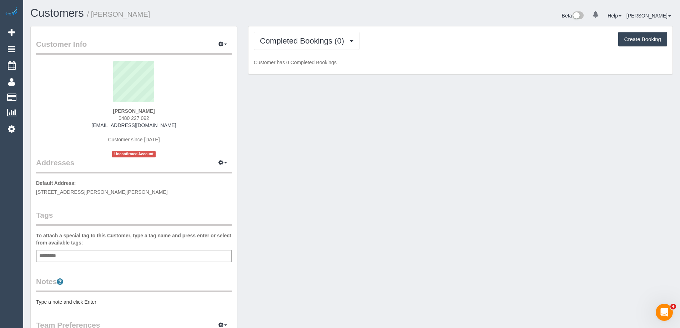
scroll to position [529, 680]
drag, startPoint x: 142, startPoint y: 12, endPoint x: 92, endPoint y: 19, distance: 50.7
click at [92, 19] on h1 "Customers / Amanda Xie" at bounding box center [188, 13] width 316 height 12
copy small "[PERSON_NAME]"
click at [125, 119] on span "0480 227 092" at bounding box center [134, 118] width 31 height 6
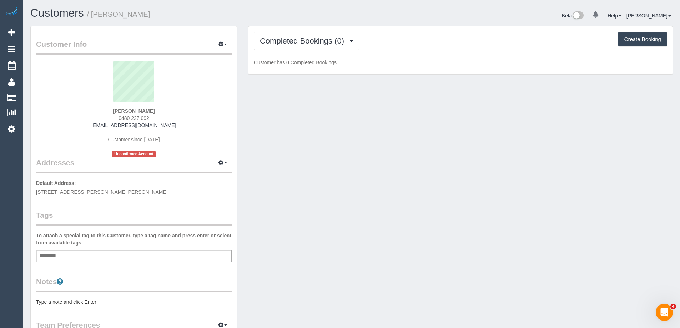
click at [125, 119] on span "0480 227 092" at bounding box center [134, 118] width 31 height 6
copy div "0480 227 092"
drag, startPoint x: 317, startPoint y: 41, endPoint x: 313, endPoint y: 56, distance: 15.0
click at [317, 41] on span "Completed Bookings (0)" at bounding box center [304, 40] width 88 height 9
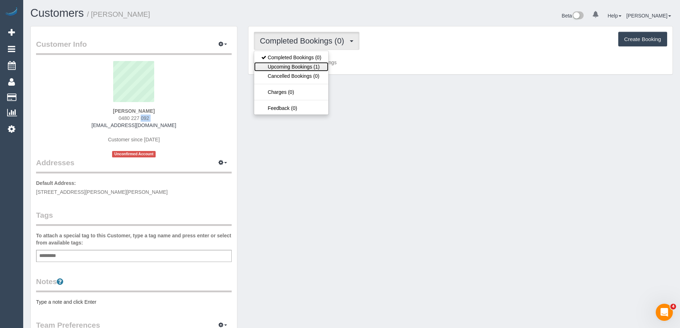
click at [310, 62] on link "Upcoming Bookings (1)" at bounding box center [291, 66] width 74 height 9
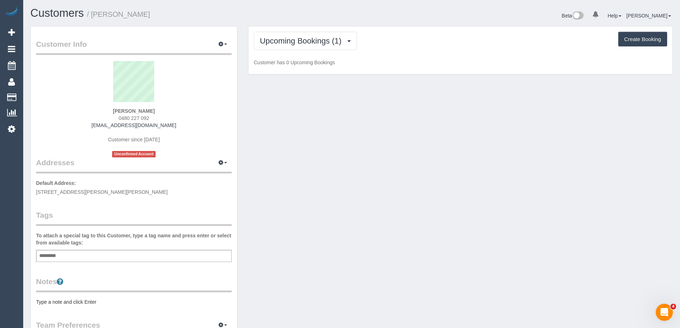
click at [108, 303] on pre "Type a note and click Enter" at bounding box center [134, 301] width 196 height 7
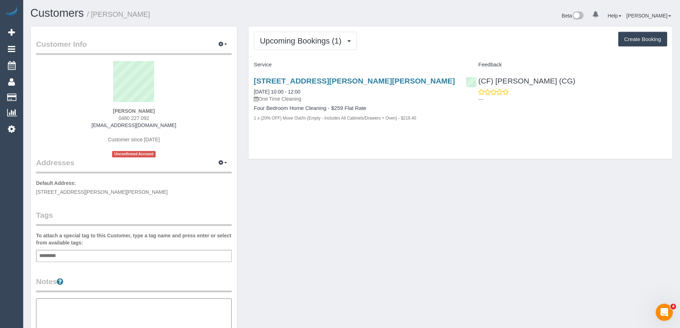
scroll to position [598, 680]
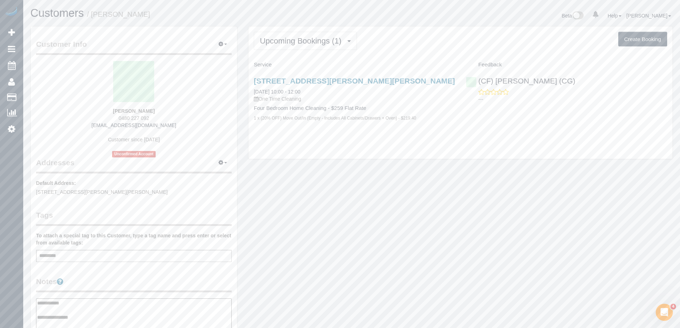
type textarea "**********"
click at [127, 282] on legend "Notes" at bounding box center [134, 284] width 196 height 16
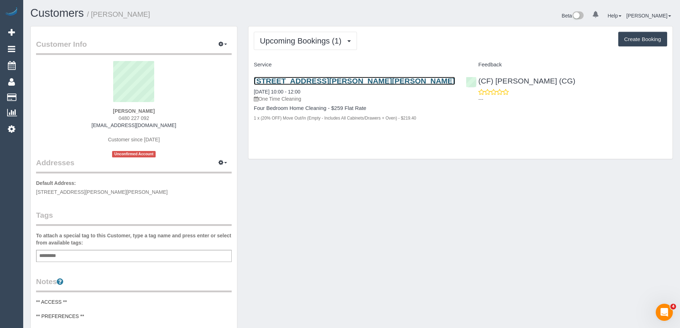
click at [298, 80] on link "[STREET_ADDRESS][PERSON_NAME][PERSON_NAME]" at bounding box center [354, 81] width 201 height 8
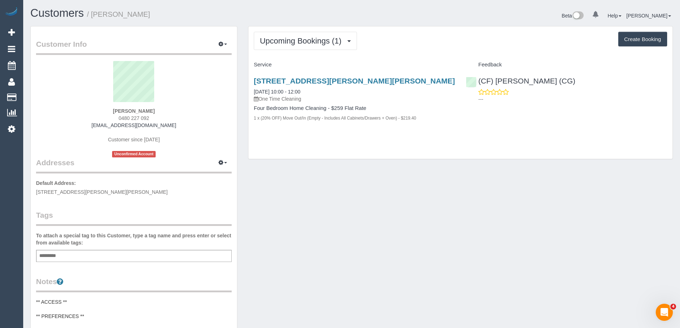
click at [349, 201] on div "Customer Info Edit Contact Info Send Message Email Preferences Special Sales Ta…" at bounding box center [351, 294] width 653 height 536
drag, startPoint x: 172, startPoint y: 126, endPoint x: 94, endPoint y: 126, distance: 77.8
click at [94, 126] on div "Amanda Xie 0480 227 092 mandanew2211@gmail.com Customer since 2025 Unconfirmed …" at bounding box center [134, 109] width 196 height 96
copy link "[EMAIL_ADDRESS][DOMAIN_NAME]"
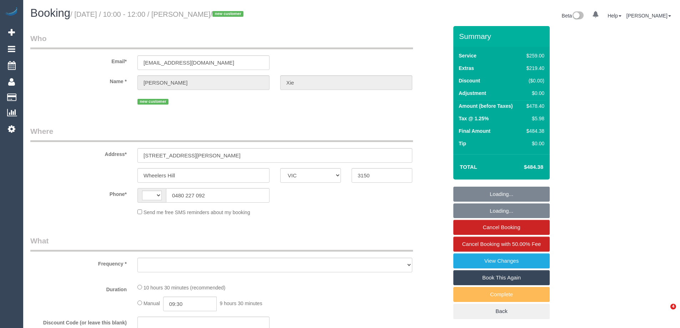
select select "VIC"
select select "string:AU"
select select "string:stripe-pm_1RwFcW2GScqysDRVmye1AyqG"
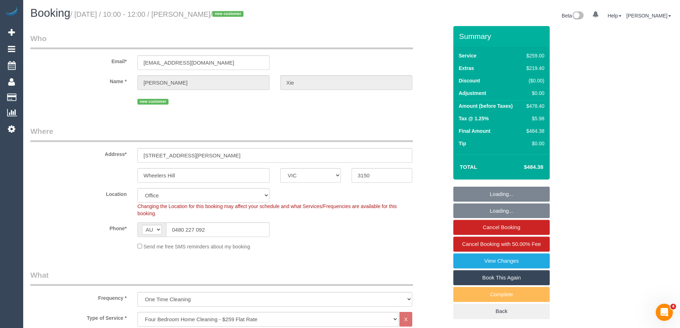
select select "object:847"
select select "number:28"
select select "number:14"
select select "number:19"
select select "number:24"
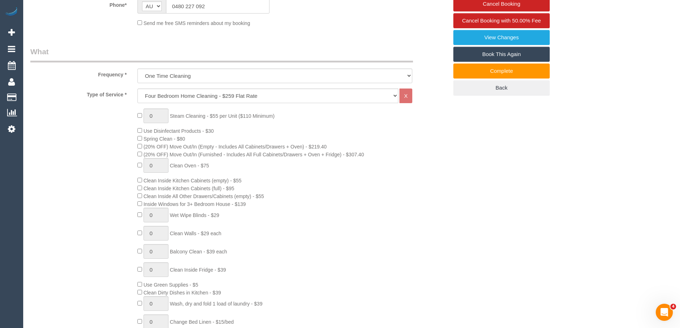
scroll to position [250, 0]
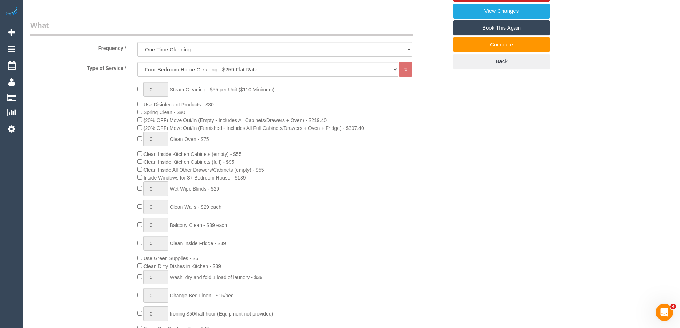
click at [426, 99] on div "0 Steam Cleaning - $55 per Unit ($110 Minimum) Use Disinfectant Products - $30 …" at bounding box center [292, 207] width 321 height 250
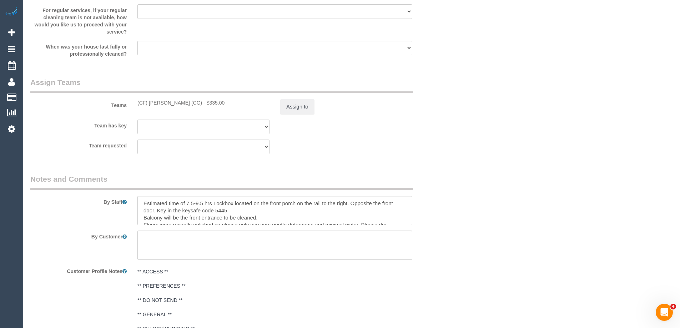
scroll to position [1142, 0]
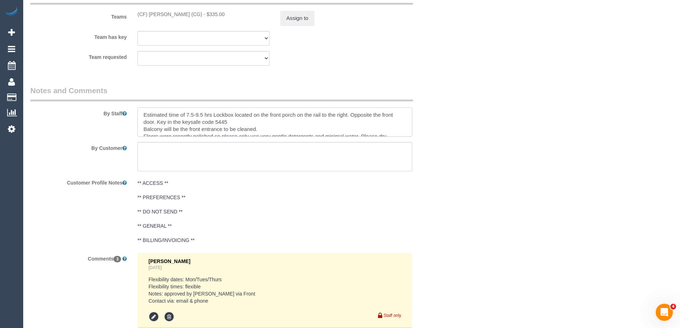
drag, startPoint x: 195, startPoint y: 111, endPoint x: 205, endPoint y: 112, distance: 10.4
click at [204, 112] on textarea at bounding box center [274, 121] width 275 height 29
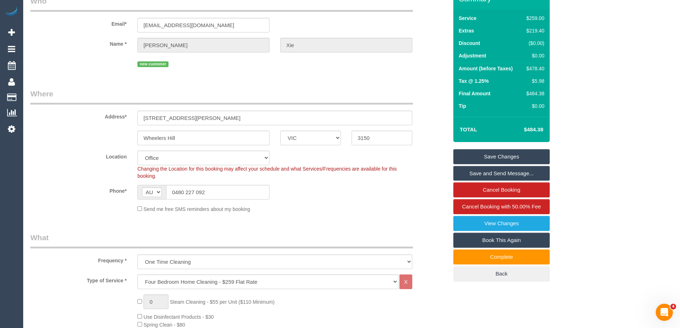
scroll to position [0, 0]
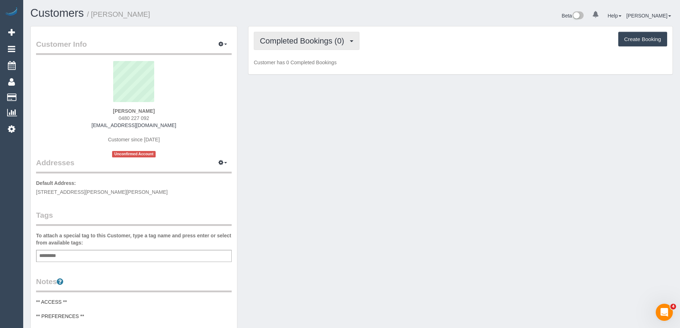
click at [281, 44] on span "Completed Bookings (0)" at bounding box center [304, 40] width 88 height 9
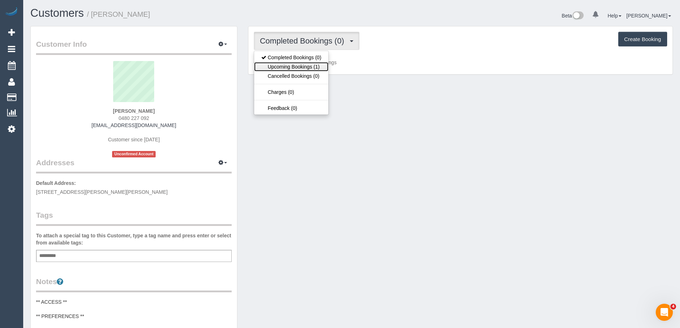
click at [284, 62] on link "Upcoming Bookings (1)" at bounding box center [291, 66] width 74 height 9
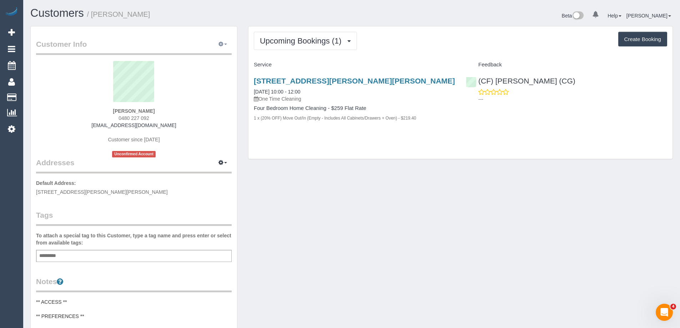
click at [220, 45] on icon "button" at bounding box center [220, 44] width 5 height 4
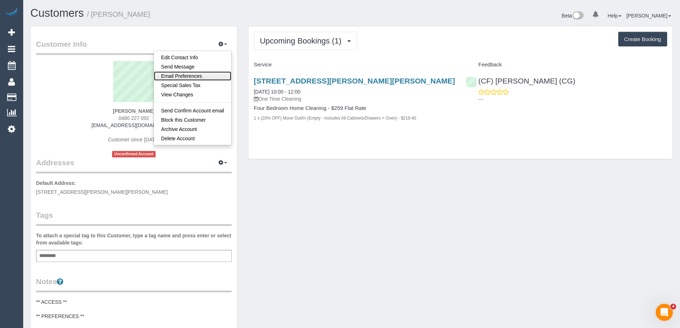
click at [202, 74] on link "Email Preferences" at bounding box center [192, 75] width 77 height 9
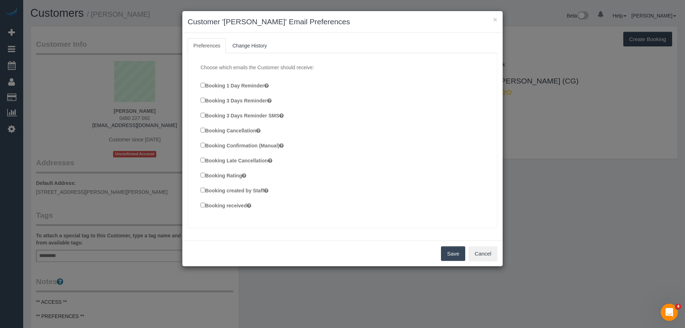
click at [205, 143] on label "Booking Confirmation (Manual)" at bounding box center [242, 145] width 83 height 8
click at [211, 192] on label "Booking created by Staff" at bounding box center [235, 190] width 68 height 8
click at [212, 206] on label "Booking received" at bounding box center [226, 205] width 51 height 8
click at [447, 252] on button "Save" at bounding box center [453, 253] width 24 height 15
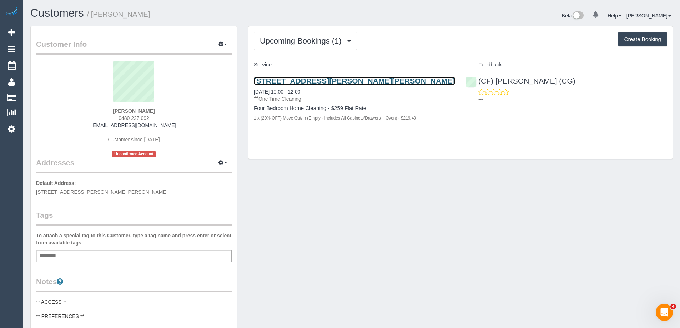
click at [378, 80] on link "[STREET_ADDRESS][PERSON_NAME][PERSON_NAME]" at bounding box center [354, 81] width 201 height 8
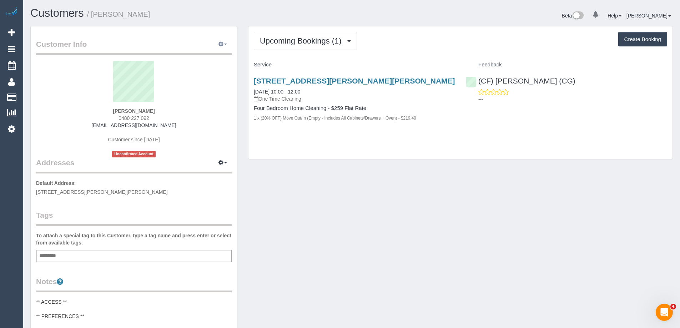
click at [214, 45] on button "button" at bounding box center [223, 44] width 18 height 11
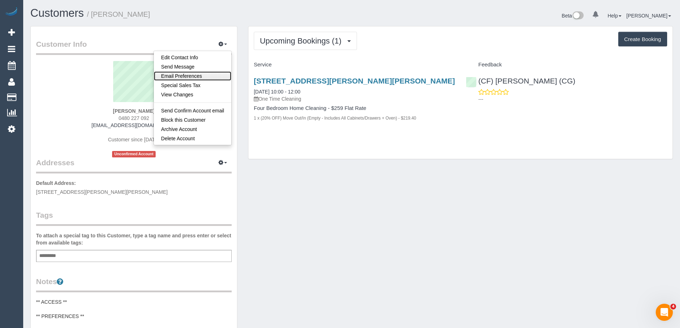
click at [206, 74] on link "Email Preferences" at bounding box center [192, 75] width 77 height 9
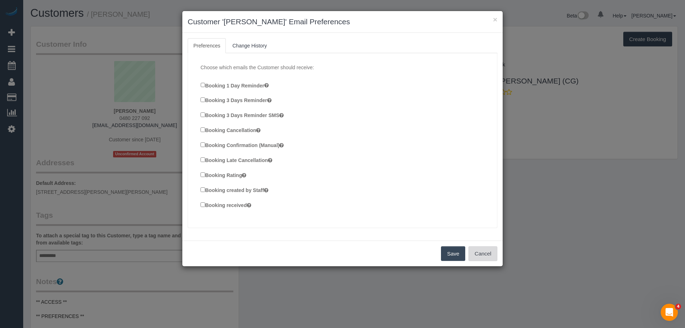
click at [492, 252] on button "Cancel" at bounding box center [483, 253] width 29 height 15
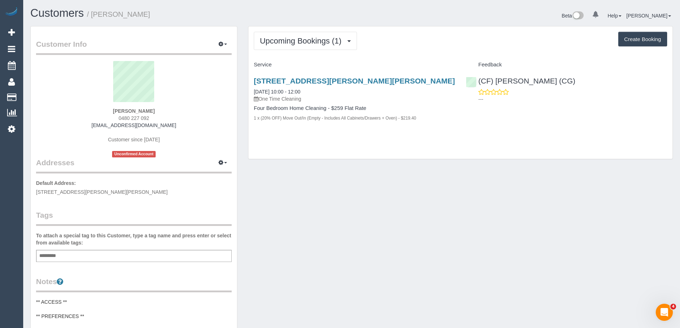
copy small "[PERSON_NAME]"
drag, startPoint x: 147, startPoint y: 16, endPoint x: 93, endPoint y: 19, distance: 54.0
click at [93, 19] on h1 "Customers / [PERSON_NAME]" at bounding box center [188, 13] width 316 height 12
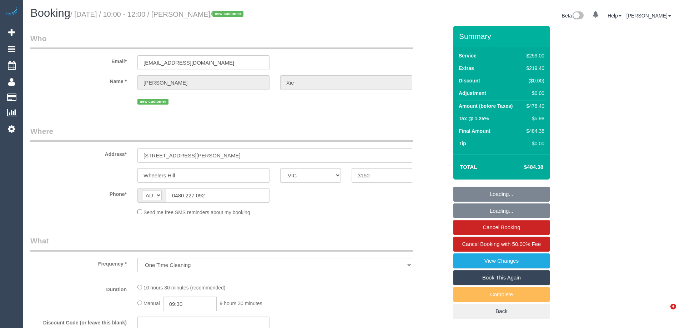
select select "VIC"
select select "string:stripe-pm_1RwFcW2GScqysDRVmye1AyqG"
select select "number:28"
select select "number:14"
select select "number:19"
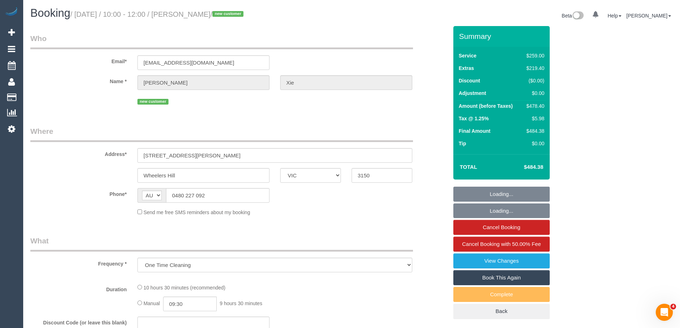
select select "number:24"
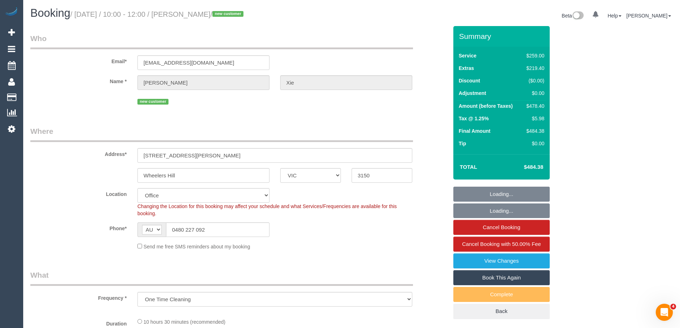
select select "object:751"
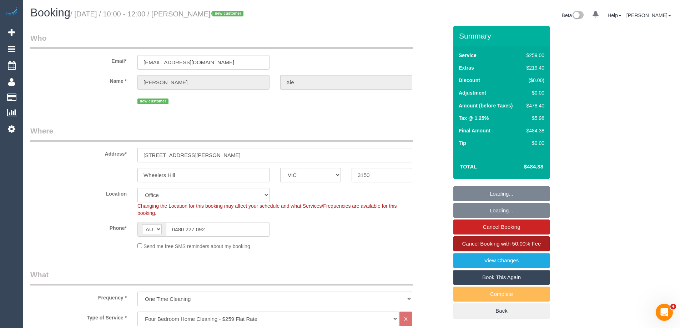
scroll to position [71, 0]
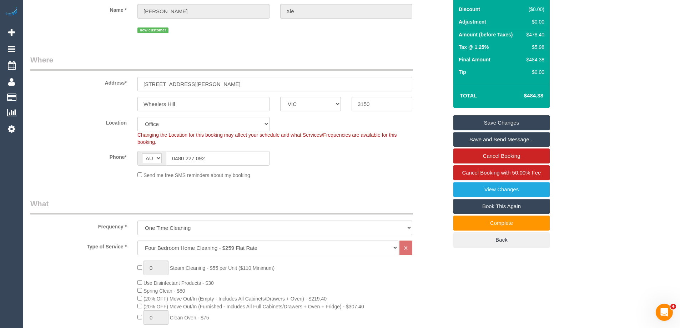
click at [501, 208] on link "Book This Again" at bounding box center [501, 206] width 96 height 15
select select "VIC"
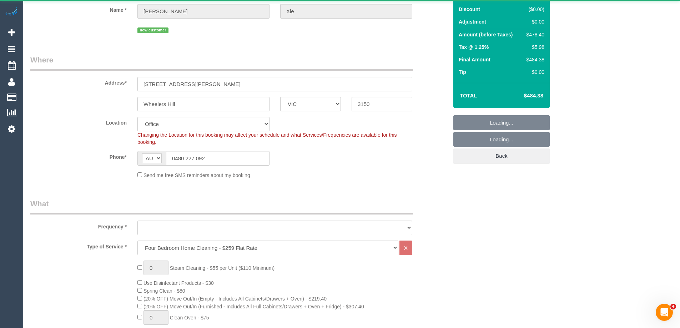
select select "object:3882"
select select "string:stripe-pm_1RwFcW2GScqysDRVmye1AyqG"
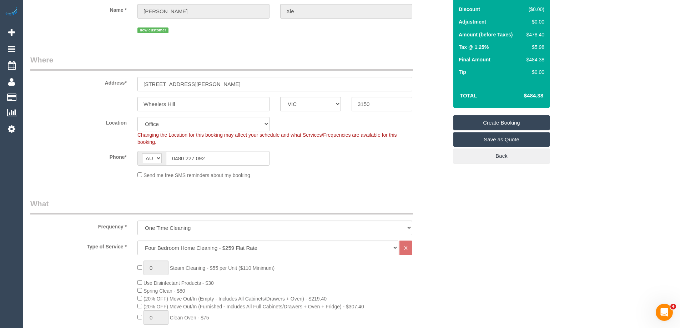
select select "48"
select select "object:3887"
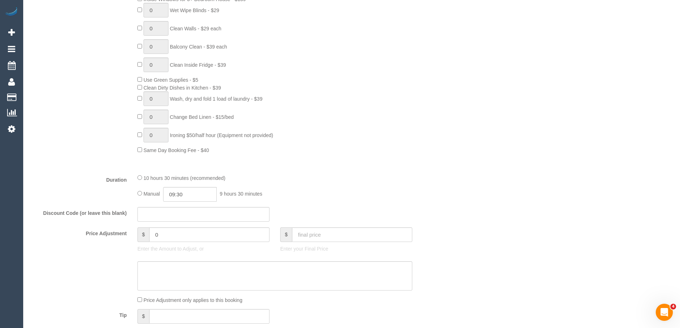
scroll to position [714, 0]
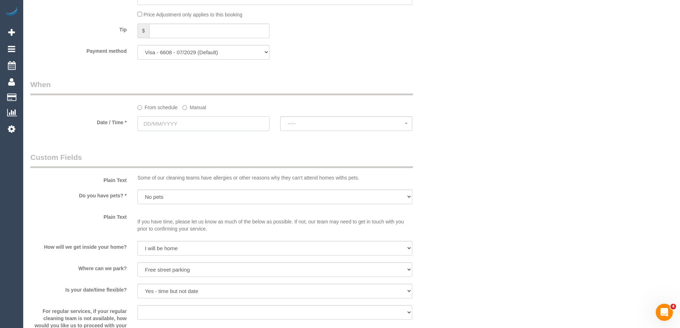
click at [191, 125] on input "text" at bounding box center [203, 123] width 132 height 15
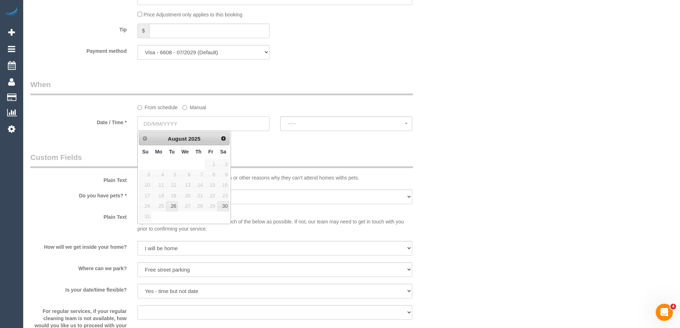
click at [191, 125] on input "text" at bounding box center [203, 123] width 132 height 15
click at [192, 107] on label "Manual" at bounding box center [194, 106] width 24 height 10
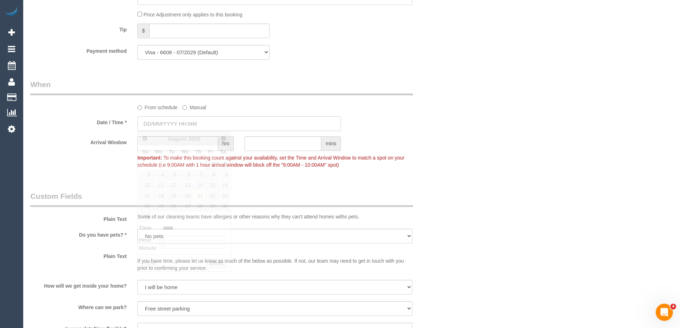
click at [192, 123] on input "text" at bounding box center [239, 123] width 204 height 15
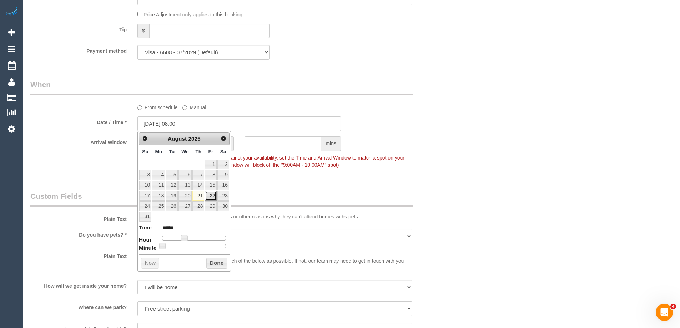
click at [210, 196] on link "22" at bounding box center [210, 196] width 11 height 10
type input "22/08/2025 07:00"
type input "*****"
click at [179, 238] on span at bounding box center [182, 238] width 6 height 6
click at [211, 263] on button "Done" at bounding box center [216, 263] width 21 height 11
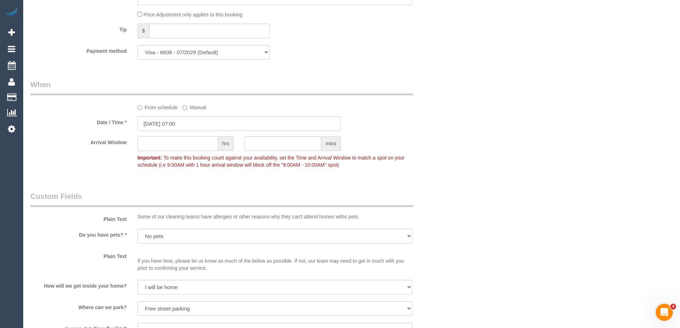
click at [175, 145] on input "text" at bounding box center [177, 143] width 81 height 15
type input "5"
click at [82, 176] on fieldset "When From schedule Manual Date / Time * 22/08/2025 07:00 Arrival Window 5 hrs m…" at bounding box center [239, 128] width 418 height 98
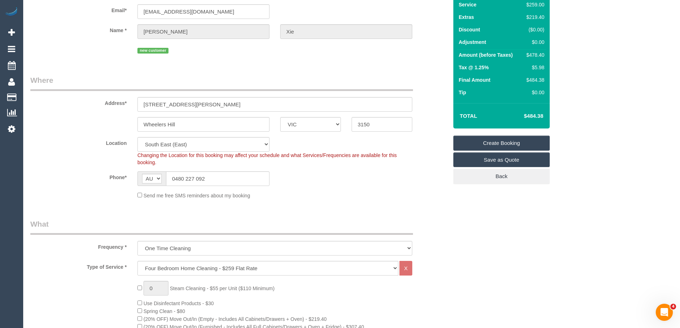
scroll to position [0, 0]
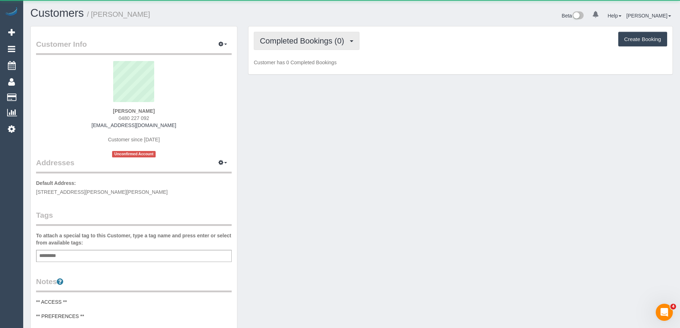
drag, startPoint x: 342, startPoint y: 39, endPoint x: 336, endPoint y: 47, distance: 10.4
click at [342, 39] on span "Completed Bookings (0)" at bounding box center [304, 40] width 88 height 9
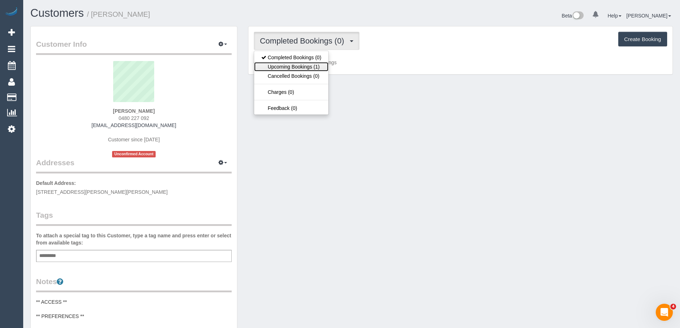
click at [312, 64] on link "Upcoming Bookings (1)" at bounding box center [291, 66] width 74 height 9
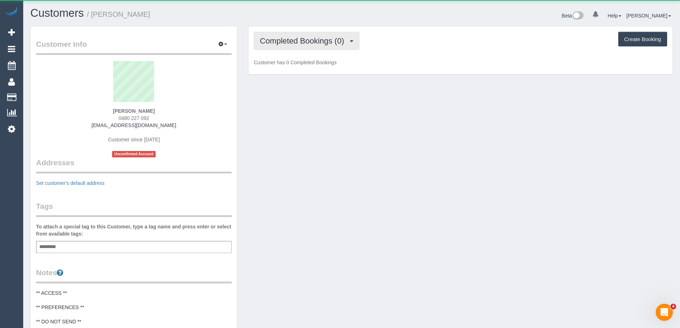
scroll to position [584, 680]
click at [298, 44] on span "Completed Bookings (0)" at bounding box center [304, 40] width 88 height 9
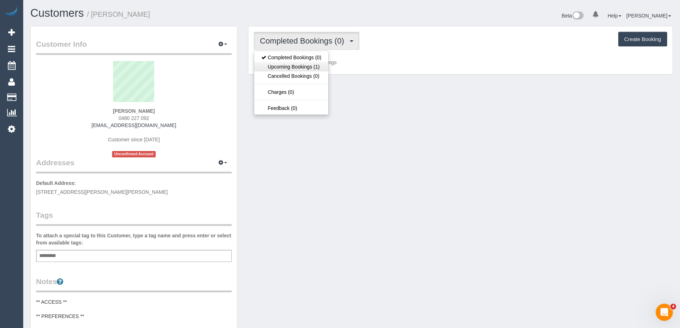
scroll to position [587, 680]
click at [301, 67] on link "Upcoming Bookings (1)" at bounding box center [291, 66] width 74 height 9
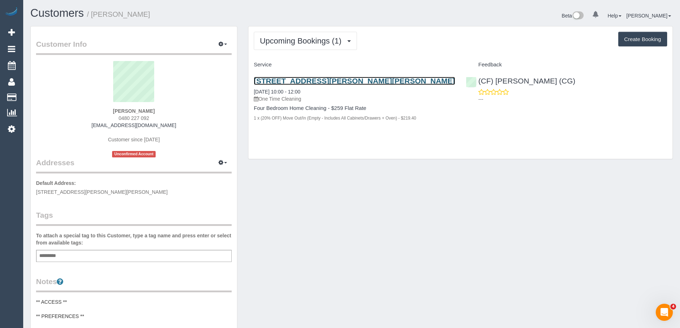
click at [310, 82] on link "49 Darnley Grove, Wheelers Hill, VIC 3150" at bounding box center [354, 81] width 201 height 8
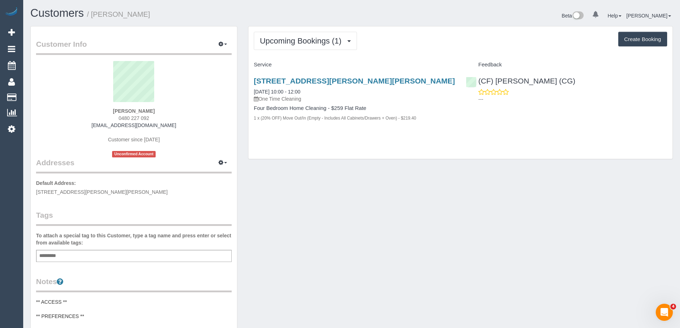
drag, startPoint x: 138, startPoint y: 14, endPoint x: 94, endPoint y: 13, distance: 44.3
click at [94, 13] on h1 "Customers / Amanda Xie" at bounding box center [188, 13] width 316 height 12
copy small "Amanda Xie"
click at [130, 117] on span "0480 227 092" at bounding box center [134, 118] width 31 height 6
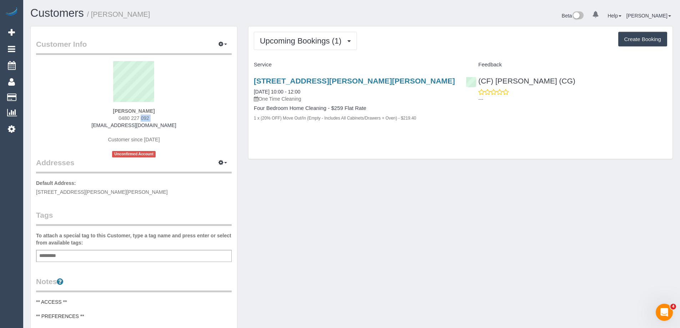
click at [130, 117] on span "0480 227 092" at bounding box center [134, 118] width 31 height 6
copy div "0480 227 092"
drag, startPoint x: 402, startPoint y: 61, endPoint x: 378, endPoint y: 72, distance: 26.7
click at [402, 61] on div "Service" at bounding box center [354, 65] width 212 height 12
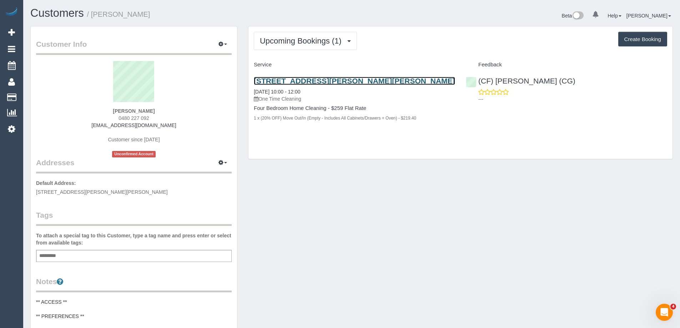
click at [373, 79] on link "49 Darnley Grove, Wheelers Hill, VIC 3150" at bounding box center [354, 81] width 201 height 8
click at [304, 80] on link "49 Darnley Grove, Wheelers Hill, VIC 3150" at bounding box center [354, 81] width 201 height 8
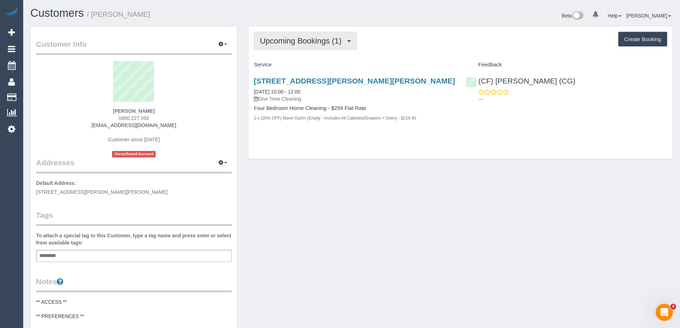
click at [307, 40] on span "Upcoming Bookings (1)" at bounding box center [302, 40] width 85 height 9
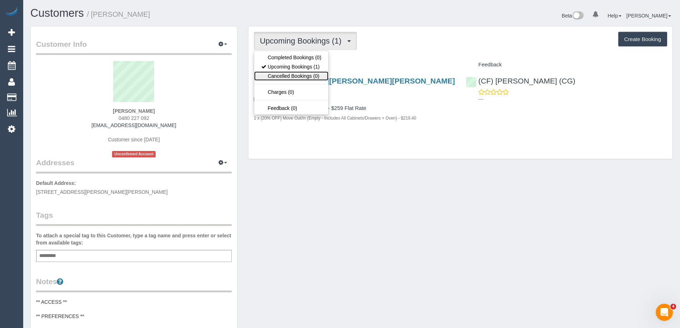
click at [301, 76] on link "Cancelled Bookings (0)" at bounding box center [291, 75] width 74 height 9
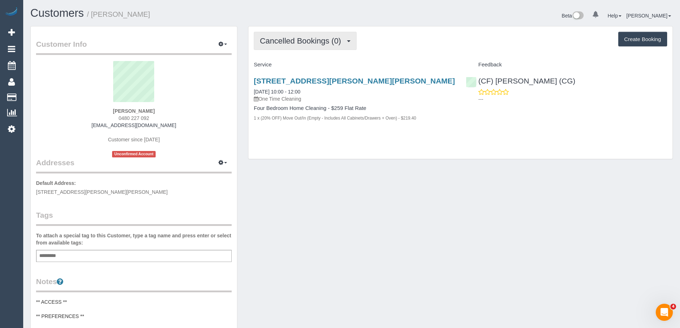
click at [292, 37] on span "Cancelled Bookings (0)" at bounding box center [302, 40] width 85 height 9
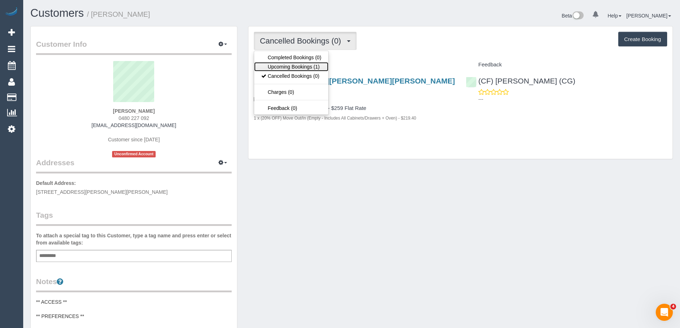
click at [292, 65] on link "Upcoming Bookings (1)" at bounding box center [291, 66] width 74 height 9
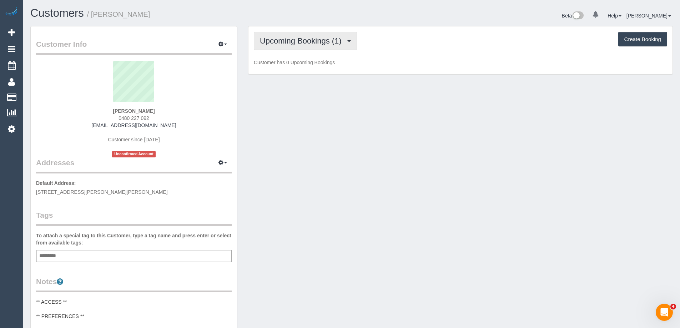
click at [289, 46] on button "Upcoming Bookings (1)" at bounding box center [305, 41] width 103 height 18
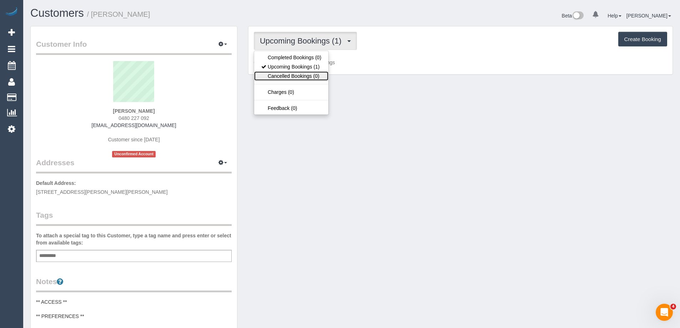
click at [288, 74] on link "Cancelled Bookings (0)" at bounding box center [291, 75] width 74 height 9
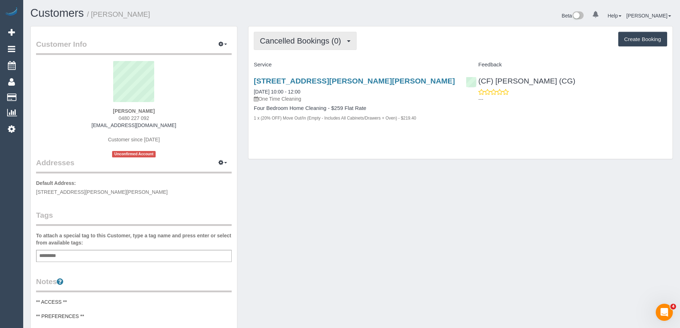
click at [291, 41] on span "Cancelled Bookings (0)" at bounding box center [302, 40] width 85 height 9
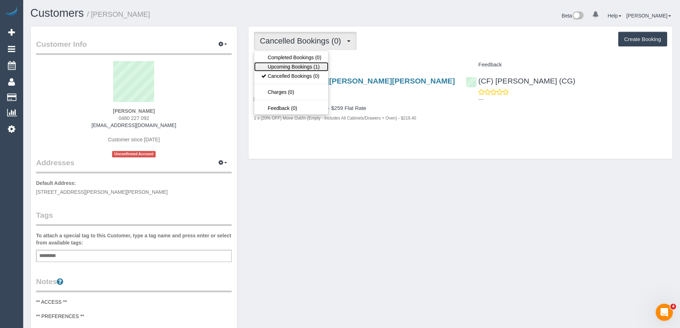
click at [288, 62] on link "Upcoming Bookings (1)" at bounding box center [291, 66] width 74 height 9
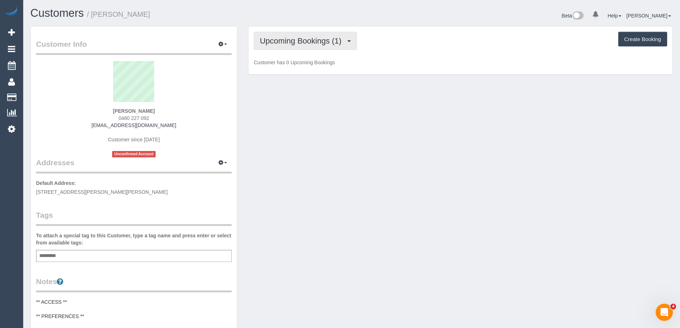
click at [292, 41] on span "Upcoming Bookings (1)" at bounding box center [302, 40] width 85 height 9
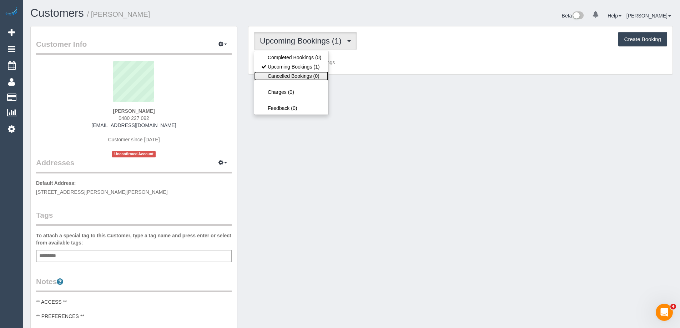
click at [290, 74] on link "Cancelled Bookings (0)" at bounding box center [291, 75] width 74 height 9
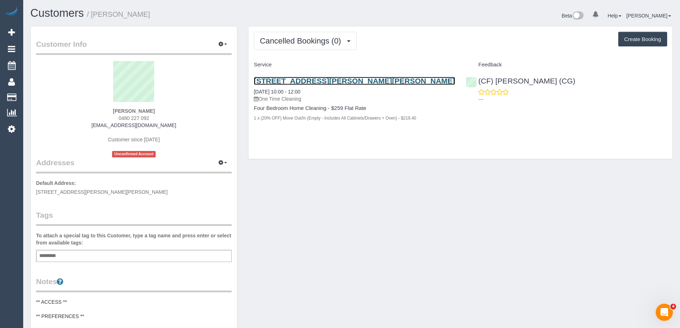
click at [318, 83] on link "49 Darnley Grove, Wheelers Hill, VIC 3150" at bounding box center [354, 81] width 201 height 8
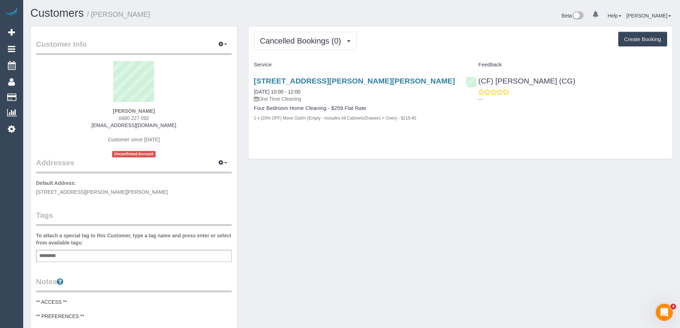
copy small "Amanda Xie"
drag, startPoint x: 140, startPoint y: 15, endPoint x: 94, endPoint y: 16, distance: 46.4
click at [94, 16] on h1 "Customers / Amanda Xie" at bounding box center [188, 13] width 316 height 12
click at [269, 36] on button "Cancelled Bookings (0)" at bounding box center [305, 41] width 103 height 18
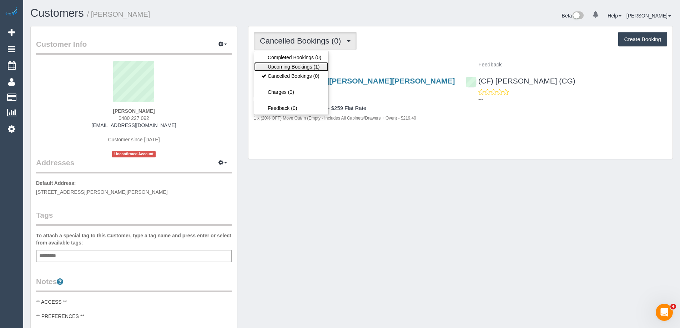
click at [275, 65] on link "Upcoming Bookings (1)" at bounding box center [291, 66] width 74 height 9
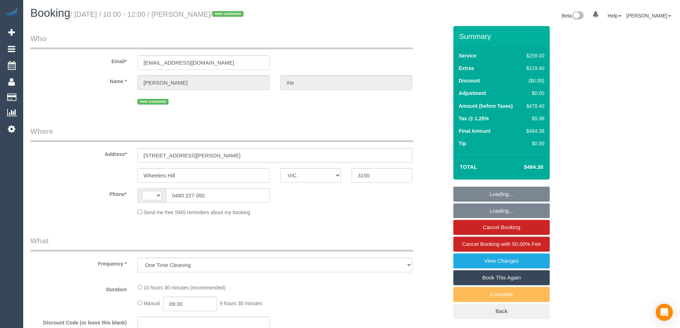
select select "VIC"
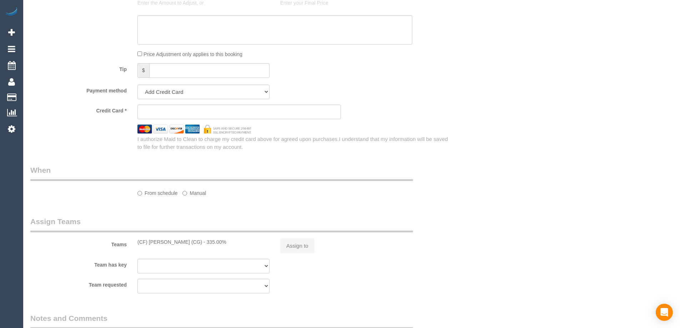
select select "string:AU"
select select "string:stripe-pm_1RwFcW2GScqysDRVmye1AyqG"
select select "number:28"
select select "number:14"
select select "number:19"
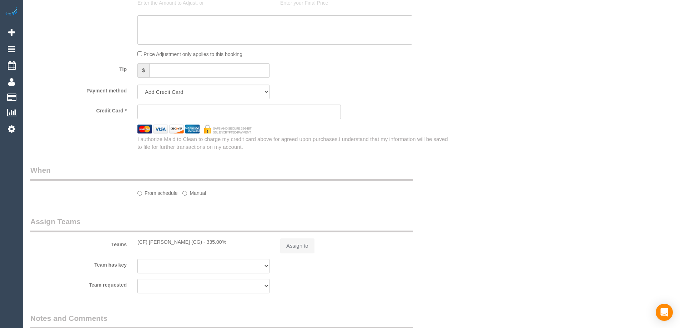
select select "number:24"
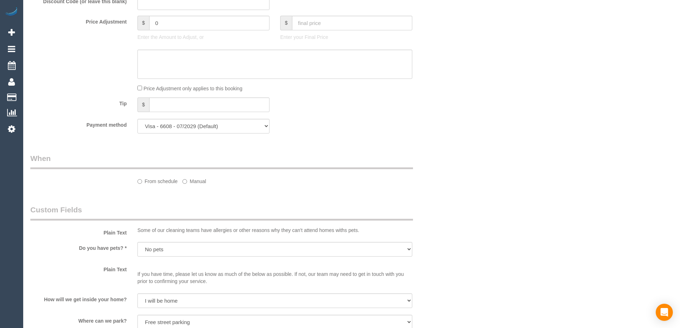
select select "object:751"
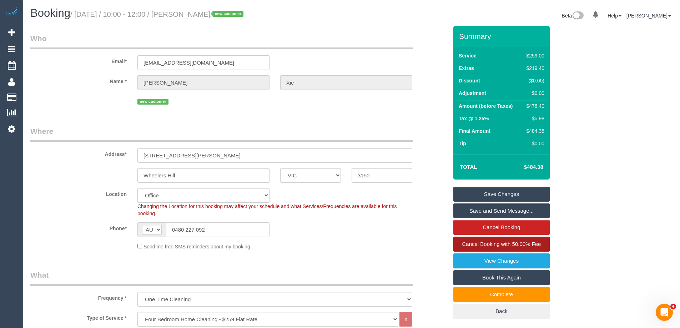
click at [517, 242] on span "Cancel Booking with 50.00% Fee" at bounding box center [501, 244] width 79 height 6
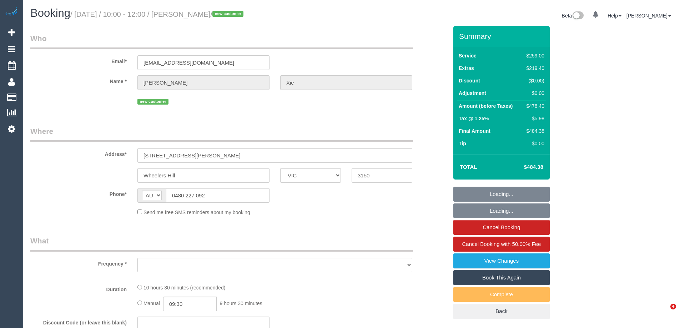
select select "VIC"
select select "string:stripe-pm_1RwFcW2GScqysDRVmye1AyqG"
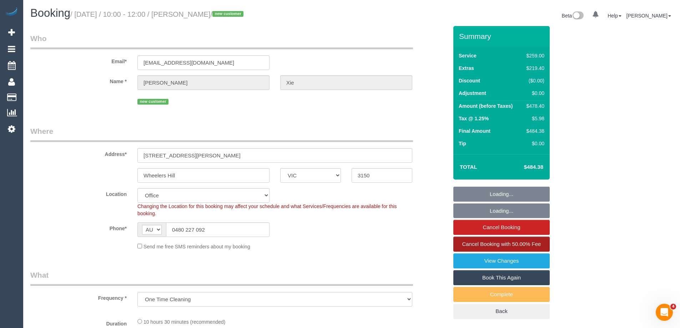
click at [496, 245] on span "Cancel Booking with 50.00% Fee" at bounding box center [501, 244] width 79 height 6
select select "object:786"
select select "number:28"
select select "number:14"
select select "number:19"
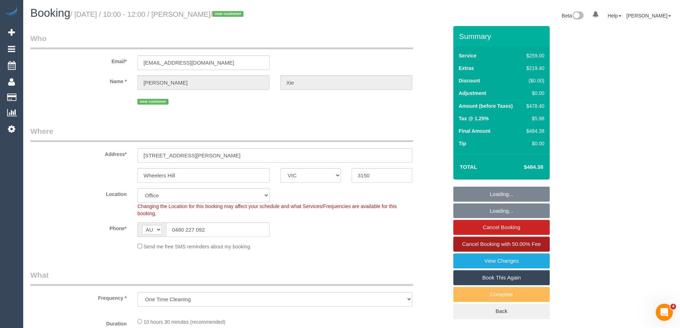
select select "number:24"
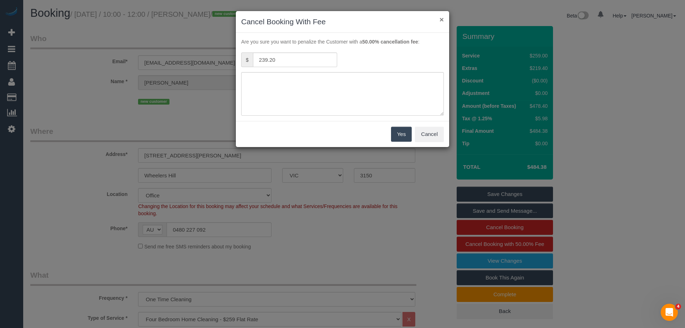
click at [442, 18] on button "×" at bounding box center [442, 19] width 4 height 7
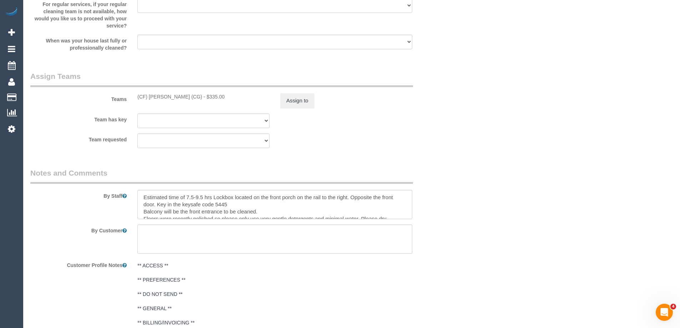
scroll to position [1035, 0]
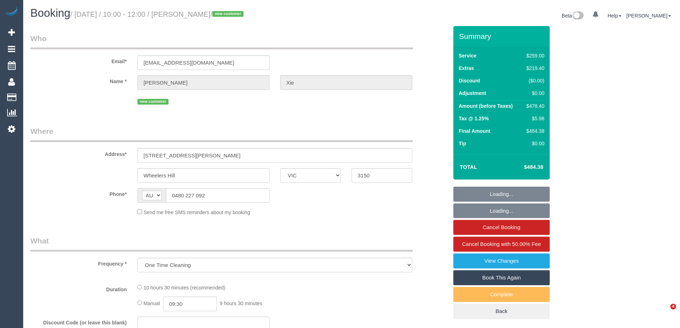
select select "VIC"
select select "string:stripe-pm_1RwFcW2GScqysDRVmye1AyqG"
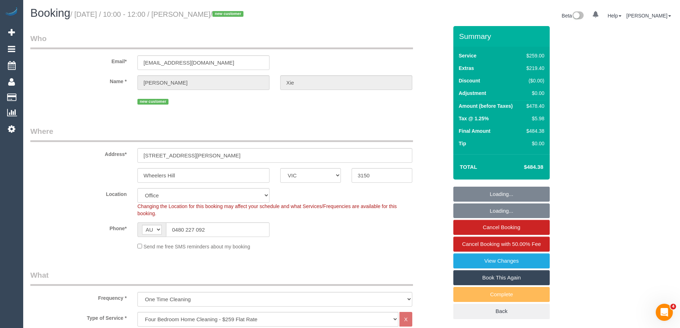
select select "object:847"
select select "number:28"
select select "number:14"
select select "number:19"
select select "number:24"
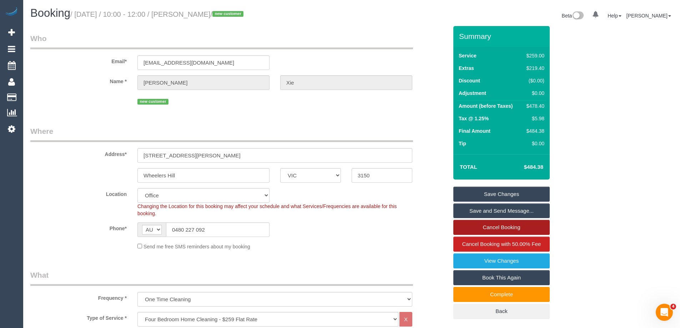
click at [523, 225] on link "Cancel Booking" at bounding box center [501, 227] width 96 height 15
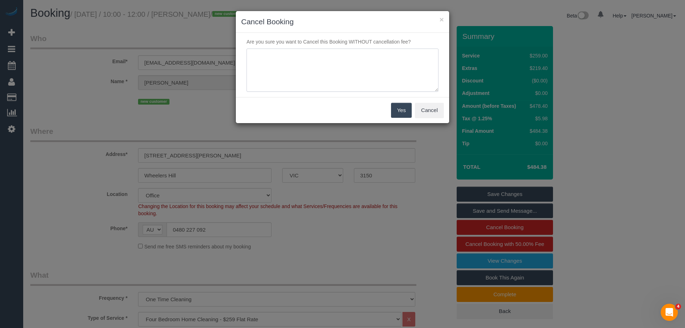
click at [317, 76] on textarea at bounding box center [343, 71] width 192 height 44
type textarea "Team arrived outside of the arrival window and failed to communicate. Via phone…"
click at [343, 63] on textarea at bounding box center [343, 71] width 192 height 44
click at [398, 109] on button "Yes" at bounding box center [401, 110] width 21 height 15
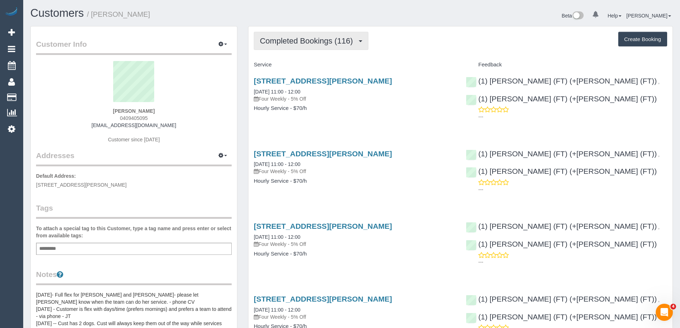
click at [324, 45] on span "Completed Bookings (116)" at bounding box center [308, 40] width 96 height 9
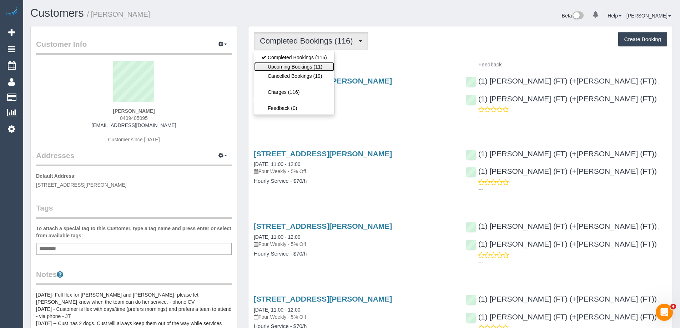
click at [318, 67] on link "Upcoming Bookings (11)" at bounding box center [294, 66] width 80 height 9
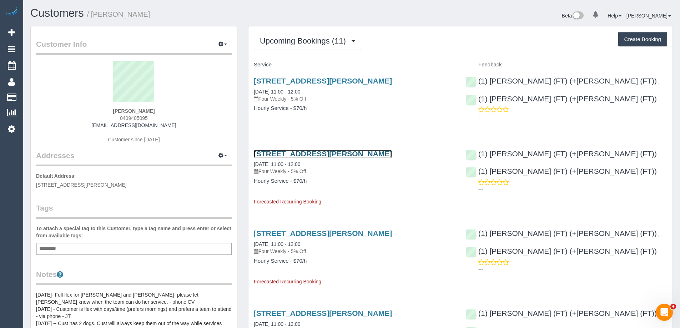
click at [355, 151] on link "11/51 Verdon Street, Williamstown, VIC 3016" at bounding box center [323, 154] width 138 height 8
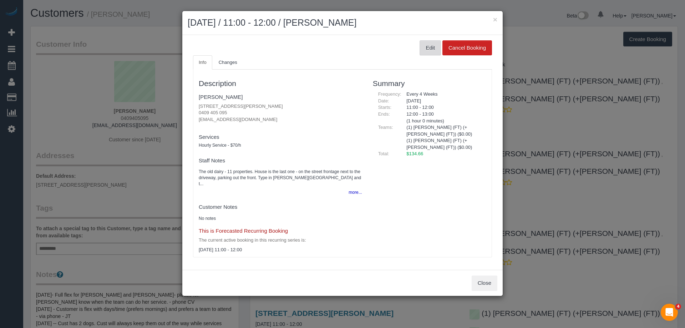
click at [431, 43] on button "Edit" at bounding box center [430, 47] width 21 height 15
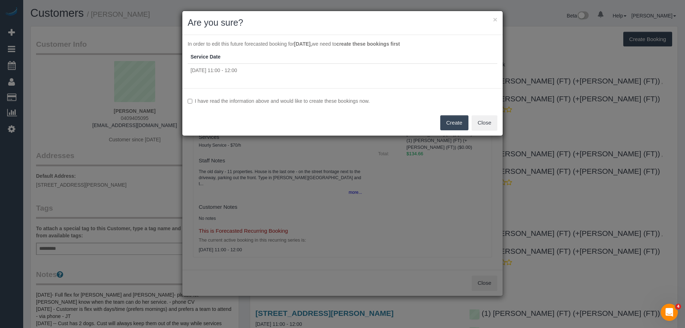
click at [225, 102] on label "I have read the information above and would like to create these bookings now." at bounding box center [343, 100] width 310 height 7
click at [451, 119] on button "Create" at bounding box center [455, 122] width 28 height 15
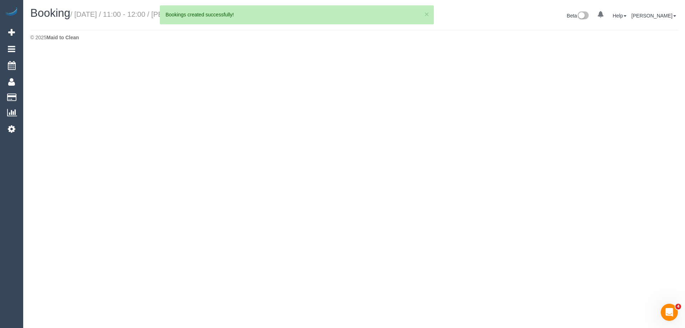
select select "VIC"
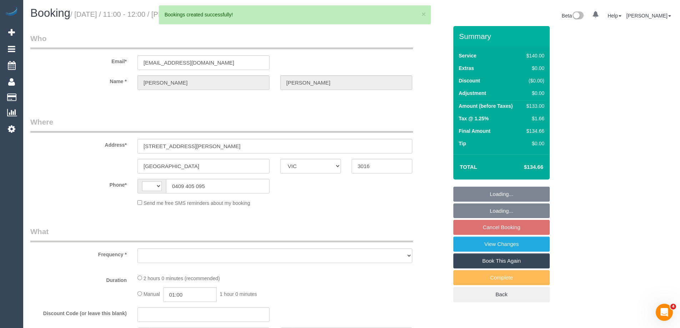
select select "string:AU"
select select "string:stripe-pm_1MhQp22GScqysDRVjI4ymGkD"
select select "object:2977"
select select "number:27"
select select "number:14"
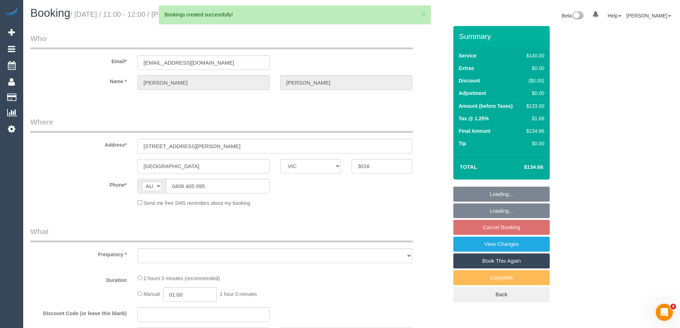
select select "number:19"
select select "number:22"
select select "number:34"
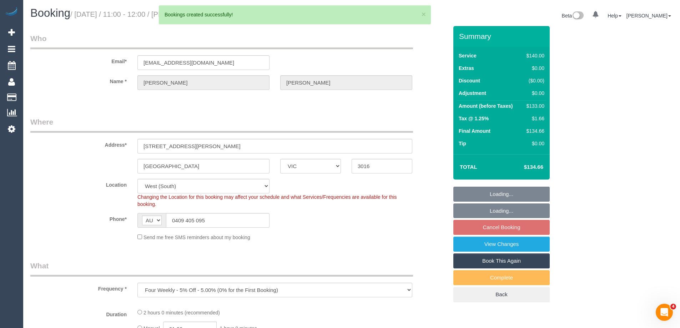
select select "object:3794"
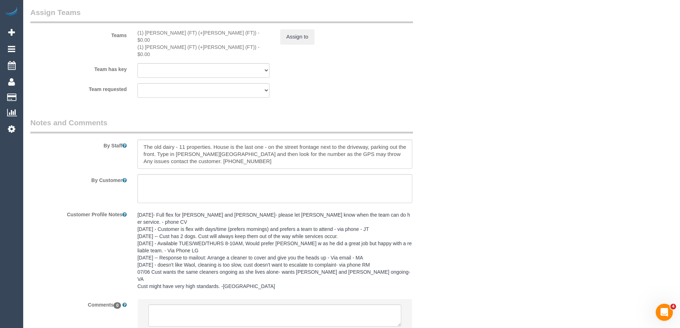
scroll to position [1124, 0]
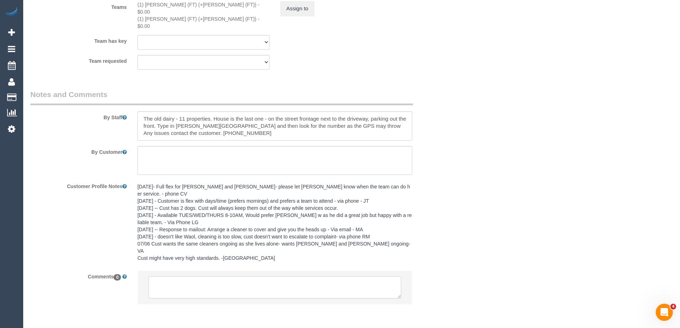
click at [220, 276] on textarea at bounding box center [275, 287] width 253 height 22
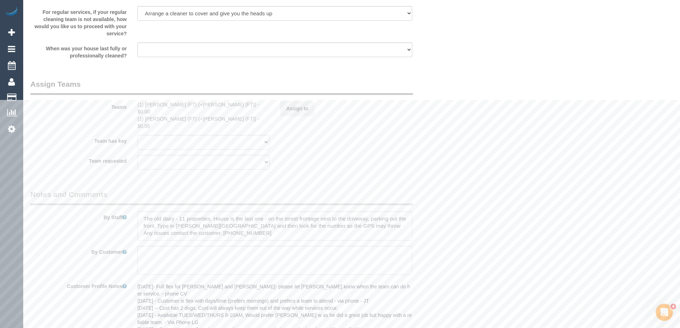
scroll to position [1016, 0]
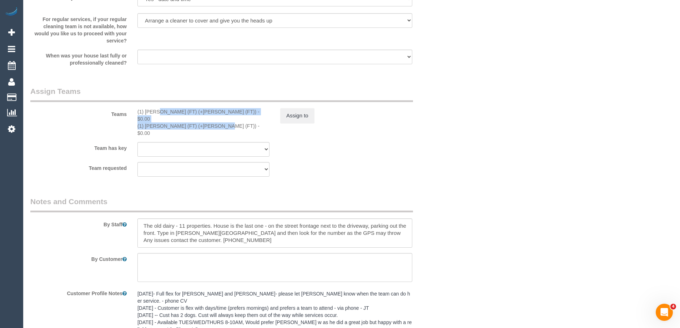
copy div "(1) Tina (FT) (+Tony (FT)) - $0.00 (1) Tony (FT) (+Tina (FT))"
drag, startPoint x: 136, startPoint y: 111, endPoint x: 194, endPoint y: 122, distance: 59.2
click at [194, 122] on div "(1) Tina (FT) (+Tony (FT)) - $0.00 (1) Tony (FT) (+Tina (FT)) - $0.00" at bounding box center [203, 122] width 143 height 29
click at [302, 116] on button "Assign to" at bounding box center [297, 115] width 34 height 15
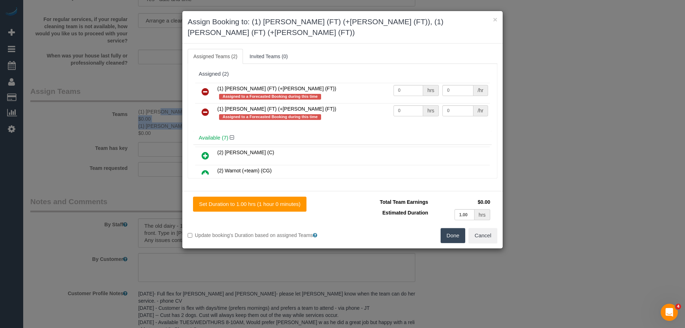
click at [205, 87] on icon at bounding box center [205, 91] width 7 height 9
click at [204, 108] on icon at bounding box center [205, 112] width 7 height 9
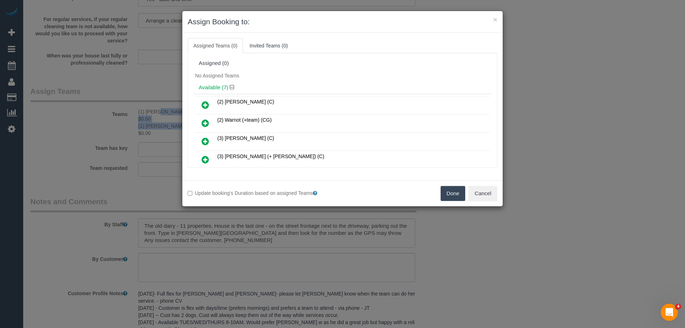
click at [449, 198] on button "Done" at bounding box center [453, 193] width 25 height 15
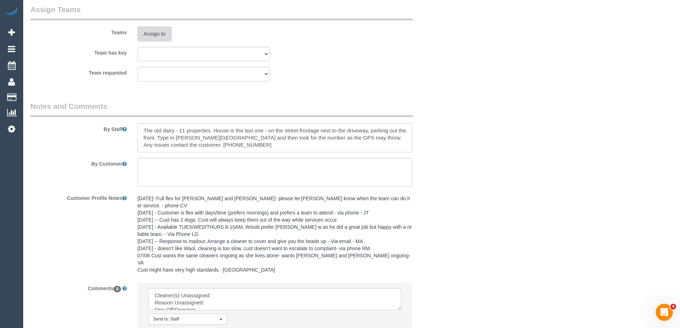
scroll to position [1153, 0]
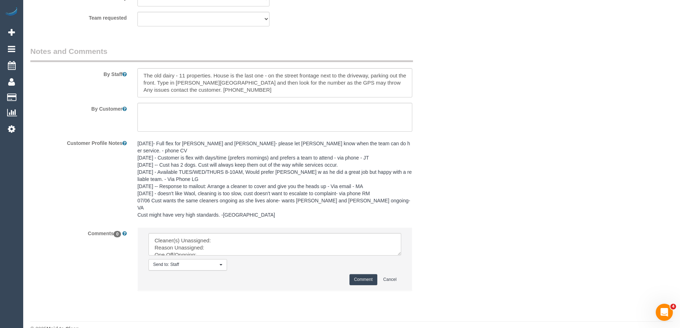
drag, startPoint x: 399, startPoint y: 237, endPoint x: 391, endPoint y: 313, distance: 76.8
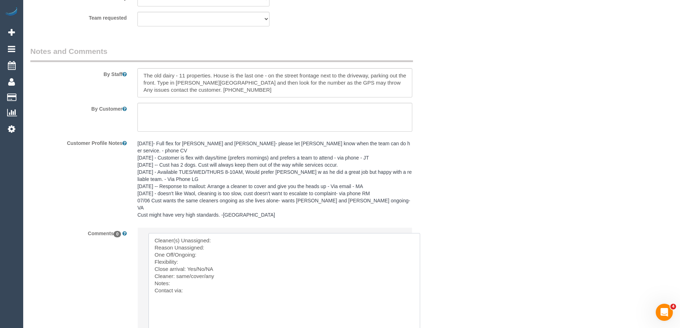
click at [238, 233] on textarea at bounding box center [285, 290] width 272 height 114
paste textarea "(1) Tina (FT) (+Tony (FT)) - $0.00 (1) Tony (FT) (+Tina (FT))"
drag, startPoint x: 273, startPoint y: 225, endPoint x: 334, endPoint y: 226, distance: 60.7
click at [334, 233] on textarea at bounding box center [285, 290] width 272 height 114
click at [357, 233] on textarea at bounding box center [285, 290] width 272 height 114
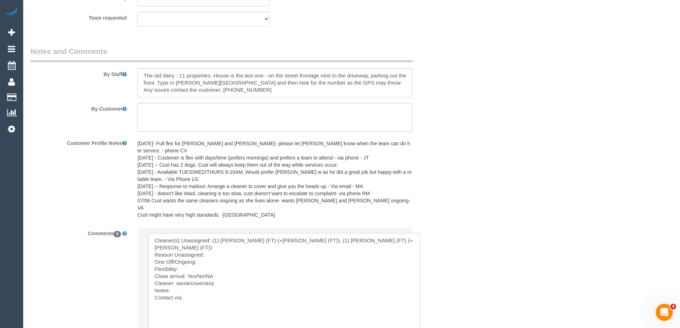
click at [226, 233] on textarea at bounding box center [285, 290] width 272 height 114
click at [241, 239] on textarea at bounding box center [285, 290] width 272 height 114
click at [202, 250] on textarea at bounding box center [285, 290] width 272 height 114
paste textarea "25/9, anytime, as long as gone by 4pm 29/9, anytime"
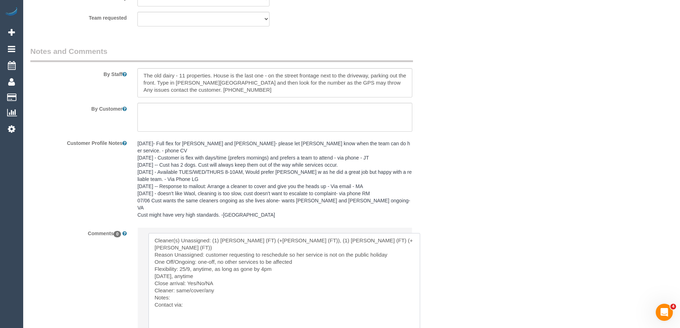
drag, startPoint x: 212, startPoint y: 247, endPoint x: 272, endPoint y: 247, distance: 59.3
click at [272, 247] on textarea at bounding box center [285, 290] width 272 height 114
drag, startPoint x: 197, startPoint y: 252, endPoint x: 239, endPoint y: 244, distance: 42.9
click at [238, 250] on textarea at bounding box center [285, 290] width 272 height 114
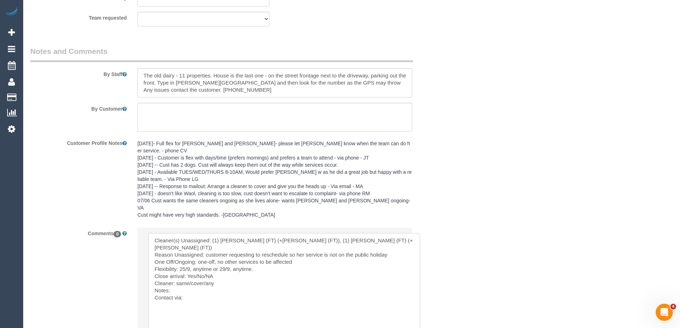
drag, startPoint x: 213, startPoint y: 252, endPoint x: 196, endPoint y: 252, distance: 17.1
click at [196, 252] on textarea at bounding box center [285, 290] width 272 height 114
drag, startPoint x: 190, startPoint y: 258, endPoint x: 263, endPoint y: 265, distance: 74.2
click at [263, 265] on textarea at bounding box center [285, 290] width 272 height 114
click at [254, 262] on textarea at bounding box center [285, 290] width 272 height 114
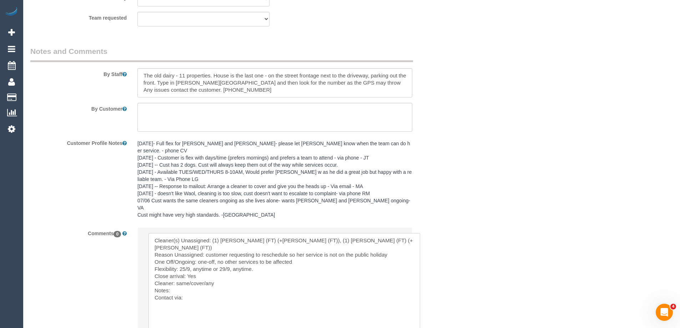
drag, startPoint x: 190, startPoint y: 261, endPoint x: 245, endPoint y: 261, distance: 55.3
click at [243, 263] on textarea at bounding box center [285, 290] width 272 height 114
click at [217, 261] on textarea at bounding box center [285, 290] width 272 height 114
click at [195, 267] on textarea at bounding box center [285, 290] width 272 height 114
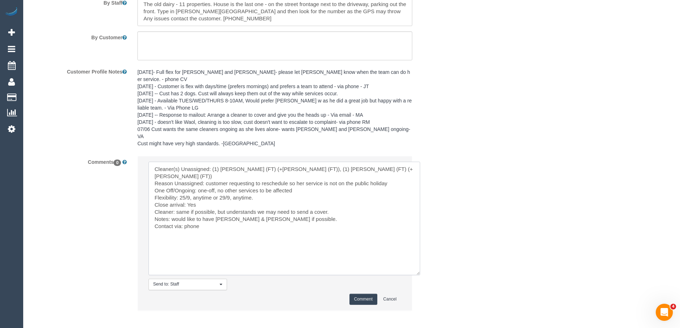
click at [181, 191] on textarea at bounding box center [285, 219] width 272 height 114
drag, startPoint x: 172, startPoint y: 197, endPoint x: 341, endPoint y: 195, distance: 168.2
click at [340, 199] on textarea at bounding box center [285, 219] width 272 height 114
click at [393, 162] on textarea at bounding box center [285, 219] width 272 height 114
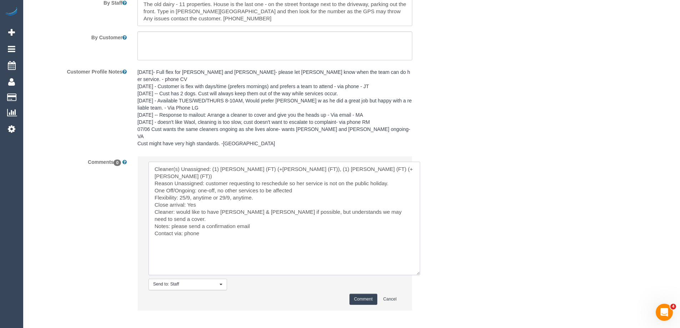
click at [310, 167] on textarea at bounding box center [285, 219] width 272 height 114
click at [191, 176] on textarea at bounding box center [285, 219] width 272 height 114
click at [233, 175] on textarea at bounding box center [285, 219] width 272 height 114
type textarea "Cleaner(s) Unassigned: (1) Tina (FT) (+Tony (FT)), (1) Tony (FT) (+Tina (FT)) R…"
click at [235, 209] on textarea at bounding box center [285, 219] width 272 height 114
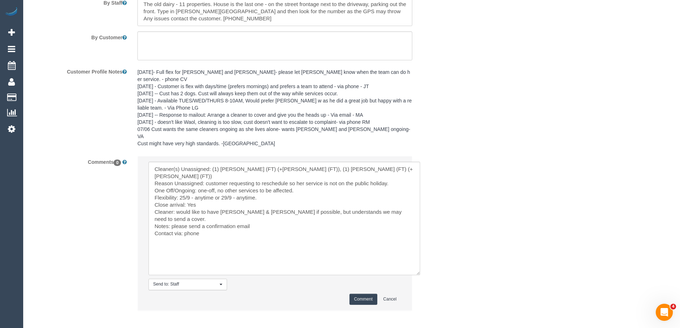
click at [362, 294] on button "Comment" at bounding box center [364, 299] width 28 height 11
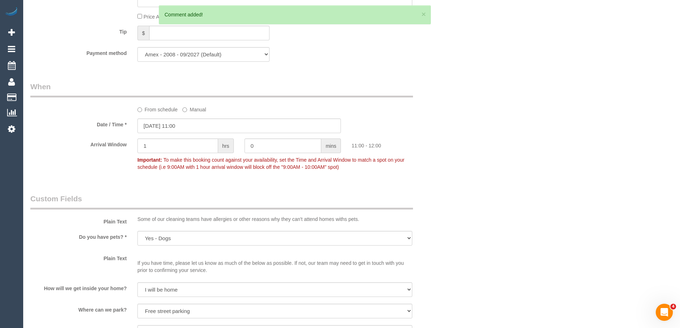
scroll to position [653, 0]
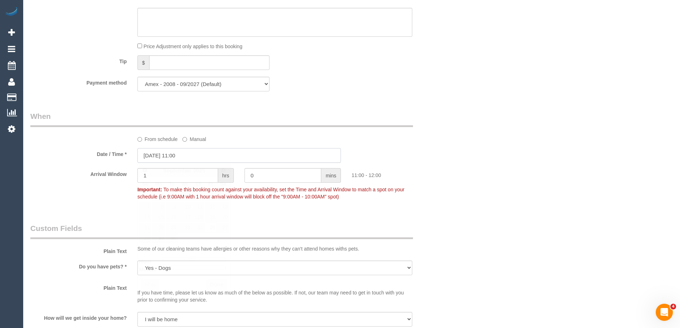
click at [170, 158] on input "26/09/2025 11:00" at bounding box center [239, 155] width 204 height 15
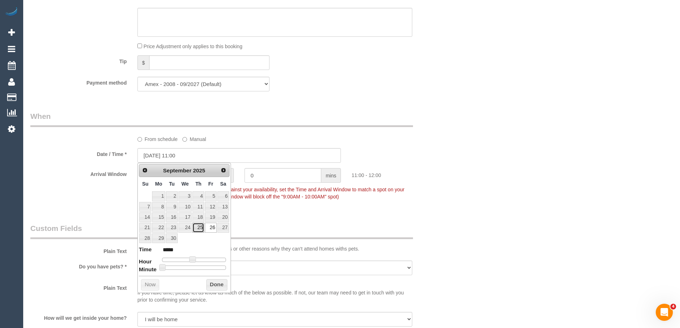
click at [198, 229] on link "25" at bounding box center [198, 228] width 12 height 10
type input "25/09/2025 11:00"
click at [219, 283] on button "Done" at bounding box center [216, 284] width 21 height 11
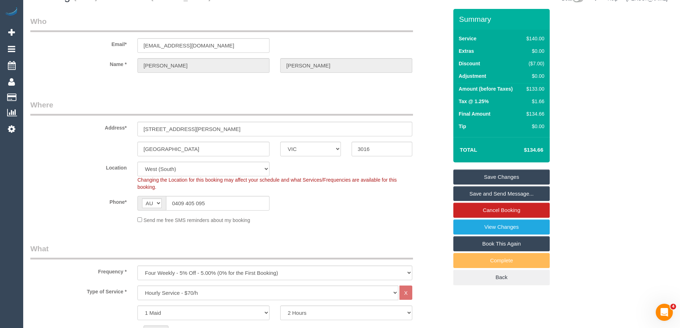
scroll to position [0, 0]
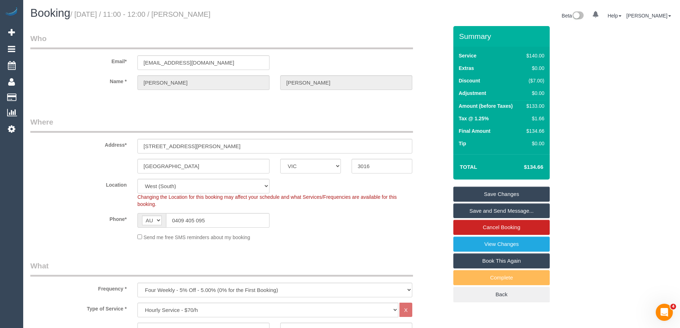
click at [482, 197] on link "Save Changes" at bounding box center [501, 194] width 96 height 15
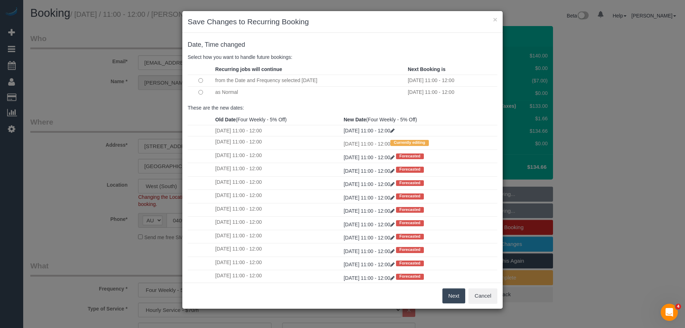
click at [198, 91] on td at bounding box center [201, 92] width 26 height 12
click at [455, 293] on button "Next" at bounding box center [454, 295] width 23 height 15
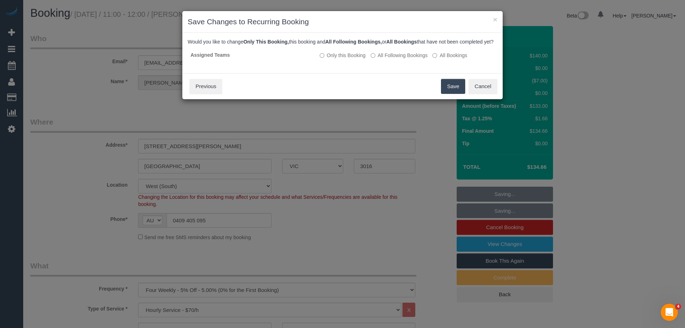
click at [451, 92] on button "Save" at bounding box center [453, 86] width 24 height 15
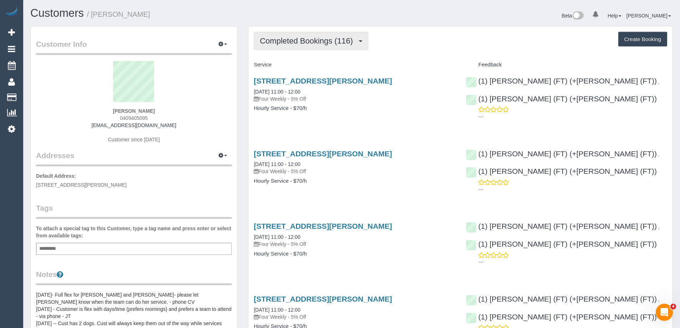
click at [286, 38] on span "Completed Bookings (116)" at bounding box center [308, 40] width 96 height 9
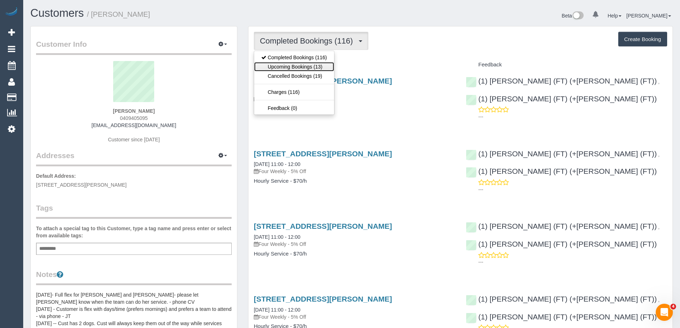
click at [292, 67] on link "Upcoming Bookings (13)" at bounding box center [294, 66] width 80 height 9
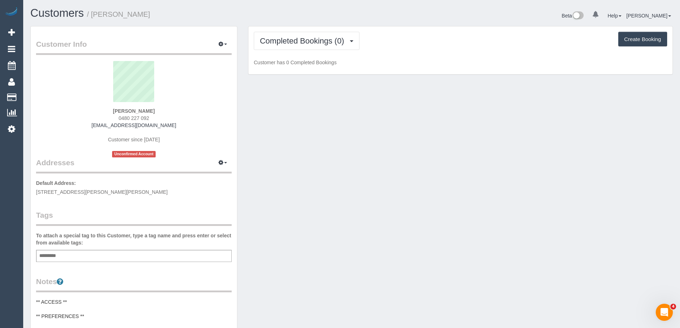
drag, startPoint x: 170, startPoint y: 128, endPoint x: 94, endPoint y: 129, distance: 76.0
click at [94, 129] on div "[PERSON_NAME] 0480 227 092 [EMAIL_ADDRESS][DOMAIN_NAME] Customer since [DATE] U…" at bounding box center [134, 109] width 196 height 96
copy link "[EMAIL_ADDRESS][DOMAIN_NAME]"
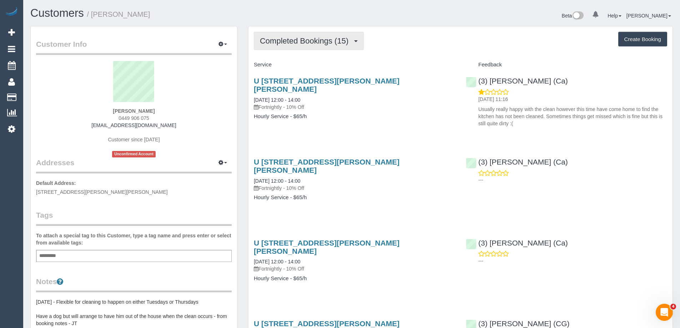
click at [299, 43] on span "Completed Bookings (15)" at bounding box center [306, 40] width 92 height 9
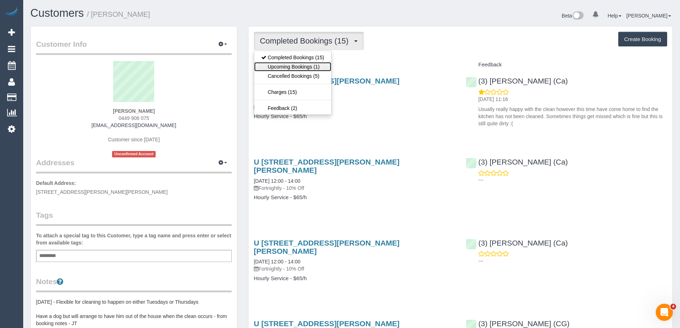
click at [300, 64] on link "Upcoming Bookings (1)" at bounding box center [292, 66] width 77 height 9
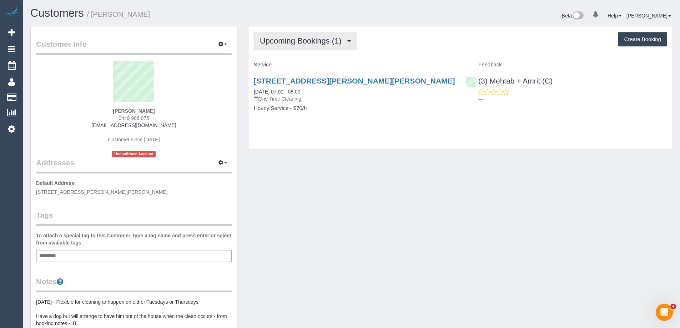
click at [297, 44] on span "Upcoming Bookings (1)" at bounding box center [302, 40] width 85 height 9
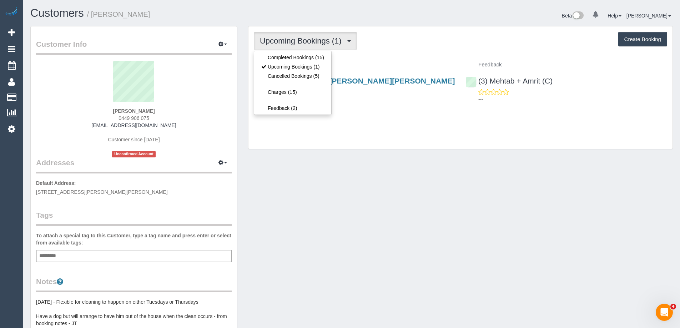
click at [378, 44] on div "Upcoming Bookings (1) Completed Bookings (15) Upcoming Bookings (1) Cancelled B…" at bounding box center [460, 41] width 413 height 18
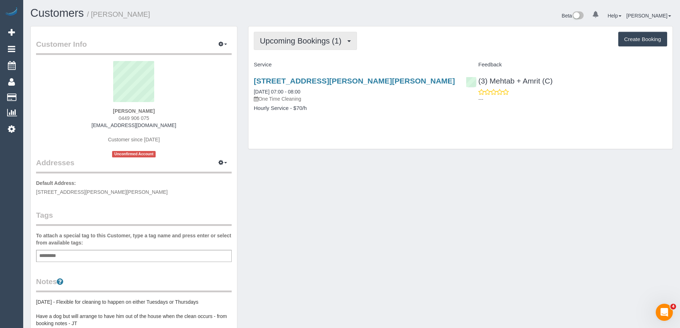
click at [338, 41] on span "Upcoming Bookings (1)" at bounding box center [302, 40] width 85 height 9
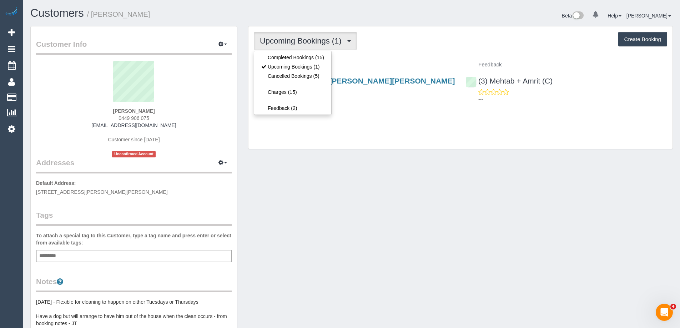
click at [424, 54] on div "Upcoming Bookings (1) Completed Bookings (15) Upcoming Bookings (1) Cancelled B…" at bounding box center [460, 87] width 424 height 122
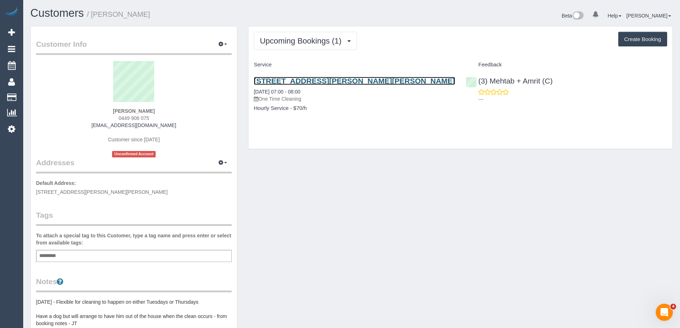
click at [378, 79] on link "30/85c Clyde St, Thornbury, VIC 3071" at bounding box center [354, 81] width 201 height 8
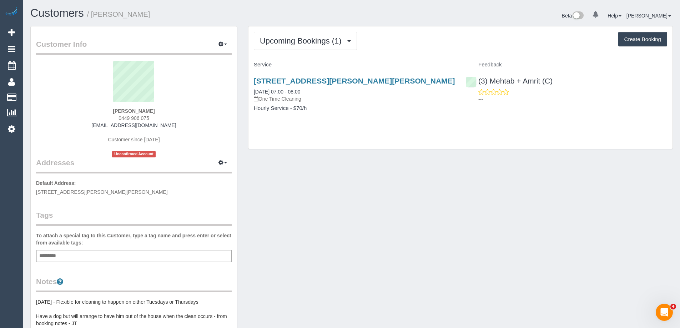
copy small "Rebecca de Hennin"
drag, startPoint x: 134, startPoint y: 19, endPoint x: 94, endPoint y: 18, distance: 40.7
click at [94, 18] on h1 "Customers / Rebecca de Hennin" at bounding box center [188, 13] width 316 height 12
click at [175, 15] on h1 "Customers / Rebecca de Hennin" at bounding box center [188, 13] width 316 height 12
drag, startPoint x: 170, startPoint y: 15, endPoint x: 110, endPoint y: 17, distance: 59.7
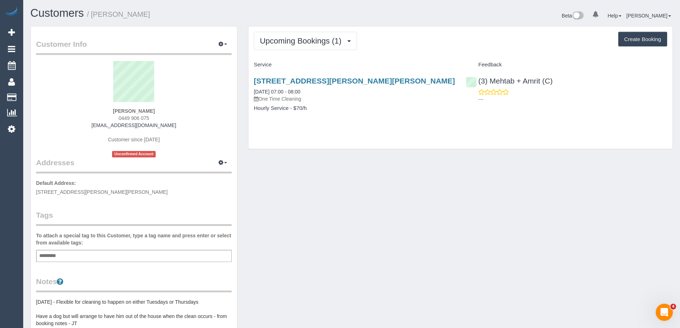
click at [110, 17] on h1 "Customers / Rebecca de Hennin" at bounding box center [188, 13] width 316 height 12
click at [210, 13] on h1 "Customers / Rebecca de Hennin" at bounding box center [188, 13] width 316 height 12
drag, startPoint x: 121, startPoint y: 16, endPoint x: 94, endPoint y: 16, distance: 27.1
click at [94, 16] on h1 "Customers / Rebecca de Hennin" at bounding box center [188, 13] width 316 height 12
copy small "Rebecca de Hennin"
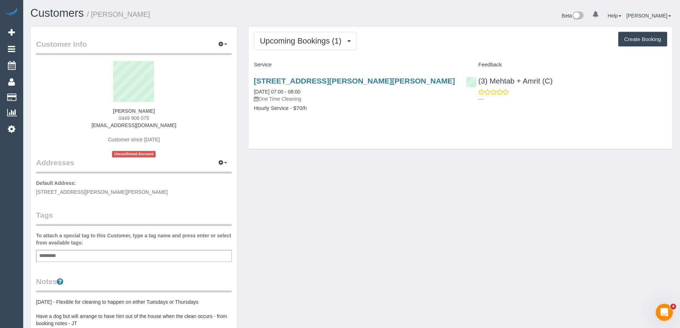
drag, startPoint x: 153, startPoint y: 15, endPoint x: 173, endPoint y: 17, distance: 20.5
click at [150, 15] on small "/ Rebecca de Hennin" at bounding box center [118, 14] width 63 height 8
copy small "Rebecca de Hennin"
drag, startPoint x: 175, startPoint y: 16, endPoint x: 92, endPoint y: 15, distance: 82.5
click at [92, 15] on h1 "Customers / Rebecca de Hennin" at bounding box center [188, 13] width 316 height 12
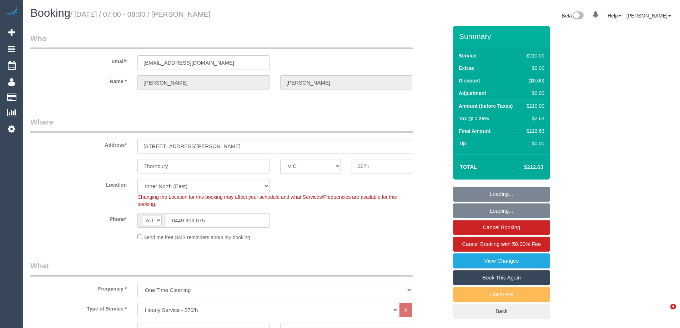
select select "VIC"
select select "180"
select select "object:717"
select select "string:stripe-pm_1L3t7j2GScqysDRViqxYH6Xm"
select select "number:28"
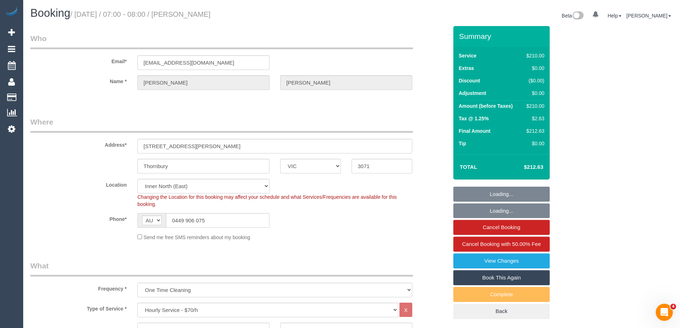
select select "number:16"
select select "number:18"
select select "number:36"
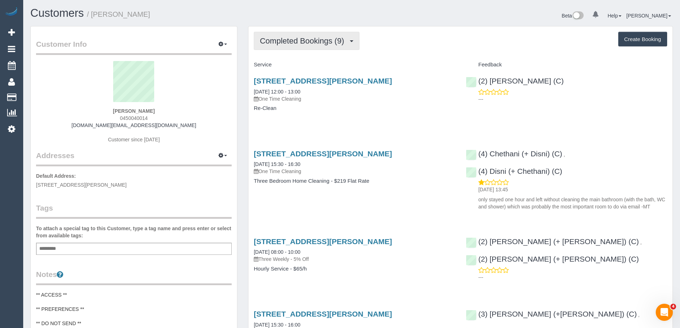
click at [278, 36] on span "Completed Bookings (9)" at bounding box center [304, 40] width 88 height 9
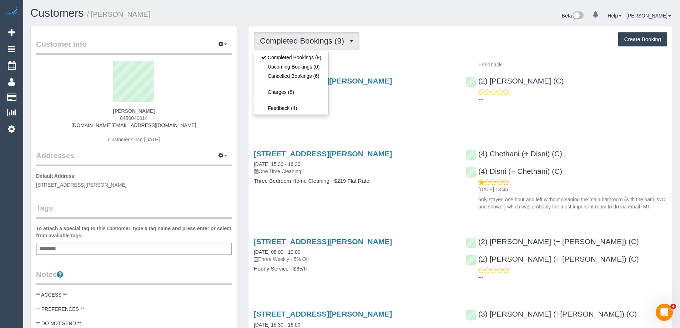
click at [438, 50] on div "Completed Bookings (9) Completed Bookings (9) Upcoming Bookings (0) Cancelled B…" at bounding box center [460, 41] width 413 height 18
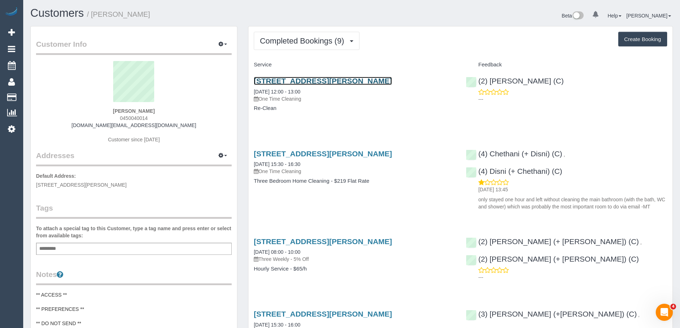
click at [336, 81] on link "[STREET_ADDRESS][PERSON_NAME]" at bounding box center [323, 81] width 138 height 8
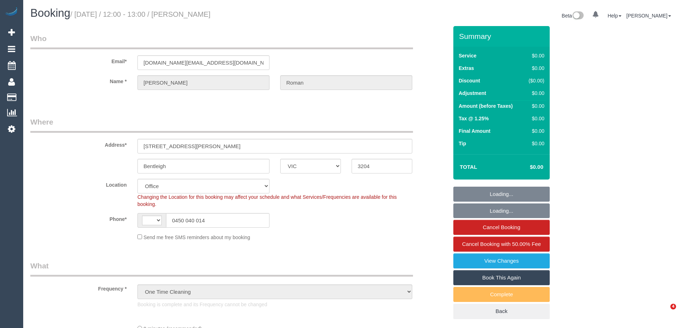
select select "VIC"
select select "object:443"
select select "string:AU"
select select "string:stripe-pm_1RwFJM2GScqysDRVP0fMZyi3"
select select "number:28"
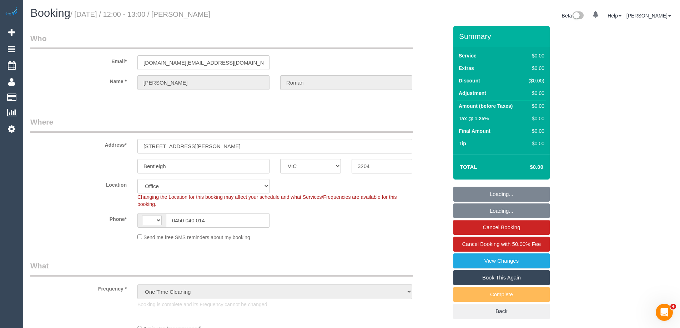
select select "number:14"
select select "number:19"
select select "number:25"
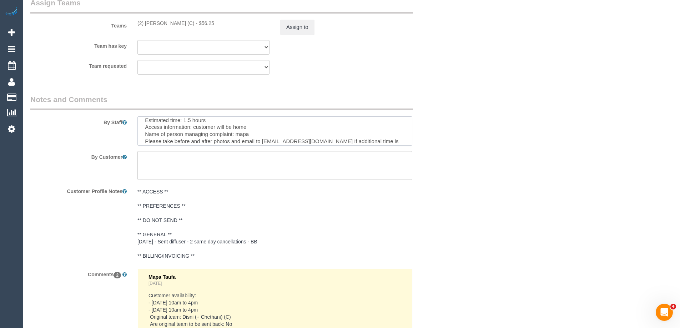
scroll to position [42, 0]
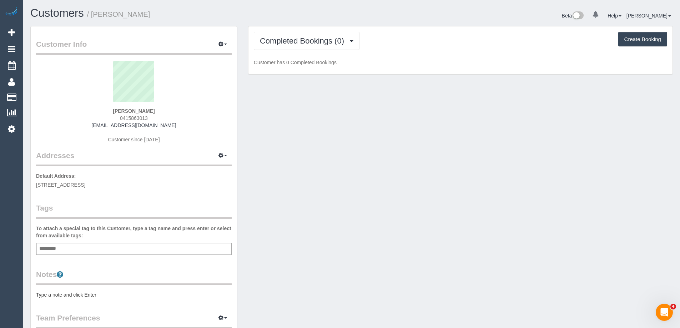
click at [72, 295] on pre "Type a note and click Enter" at bounding box center [134, 294] width 196 height 7
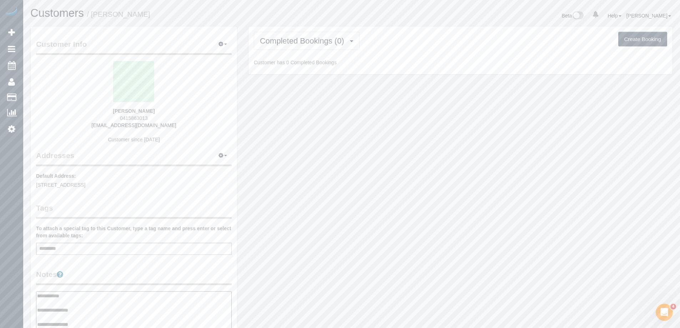
type textarea "**********"
click at [104, 273] on legend "Notes" at bounding box center [134, 277] width 196 height 16
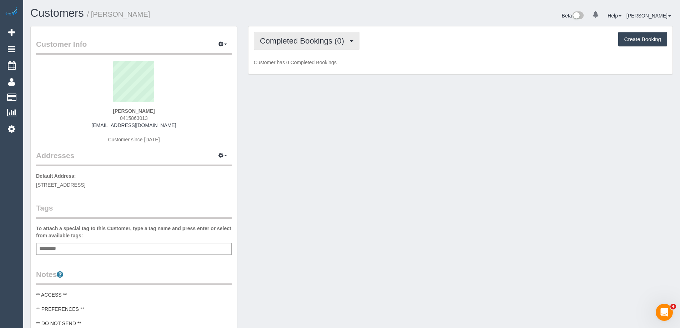
click at [290, 32] on button "Completed Bookings (0)" at bounding box center [307, 41] width 106 height 18
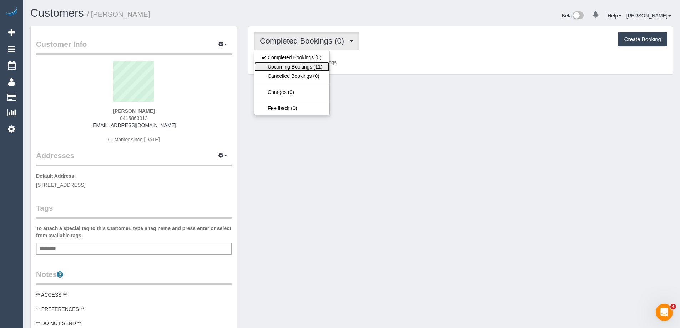
click at [295, 66] on link "Upcoming Bookings (11)" at bounding box center [291, 66] width 75 height 9
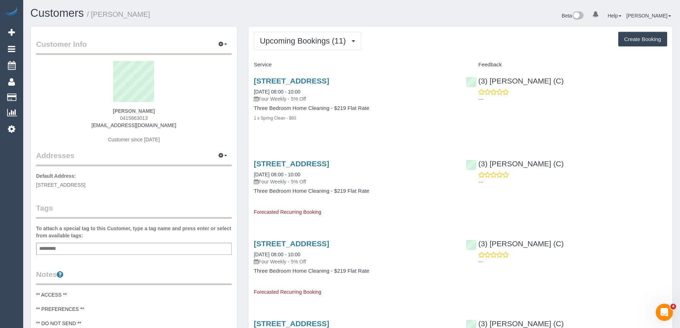
click at [399, 38] on div "Upcoming Bookings (11) Completed Bookings (0) Upcoming Bookings (11) Cancelled …" at bounding box center [460, 41] width 413 height 18
click at [329, 82] on link "6 Melville Street, Hawthorn, VIC 3122" at bounding box center [291, 81] width 75 height 8
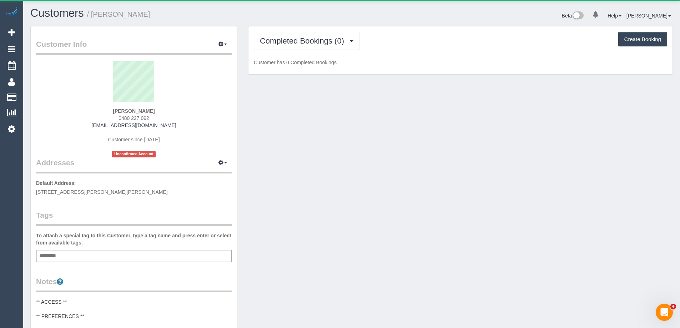
scroll to position [587, 680]
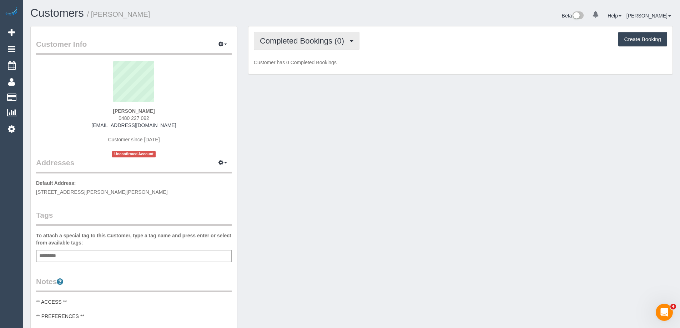
click at [330, 46] on button "Completed Bookings (0)" at bounding box center [307, 41] width 106 height 18
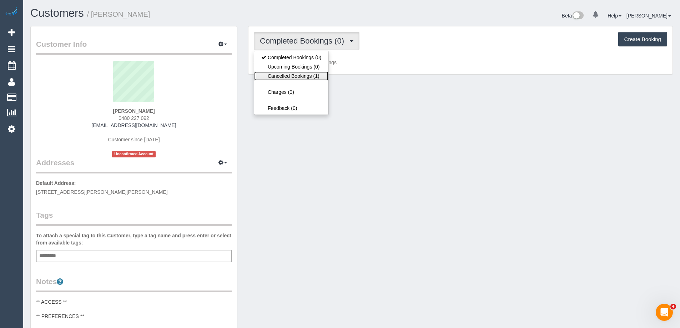
click at [318, 74] on link "Cancelled Bookings (1)" at bounding box center [291, 75] width 74 height 9
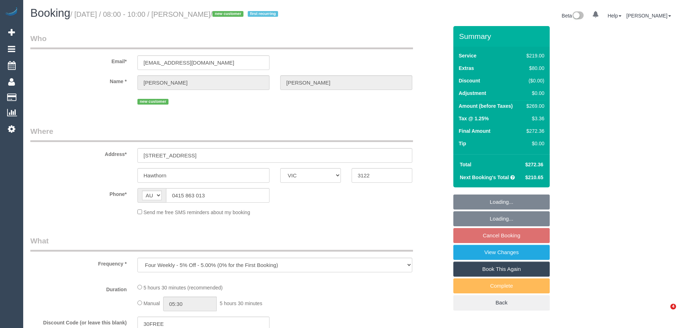
select select "VIC"
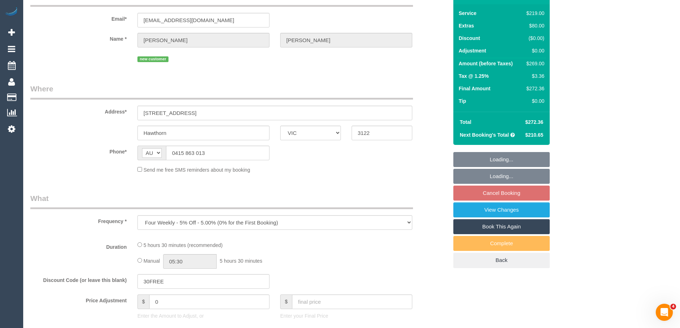
select select "string:stripe-pm_1RxNUl2GScqysDRV7Z0qXbP6"
select select "number:27"
select select "number:14"
select select "number:18"
select select "number:24"
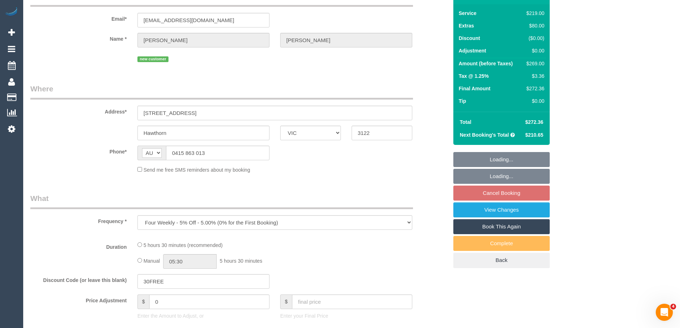
select select "number:35"
select select "number:13"
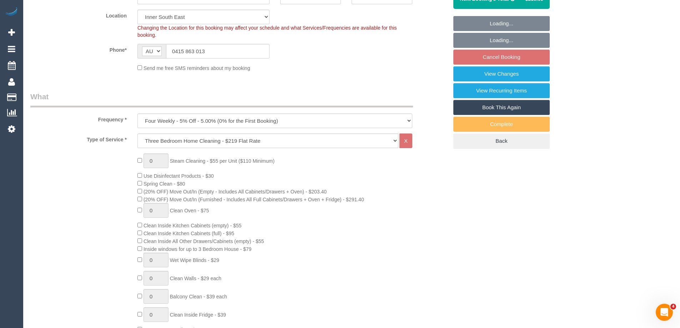
select select "object:1375"
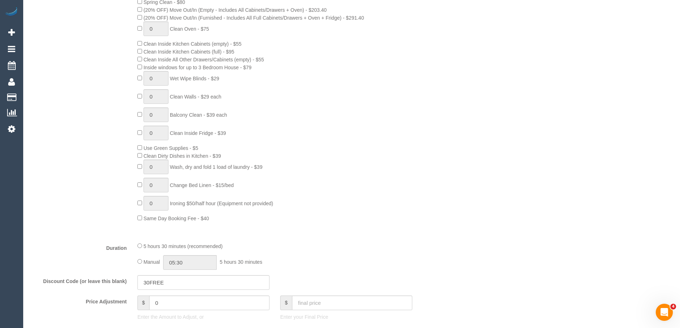
scroll to position [428, 0]
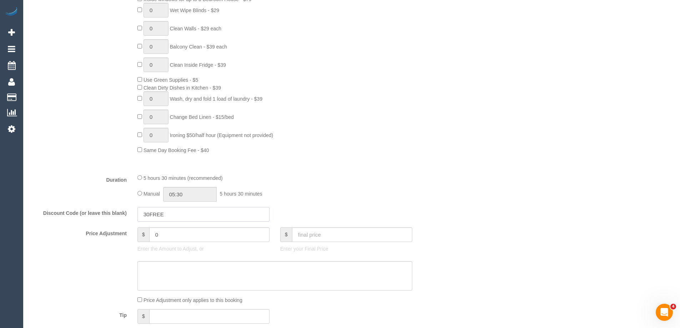
click at [170, 215] on input "30FREE" at bounding box center [203, 214] width 132 height 15
paste input "2DFF-87B4-8CED"
type input "2DFF-87B4-8CED"
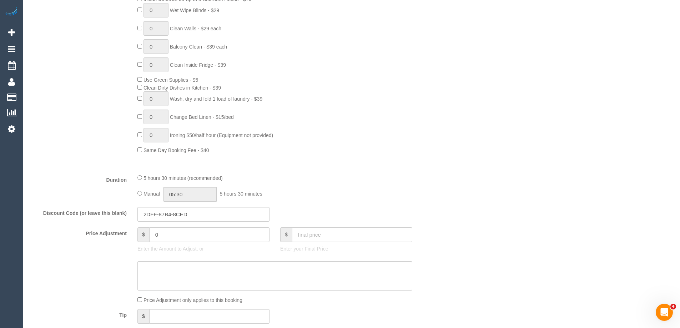
click at [446, 160] on div "Type of Service * Hourly Service - $70/h Hourly Service - $65/h Hourly Service …" at bounding box center [239, 26] width 418 height 285
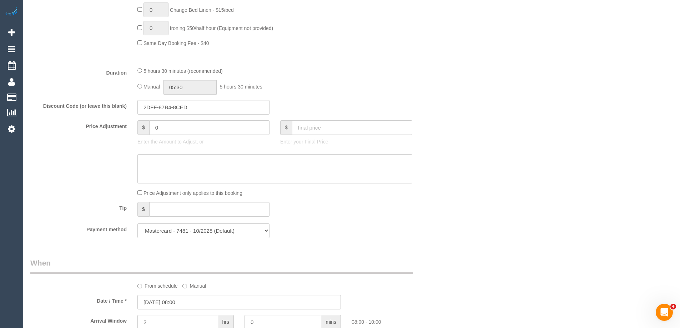
scroll to position [250, 0]
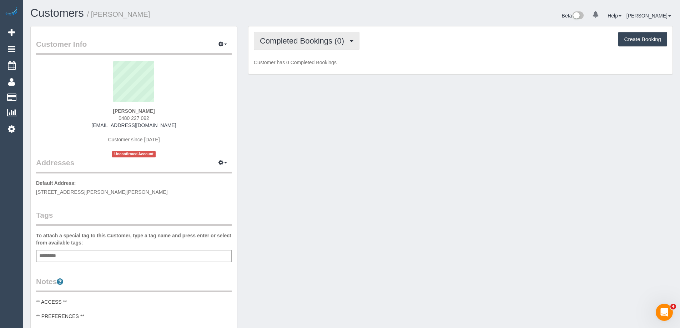
click at [318, 46] on button "Completed Bookings (0)" at bounding box center [307, 41] width 106 height 18
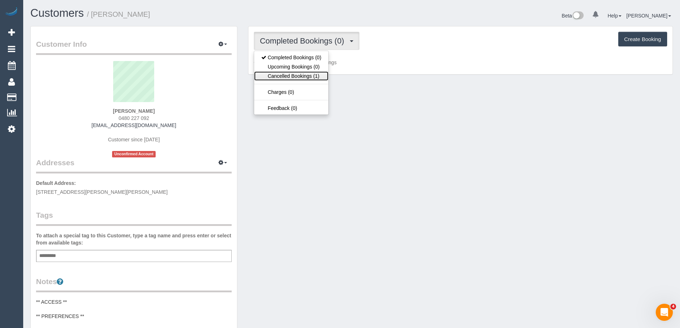
click at [315, 79] on link "Cancelled Bookings (1)" at bounding box center [291, 75] width 74 height 9
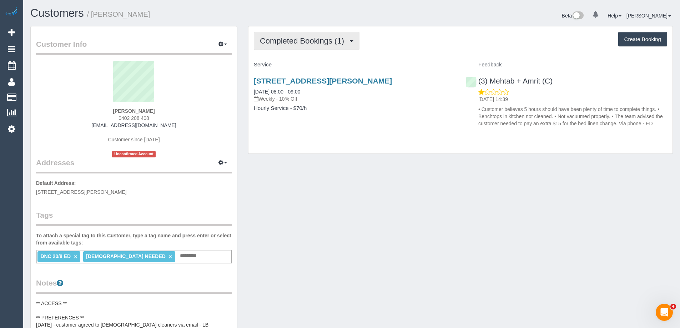
click at [298, 41] on span "Completed Bookings (1)" at bounding box center [304, 40] width 88 height 9
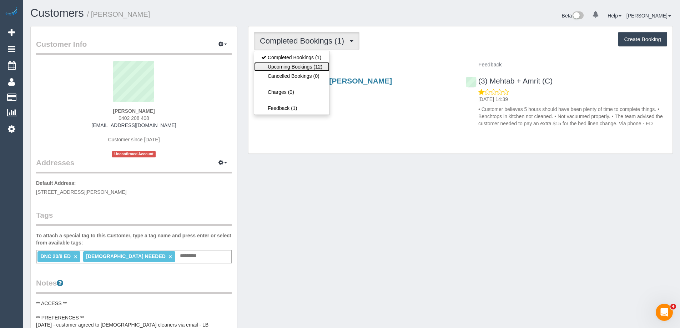
click at [294, 67] on link "Upcoming Bookings (12)" at bounding box center [291, 66] width 75 height 9
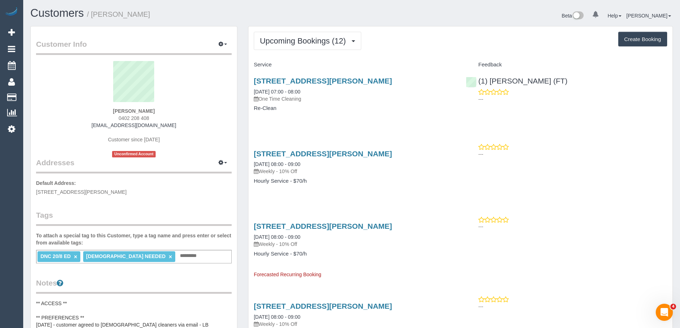
click at [397, 47] on div "Upcoming Bookings (12) Completed Bookings (1) Upcoming Bookings (12) Cancelled …" at bounding box center [460, 41] width 413 height 18
copy small "[PERSON_NAME]"
drag, startPoint x: 154, startPoint y: 15, endPoint x: 92, endPoint y: 17, distance: 62.1
click at [92, 17] on h1 "Customers / [PERSON_NAME]" at bounding box center [188, 13] width 316 height 12
click at [384, 81] on link "[STREET_ADDRESS][PERSON_NAME]" at bounding box center [323, 81] width 138 height 8
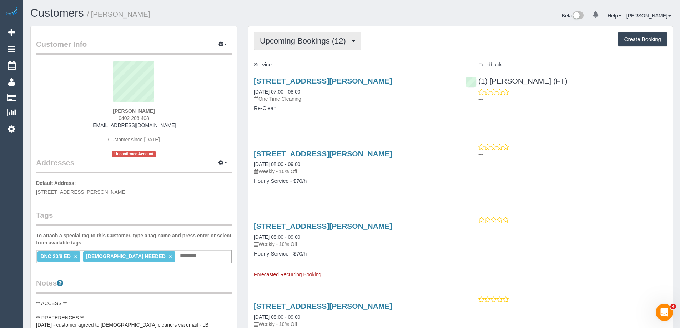
click at [308, 38] on span "Upcoming Bookings (12)" at bounding box center [305, 40] width 90 height 9
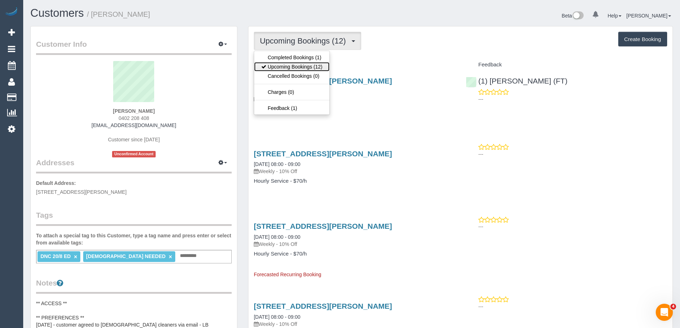
click at [296, 67] on link "Upcoming Bookings (12)" at bounding box center [291, 66] width 75 height 9
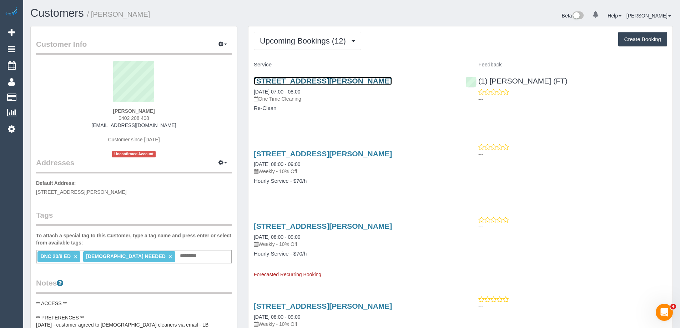
click at [374, 82] on link "[STREET_ADDRESS][PERSON_NAME]" at bounding box center [323, 81] width 138 height 8
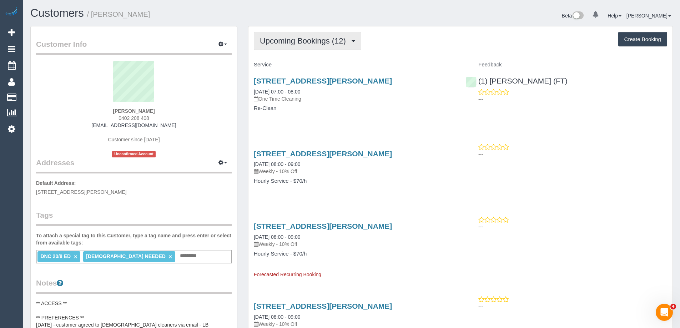
click at [303, 42] on span "Upcoming Bookings (12)" at bounding box center [305, 40] width 90 height 9
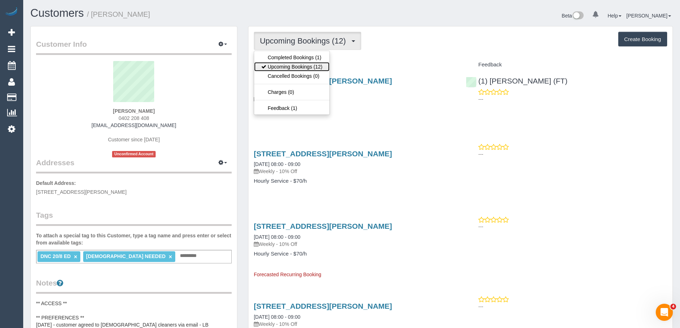
click at [293, 66] on link "Upcoming Bookings (12)" at bounding box center [291, 66] width 75 height 9
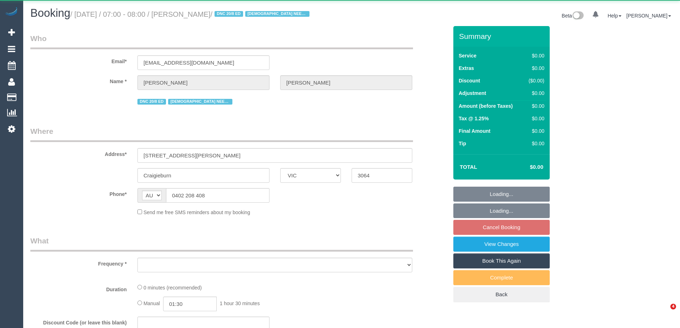
select select "VIC"
select select "string:stripe-pm_1RsBuS2GScqysDRVbt1l3syi"
select select "number:28"
select select "number:14"
select select "number:18"
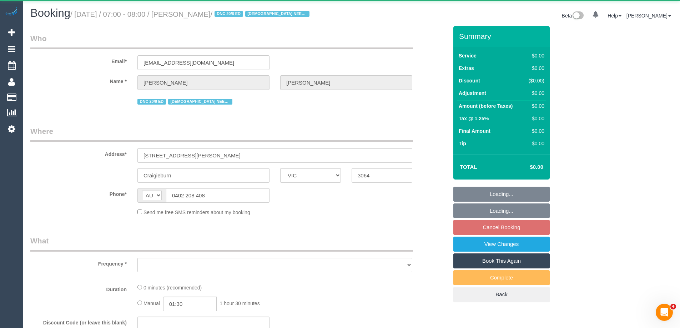
select select "number:36"
select select "number:35"
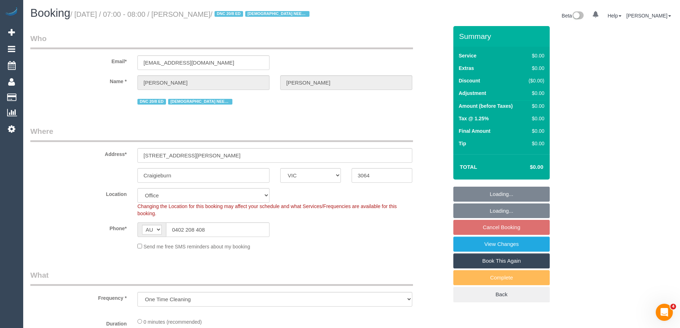
select select "object:790"
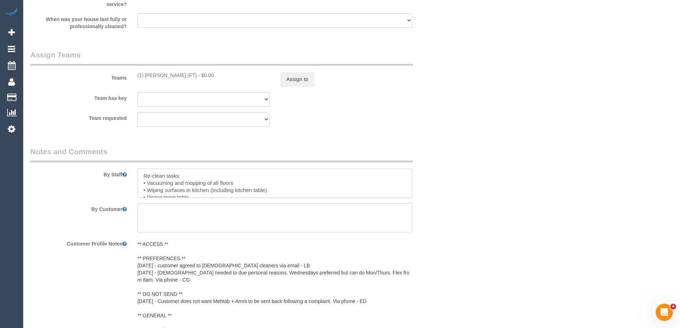
scroll to position [14, 0]
click at [276, 174] on textarea at bounding box center [274, 183] width 275 height 29
click at [148, 182] on textarea at bounding box center [274, 183] width 275 height 29
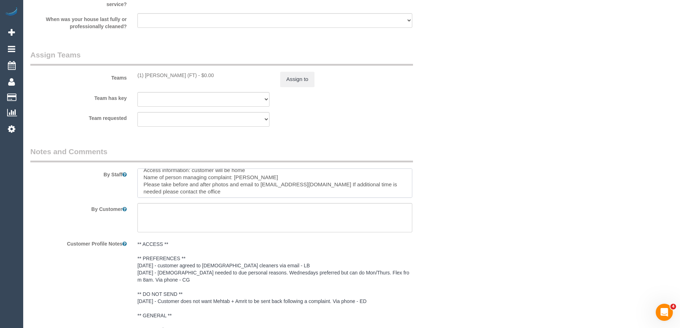
scroll to position [64, 0]
click at [211, 217] on textarea at bounding box center [274, 217] width 275 height 29
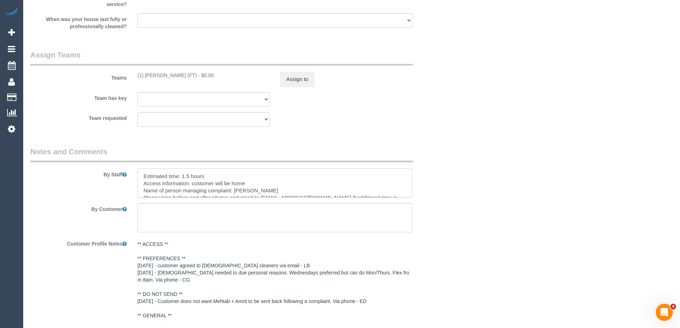
drag, startPoint x: 193, startPoint y: 181, endPoint x: 244, endPoint y: 184, distance: 50.8
click at [244, 184] on textarea at bounding box center [274, 183] width 275 height 29
click at [227, 181] on textarea at bounding box center [274, 183] width 275 height 29
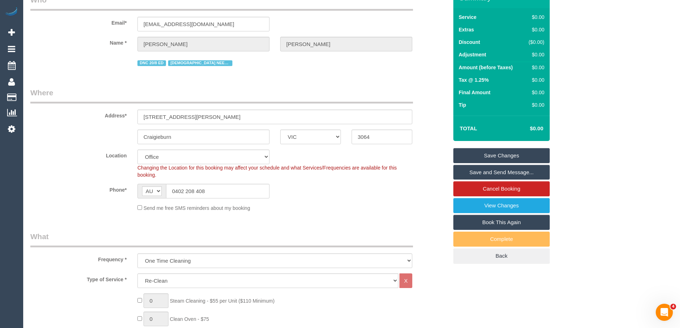
scroll to position [0, 0]
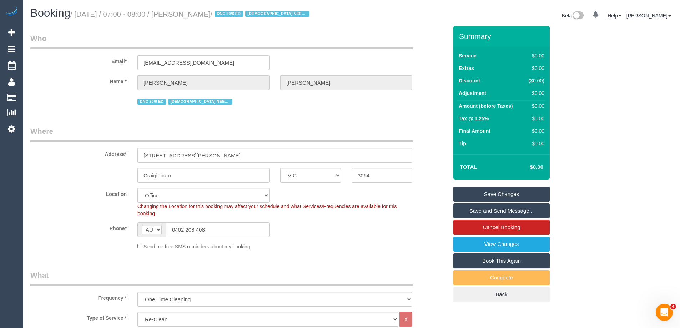
type textarea "Re-clean tasks: • Vacuuming and mopping of all floors • Wiping surfaces in kitc…"
click at [491, 192] on link "Save Changes" at bounding box center [501, 194] width 96 height 15
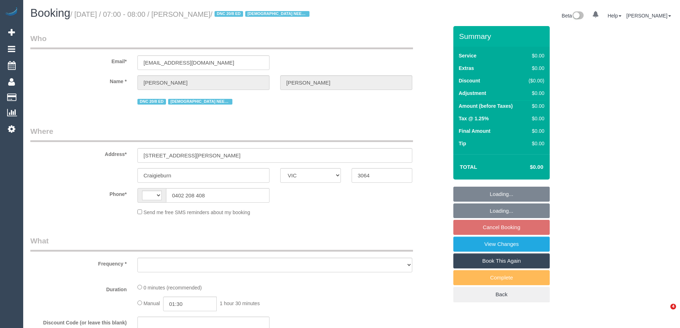
select select "VIC"
select select "string:stripe-pm_1RsBuS2GScqysDRVbt1l3syi"
select select "number:28"
select select "number:14"
select select "number:18"
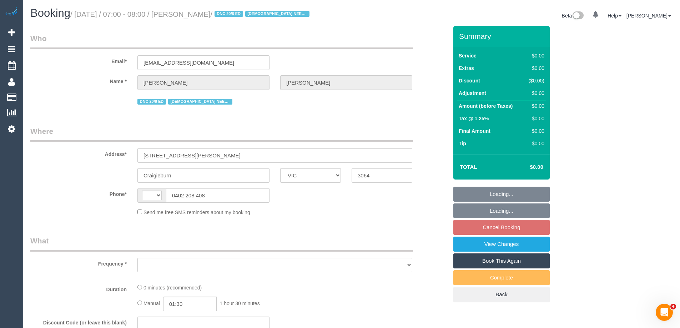
select select "number:36"
select select "number:35"
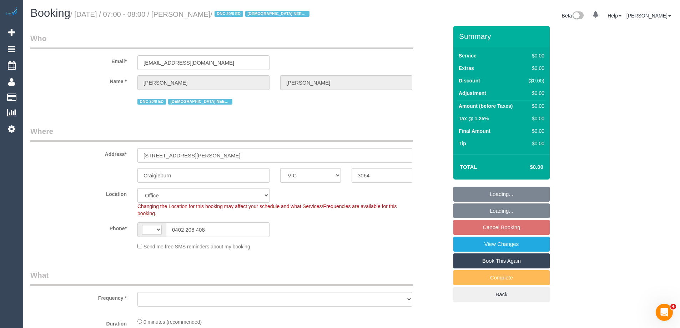
select select "string:AU"
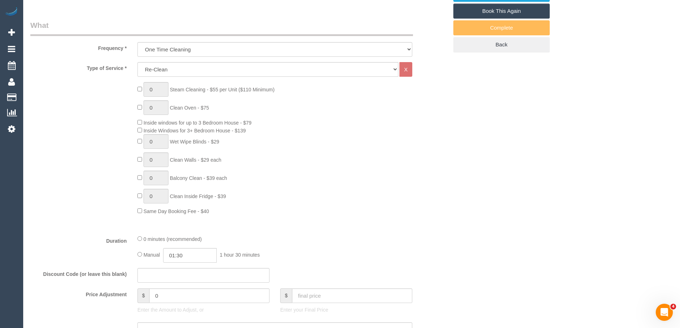
select select "object:2078"
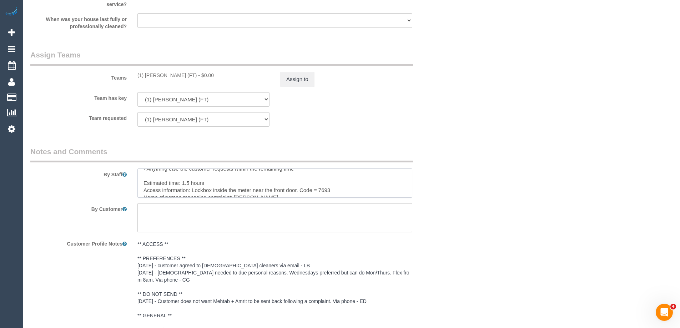
scroll to position [29, 0]
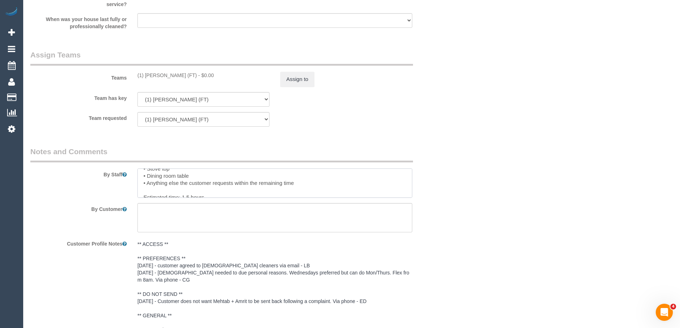
click at [288, 181] on textarea at bounding box center [274, 183] width 275 height 29
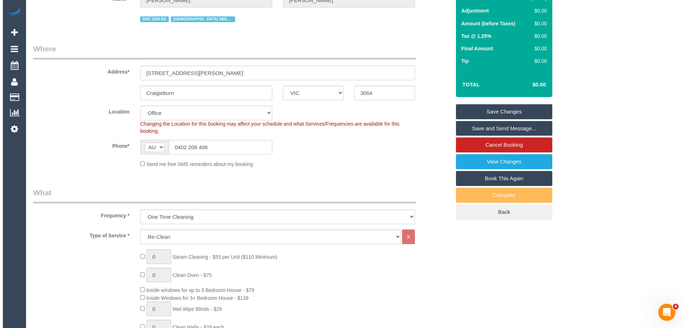
scroll to position [0, 0]
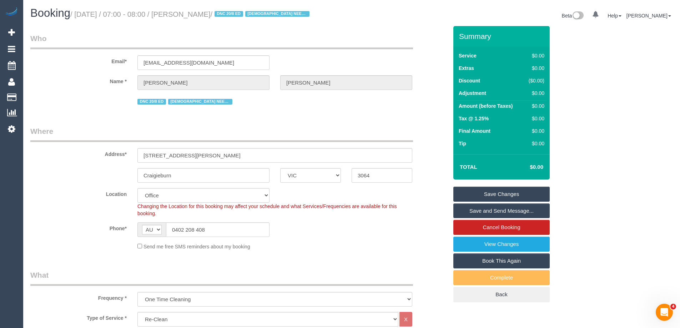
type textarea "Re-clean tasks: • Vacuuming and mopping of all floors • Wiping surfaces in kitc…"
click at [501, 192] on link "Save Changes" at bounding box center [501, 194] width 96 height 15
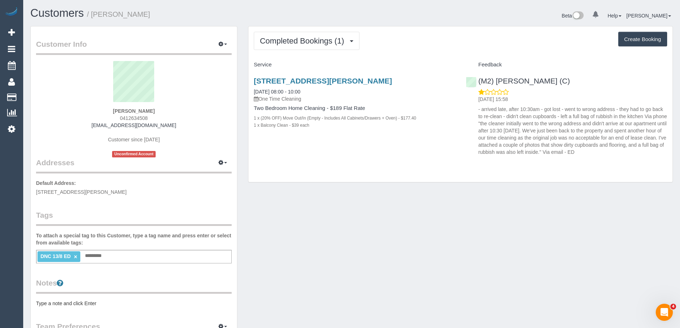
click at [74, 305] on pre "Type a note and click Enter" at bounding box center [134, 303] width 196 height 7
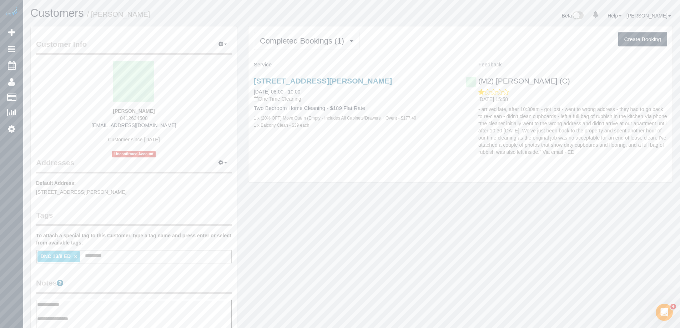
type textarea "**********"
click at [146, 280] on legend "Notes" at bounding box center [134, 286] width 196 height 16
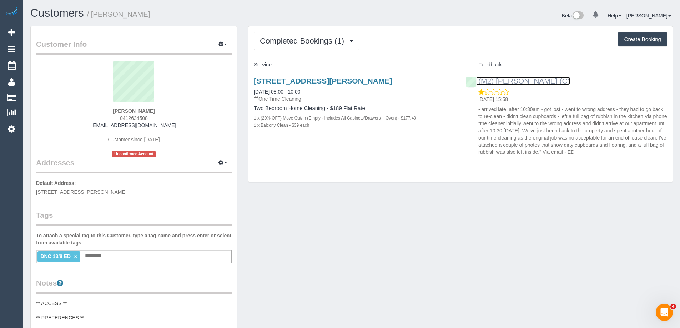
click at [517, 84] on link "(M2) [PERSON_NAME] (C)" at bounding box center [518, 81] width 104 height 8
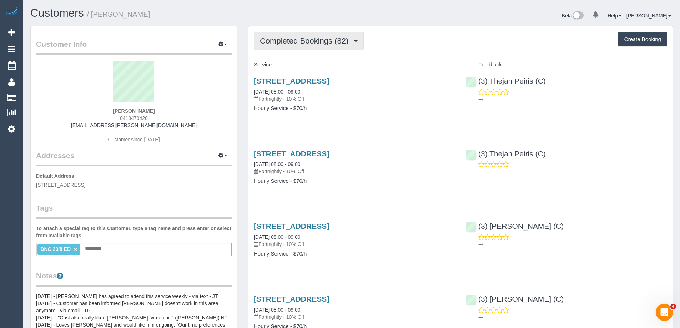
click at [325, 39] on span "Completed Bookings (82)" at bounding box center [306, 40] width 92 height 9
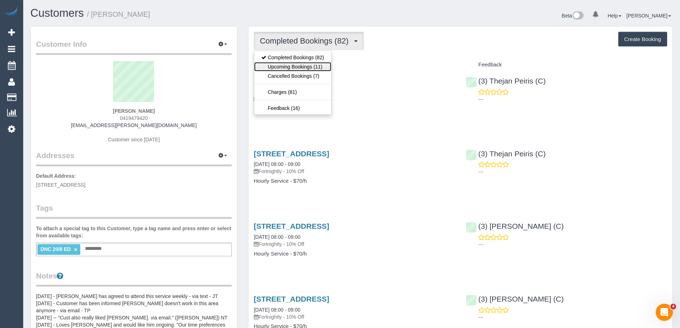
click at [322, 66] on link "Upcoming Bookings (11)" at bounding box center [292, 66] width 77 height 9
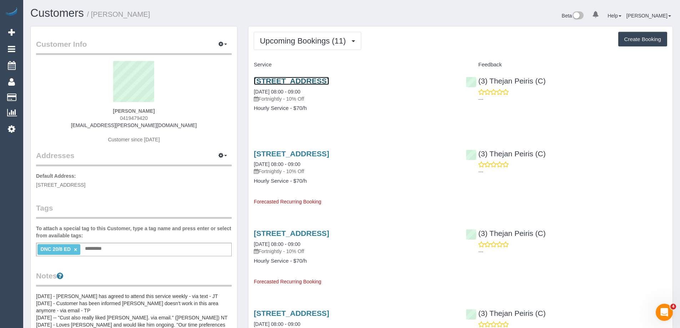
click at [329, 85] on link "25 Armadale Street, Thornbury, VIC 3071" at bounding box center [291, 81] width 75 height 8
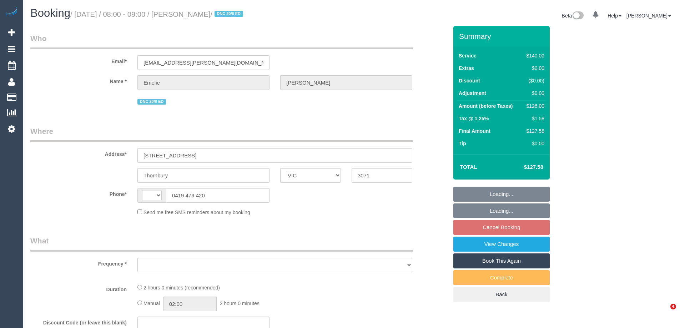
select select "VIC"
select select "string:stripe-pm_1N1Gls2GScqysDRVoOQwcjZH"
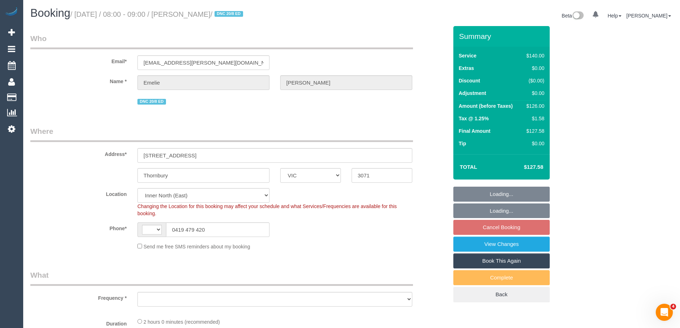
select select "string:AU"
select select "object:685"
select select "number:27"
select select "number:14"
select select "number:19"
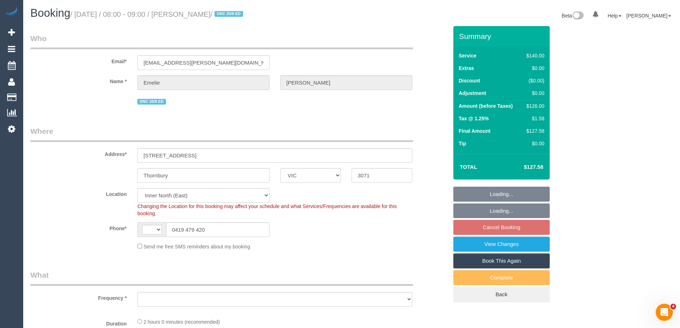
select select "number:24"
select select "number:34"
select select "number:12"
select select "object:854"
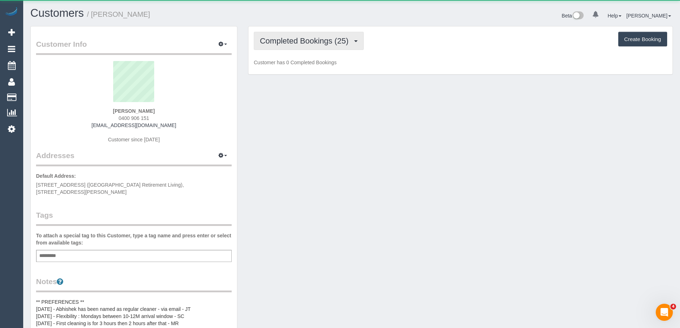
click at [310, 45] on span "Completed Bookings (25)" at bounding box center [306, 40] width 92 height 9
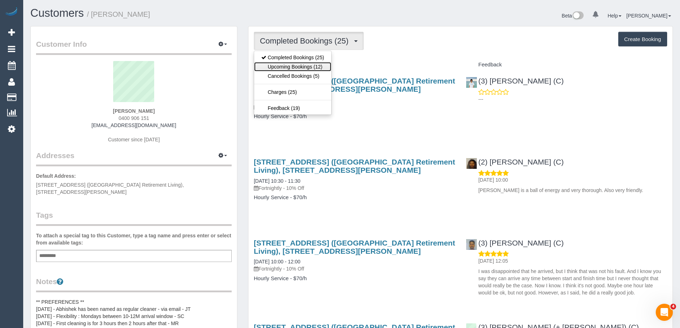
click at [305, 67] on link "Upcoming Bookings (12)" at bounding box center [292, 66] width 77 height 9
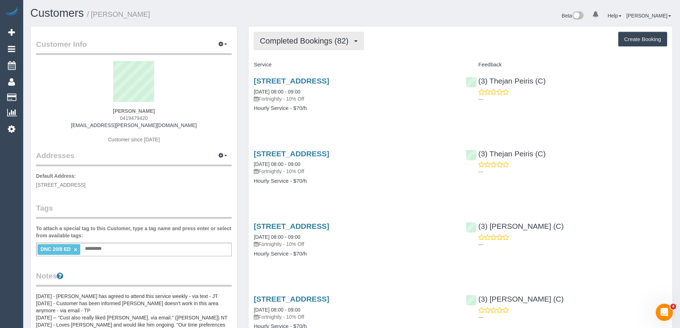
click at [291, 44] on span "Completed Bookings (82)" at bounding box center [306, 40] width 92 height 9
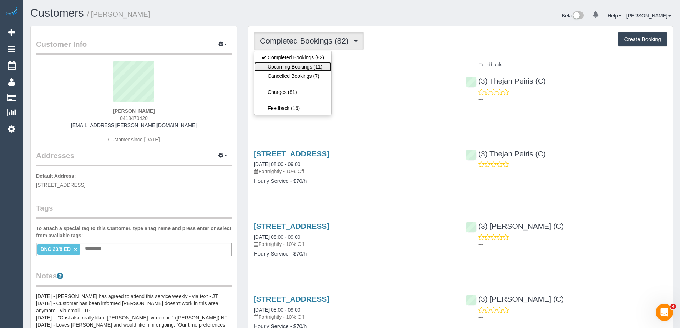
click at [292, 66] on link "Upcoming Bookings (11)" at bounding box center [292, 66] width 77 height 9
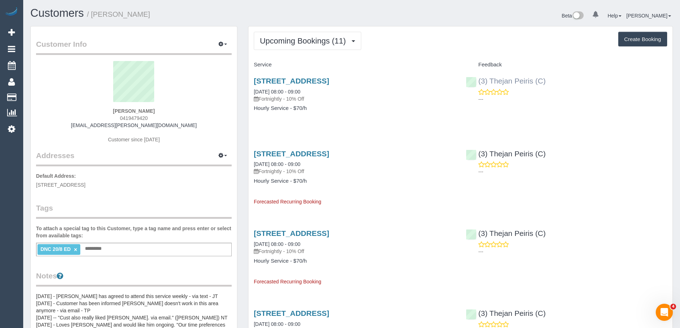
copy link "Thejan Peiris (C)"
drag, startPoint x: 555, startPoint y: 82, endPoint x: 490, endPoint y: 81, distance: 65.0
click at [490, 81] on div "(3) Thejan Peiris (C) ---" at bounding box center [567, 88] width 212 height 35
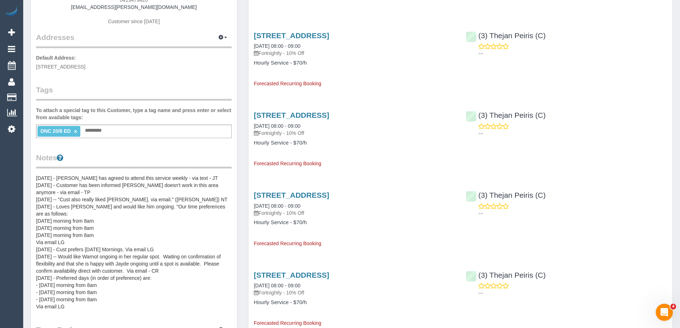
scroll to position [143, 0]
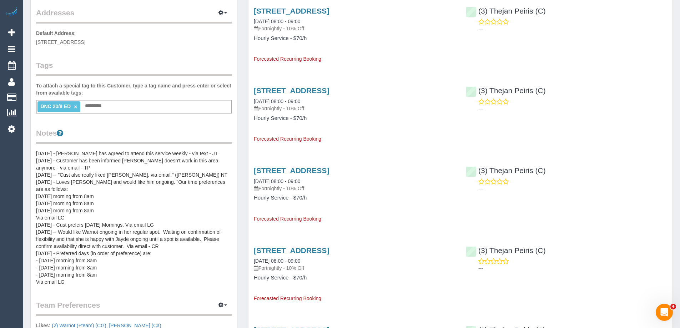
click at [37, 154] on pre "08/05/24 - Angelica has agreed to attend this service weekly - via text - JT 05…" at bounding box center [134, 218] width 196 height 136
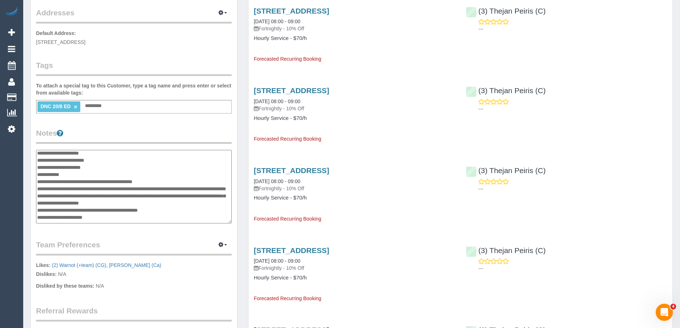
scroll to position [0, 0]
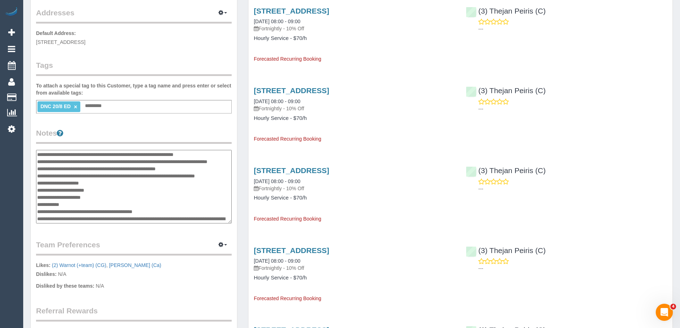
click at [37, 154] on textarea "**********" at bounding box center [134, 187] width 196 height 74
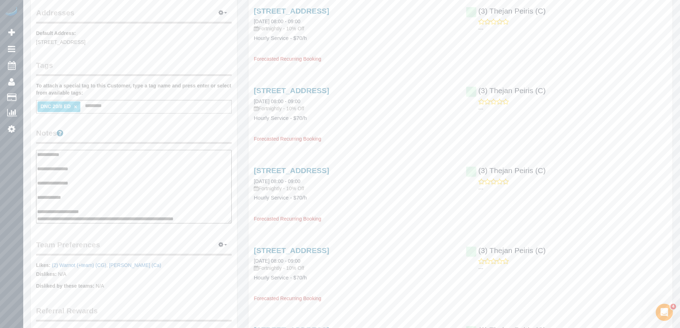
click at [50, 190] on textarea "**********" at bounding box center [134, 187] width 196 height 74
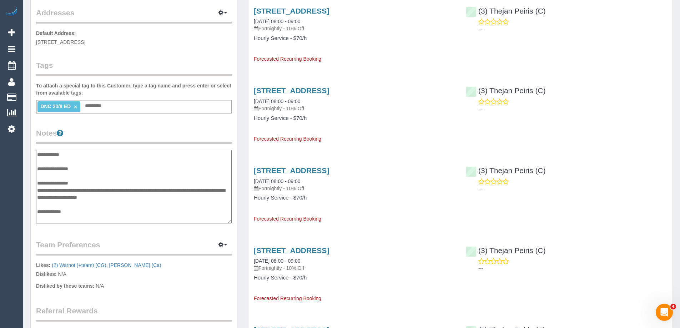
type textarea "**********"
click at [142, 131] on legend "Notes" at bounding box center [134, 136] width 196 height 16
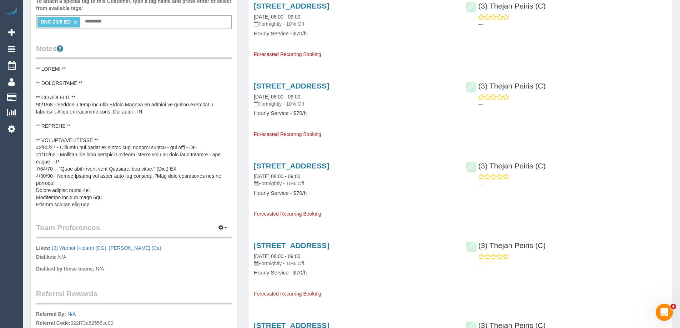
scroll to position [250, 0]
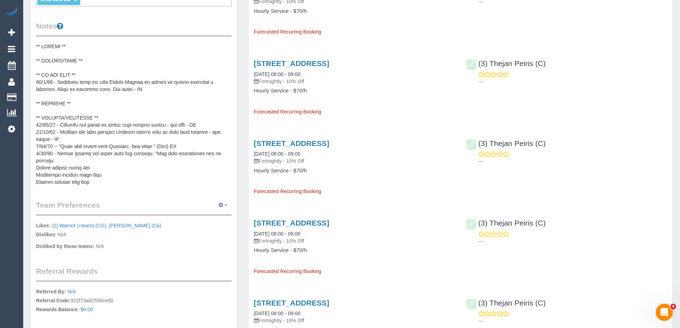
click at [222, 206] on icon "button" at bounding box center [220, 205] width 5 height 4
click at [210, 218] on link "Manage Preferences" at bounding box center [201, 218] width 61 height 9
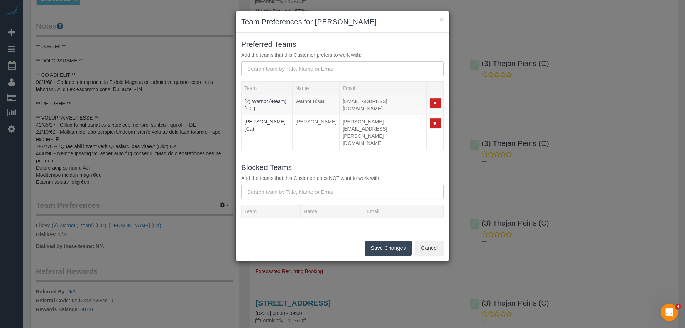
click at [280, 185] on input "text" at bounding box center [342, 192] width 203 height 15
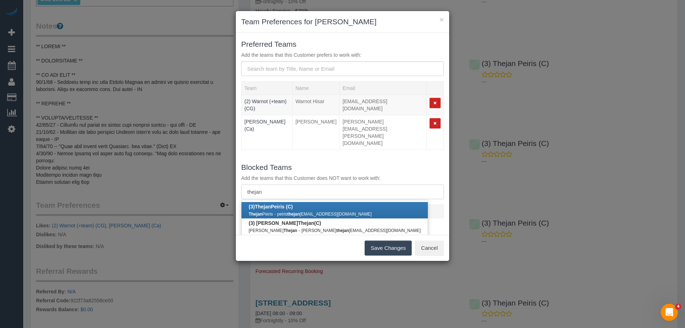
type input "thejan"
click at [275, 204] on b "(3) Thejan Peiris (C)" at bounding box center [271, 207] width 44 height 6
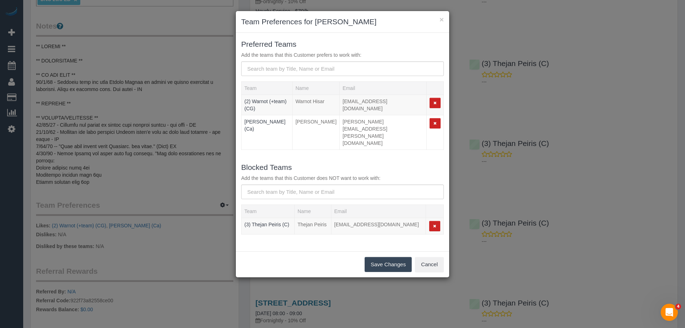
click at [390, 257] on button "Save Changes" at bounding box center [388, 264] width 47 height 15
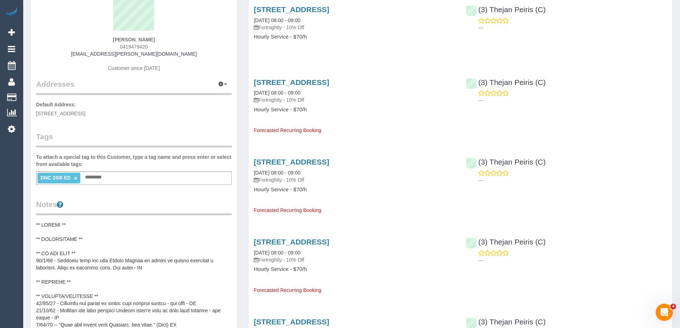
scroll to position [0, 0]
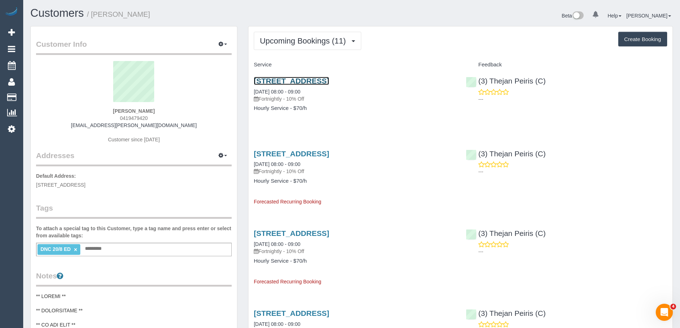
click at [291, 81] on link "25 Armadale Street, Thornbury, VIC 3071" at bounding box center [291, 81] width 75 height 8
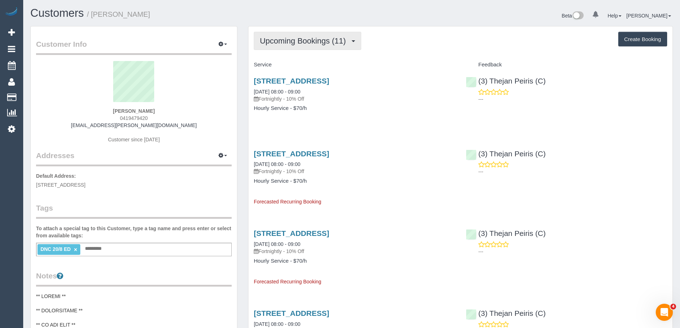
click at [340, 32] on button "Upcoming Bookings (11)" at bounding box center [307, 41] width 107 height 18
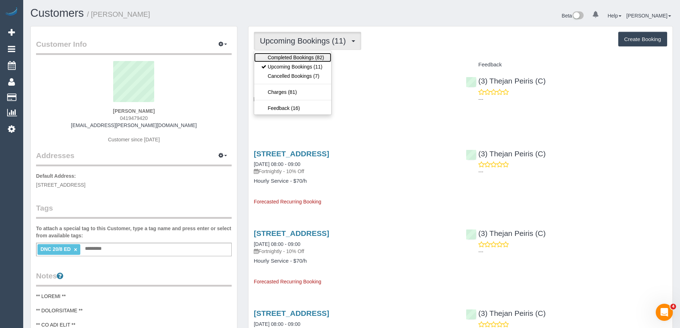
click at [318, 57] on link "Completed Bookings (82)" at bounding box center [292, 57] width 77 height 9
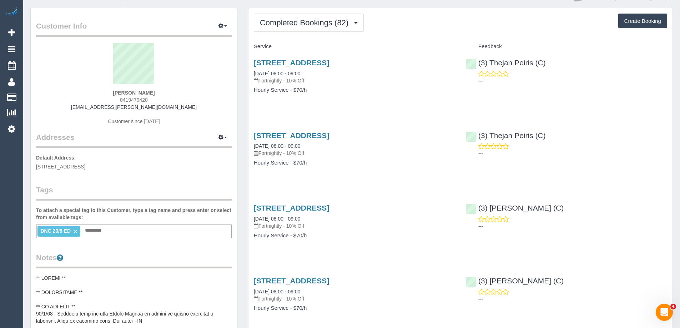
scroll to position [36, 0]
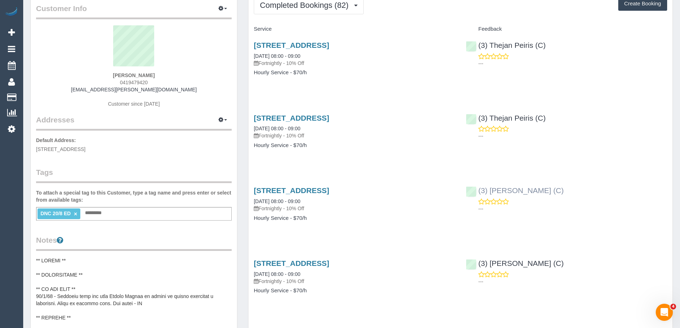
copy link "(3) [PERSON_NAME] (C)"
click at [475, 191] on div "(3) Harry Dhasmana (C) ---" at bounding box center [567, 197] width 212 height 35
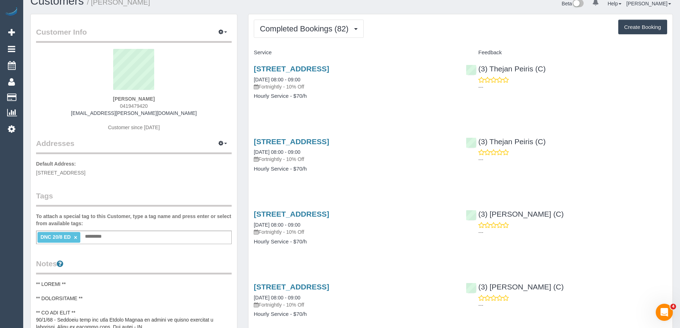
scroll to position [0, 0]
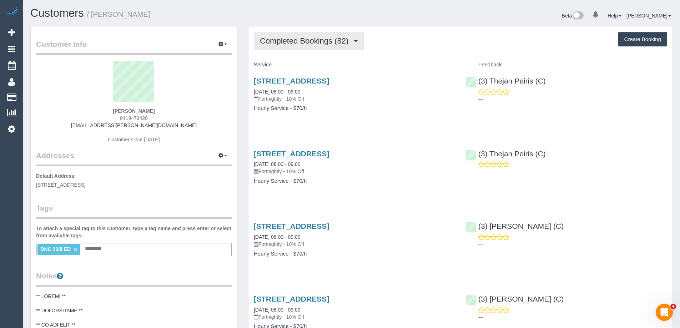
click at [317, 43] on span "Completed Bookings (82)" at bounding box center [306, 40] width 92 height 9
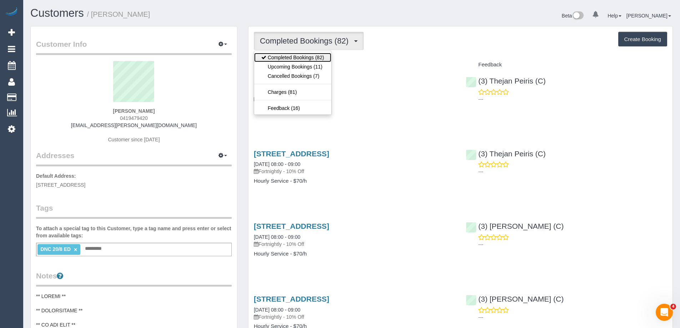
click at [309, 56] on link "Completed Bookings (82)" at bounding box center [292, 57] width 77 height 9
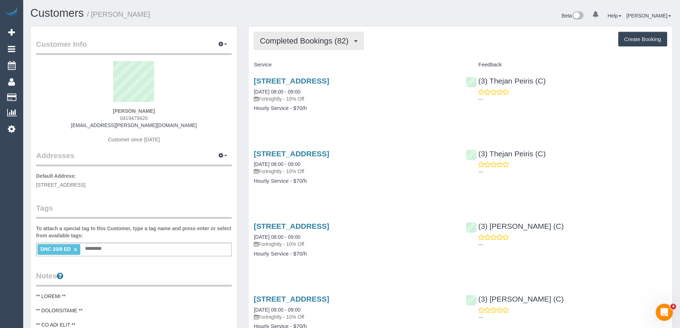
drag, startPoint x: 270, startPoint y: 50, endPoint x: 280, endPoint y: 42, distance: 13.0
click at [280, 42] on span "Completed Bookings (82)" at bounding box center [306, 40] width 92 height 9
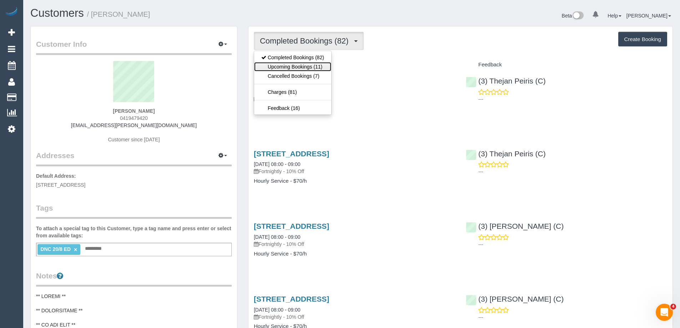
click at [286, 62] on link "Upcoming Bookings (11)" at bounding box center [292, 66] width 77 height 9
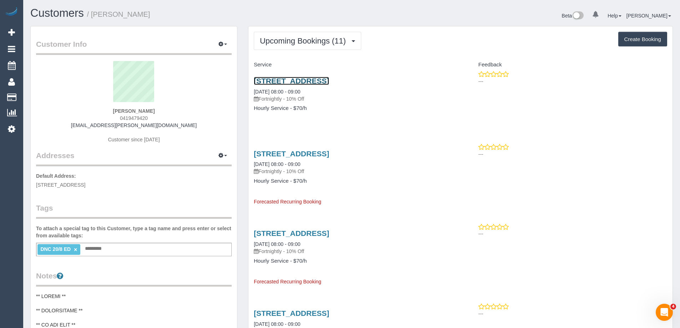
click at [329, 80] on link "25 Armadale Street, Thornbury, VIC 3071" at bounding box center [291, 81] width 75 height 8
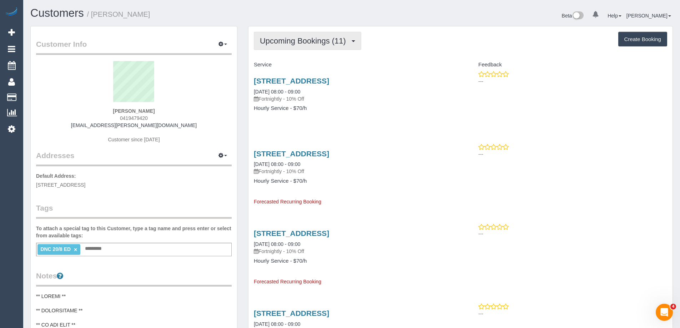
click at [313, 40] on span "Upcoming Bookings (11)" at bounding box center [305, 40] width 90 height 9
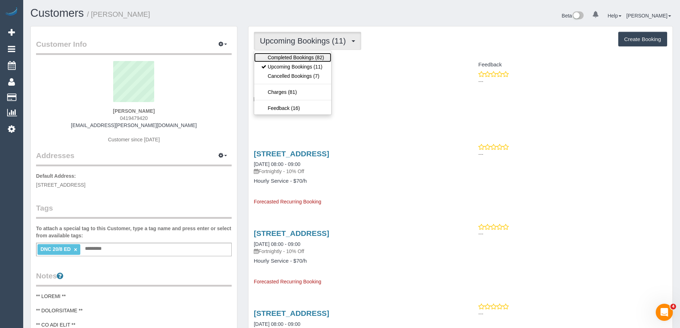
click at [292, 60] on link "Completed Bookings (82)" at bounding box center [292, 57] width 77 height 9
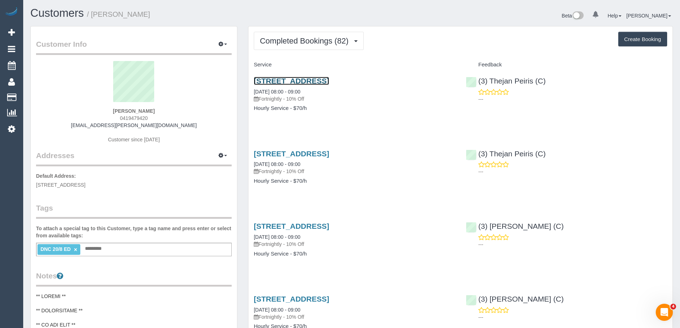
click at [329, 80] on link "25 Armadale Street, Thornbury, VIC 3071" at bounding box center [291, 81] width 75 height 8
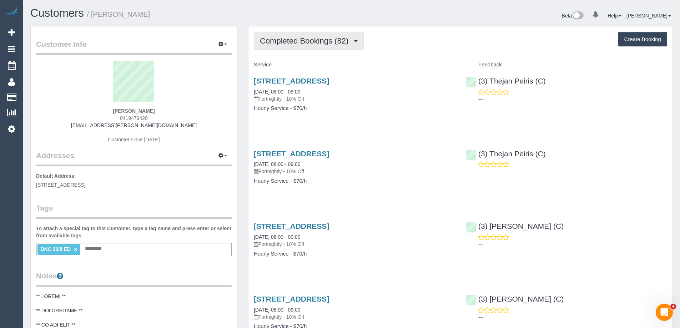
click at [291, 45] on button "Completed Bookings (82)" at bounding box center [309, 41] width 110 height 18
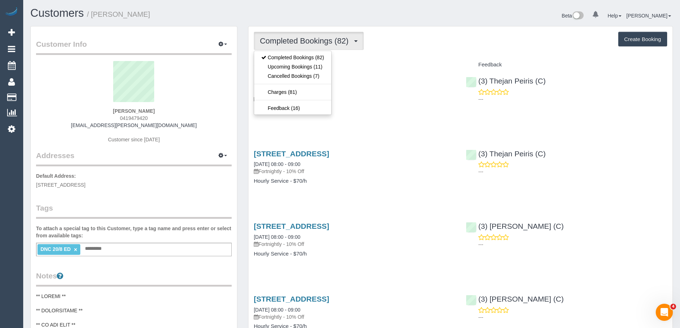
click at [456, 40] on div "Completed Bookings (82) Completed Bookings (82) Upcoming Bookings (11) Cancelle…" at bounding box center [460, 41] width 413 height 18
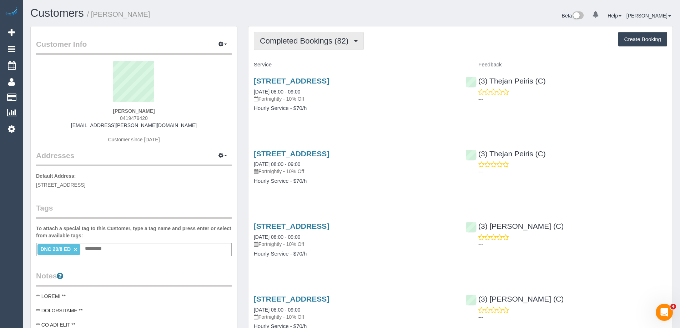
click at [298, 37] on span "Completed Bookings (82)" at bounding box center [306, 40] width 92 height 9
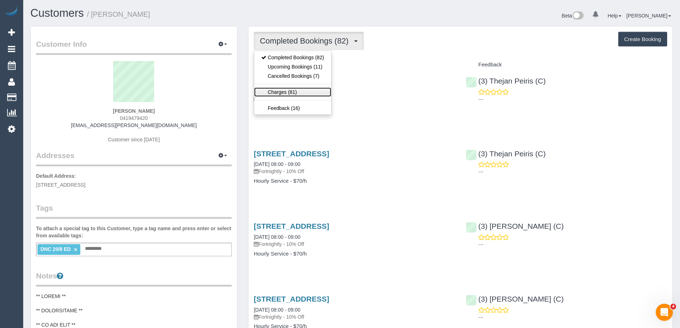
click at [282, 89] on link "Charges (81)" at bounding box center [292, 91] width 77 height 9
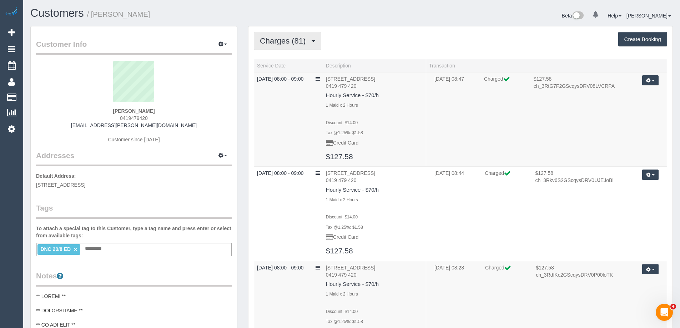
click at [282, 41] on span "Charges (81)" at bounding box center [284, 40] width 49 height 9
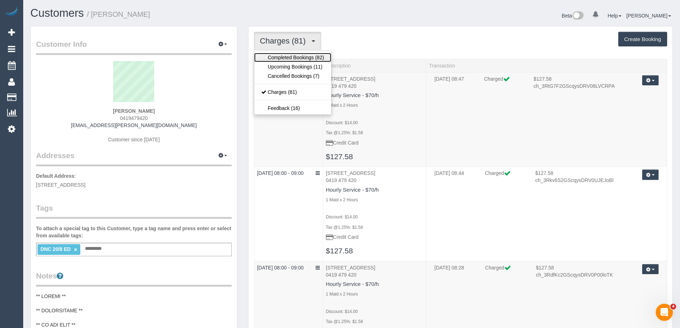
click at [284, 57] on link "Completed Bookings (82)" at bounding box center [292, 57] width 77 height 9
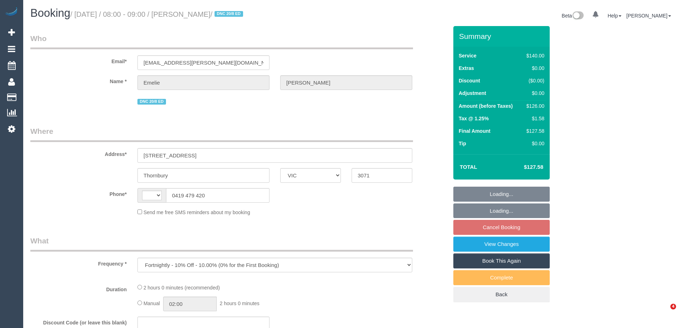
select select "VIC"
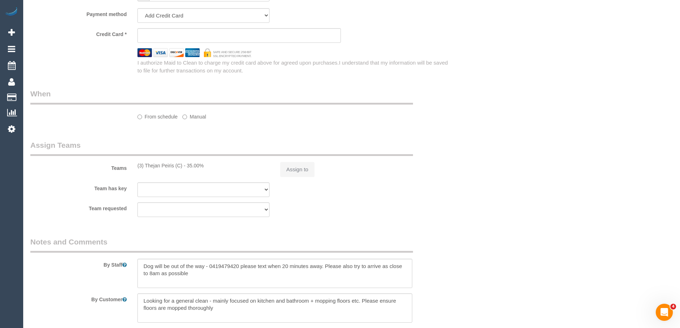
select select "string:AU"
select select "string:stripe-pm_1N1Gls2GScqysDRVoOQwcjZH"
select select "number:27"
select select "number:14"
select select "number:19"
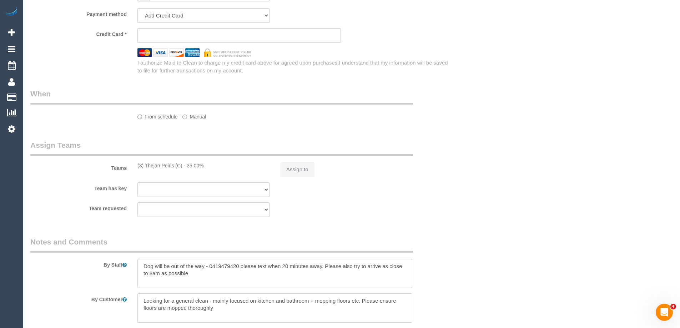
select select "number:24"
select select "number:34"
select select "number:12"
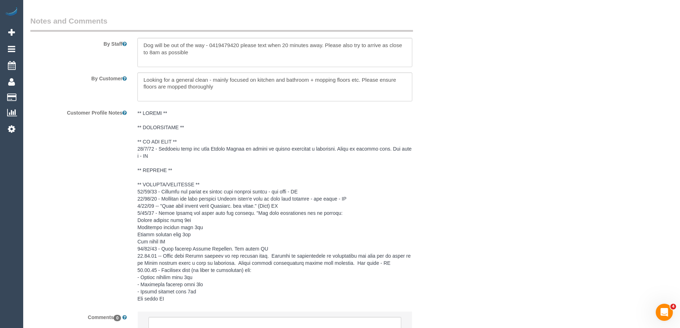
select select "object:690"
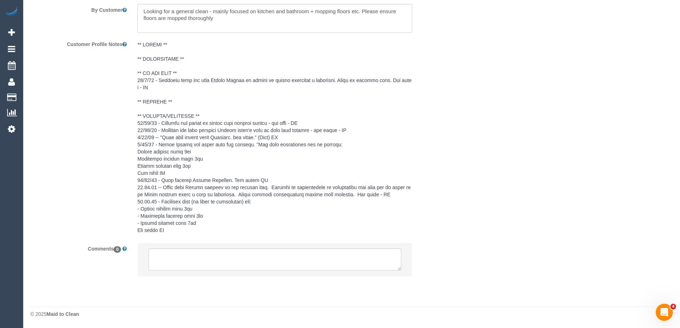
scroll to position [1261, 0]
click at [199, 259] on textarea at bounding box center [275, 260] width 253 height 22
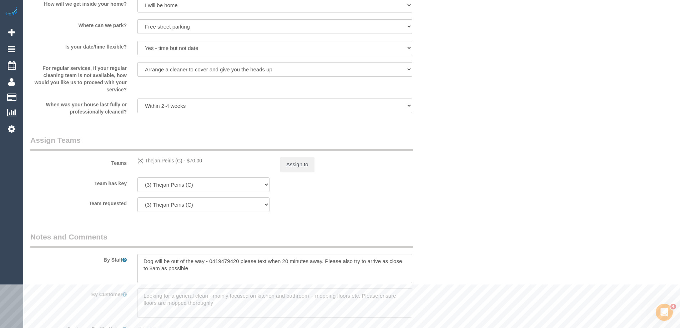
scroll to position [976, 0]
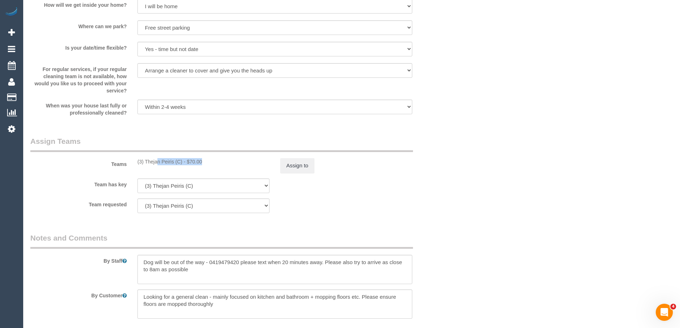
copy div "(3) Thejan Peiris (C)"
drag, startPoint x: 136, startPoint y: 161, endPoint x: 182, endPoint y: 162, distance: 46.8
click at [182, 162] on div "(3) Thejan Peiris (C) - $70.00" at bounding box center [203, 161] width 143 height 7
click at [290, 161] on button "Assign to" at bounding box center [297, 165] width 34 height 15
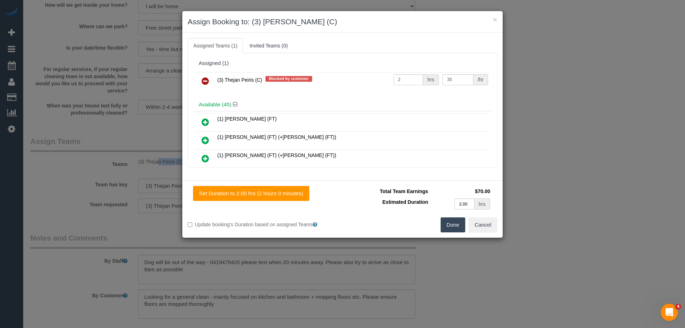
click at [205, 81] on icon at bounding box center [205, 81] width 7 height 9
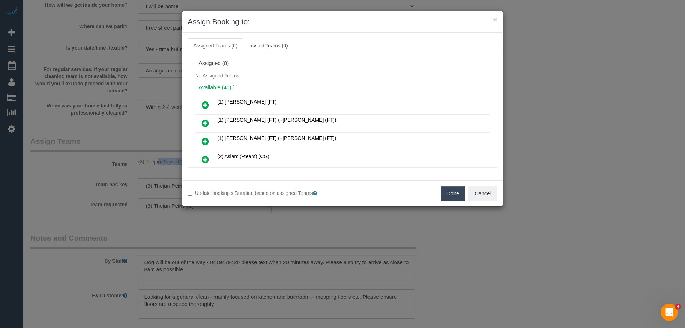
click at [448, 194] on button "Done" at bounding box center [453, 193] width 25 height 15
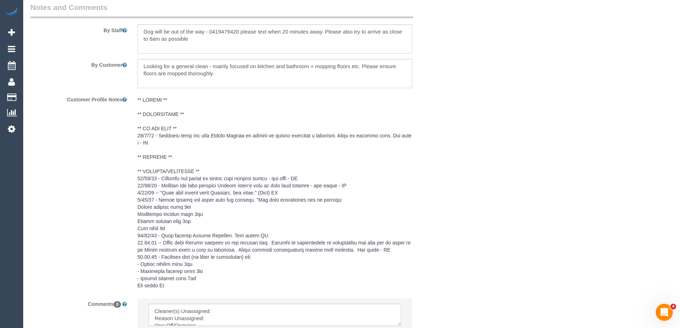
scroll to position [1291, 0]
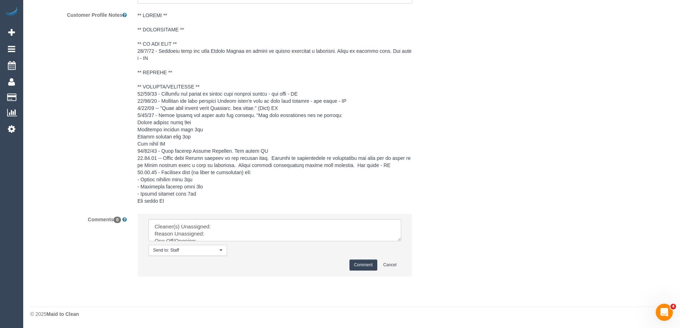
drag, startPoint x: 398, startPoint y: 240, endPoint x: 427, endPoint y: 326, distance: 90.8
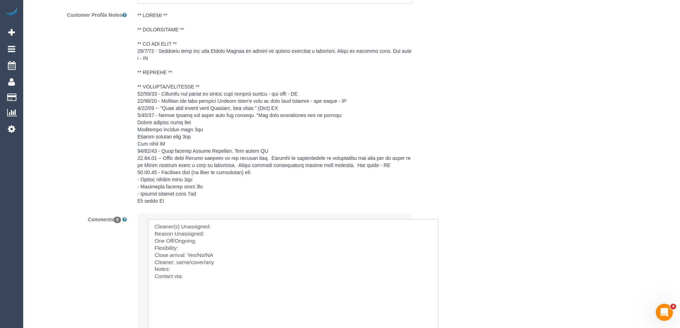
click at [250, 227] on textarea at bounding box center [294, 275] width 290 height 113
paste textarea "(3) Thejan Peiris (C)"
copy pre "Customer does not want [PERSON_NAME] to attend in future following a complaint."
drag, startPoint x: 159, startPoint y: 50, endPoint x: 333, endPoint y: 50, distance: 174.6
click at [333, 50] on pre at bounding box center [274, 108] width 275 height 193
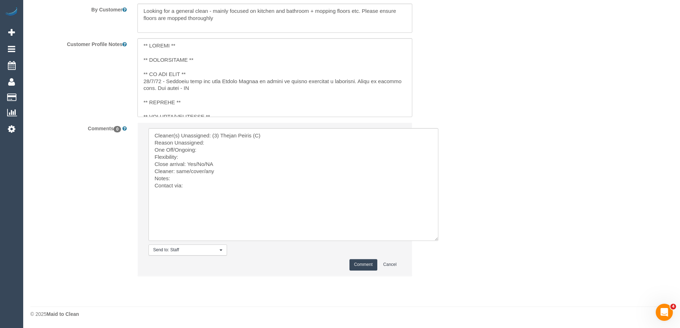
scroll to position [1262, 0]
click at [214, 141] on textarea at bounding box center [294, 184] width 290 height 113
paste textarea "Customer does not want [PERSON_NAME] to attend in future following a complaint."
click at [206, 148] on textarea at bounding box center [294, 184] width 290 height 113
click at [202, 156] on textarea at bounding box center [294, 184] width 290 height 113
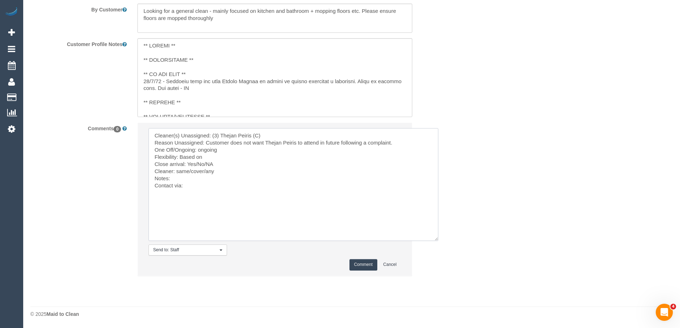
paste textarea "(3) [PERSON_NAME] (C)"
click at [207, 156] on textarea at bounding box center [294, 184] width 290 height 113
click at [254, 154] on textarea at bounding box center [294, 184] width 290 height 113
click at [256, 155] on textarea at bounding box center [294, 184] width 290 height 113
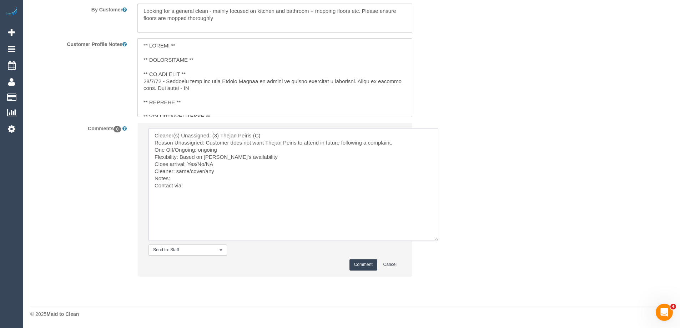
drag, startPoint x: 187, startPoint y: 163, endPoint x: 205, endPoint y: 164, distance: 17.5
click at [205, 164] on textarea at bounding box center [294, 184] width 290 height 113
drag, startPoint x: 177, startPoint y: 171, endPoint x: 260, endPoint y: 172, distance: 82.5
click at [256, 172] on textarea at bounding box center [294, 184] width 290 height 113
paste textarea "(3) [PERSON_NAME] (C)"
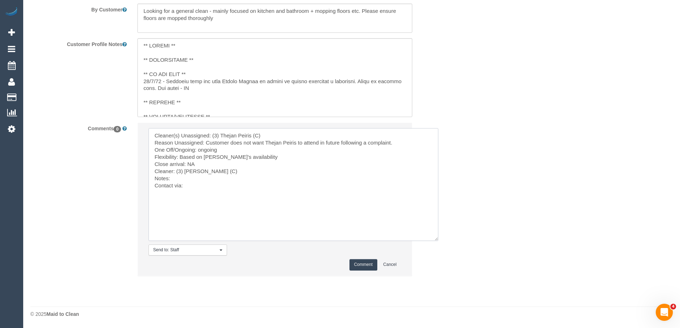
drag, startPoint x: 176, startPoint y: 170, endPoint x: 183, endPoint y: 167, distance: 7.2
click at [176, 170] on textarea at bounding box center [294, 184] width 290 height 113
click at [201, 179] on textarea at bounding box center [294, 184] width 290 height 113
click at [222, 179] on textarea at bounding box center [294, 184] width 290 height 113
paste textarea "Please let me know about Harry’s availability to be our cleaner moving forward."
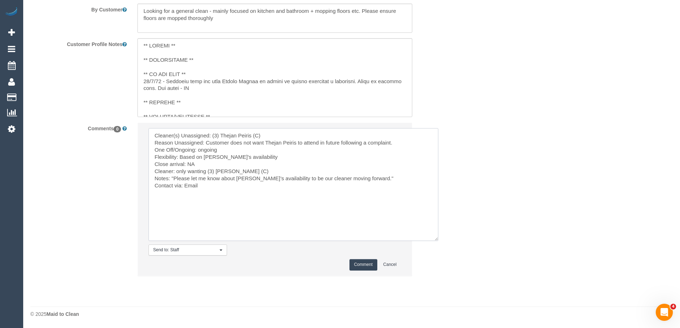
click at [243, 189] on textarea at bounding box center [294, 184] width 290 height 113
paste textarea "cnv_q7v0vtb"
type textarea "Cleaner(s) Unassigned: (3) Thejan Peiris (C) Reason Unassigned: Customer does n…"
click at [367, 265] on button "Comment" at bounding box center [364, 264] width 28 height 11
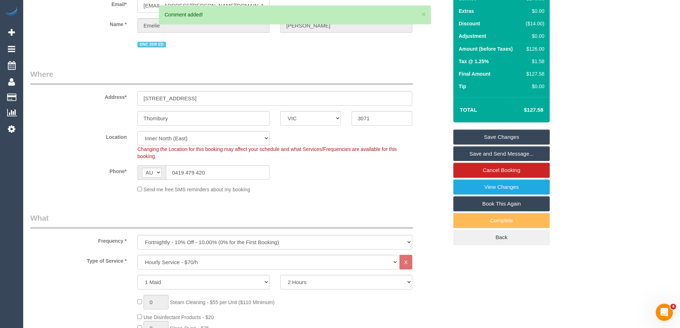
scroll to position [0, 0]
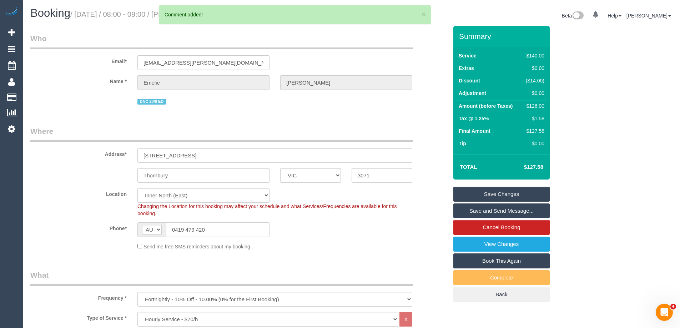
click at [473, 194] on link "Save Changes" at bounding box center [501, 194] width 96 height 15
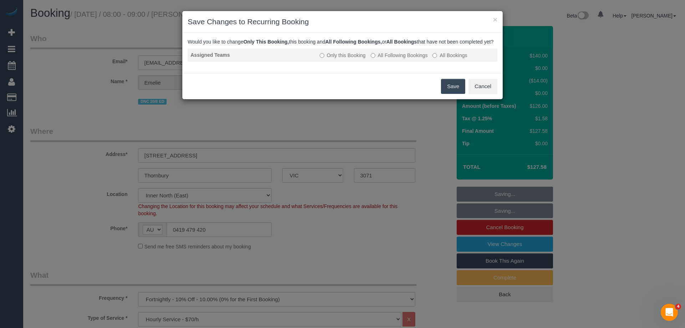
click at [383, 59] on label "All Following Bookings" at bounding box center [399, 55] width 57 height 7
click at [459, 94] on button "Save" at bounding box center [453, 86] width 24 height 15
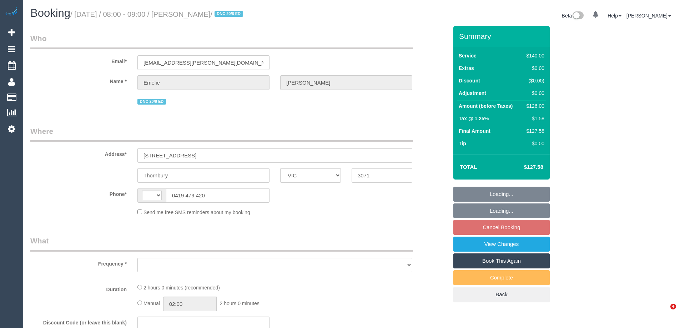
select select "VIC"
select select "object:305"
select select "string:stripe-pm_1N1Gls2GScqysDRVoOQwcjZH"
select select "number:27"
select select "number:14"
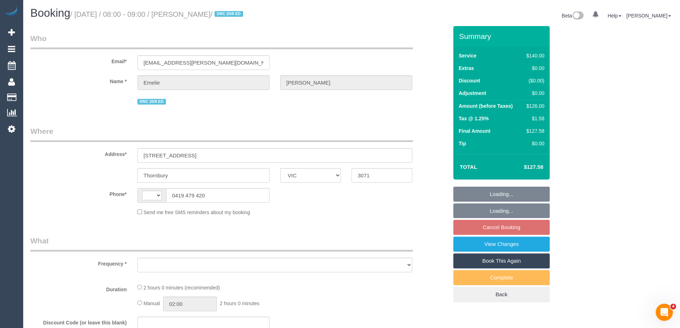
select select "number:19"
select select "number:24"
select select "number:34"
select select "number:12"
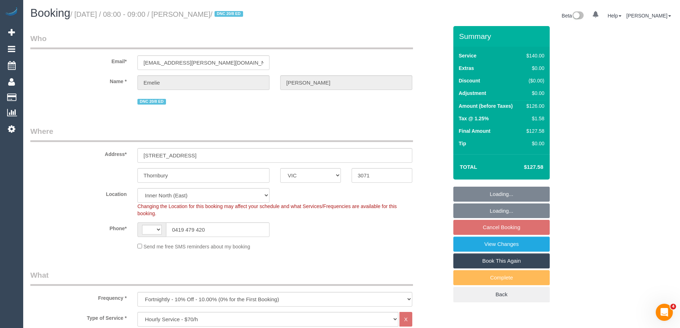
select select "object:622"
select select "string:AU"
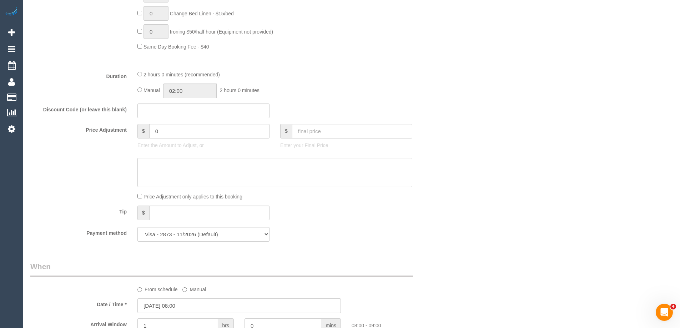
scroll to position [401, 0]
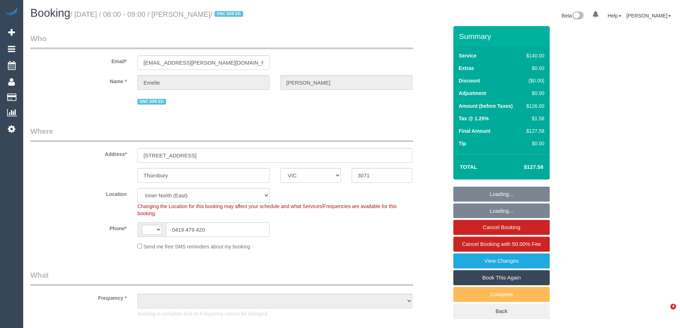
select select "VIC"
select select "string:AU"
select select "string:stripe-pm_1N1Gls2GScqysDRVoOQwcjZH"
select select "object:1660"
select select "number:27"
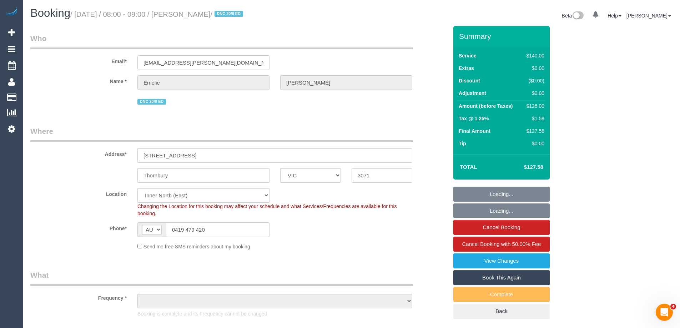
select select "number:14"
select select "number:19"
select select "number:24"
select select "number:34"
select select "number:12"
